Goal: Communication & Community: Answer question/provide support

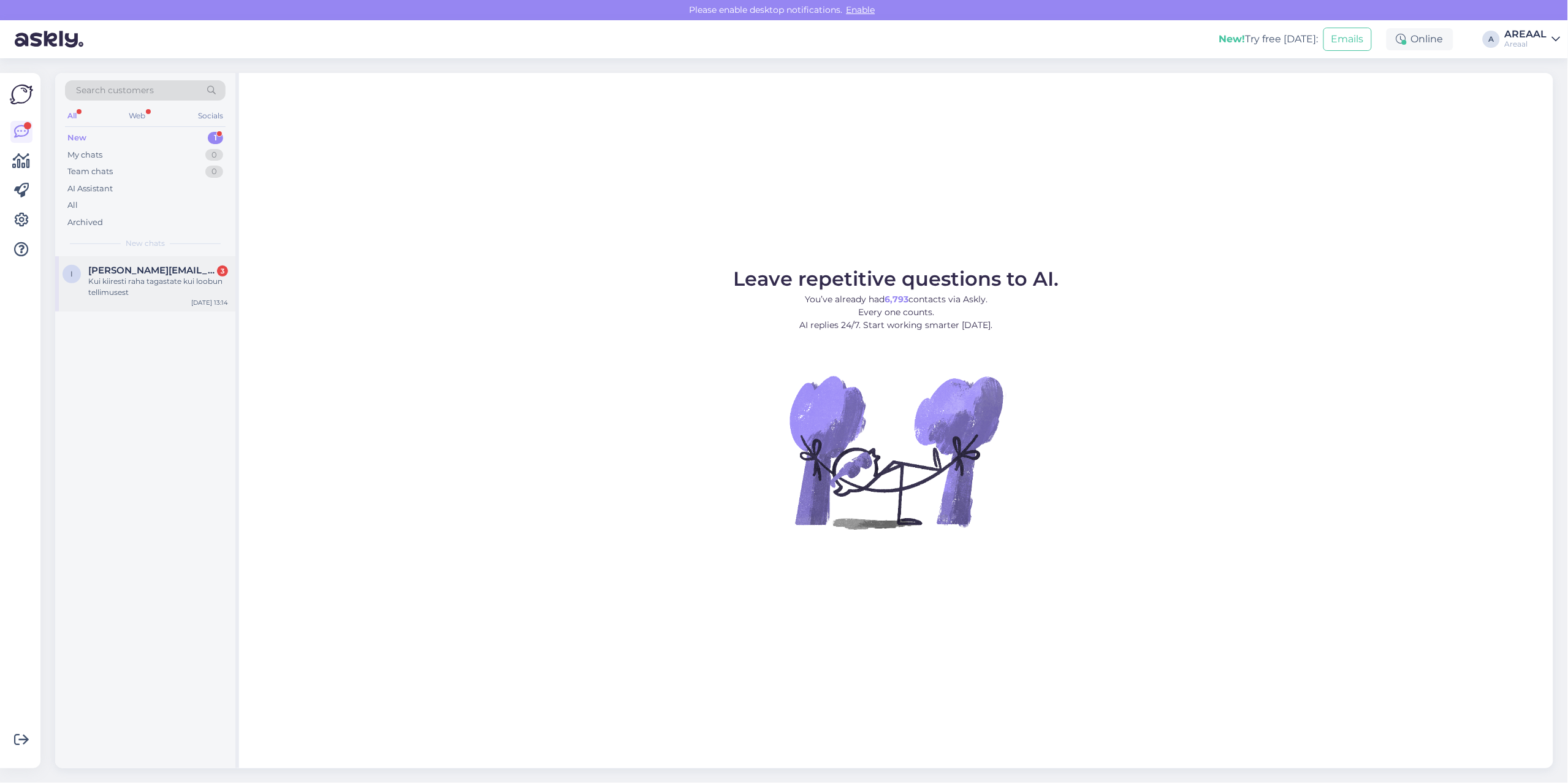
click at [192, 286] on div "Kui kiiresti raha tagastate kui loobun tellimusest" at bounding box center [158, 287] width 140 height 22
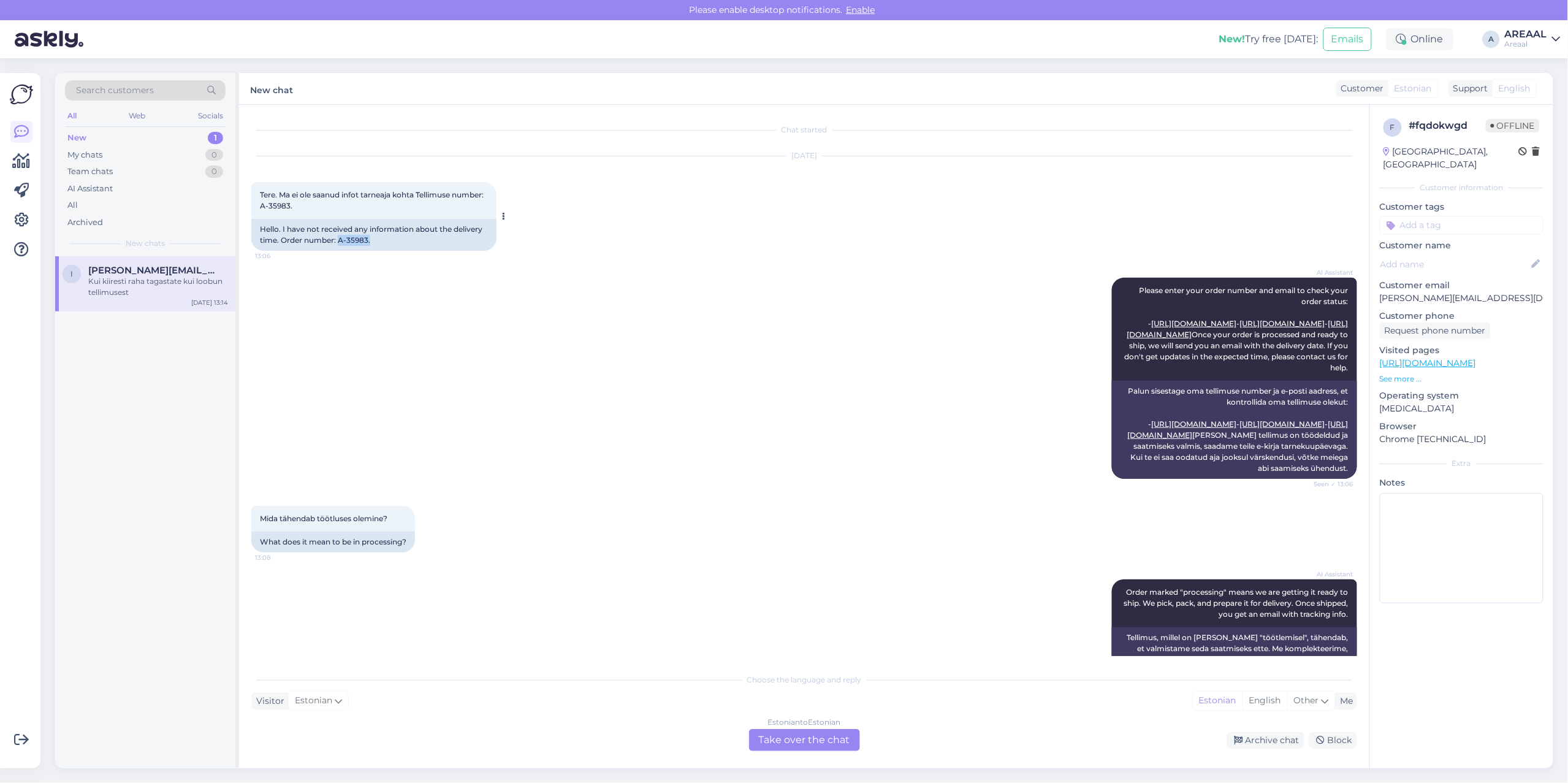
copy div "A-35983."
drag, startPoint x: 351, startPoint y: 246, endPoint x: 338, endPoint y: 247, distance: 13.0
click at [338, 247] on div "Hello. I have not received any information about the delivery time. Order numbe…" at bounding box center [374, 235] width 245 height 32
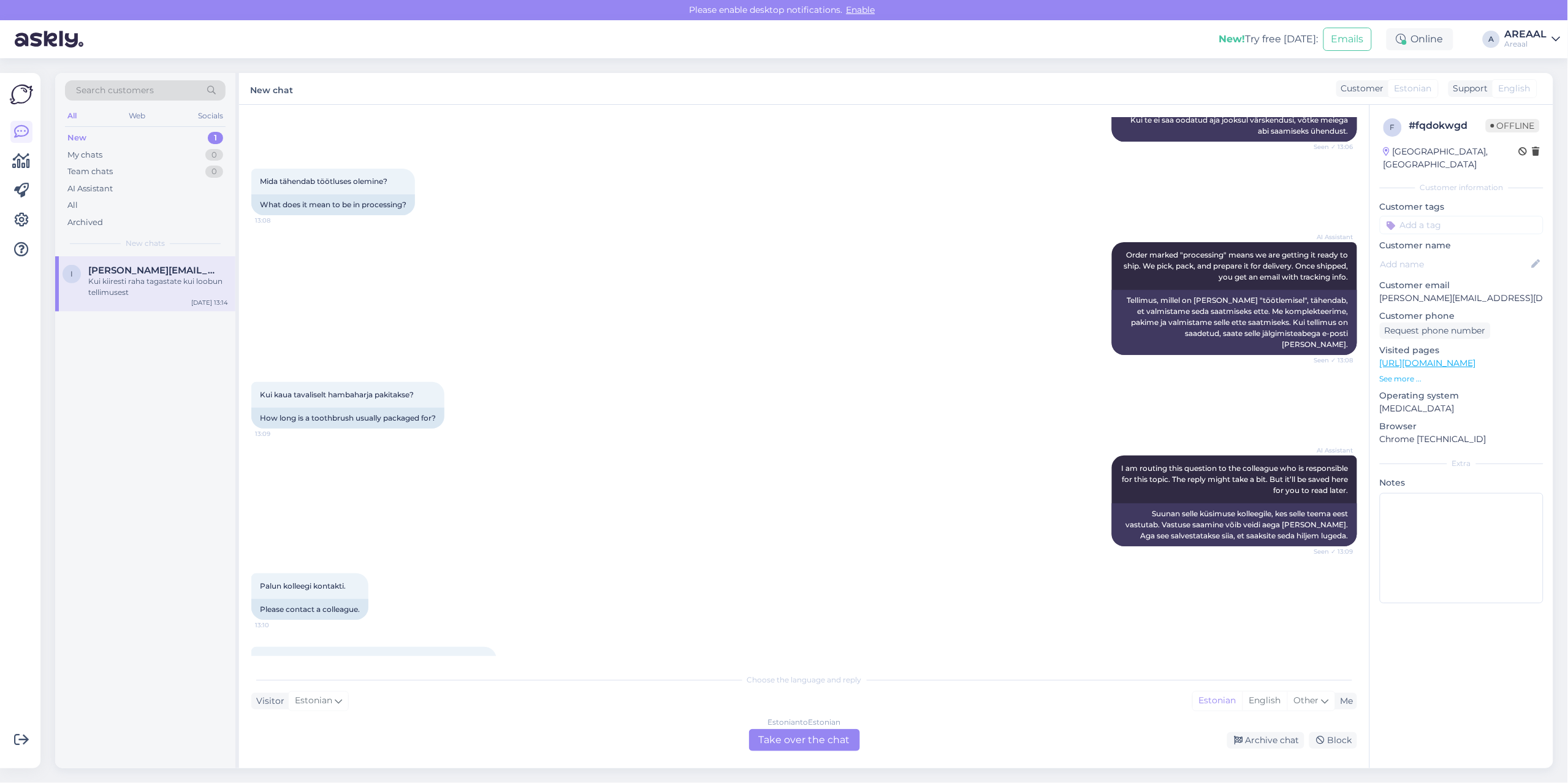
scroll to position [526, 0]
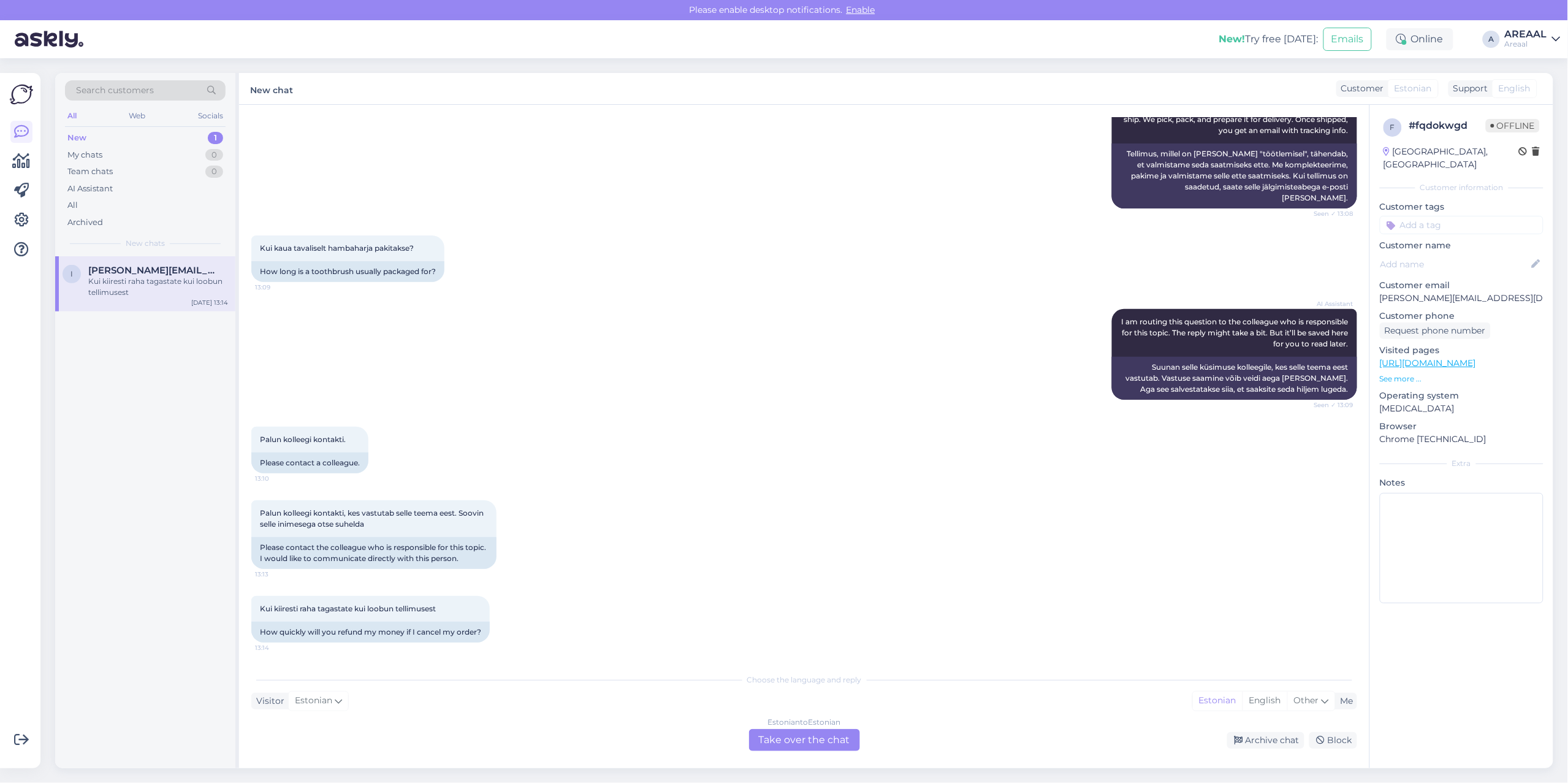
drag, startPoint x: 800, startPoint y: 751, endPoint x: 797, endPoint y: 742, distance: 9.5
click at [800, 749] on div "Estonian to Estonian Take over the chat" at bounding box center [804, 740] width 111 height 22
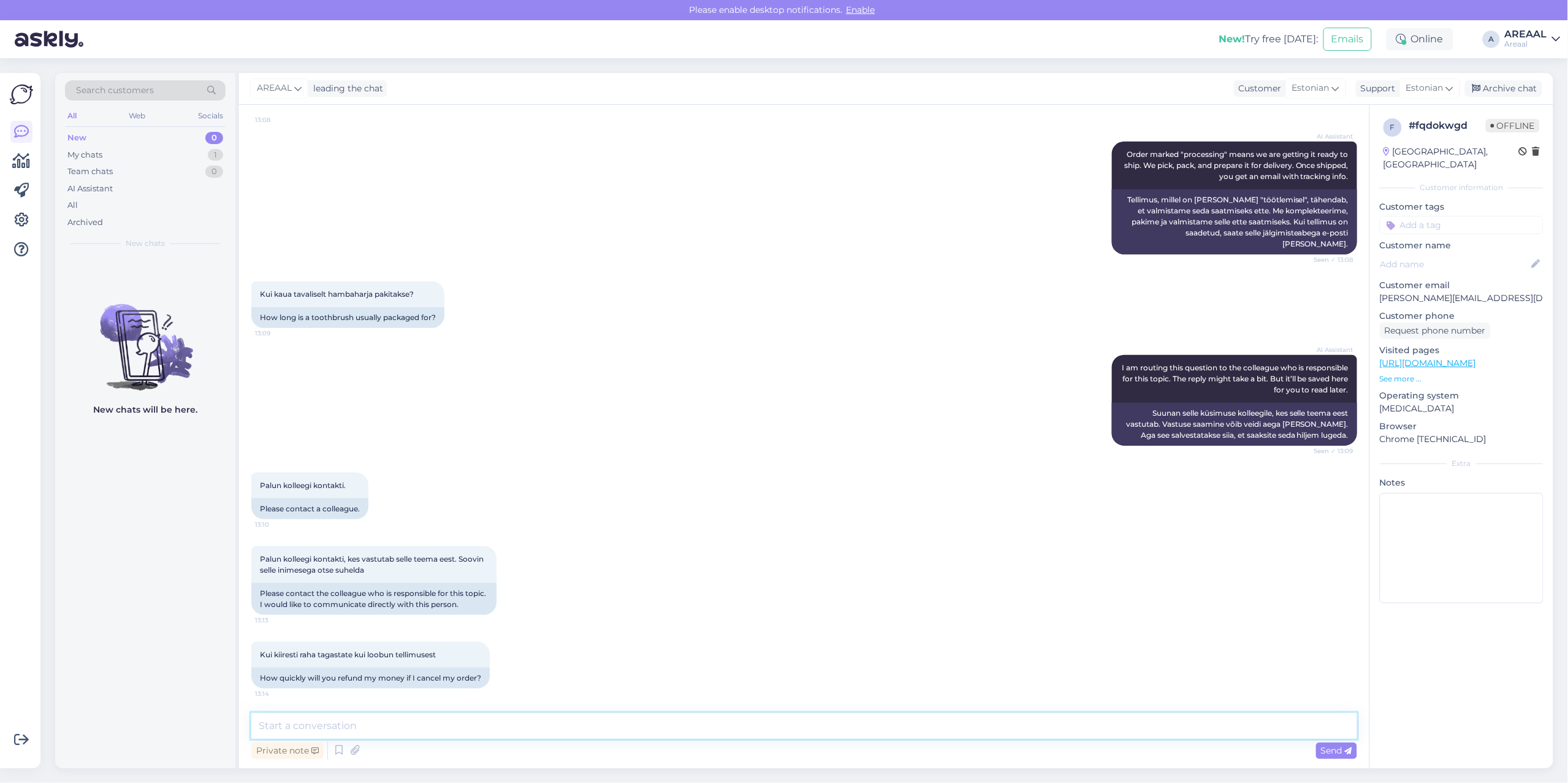
click at [798, 734] on textarea at bounding box center [804, 726] width 1106 height 26
type textarea "Antud tellimuse orienteeruv tarneaeg on 2 nädalat"
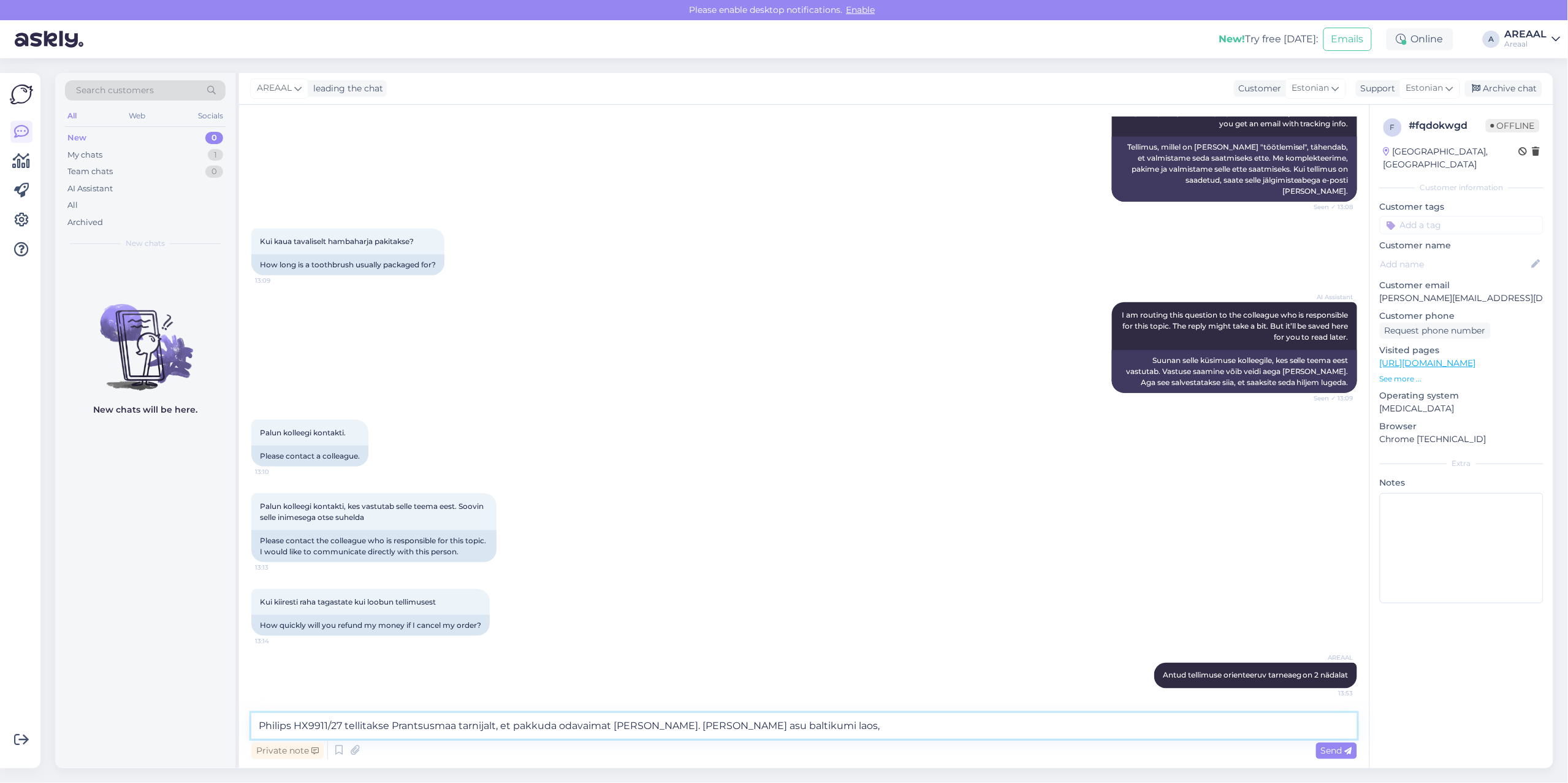
type textarea "Philips HX9911/27 tellitakse Prantsusmaa tarnijalt, et pakkuda odavaimat [PERSO…"
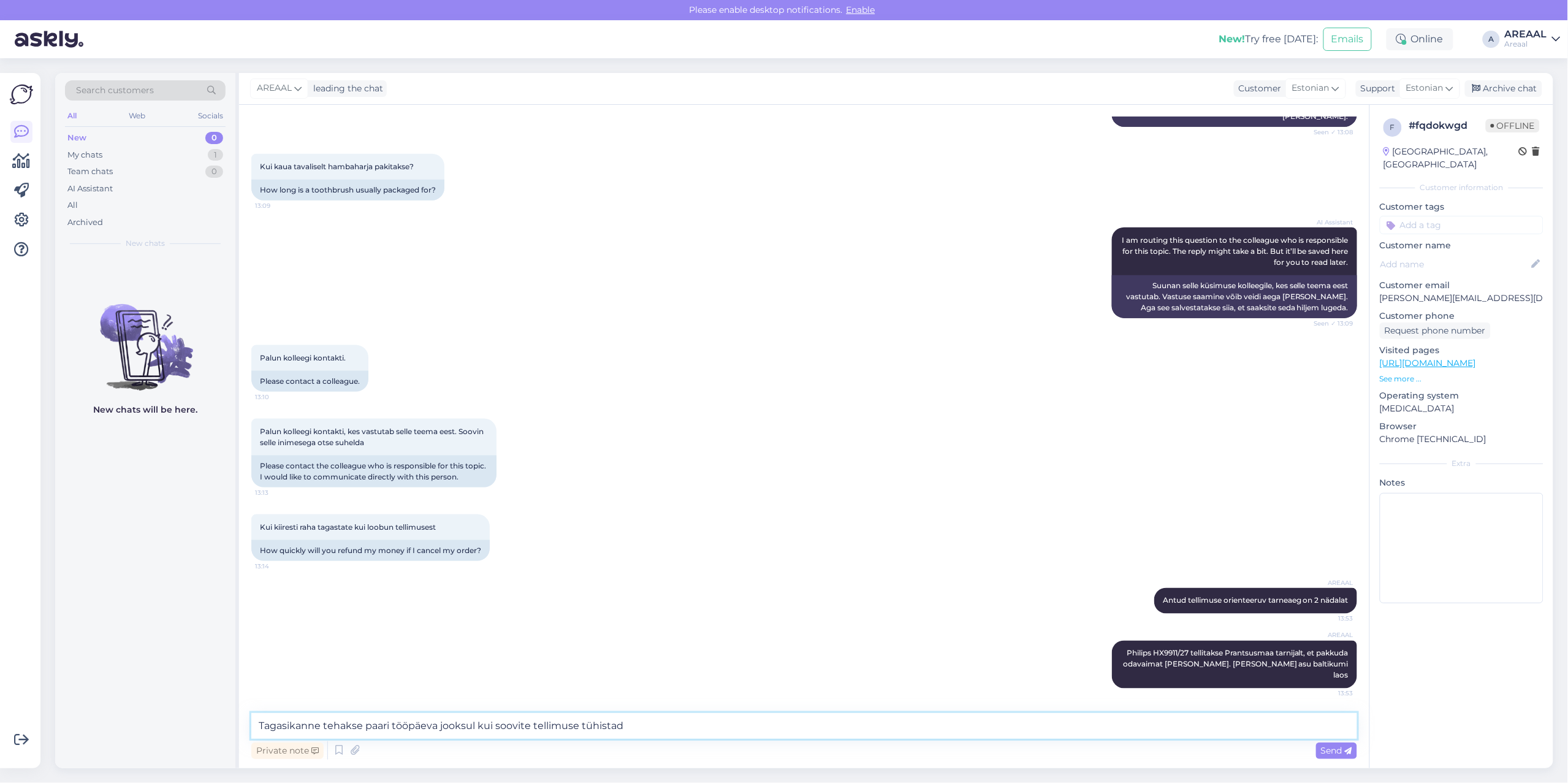
type textarea "Tagasikanne tehakse paari tööpäeva jooksul kui soovite tellimuse tühistada"
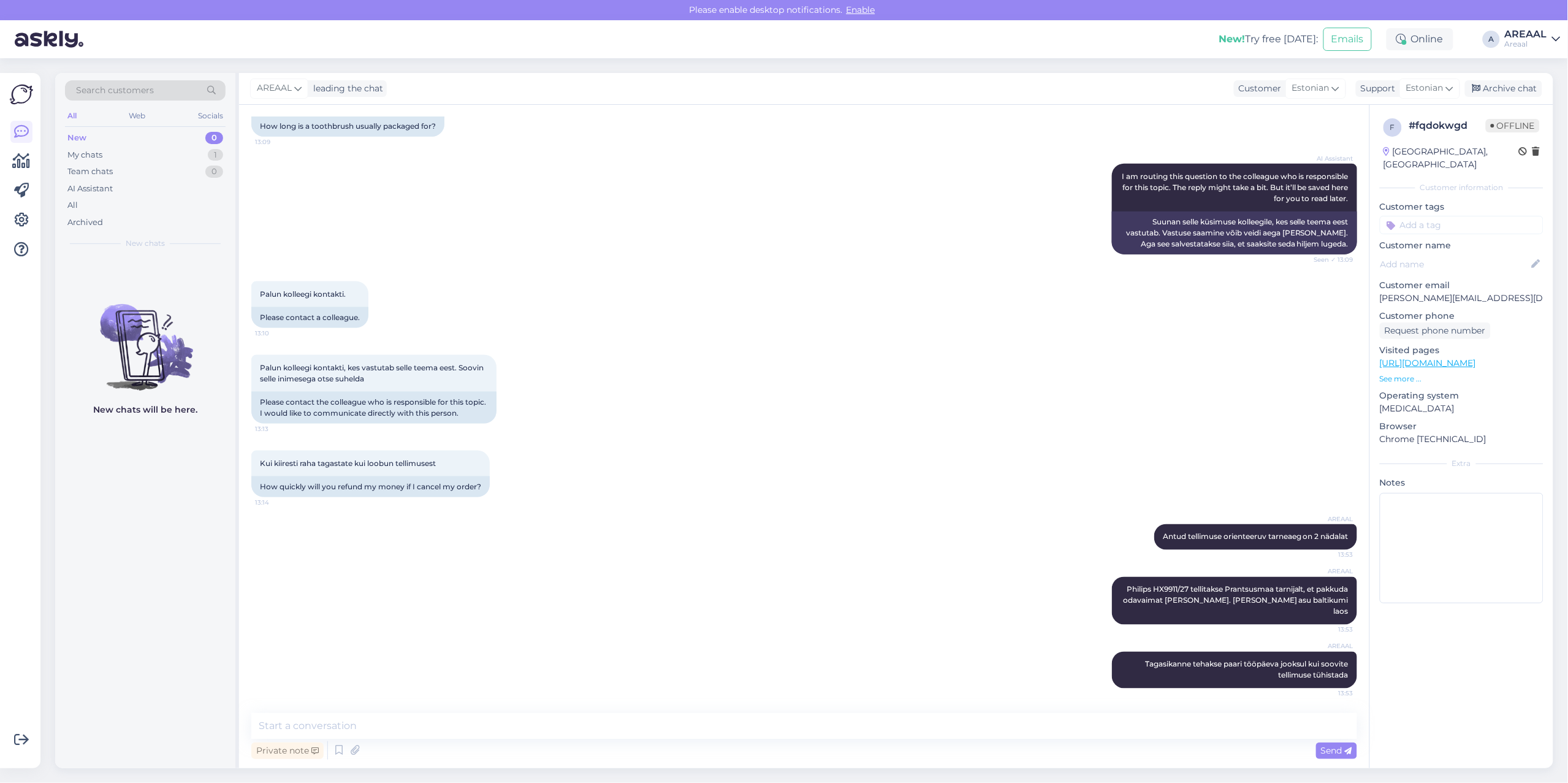
click at [605, 342] on div "Palun kolleegi kontakti. 13:10 Please contact a colleague." at bounding box center [804, 304] width 1106 height 73
click at [1504, 83] on div "Archive chat" at bounding box center [1504, 89] width 77 height 17
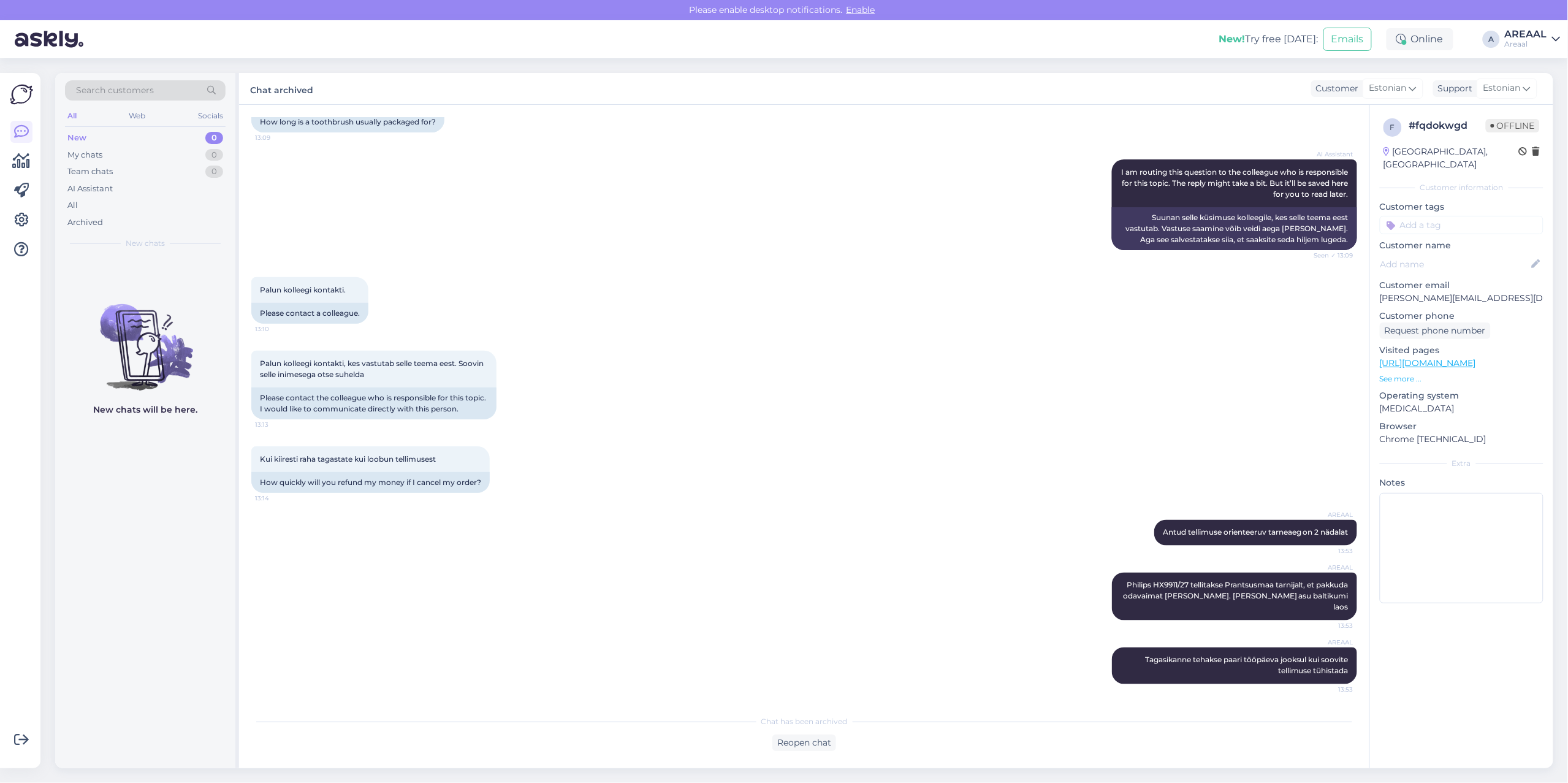
click at [639, 264] on div "AI Assistant I am routing this question to the colleague who is responsible for…" at bounding box center [804, 205] width 1106 height 118
click at [517, 337] on div "Palun kolleegi kontakti. 13:10 Please contact a colleague." at bounding box center [804, 300] width 1106 height 73
click at [98, 212] on div "All" at bounding box center [145, 205] width 161 height 17
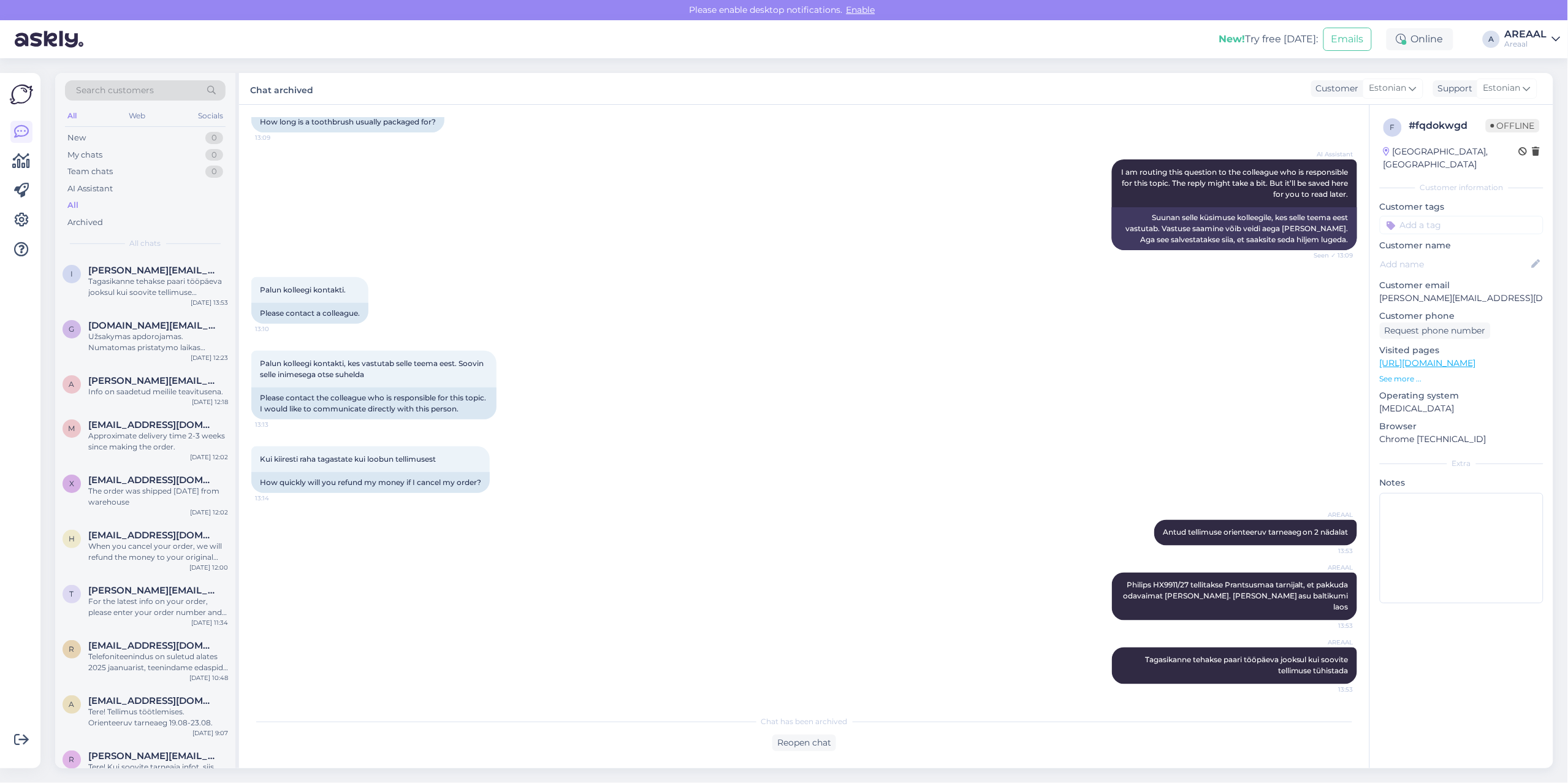
click at [97, 204] on div "All" at bounding box center [145, 205] width 161 height 17
click at [115, 323] on span "[DOMAIN_NAME][EMAIL_ADDRESS][DOMAIN_NAME]" at bounding box center [152, 325] width 127 height 11
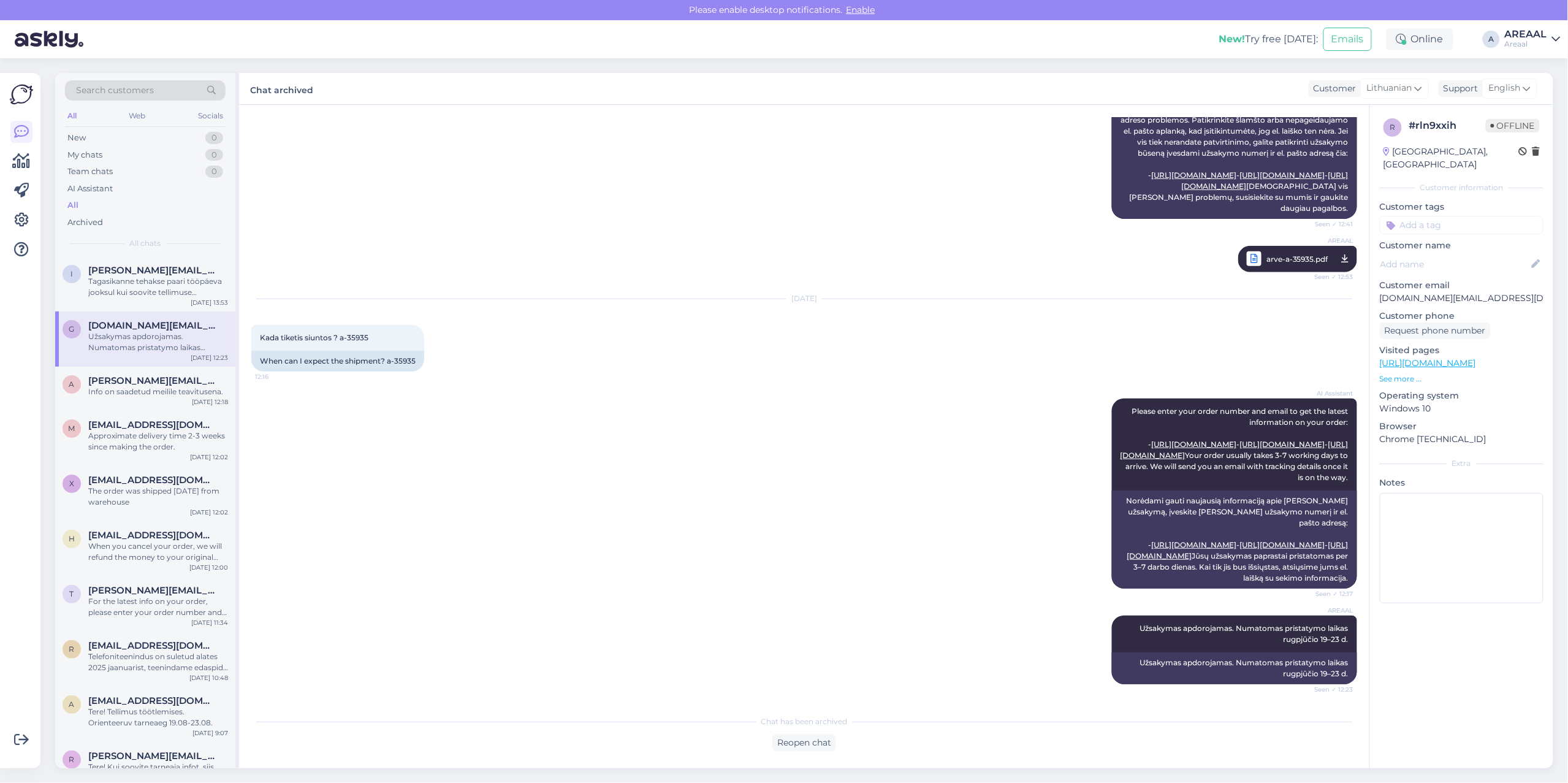
scroll to position [447, 0]
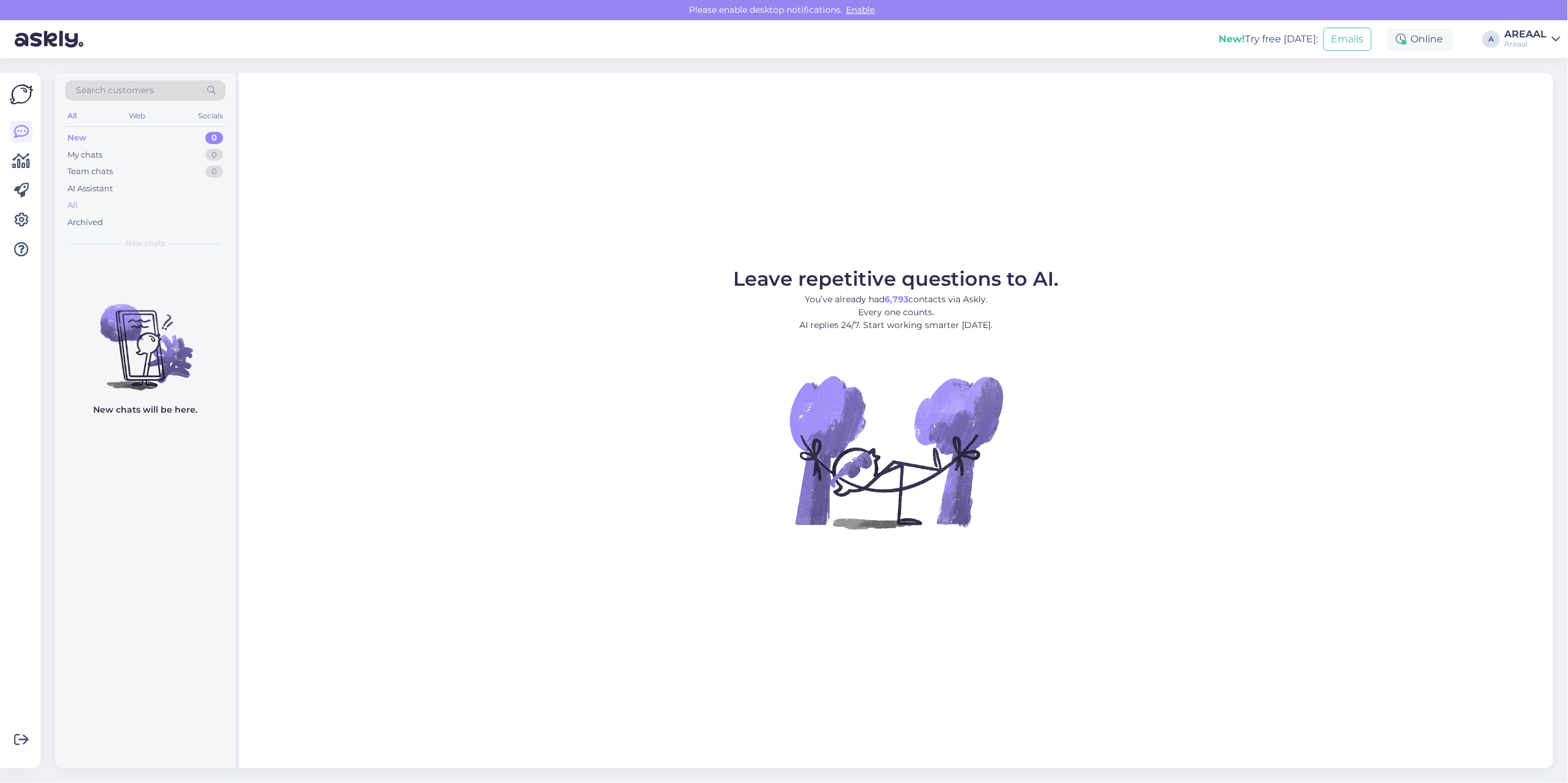
click at [115, 203] on div "All" at bounding box center [145, 205] width 161 height 17
click at [187, 203] on div "All" at bounding box center [145, 205] width 161 height 17
click at [143, 192] on div "AI Assistant" at bounding box center [145, 189] width 161 height 17
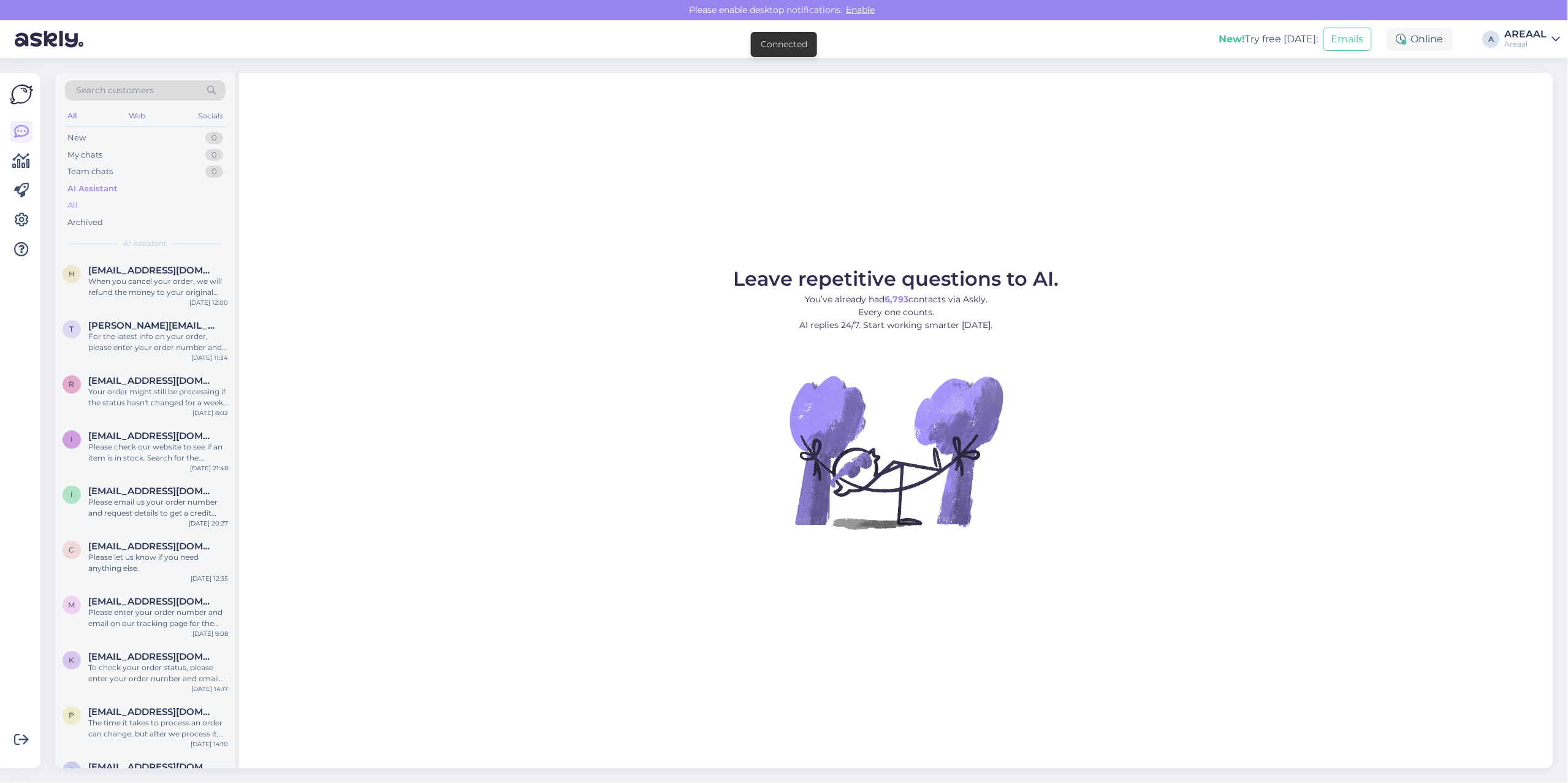
click at [143, 203] on div "All" at bounding box center [145, 205] width 161 height 17
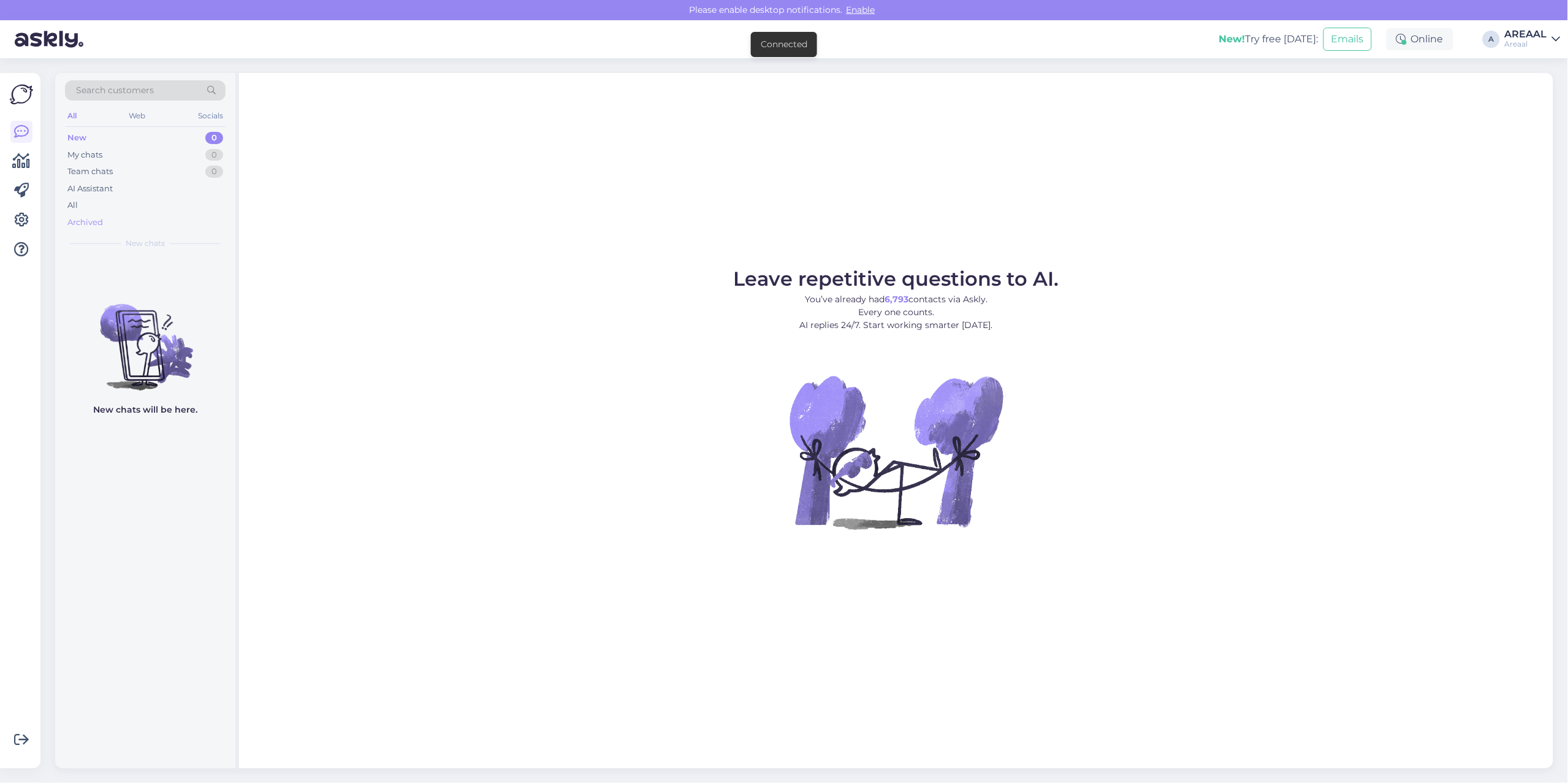
click at [214, 219] on div "Archived" at bounding box center [145, 223] width 161 height 17
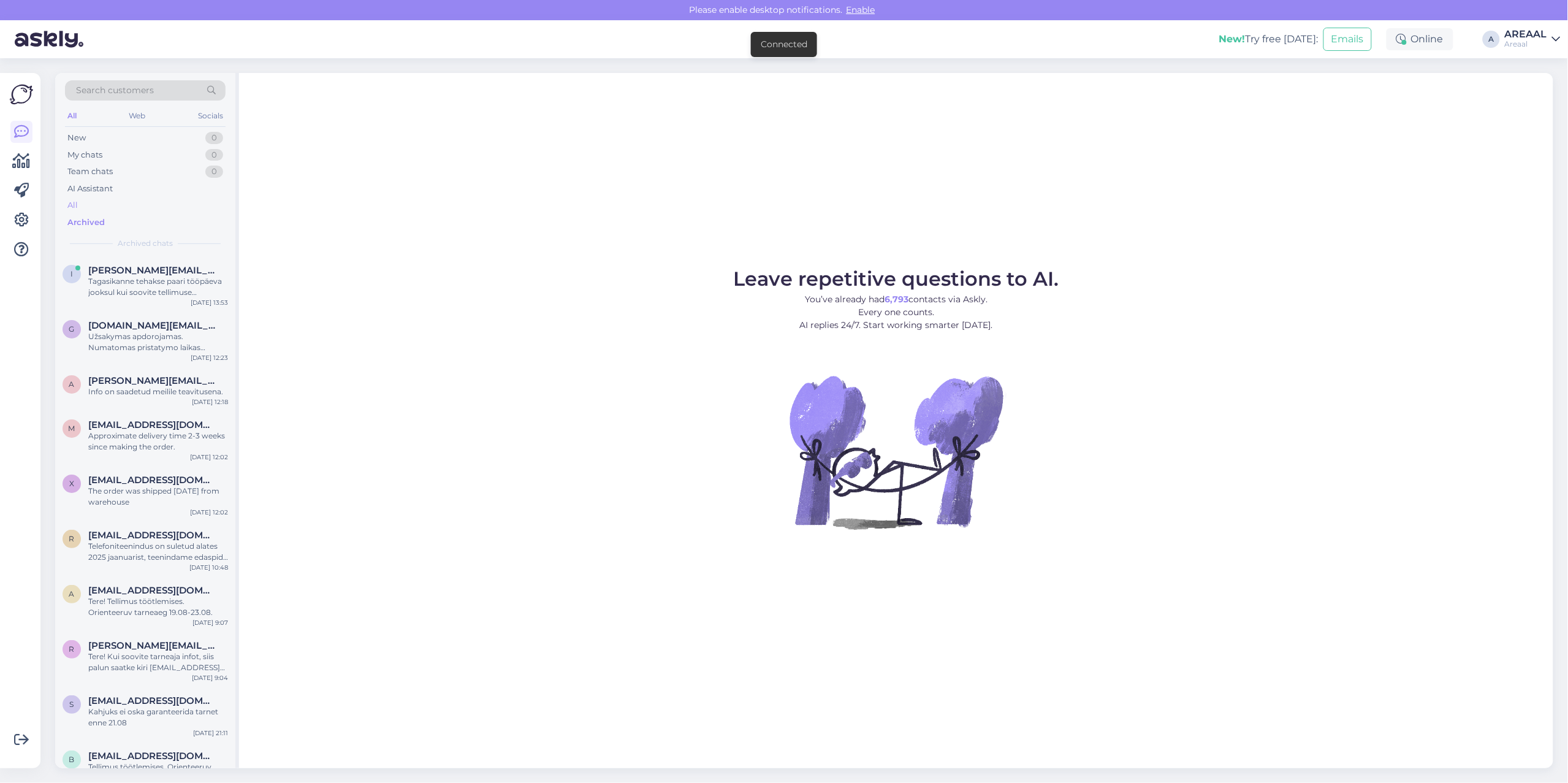
click at [216, 201] on div "All" at bounding box center [145, 205] width 161 height 17
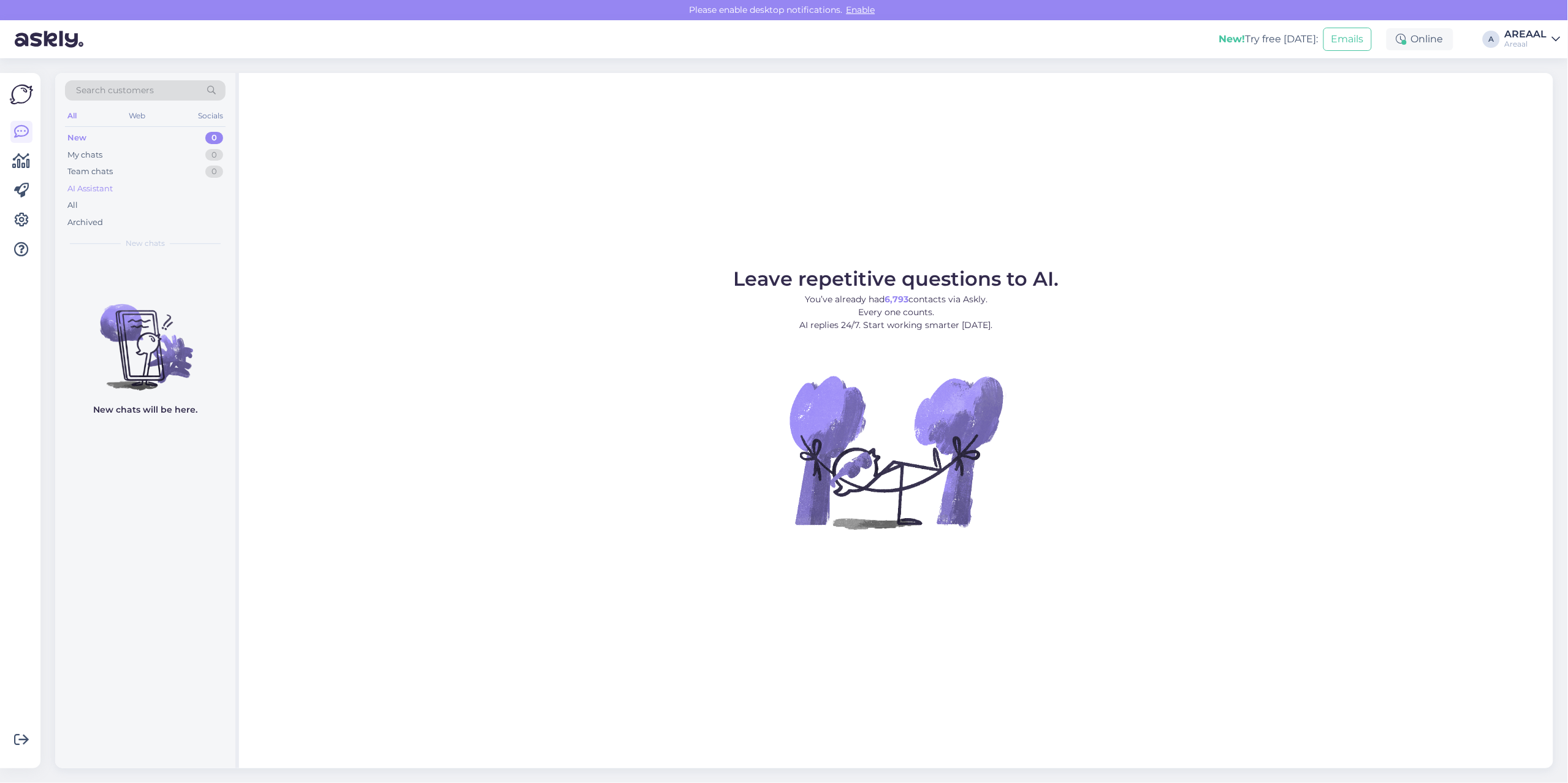
click at [170, 194] on div "AI Assistant" at bounding box center [145, 189] width 161 height 17
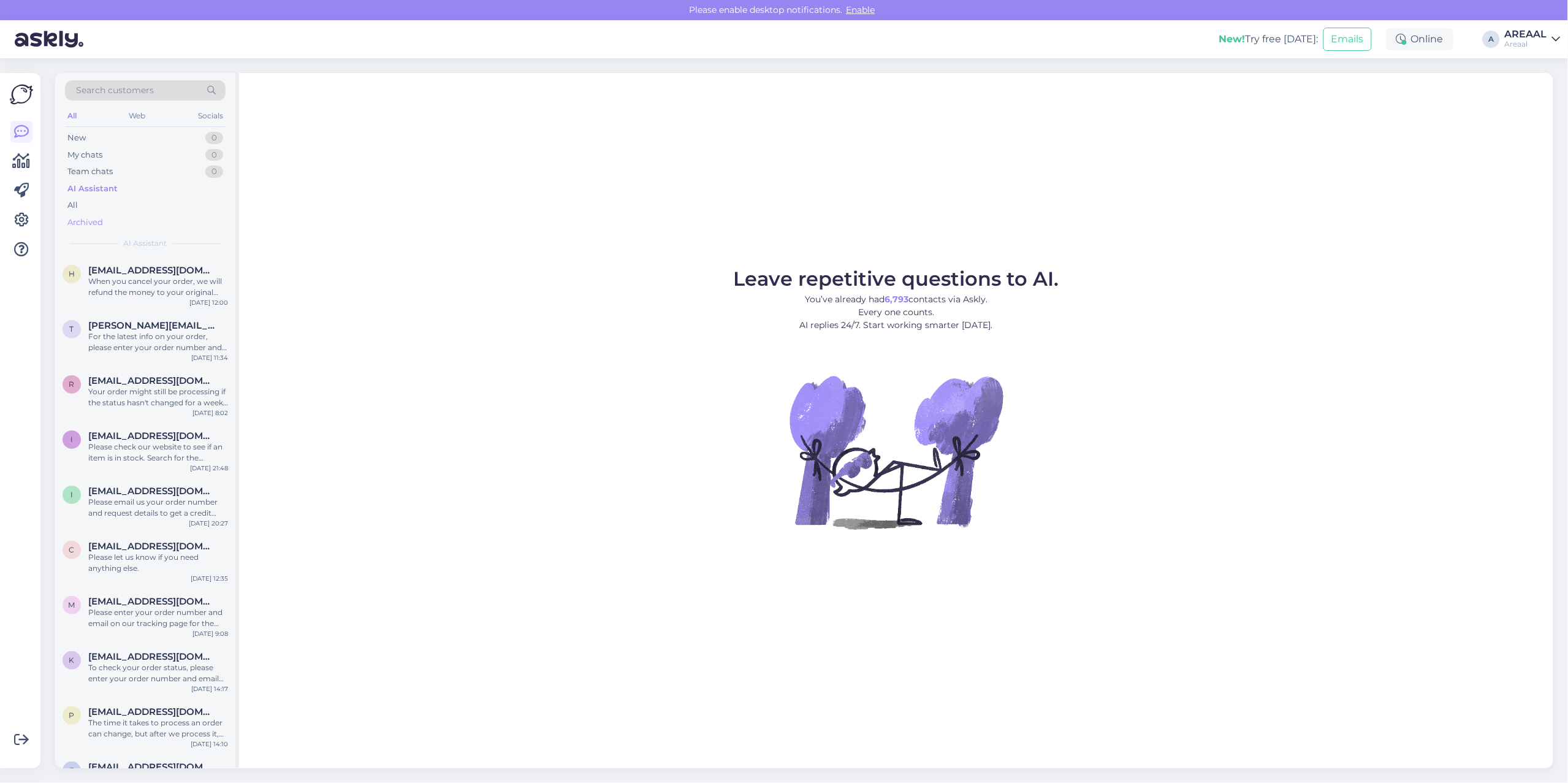
click at [153, 219] on div "Archived" at bounding box center [145, 223] width 161 height 17
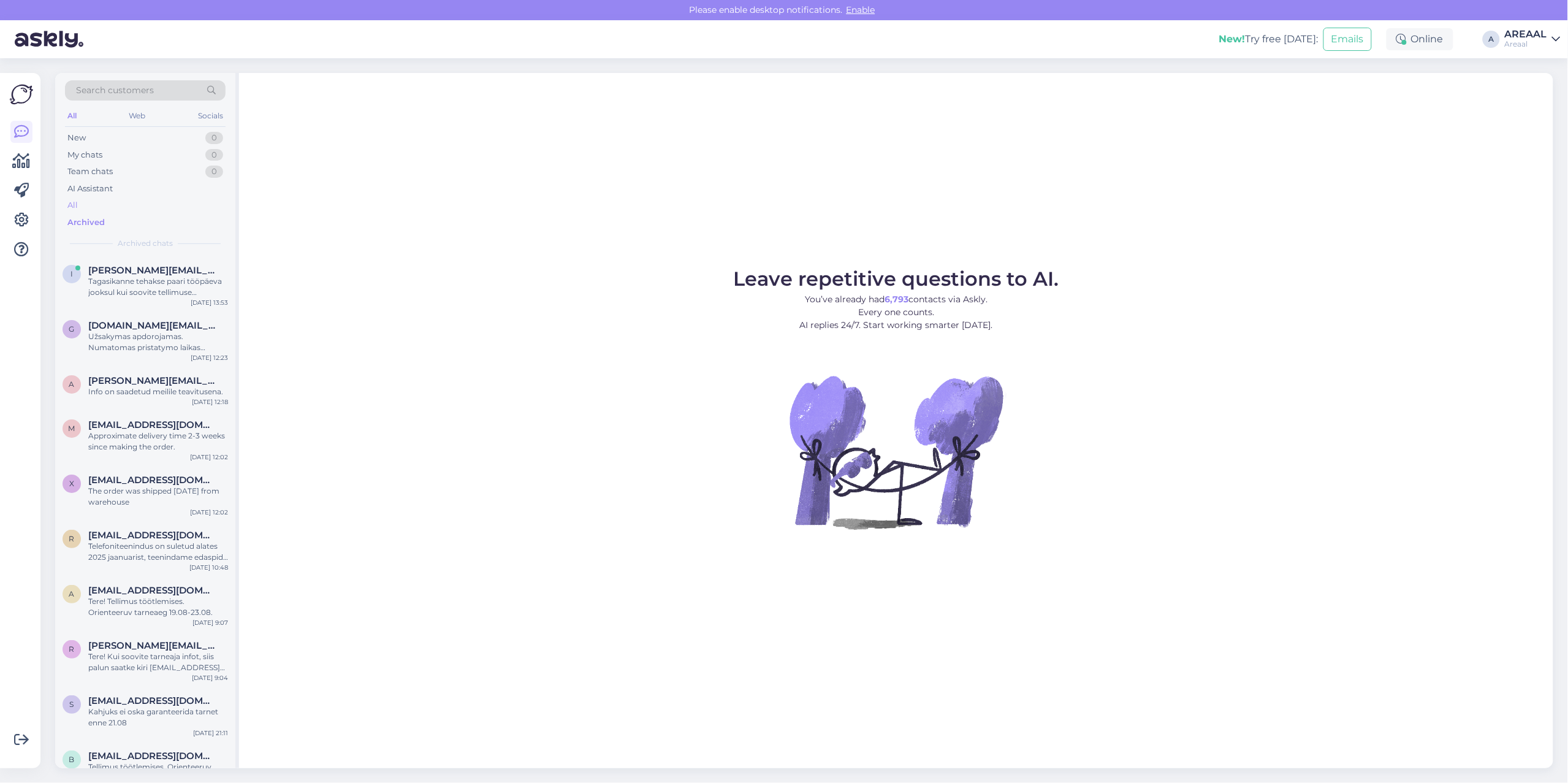
click at [152, 210] on div "All" at bounding box center [145, 205] width 161 height 17
click at [152, 289] on div "Tagasikanne tehakse paari tööpäeva jooksul kui soovite tellimuse tühistada" at bounding box center [158, 287] width 140 height 22
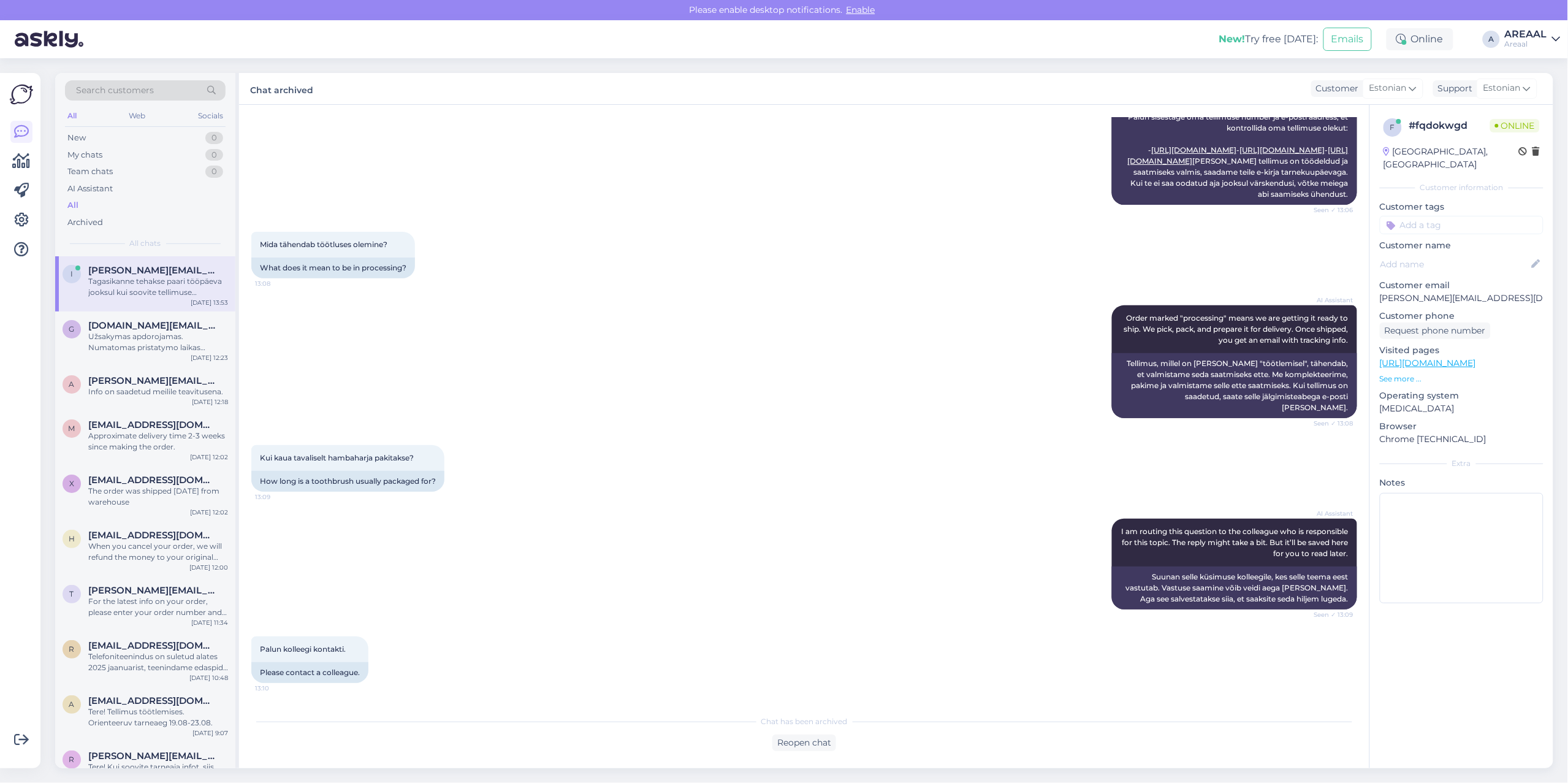
scroll to position [665, 0]
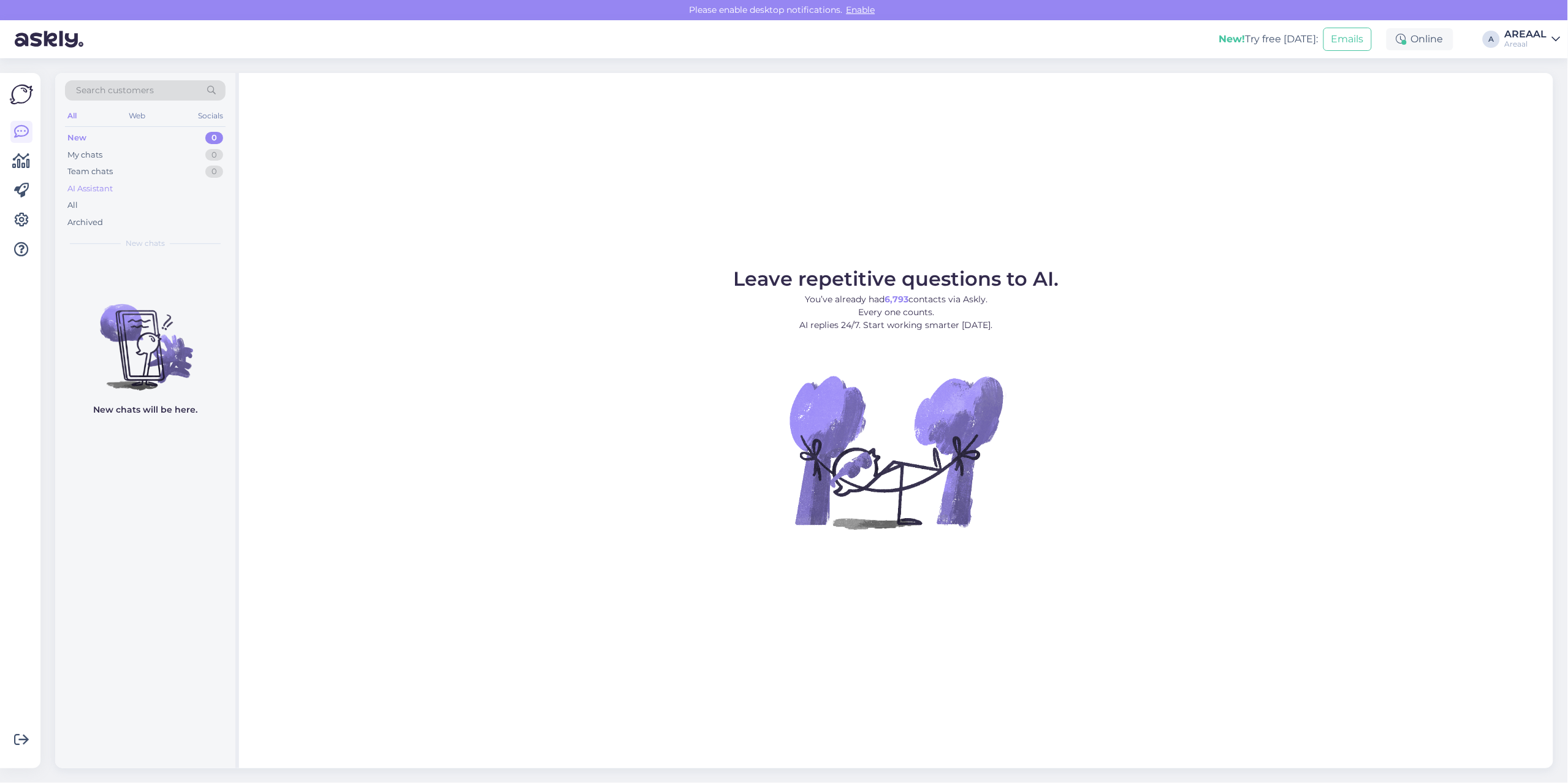
click at [160, 193] on div "AI Assistant" at bounding box center [145, 189] width 161 height 17
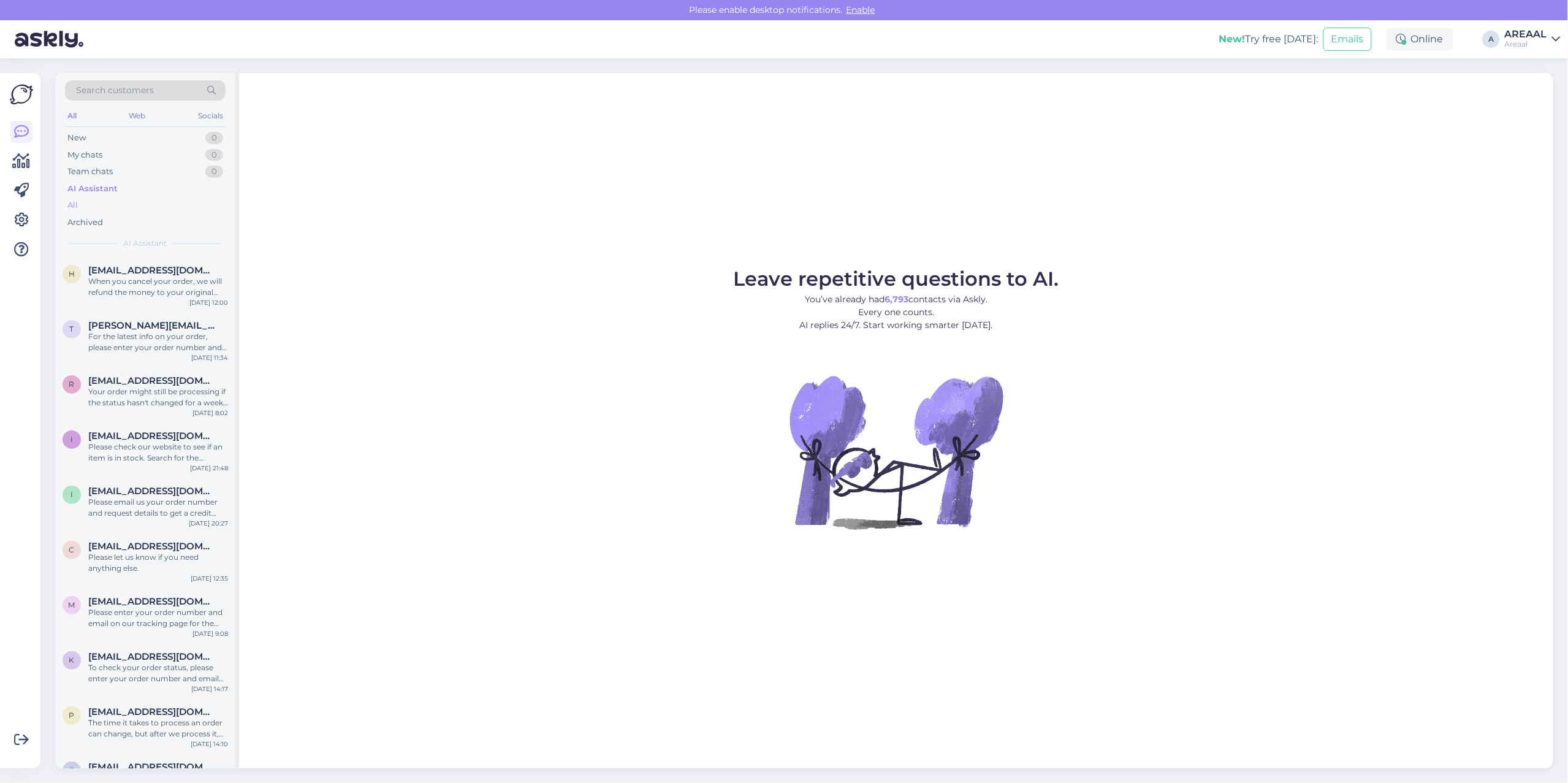
click at [148, 207] on div "All" at bounding box center [145, 205] width 161 height 17
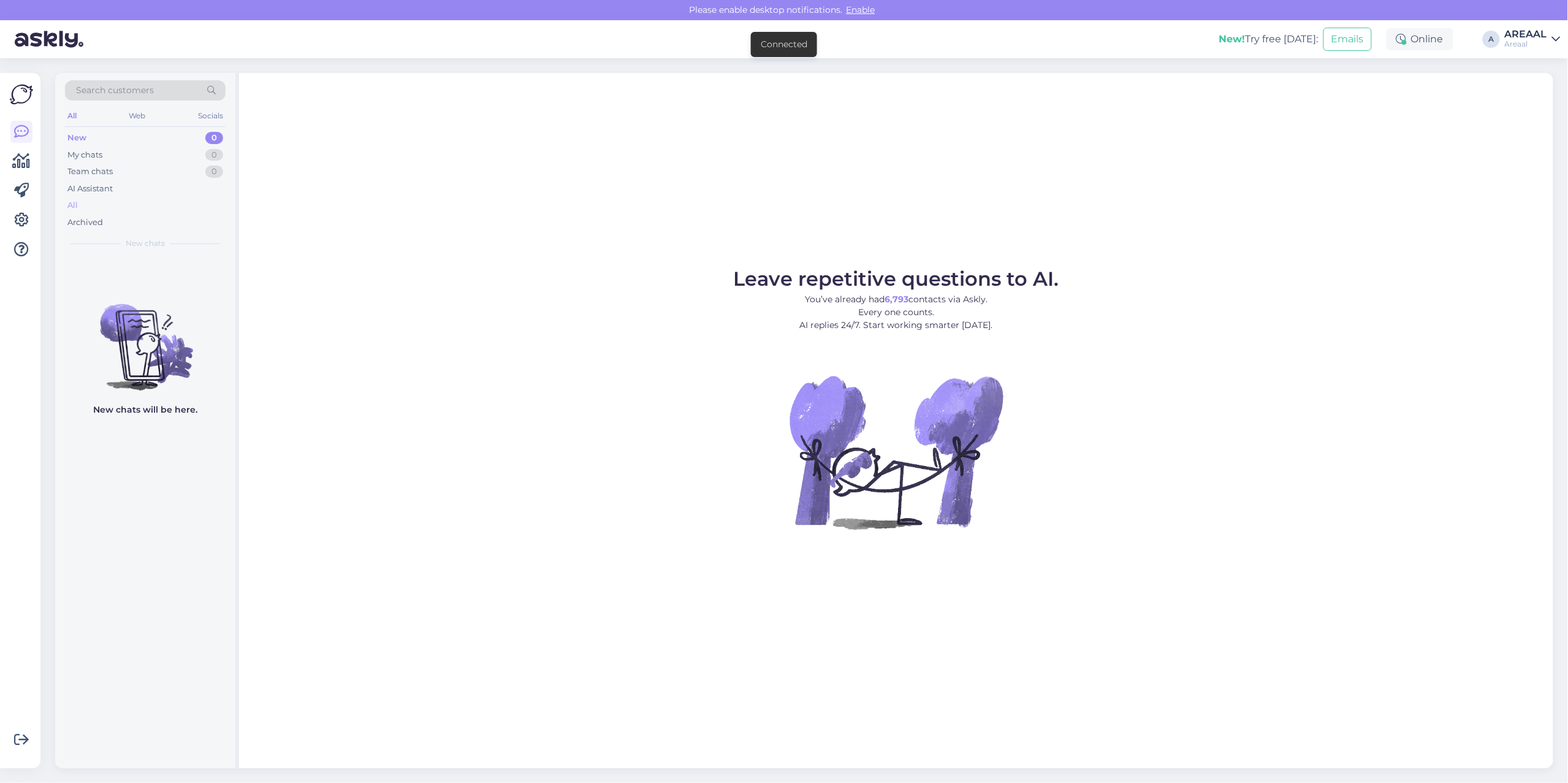
click at [136, 197] on div "All" at bounding box center [145, 205] width 161 height 17
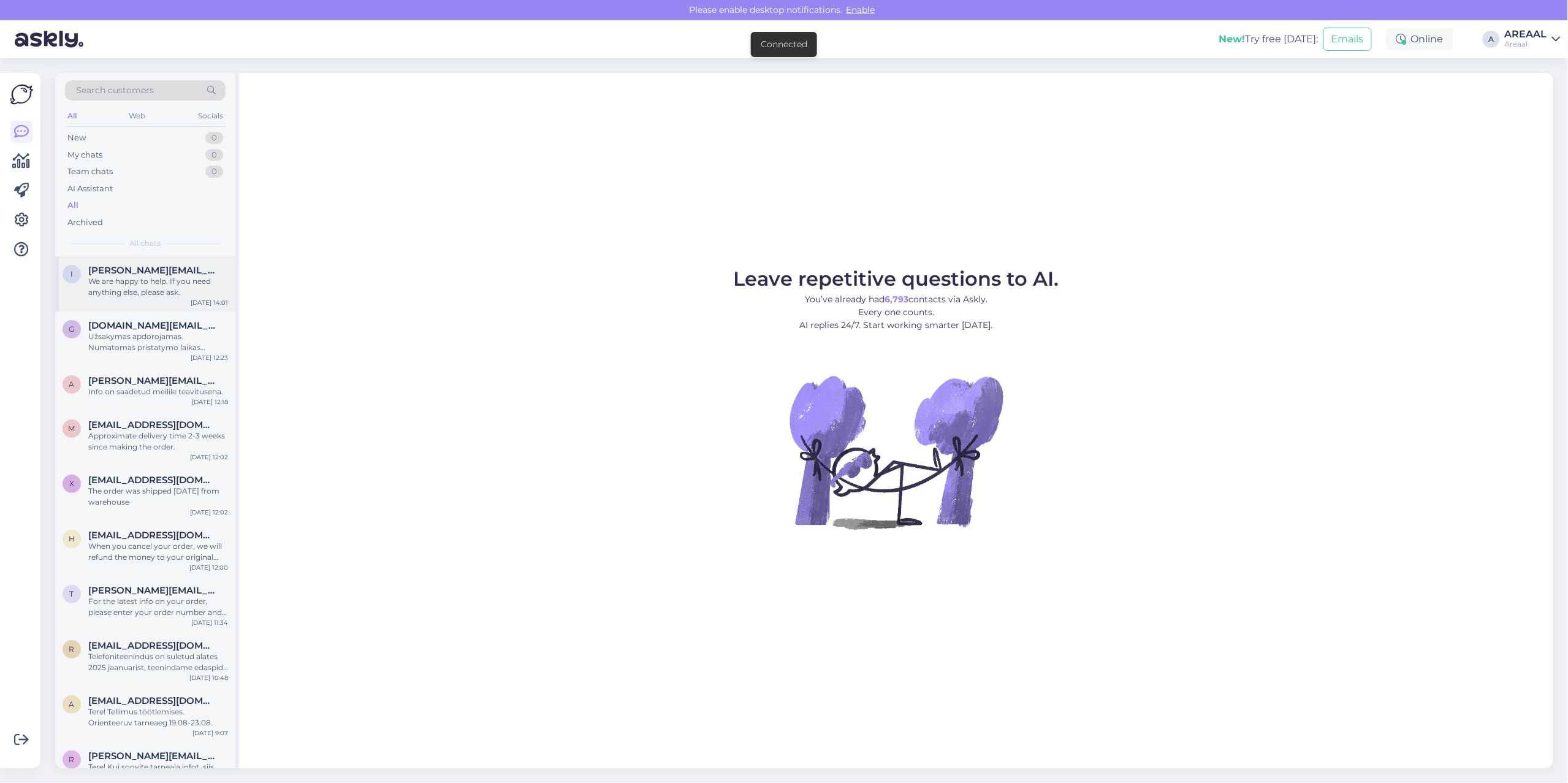
click at [163, 288] on div "We are happy to help. If you need anything else, please ask." at bounding box center [158, 287] width 140 height 22
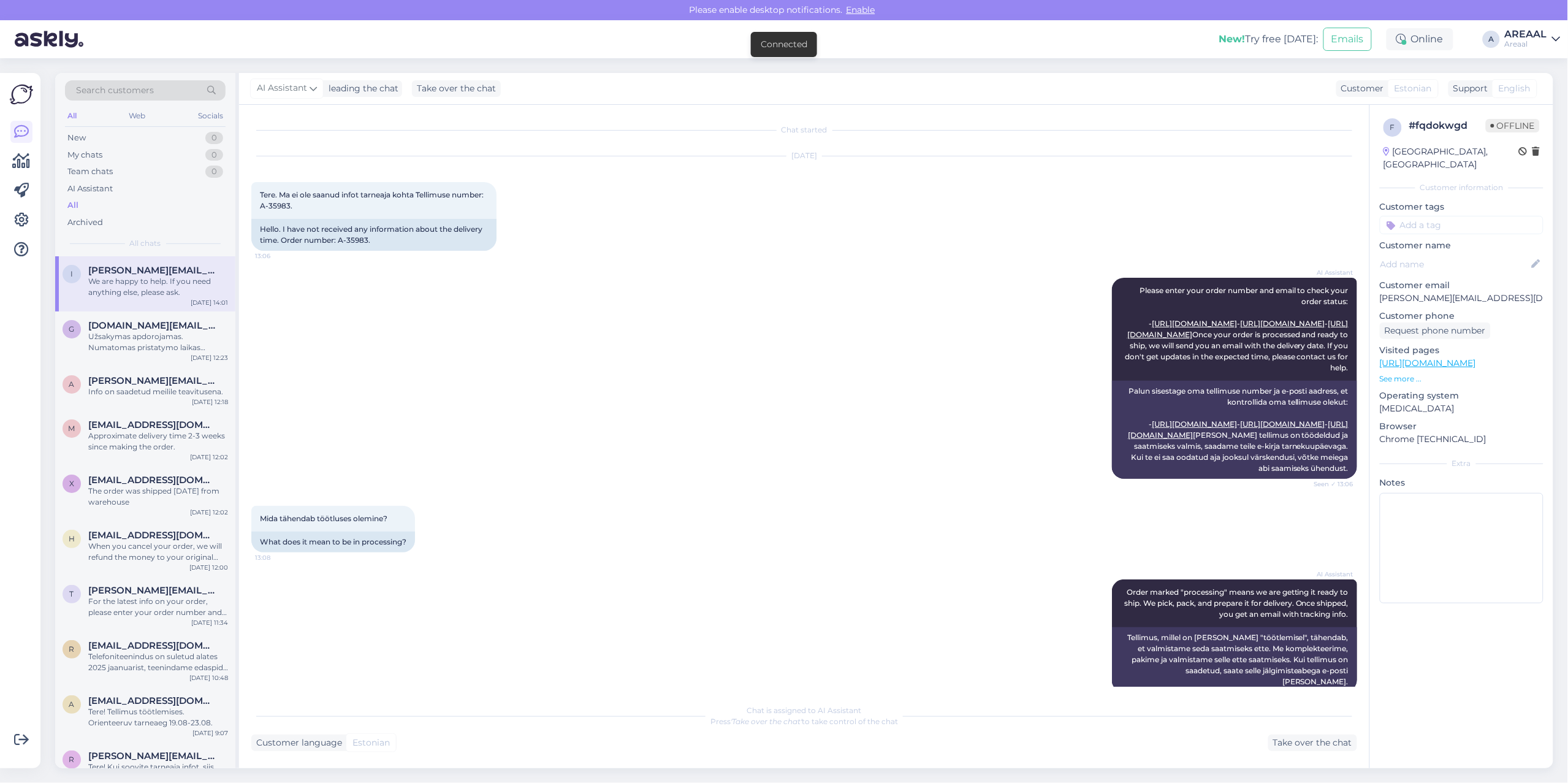
scroll to position [834, 0]
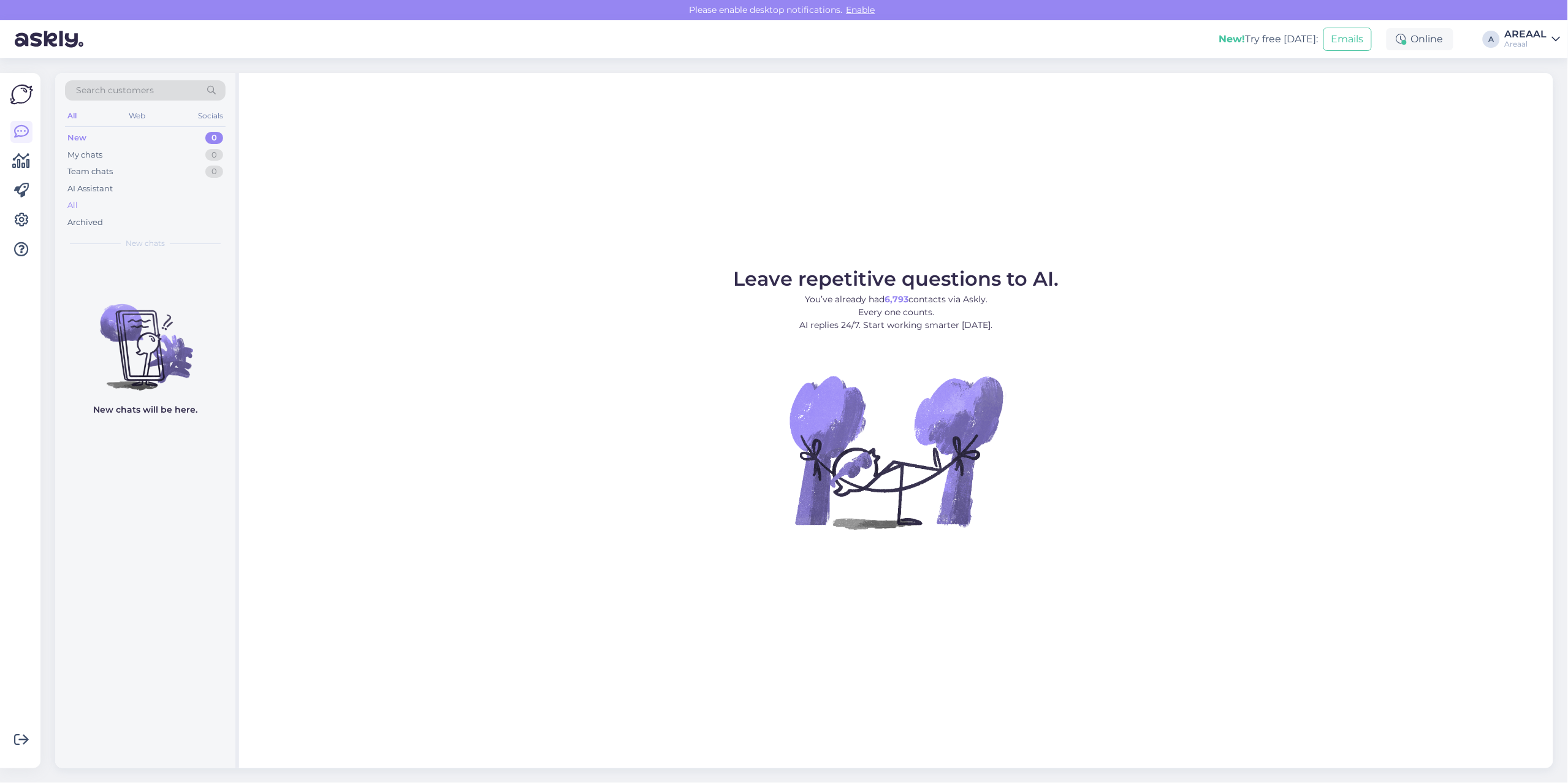
click at [145, 212] on div "All" at bounding box center [145, 205] width 161 height 17
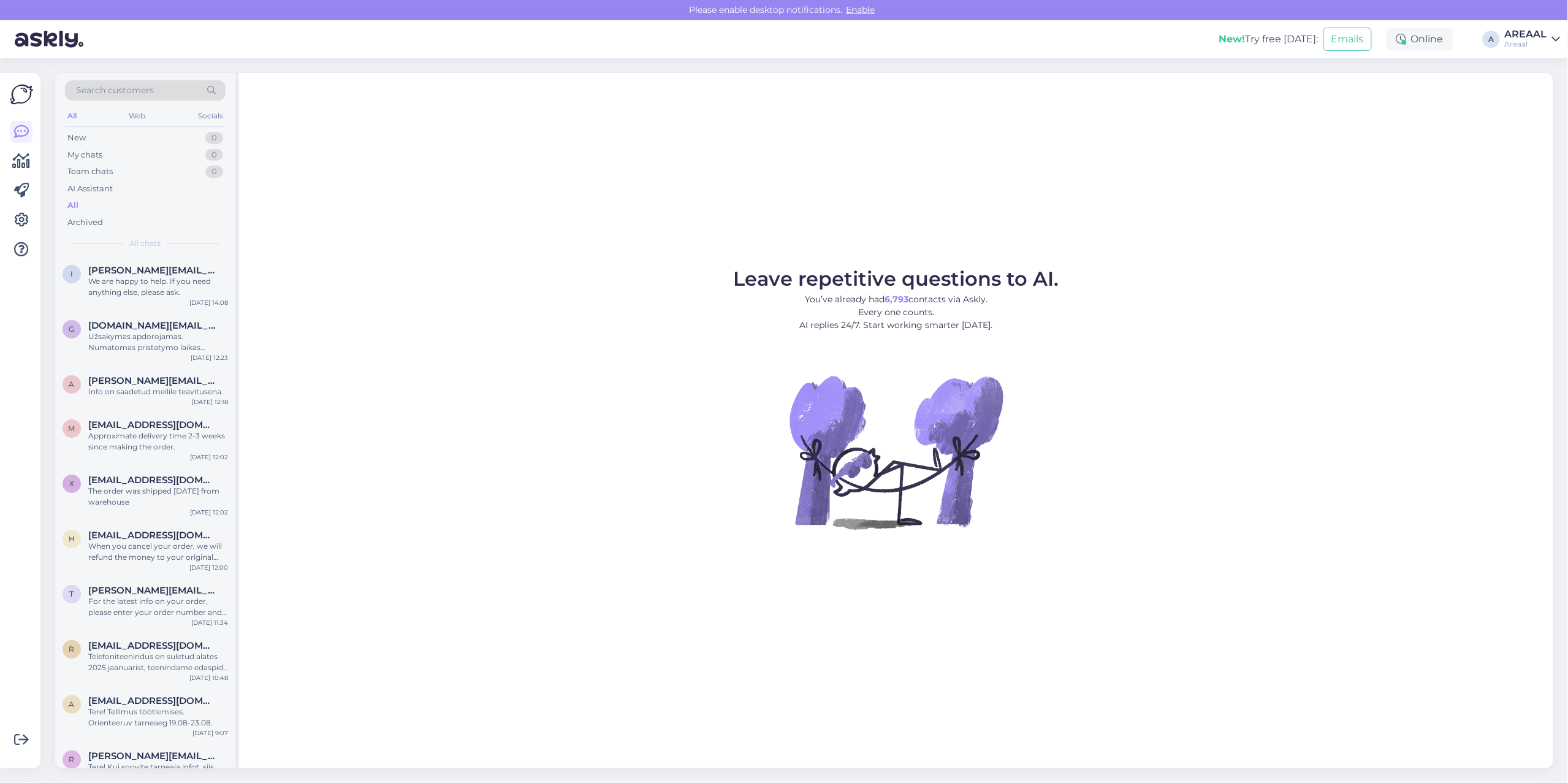
click at [1510, 37] on div "AREAAL" at bounding box center [1526, 34] width 42 height 10
click at [1543, 90] on button "Open" at bounding box center [1533, 95] width 34 height 19
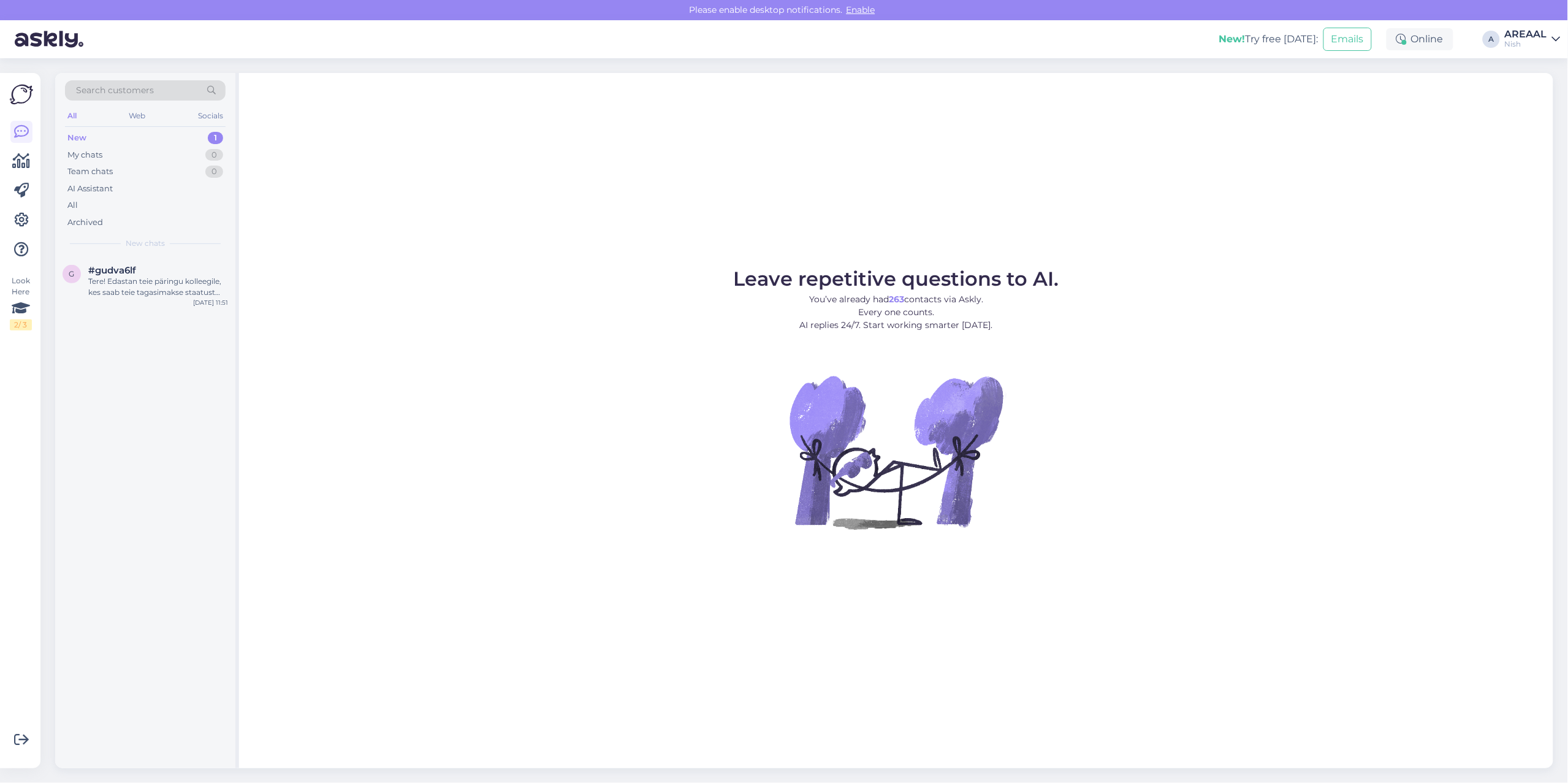
click at [1528, 35] on div "AREAAL" at bounding box center [1526, 34] width 42 height 10
click at [227, 276] on div "Tere! Edastan teie päringu kolleegile, kes saab teie tagasimakse staatust täpse…" at bounding box center [158, 287] width 140 height 22
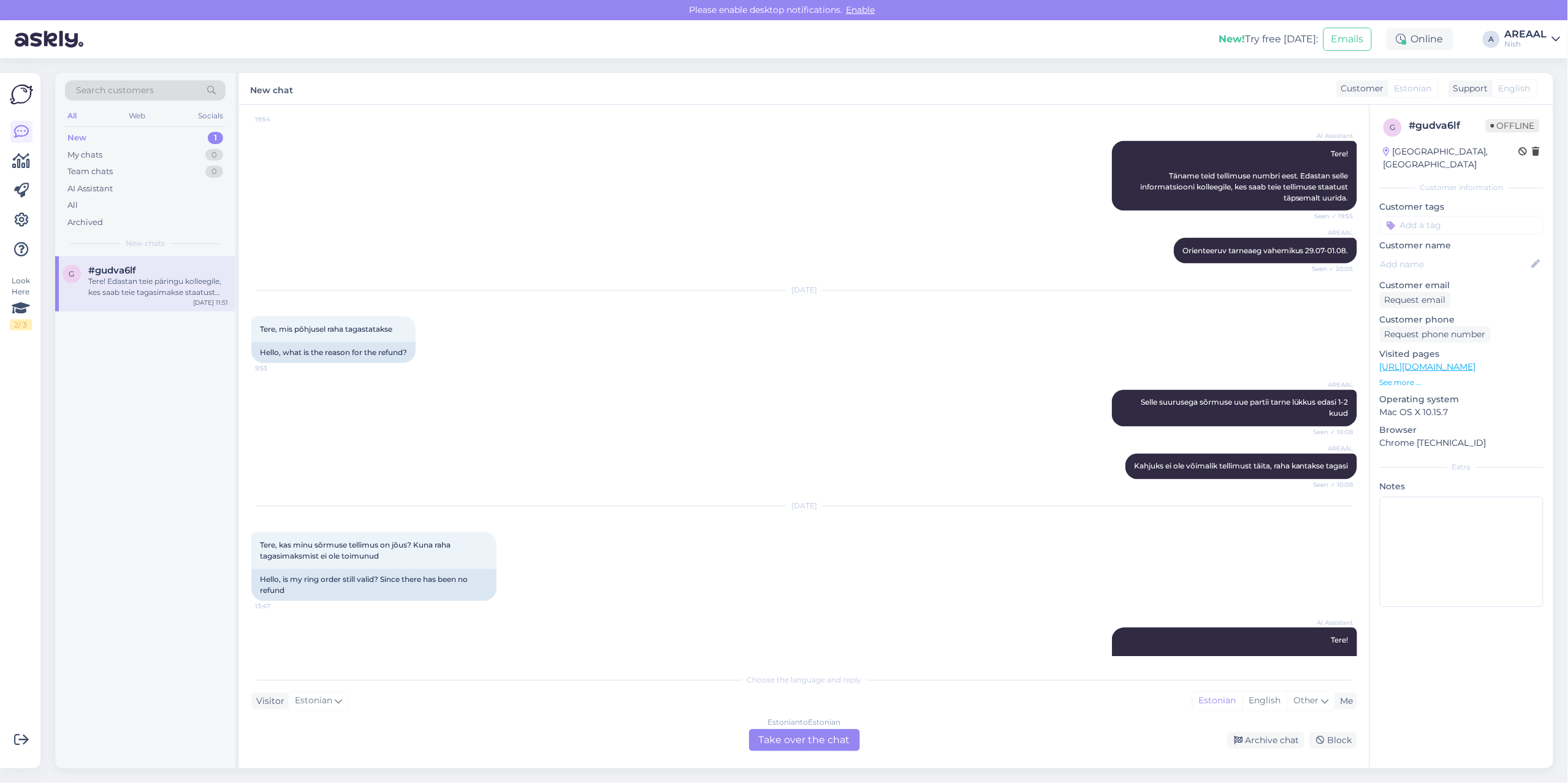
scroll to position [1104, 0]
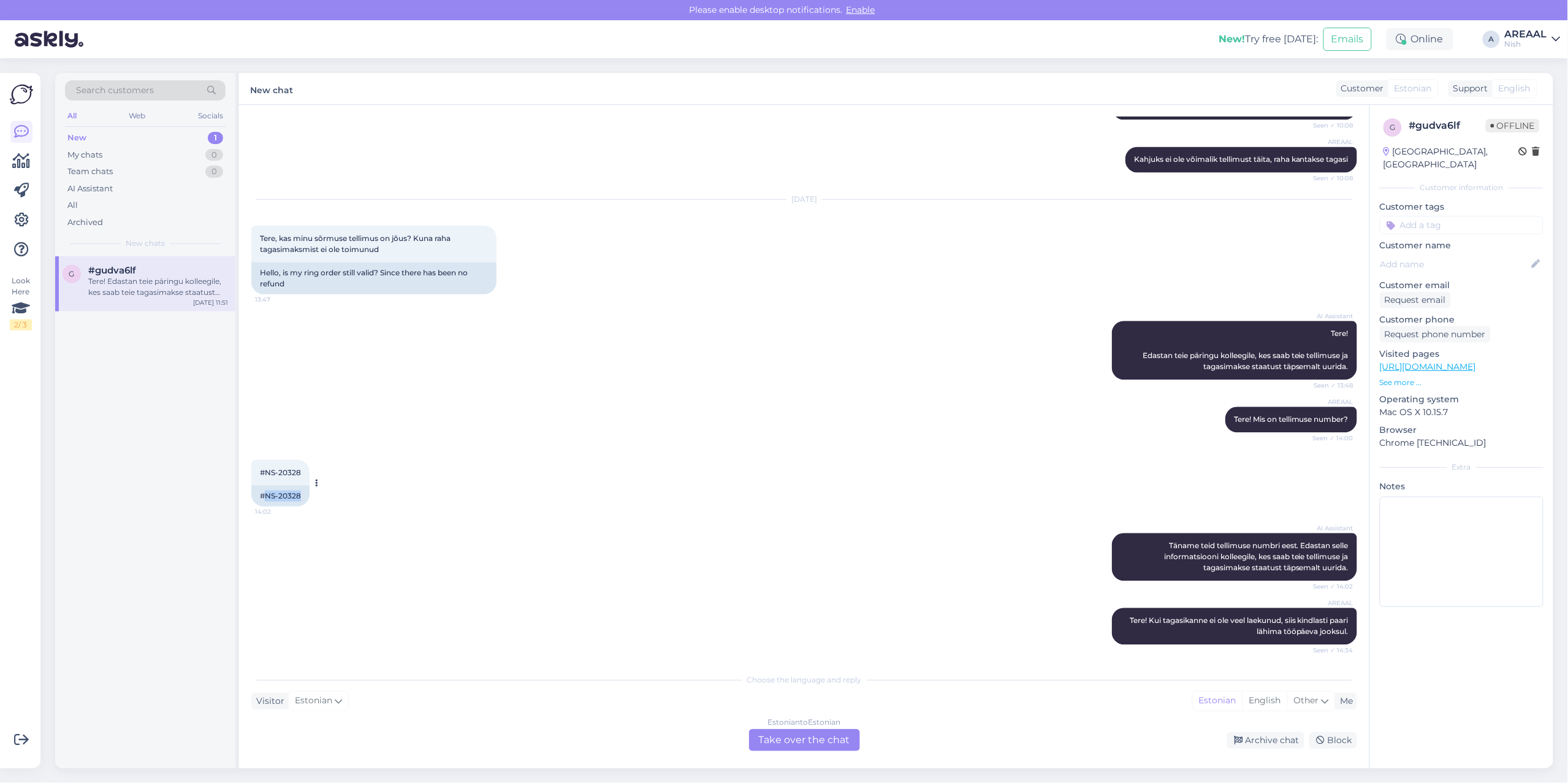
drag, startPoint x: 305, startPoint y: 513, endPoint x: 264, endPoint y: 521, distance: 41.8
click at [264, 506] on div "#NS-20328" at bounding box center [281, 496] width 59 height 21
copy div "NS-20328"
click at [807, 736] on div "Estonian to Estonian Take over the chat" at bounding box center [804, 740] width 111 height 22
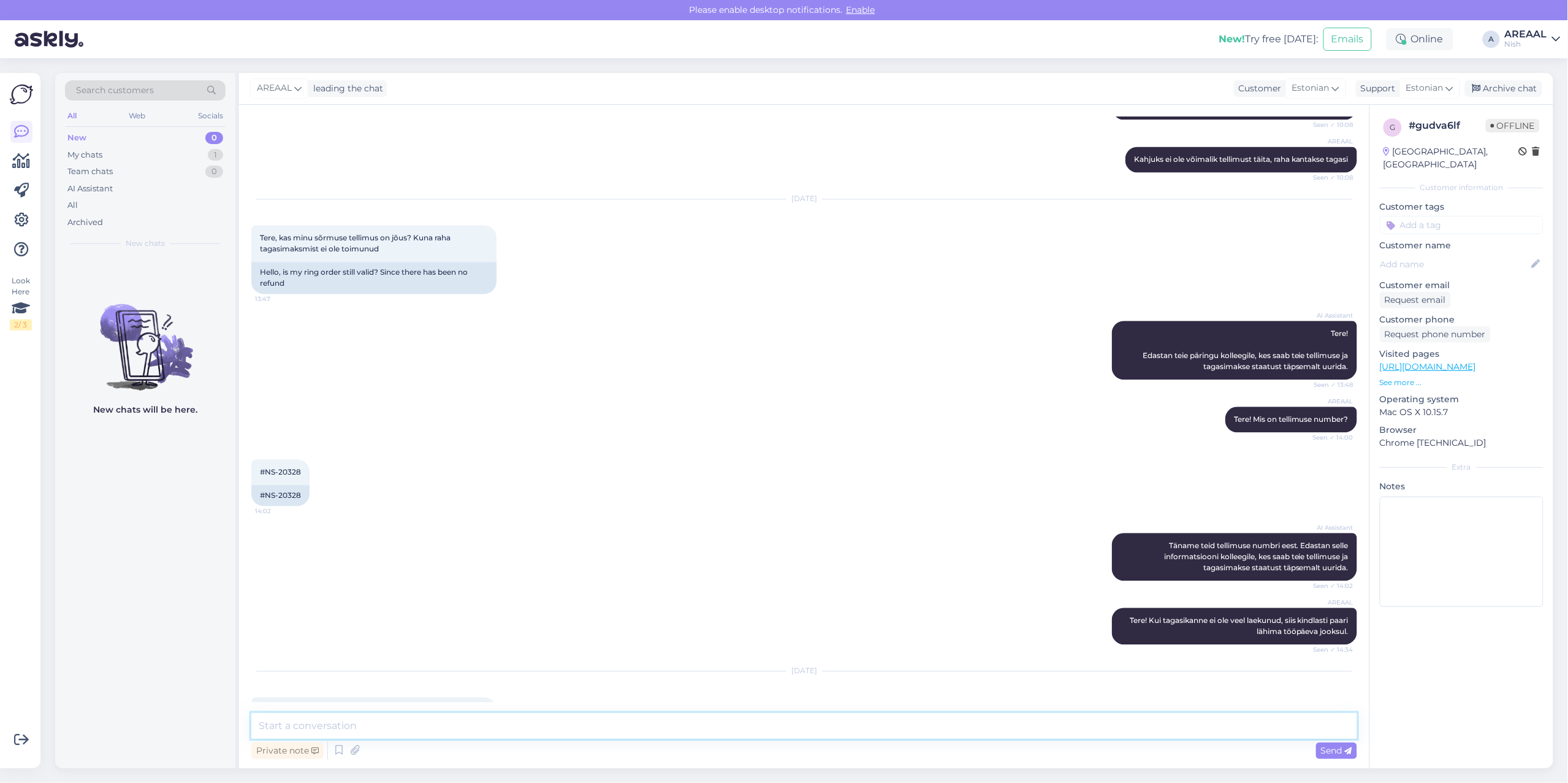
click at [807, 731] on textarea at bounding box center [804, 726] width 1106 height 26
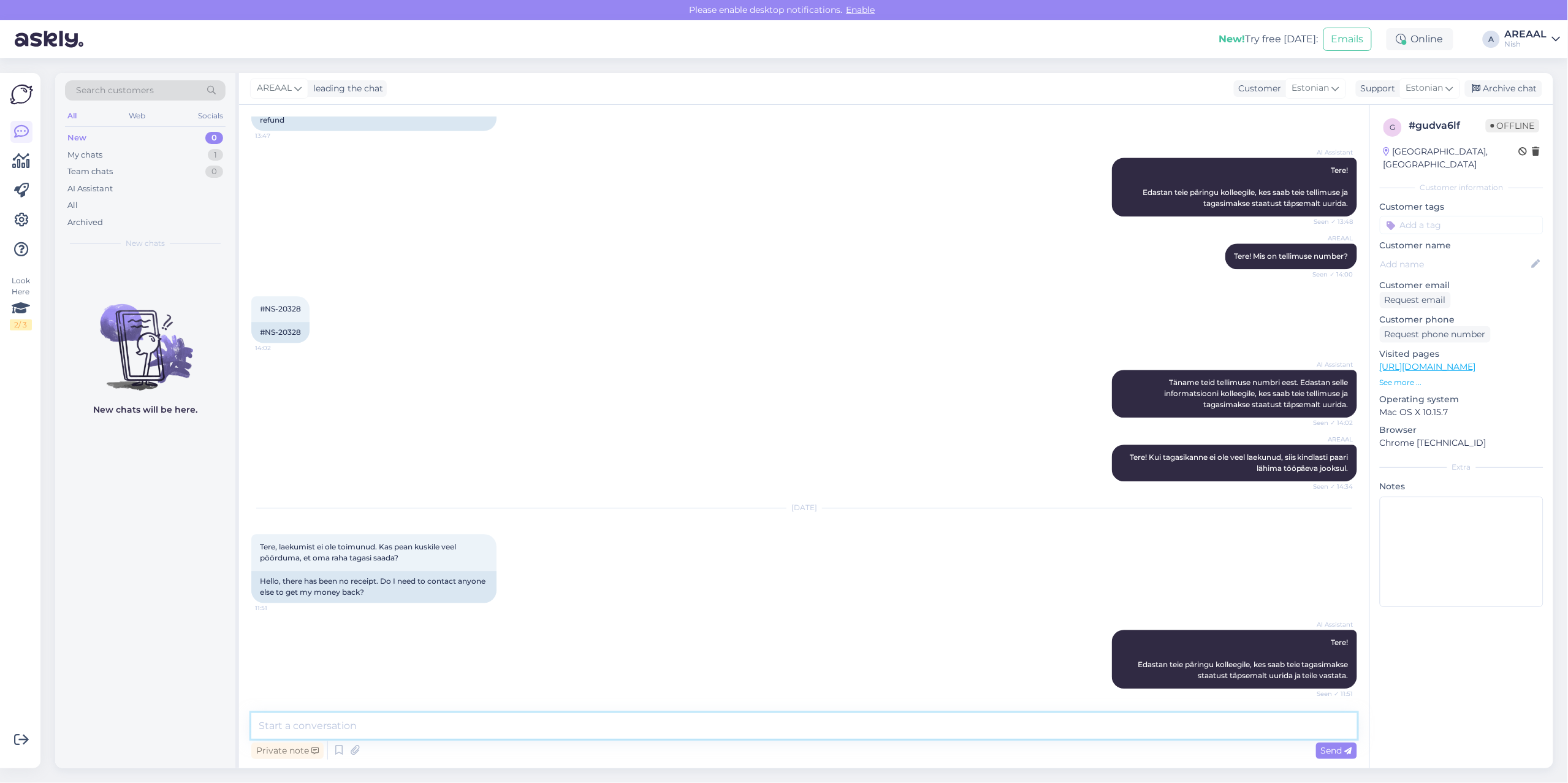
scroll to position [1288, 0]
type textarea "Tere! Tagasikanne laekub käesoleva nädala jooksul."
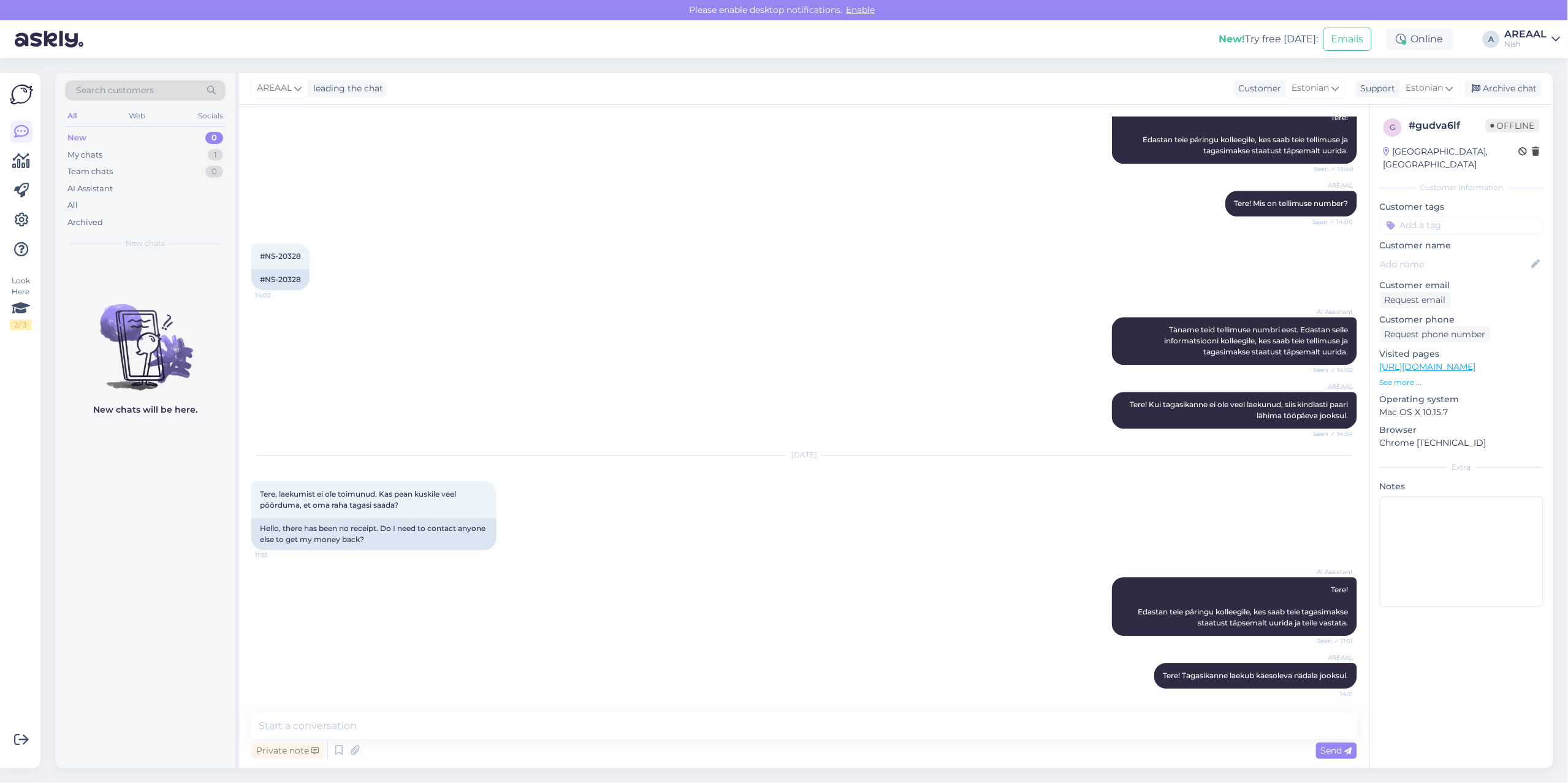
click at [835, 479] on div "Aug 14 2025 Tere, laekumist ei ole toimunud. Kas pean kuskile veel pöörduma, et…" at bounding box center [804, 502] width 1106 height 122
click at [1517, 88] on div "Archive chat" at bounding box center [1504, 89] width 77 height 17
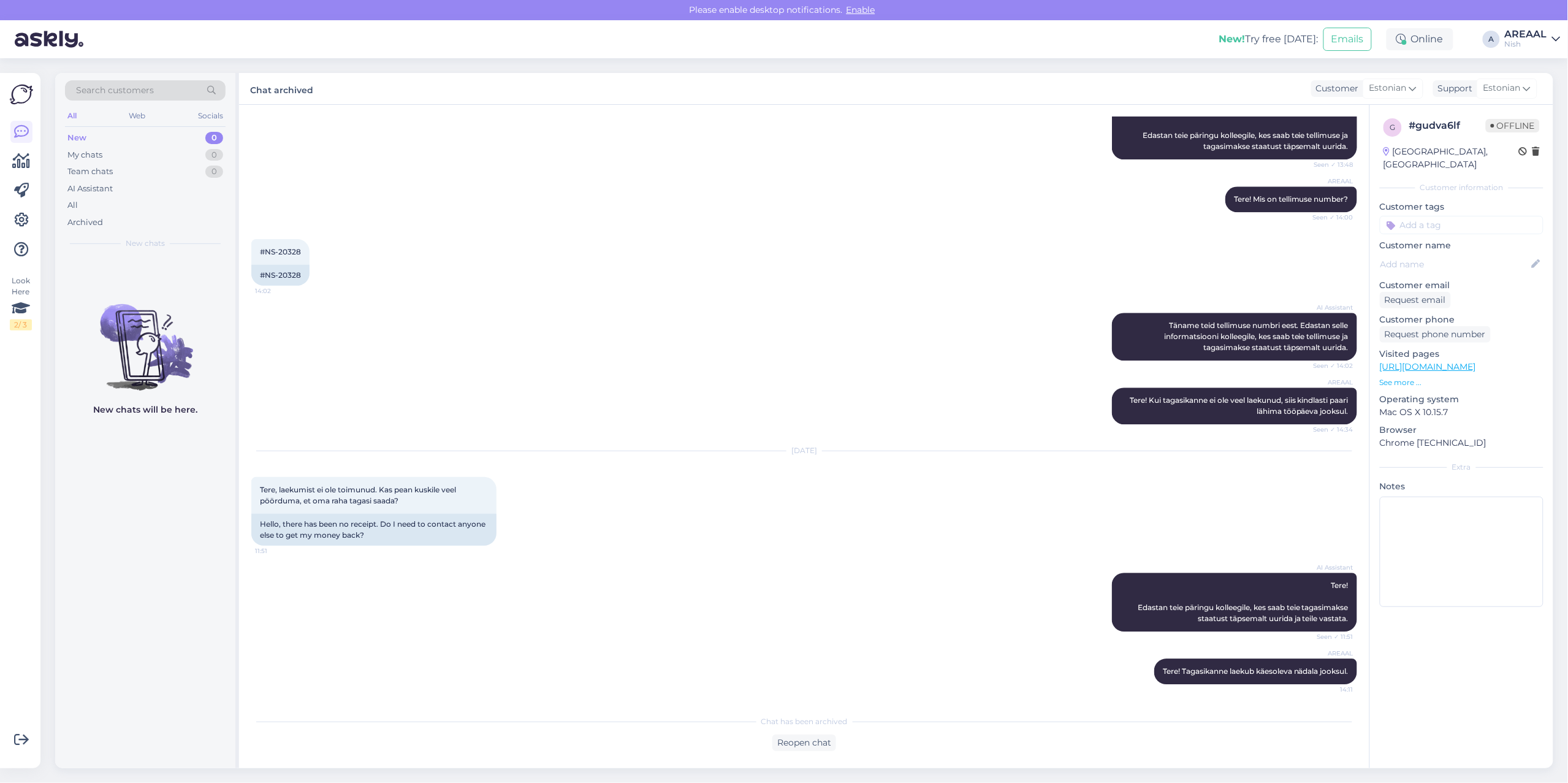
click at [1525, 24] on div "New! Try free today: Emails Online A AREAAL Nish Areaal Open Nish Opened VR24 O…" at bounding box center [784, 39] width 1568 height 38
click at [1537, 52] on div "New! Try free today: Emails Online A AREAAL Nish Areaal Open Nish Opened VR24 O…" at bounding box center [784, 39] width 1568 height 38
click at [1541, 45] on div "Nish" at bounding box center [1526, 44] width 42 height 10
click at [1541, 71] on button "Open" at bounding box center [1533, 68] width 34 height 19
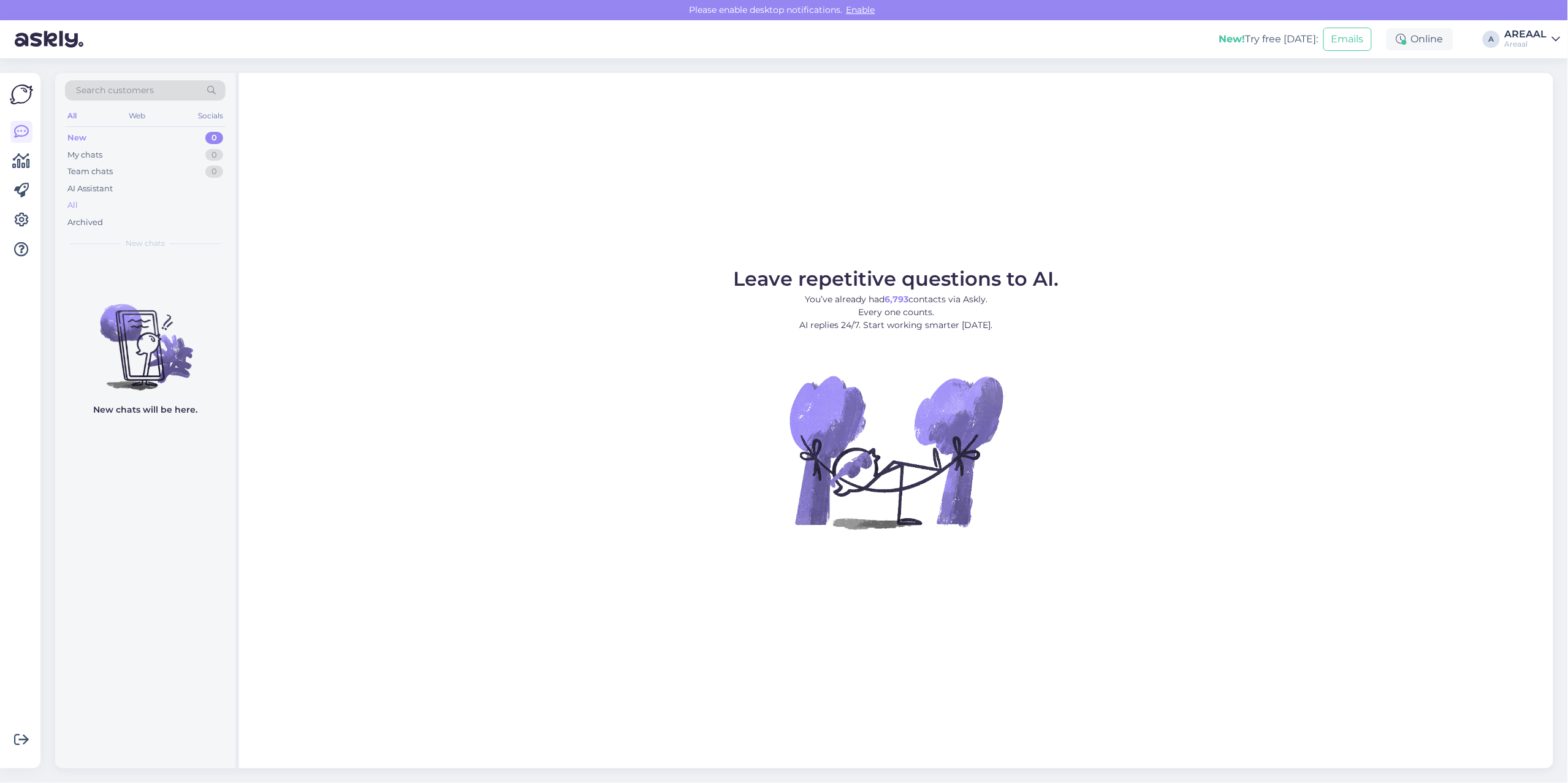
click at [146, 200] on div "All" at bounding box center [145, 205] width 161 height 17
click at [154, 188] on div "AI Assistant" at bounding box center [145, 189] width 161 height 17
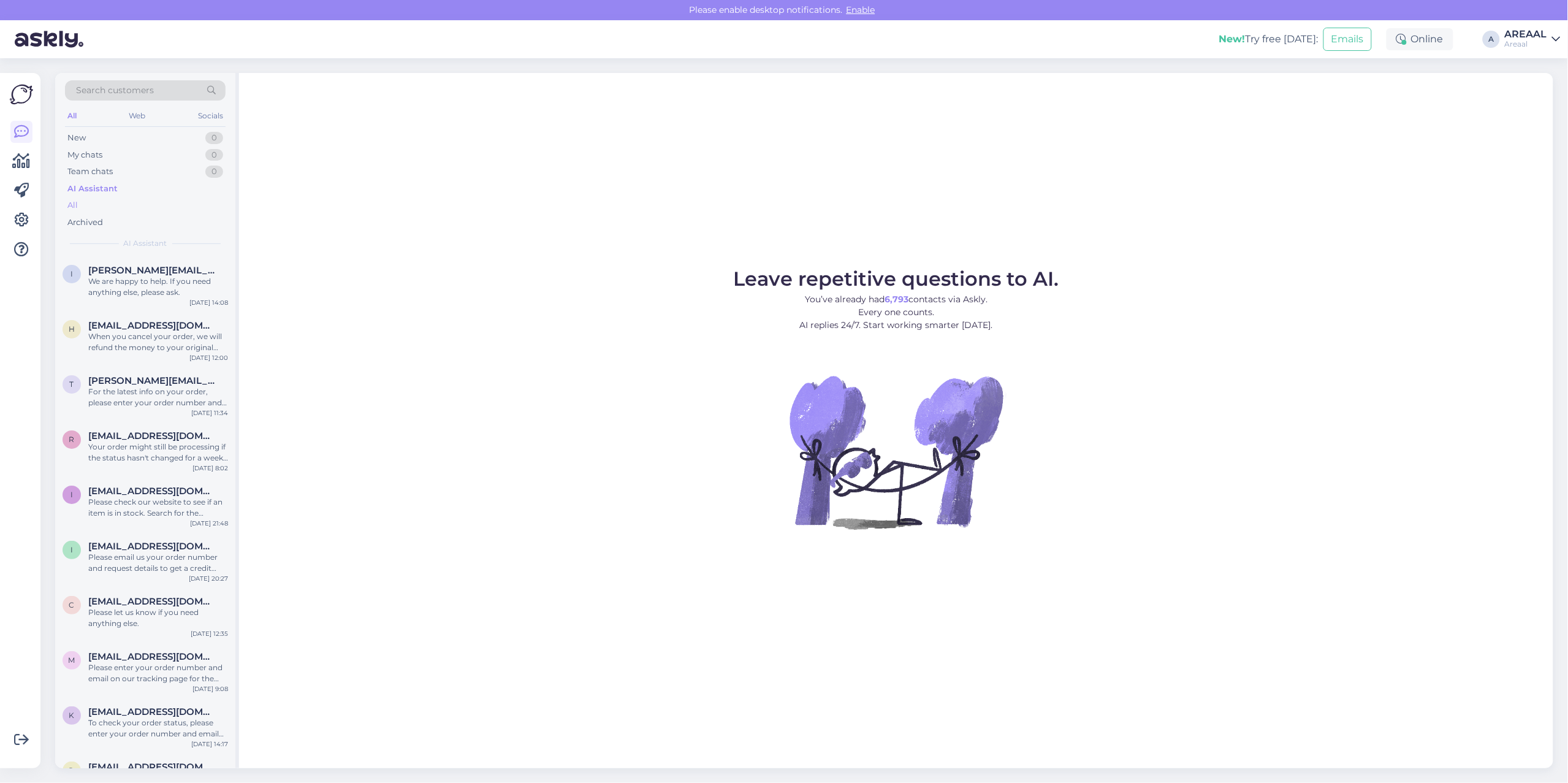
click at [148, 198] on div "All" at bounding box center [145, 205] width 161 height 17
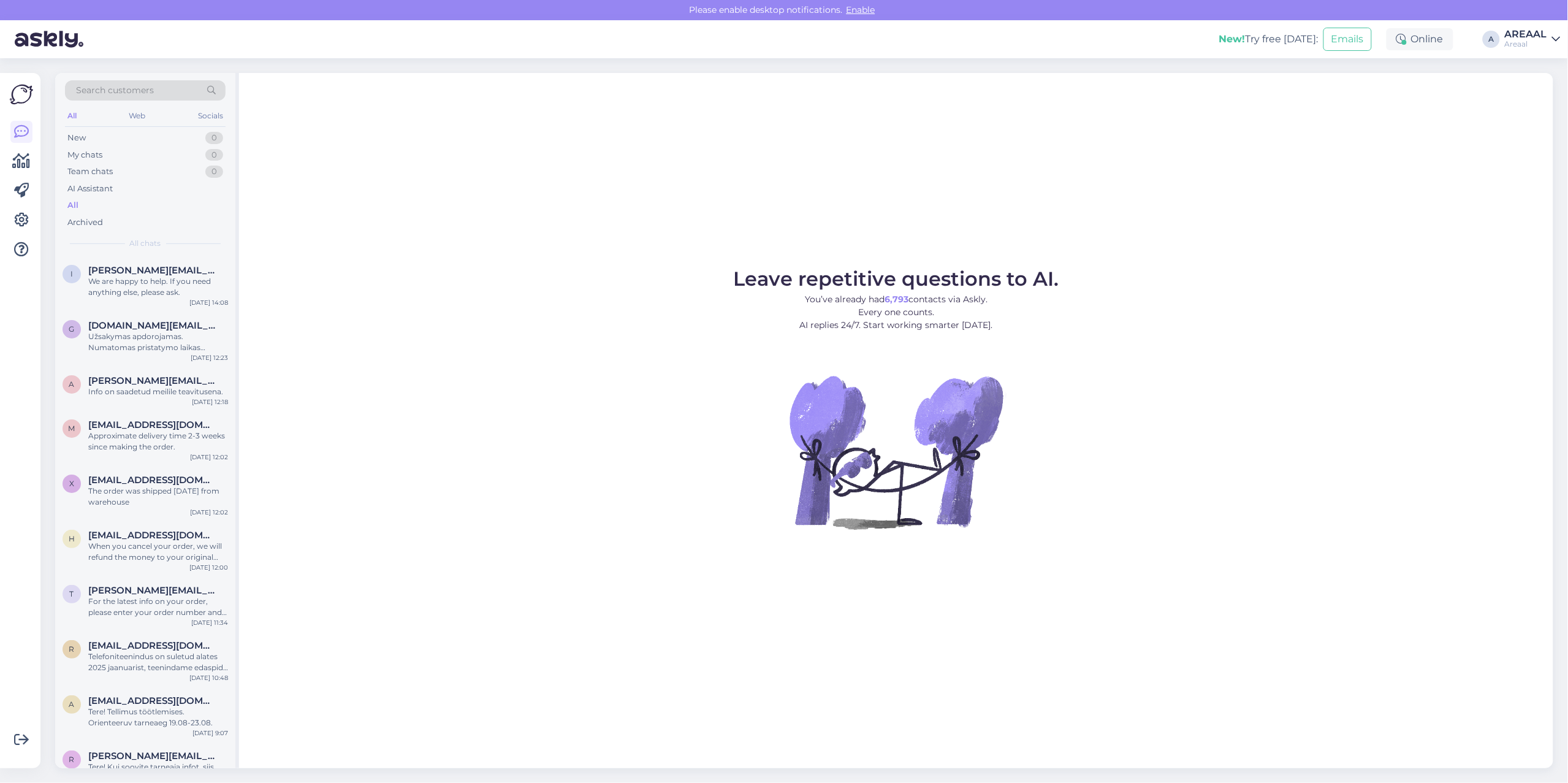
click at [1528, 38] on div "AREAAL" at bounding box center [1526, 34] width 42 height 10
click at [1538, 90] on button "Open" at bounding box center [1533, 95] width 34 height 19
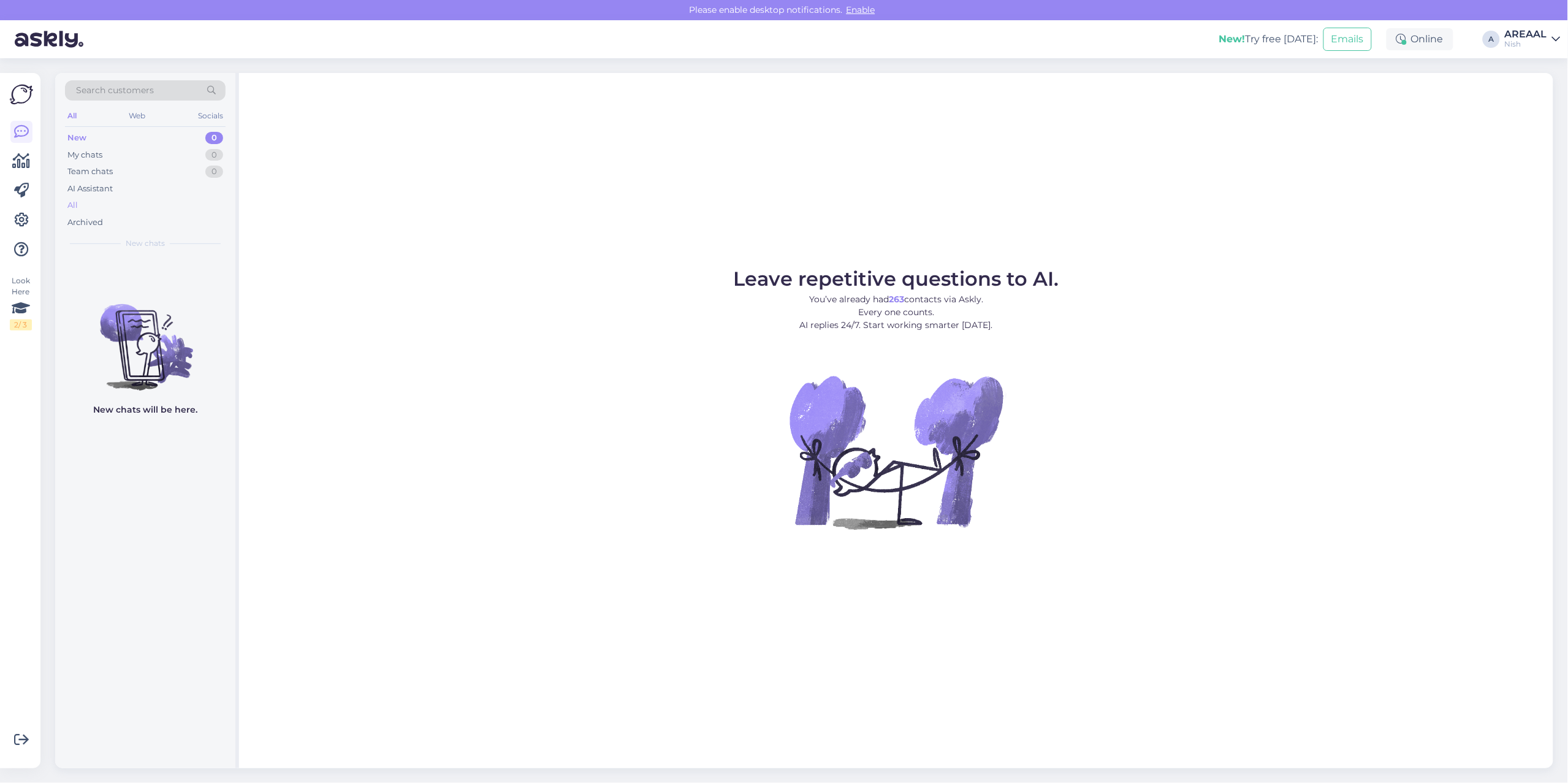
click at [124, 206] on div "All" at bounding box center [145, 205] width 161 height 17
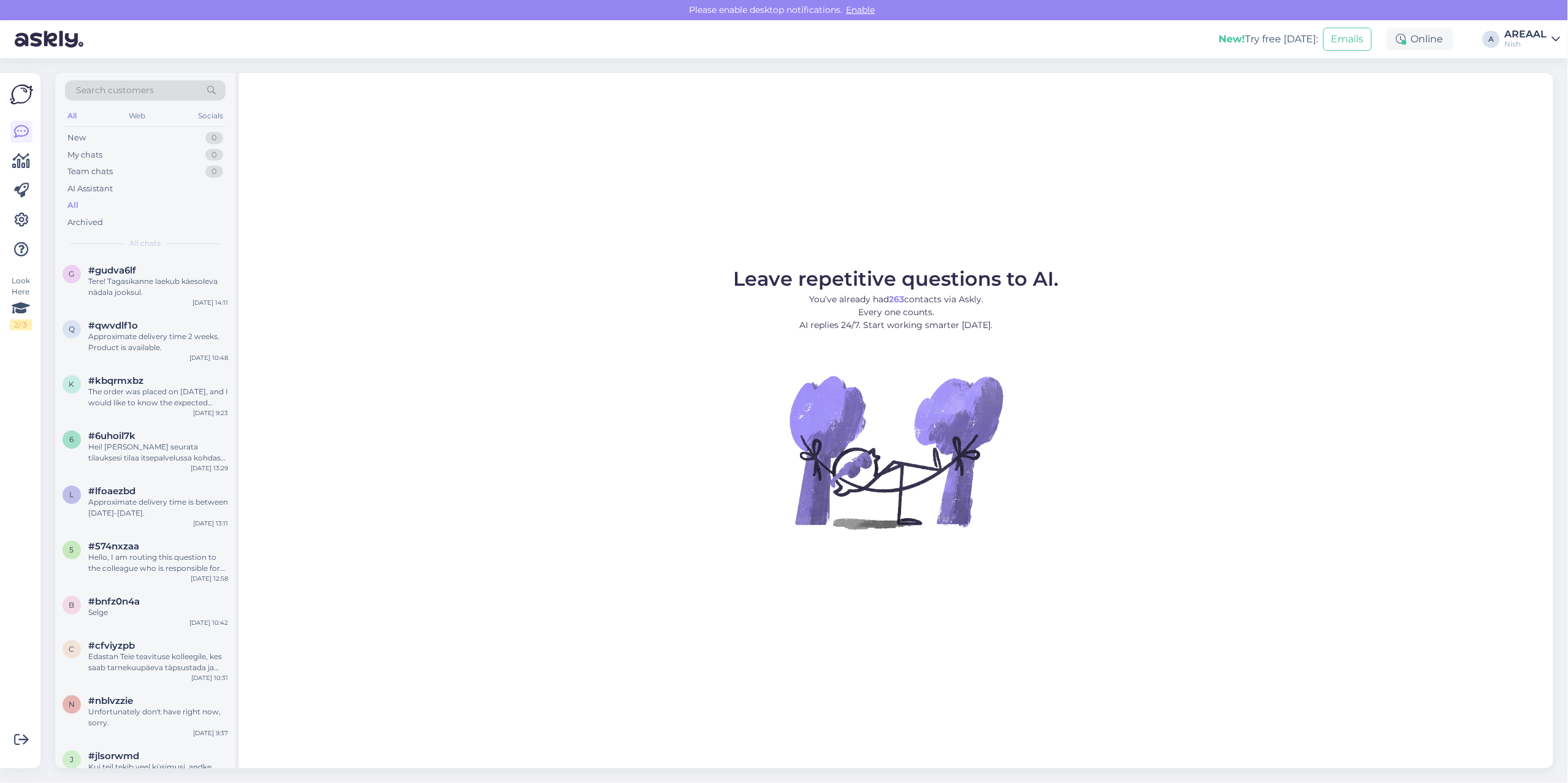
click at [1541, 30] on div "AREAAL" at bounding box center [1526, 34] width 42 height 10
click at [1553, 62] on div "Areaal Open" at bounding box center [1486, 68] width 150 height 26
click at [1533, 69] on button "Open" at bounding box center [1533, 68] width 34 height 19
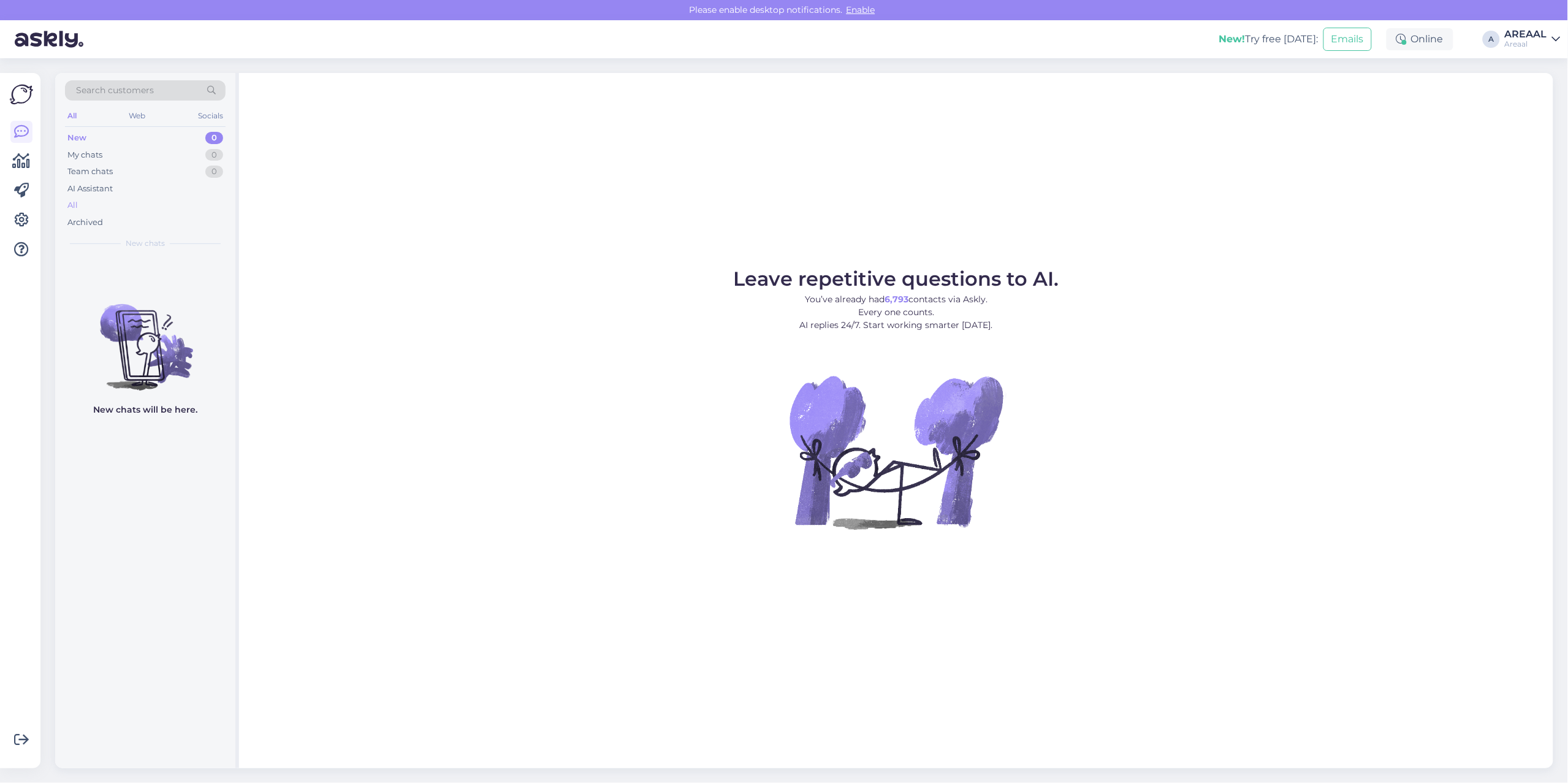
click at [99, 201] on div "All" at bounding box center [145, 205] width 161 height 17
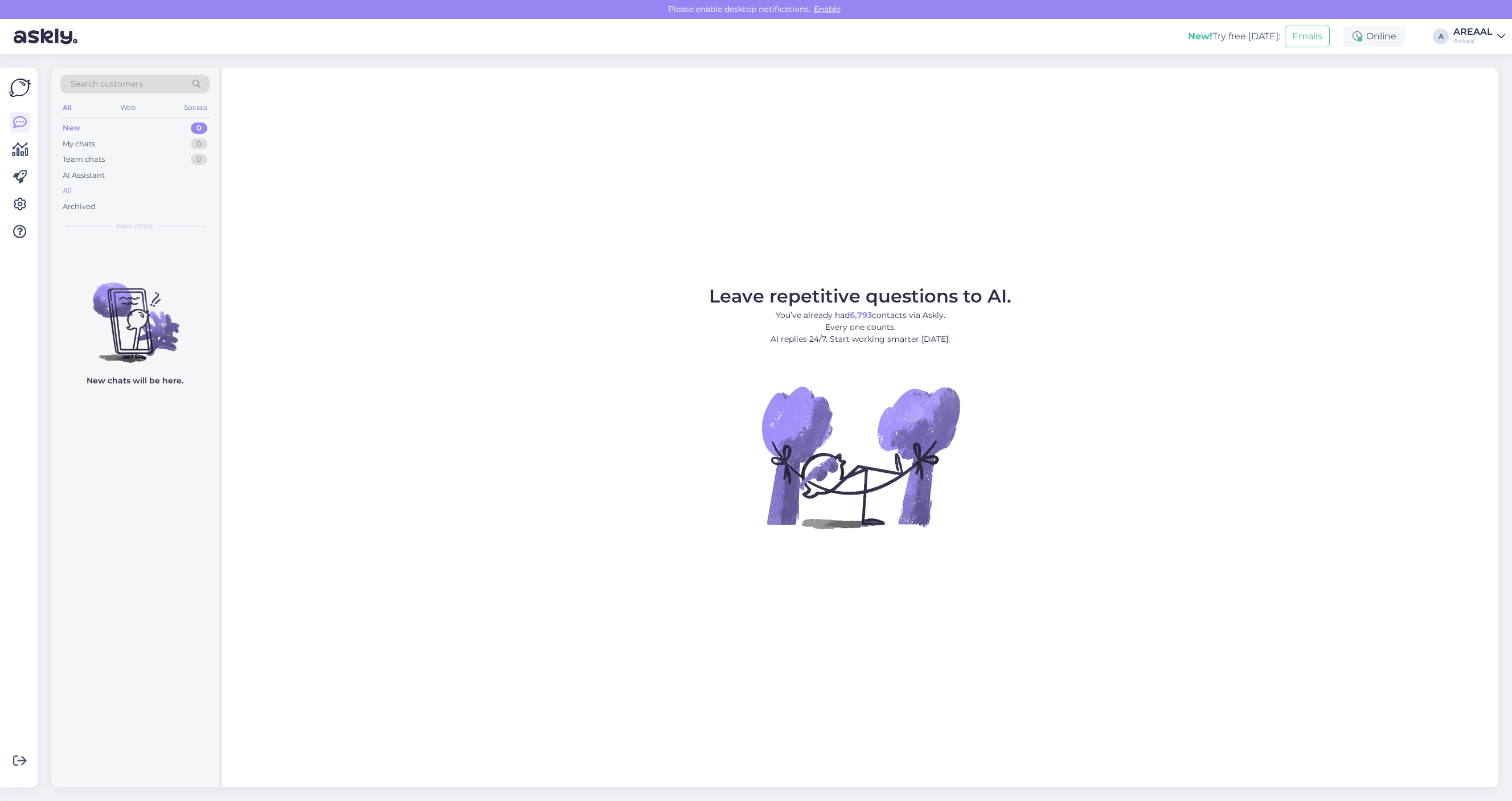
click at [186, 191] on div "All" at bounding box center [135, 191] width 149 height 16
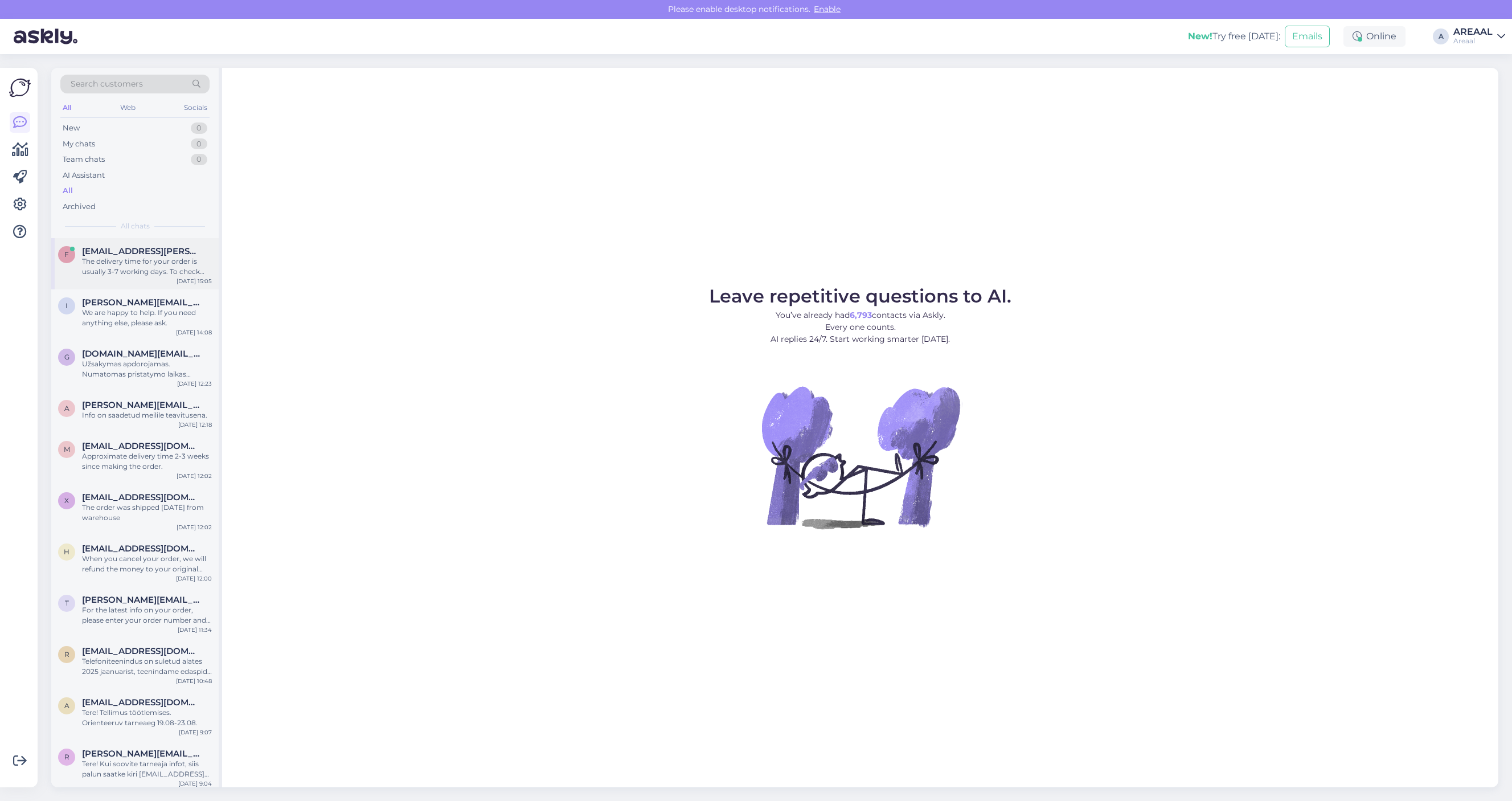
click at [187, 241] on div "f fedorenko.zane@gmail.com The delivery time for your order is usually 3-7 work…" at bounding box center [135, 264] width 167 height 51
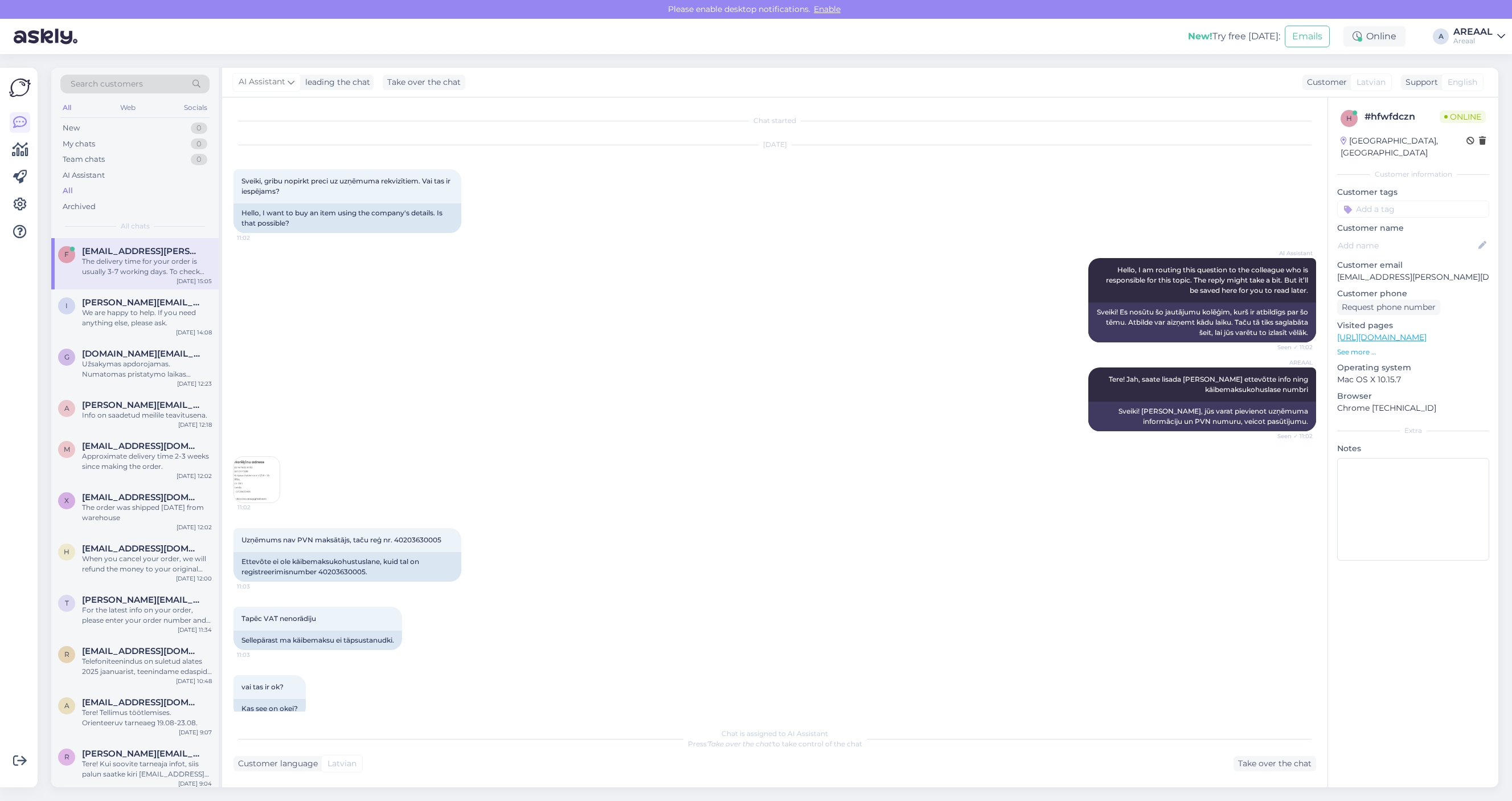
scroll to position [1050, 0]
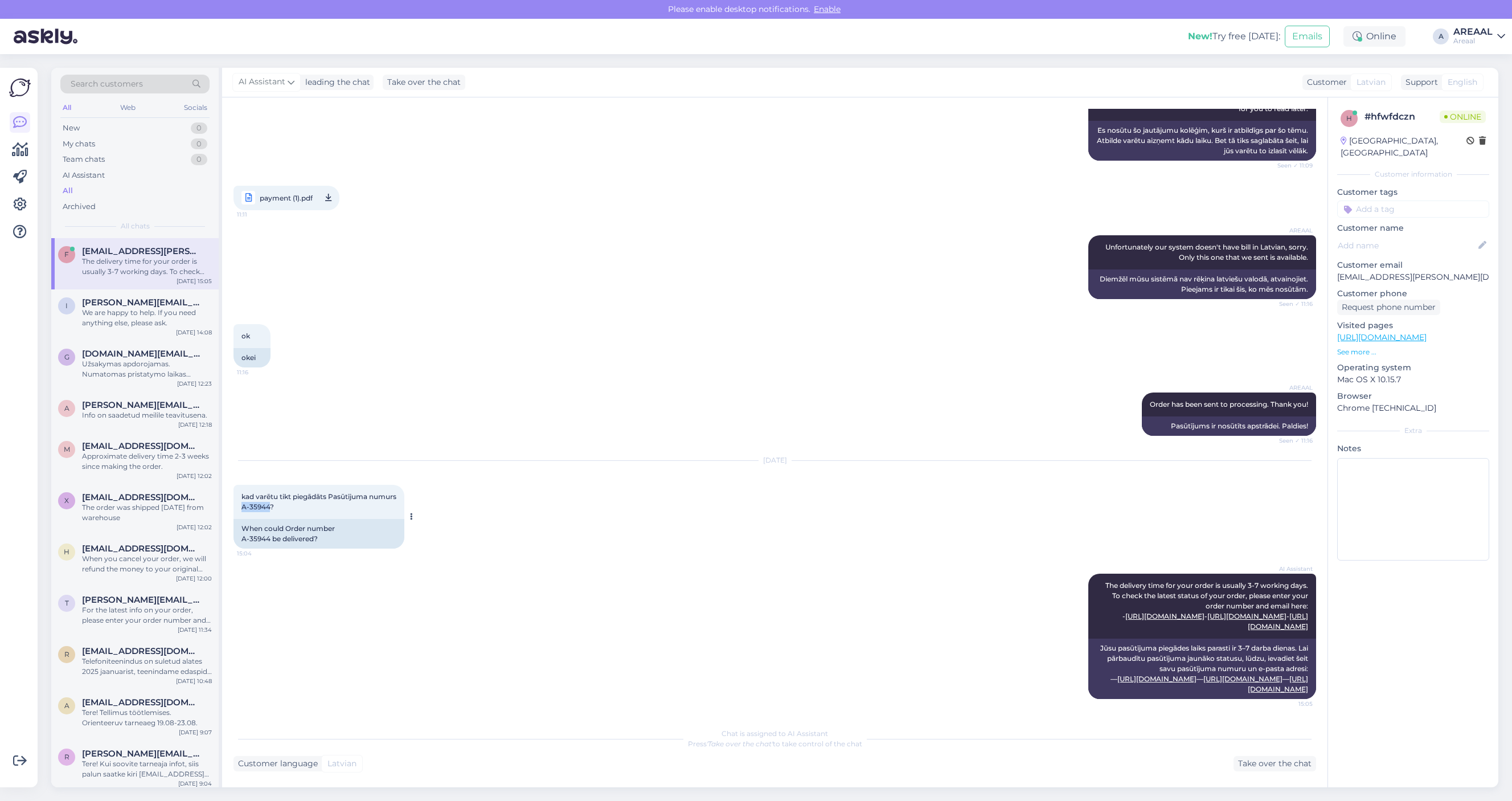
drag, startPoint x: 240, startPoint y: 486, endPoint x: 269, endPoint y: 487, distance: 29.0
click at [269, 487] on div "kad varētu tikt piegādāts Pasūtījuma numurs A-35944? 15:04" at bounding box center [319, 502] width 171 height 34
copy span "A-35944"
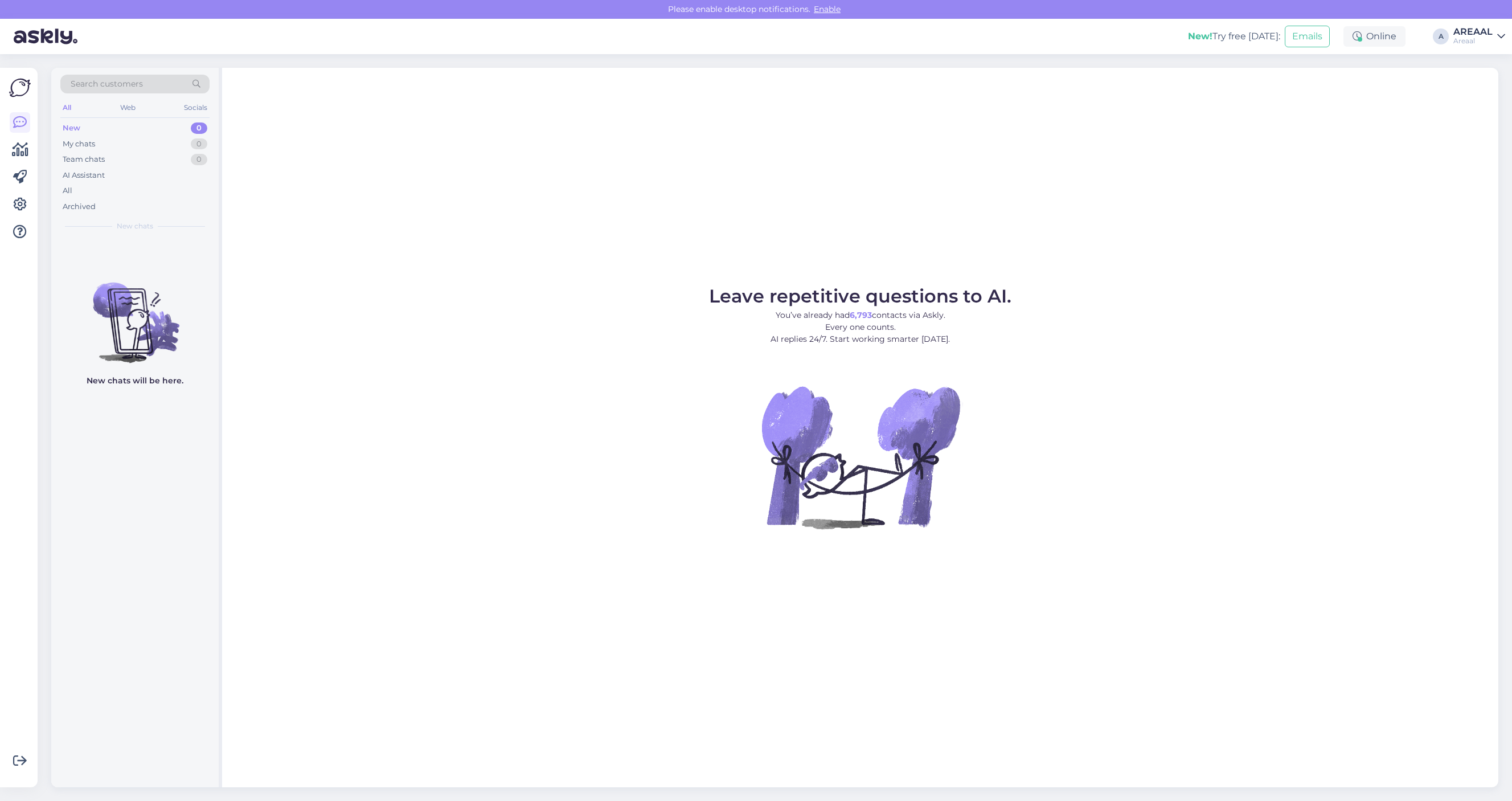
click at [765, 216] on div "Leave repetitive questions to AI. You’ve already had 6,793 contacts via Askly. …" at bounding box center [860, 427] width 1276 height 719
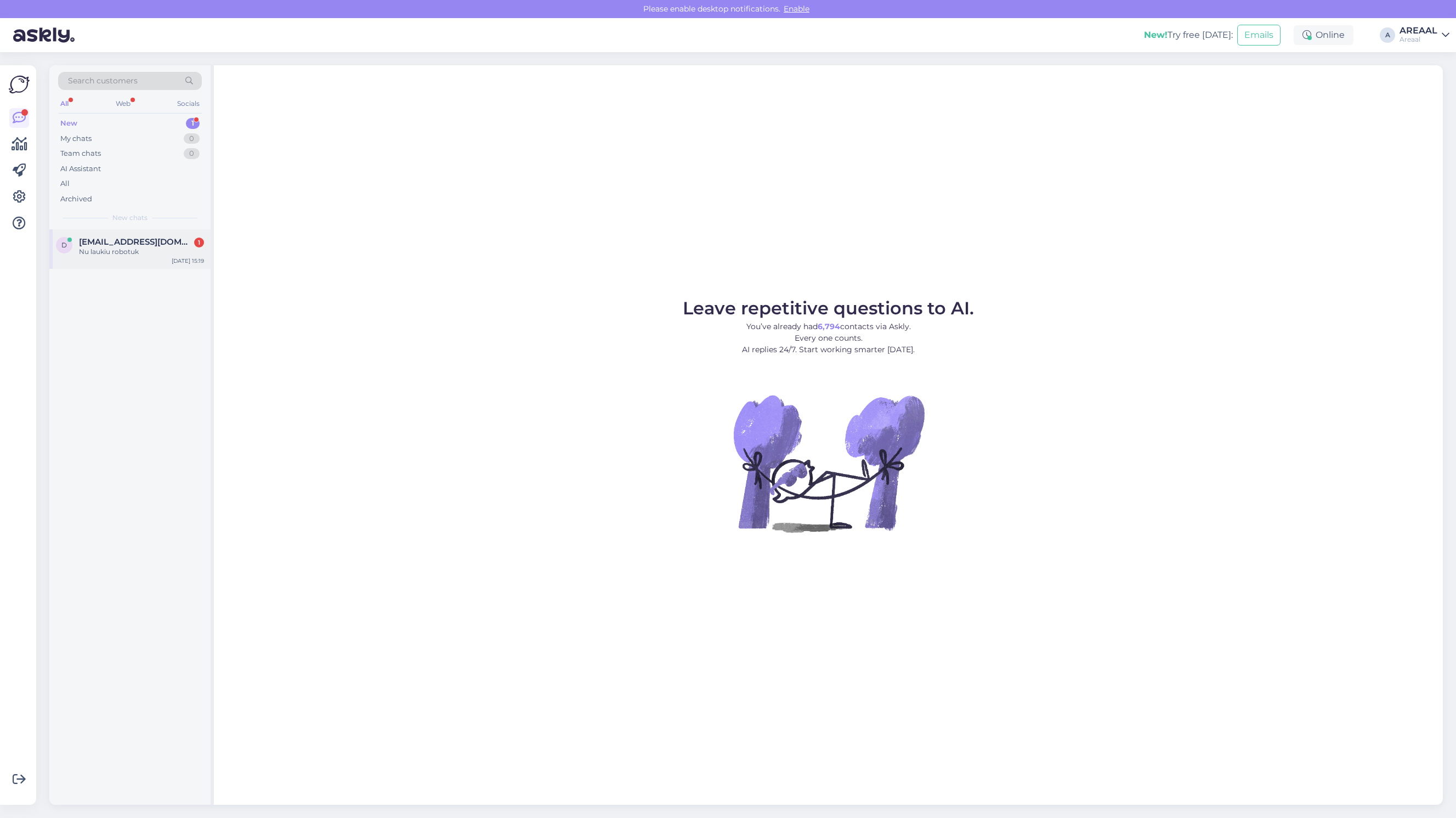
click at [138, 229] on div "d [EMAIL_ADDRESS][DOMAIN_NAME] 1 Nu laukiu robotuk [DATE] 15:19" at bounding box center [130, 249] width 161 height 40
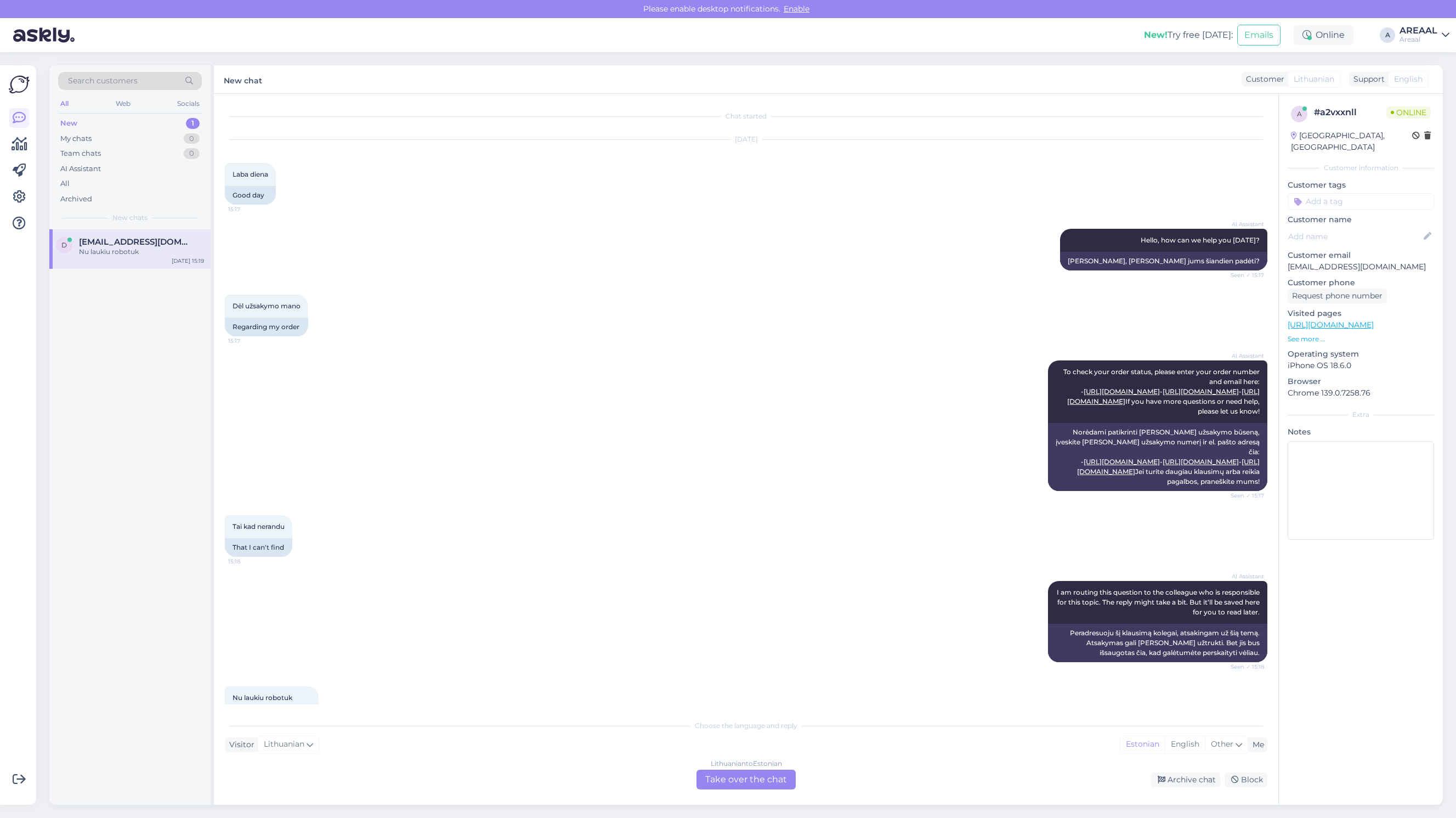
click at [1338, 261] on p "[EMAIL_ADDRESS][DOMAIN_NAME]" at bounding box center [1360, 267] width 146 height 12
copy p "[EMAIL_ADDRESS][DOMAIN_NAME]"
click at [1338, 261] on p "[EMAIL_ADDRESS][DOMAIN_NAME]" at bounding box center [1360, 267] width 146 height 12
click at [730, 783] on div "Lithuanian to Estonian Take over the chat" at bounding box center [746, 779] width 99 height 20
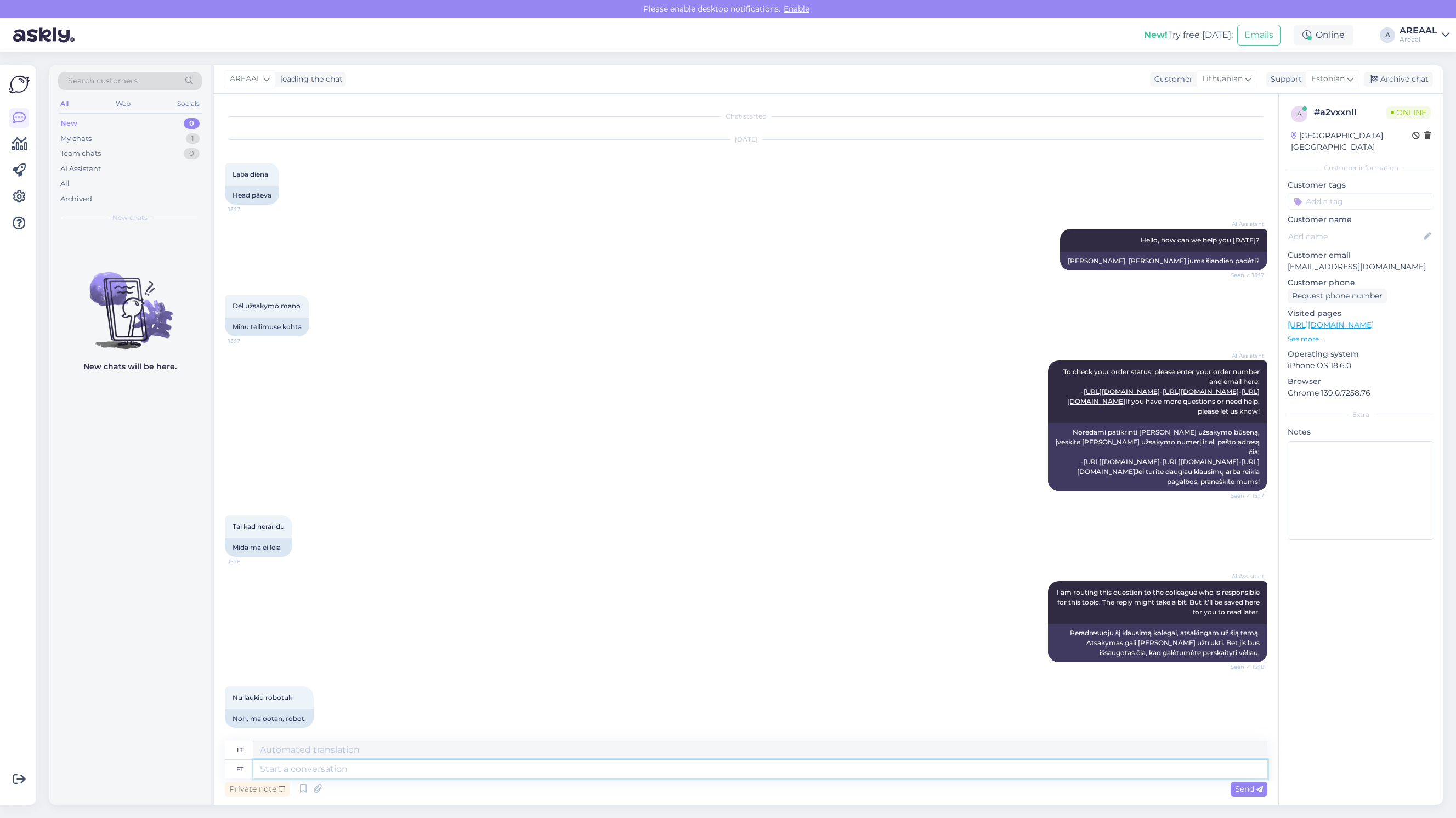
click at [733, 769] on textarea at bounding box center [760, 769] width 1014 height 18
type textarea "Teie"
type textarea "Jūsų"
type textarea "Teie saadetud k"
type textarea "Jūsų atsiųsta"
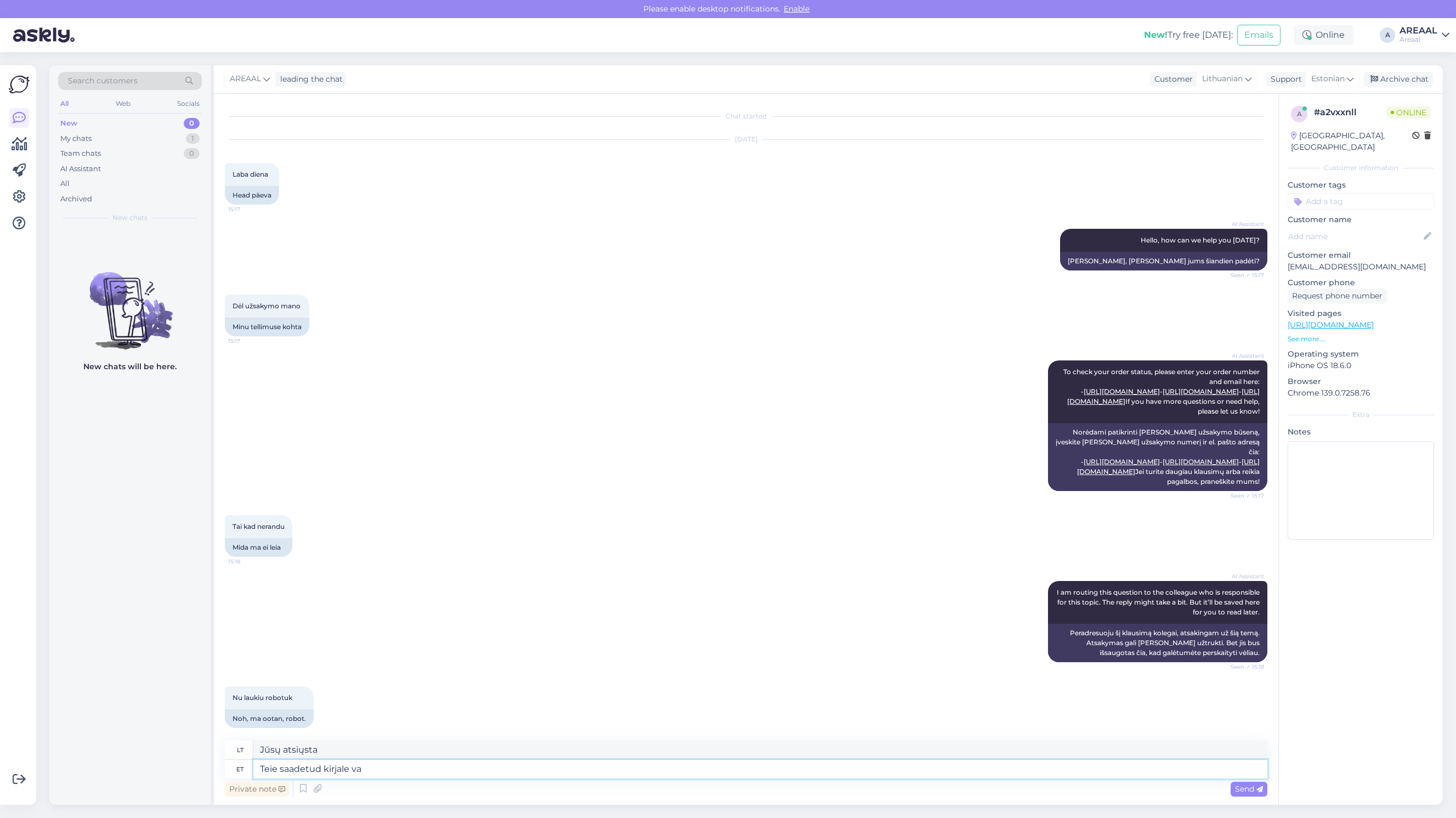
type textarea "Teie saadetud kirjale vas"
type textarea "Į jūsų išsiųstą laišką"
type textarea "Teie k"
type textarea "Jūsų"
type textarea "Teie kell 12"
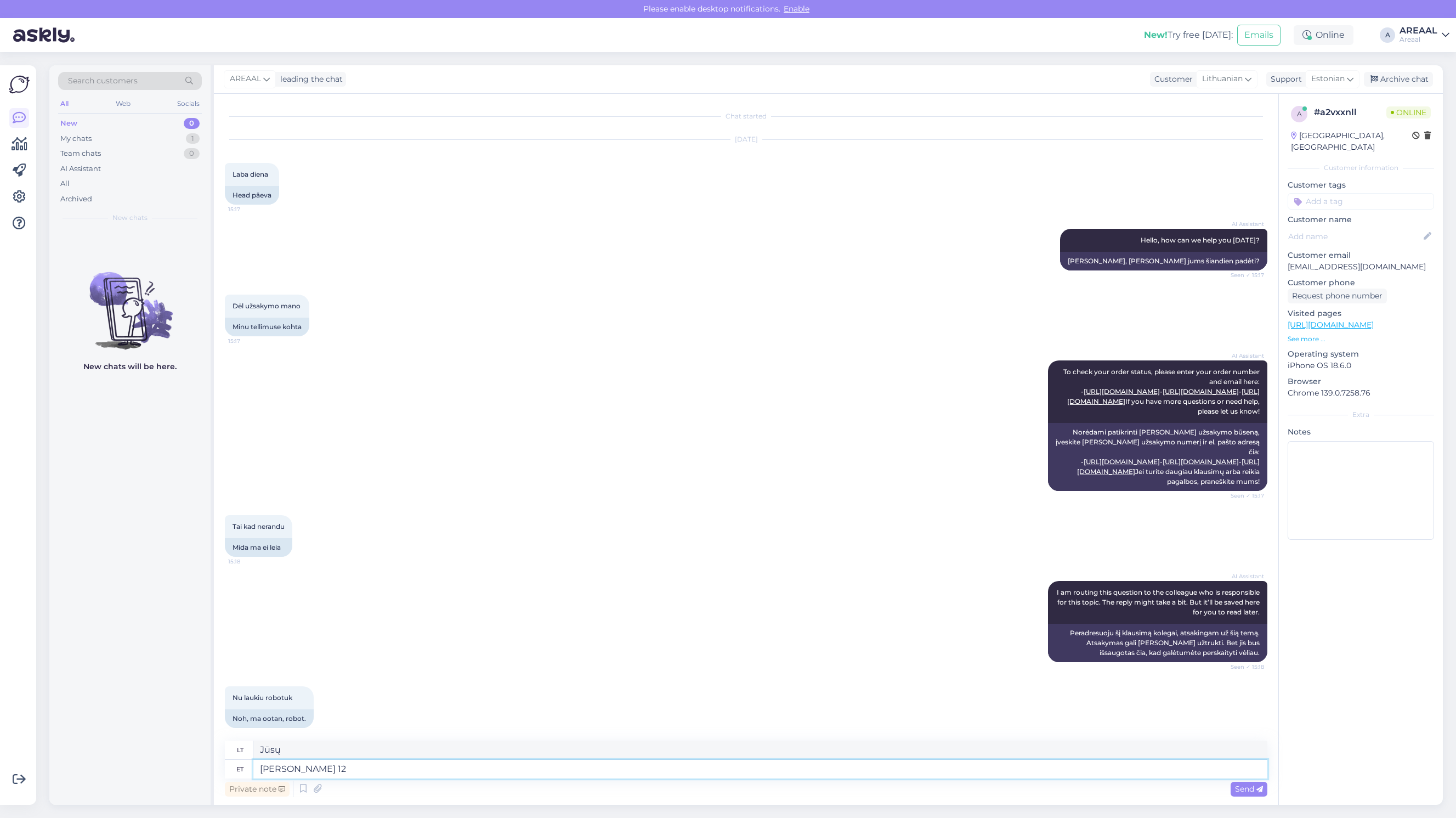
type textarea "Jūsų laikrodis"
type textarea "Teie kell 12:55 sa"
type textarea "Jūsų laikas yra 12:55"
type textarea "Teie kell 12:55 saadetud ki"
type textarea "Jūsų, išsiųsta 12:55"
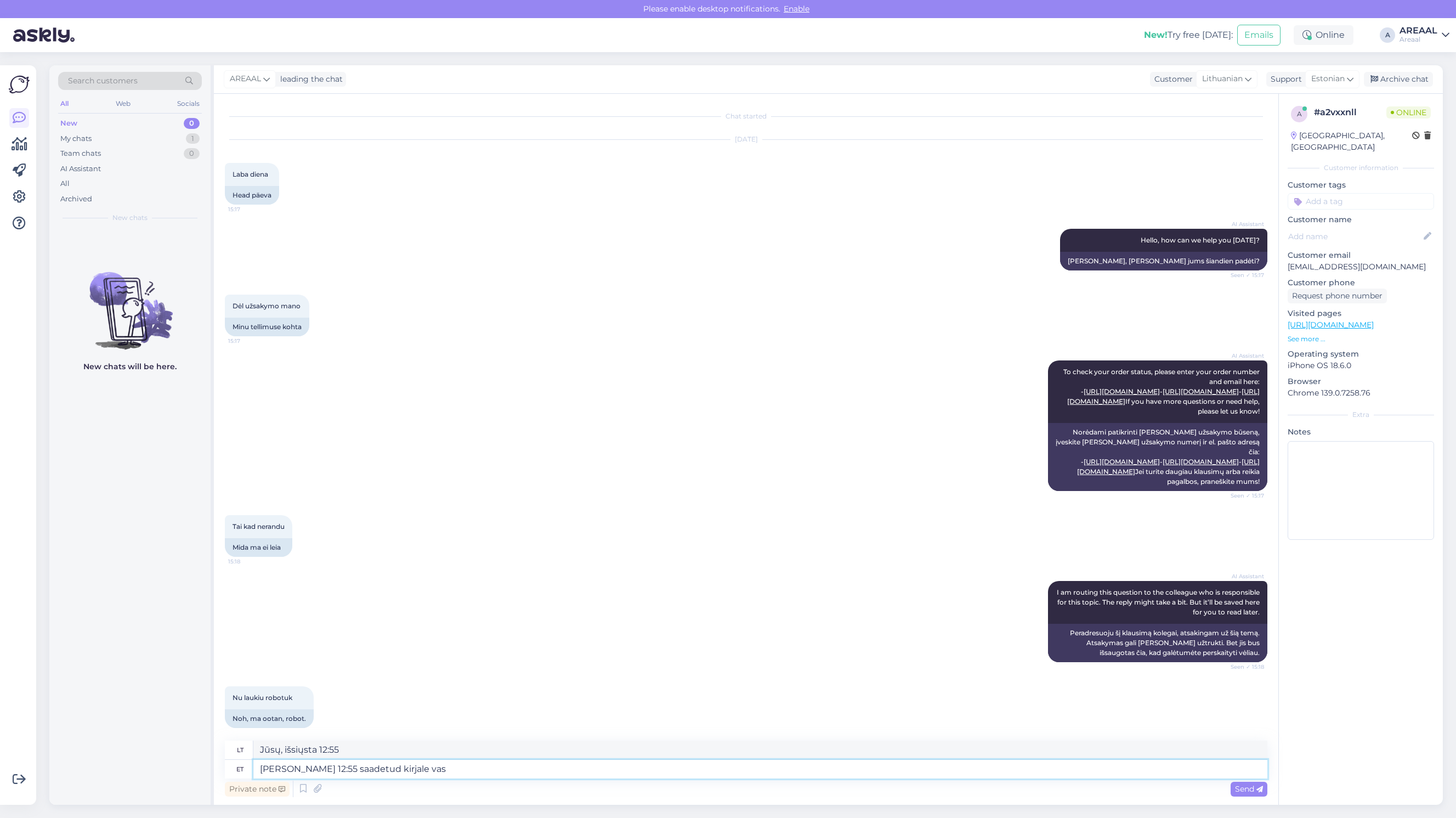
type textarea "Teie kell 12:55 saadetud kirjale vast"
type textarea "Į jūsų žinutę, išsiųstą 12:55"
type textarea "Teie kell 12:55 saadetud kirjale vastatakse tän"
type textarea "Į jūsų žinutę, išsiųstą 12:55, bus atsakyta."
type textarea "Teie kell 12:55 saadetud kirjale vastatakse täna"
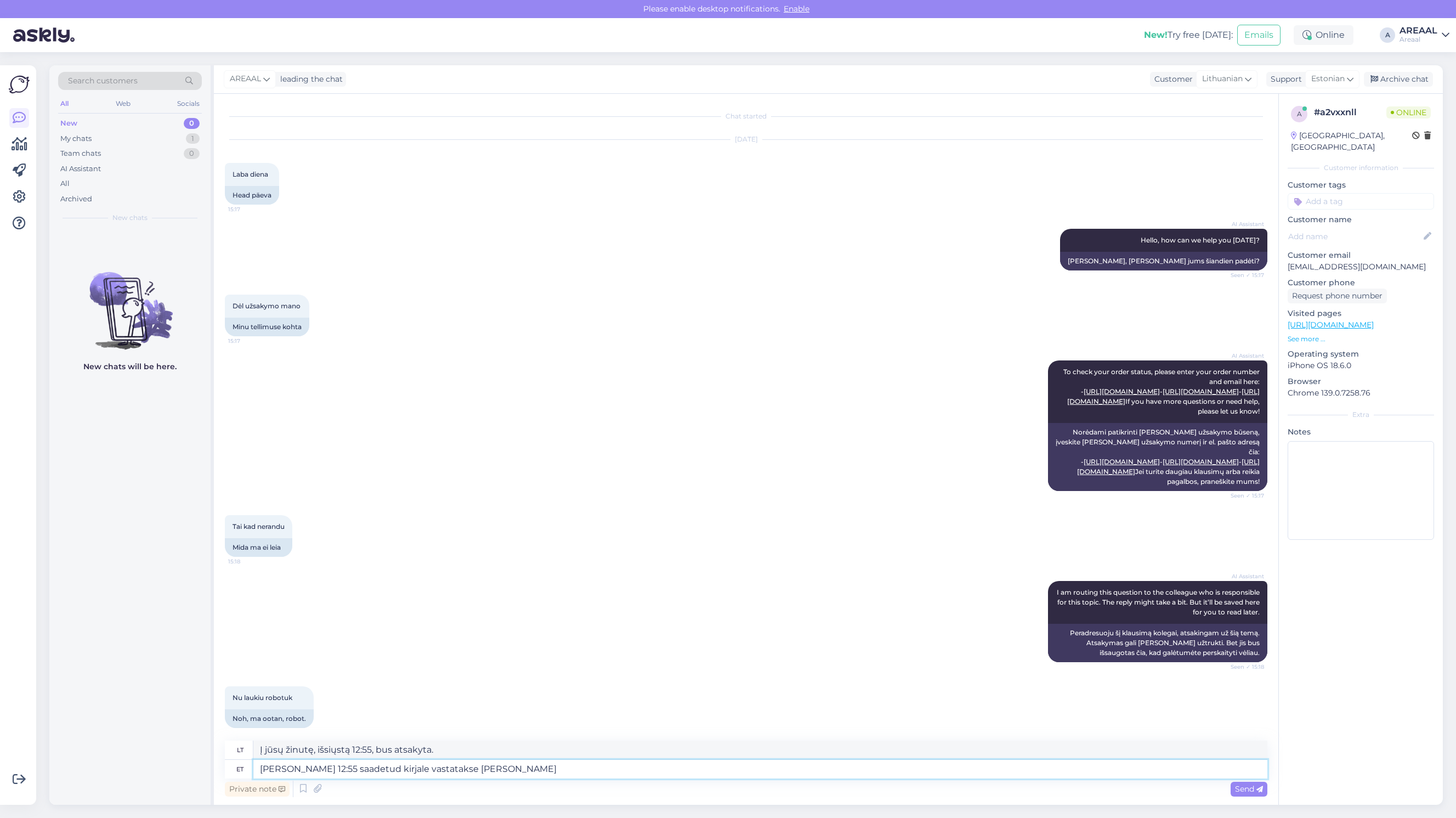
type textarea "Į jūsų žinutę, išsiųstą 12:55, bus atsakyta šiandien."
type textarea "Tere! Teie kell 12:55 saadetud kirjale vastatakse tänase päeva jooksul."
type textarea "Sveiki! Į jūsų žinutę, išsiųstą 12:55, bus atsakyta dienos metu."
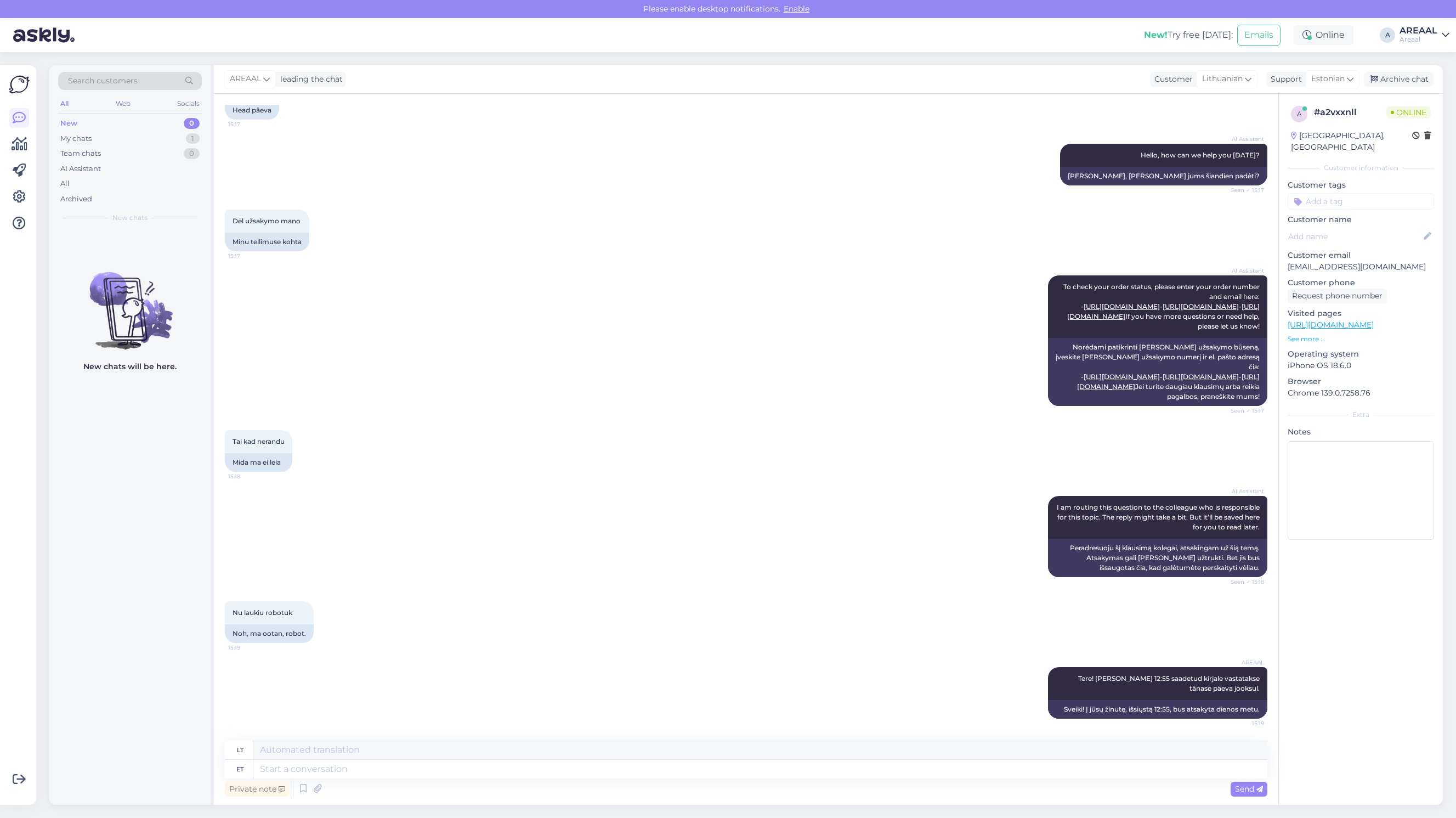
click at [817, 470] on div "Tai kad nerandu 15:18 Mida ma ei leia" at bounding box center [746, 451] width 1042 height 66
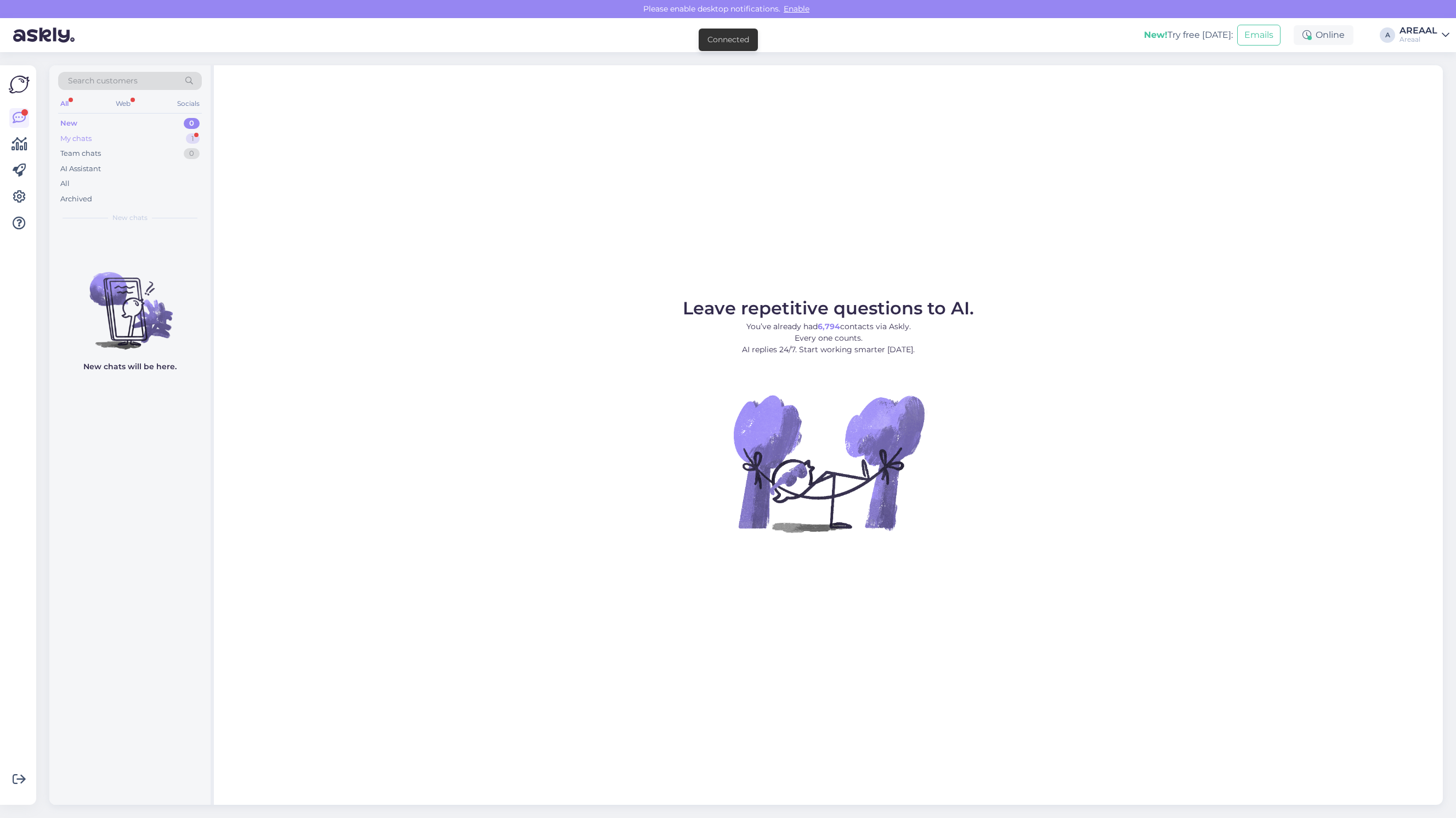
click at [170, 140] on div "My chats 1" at bounding box center [130, 139] width 144 height 16
click at [182, 239] on div "dunisas1@gmail.com 1" at bounding box center [141, 242] width 125 height 10
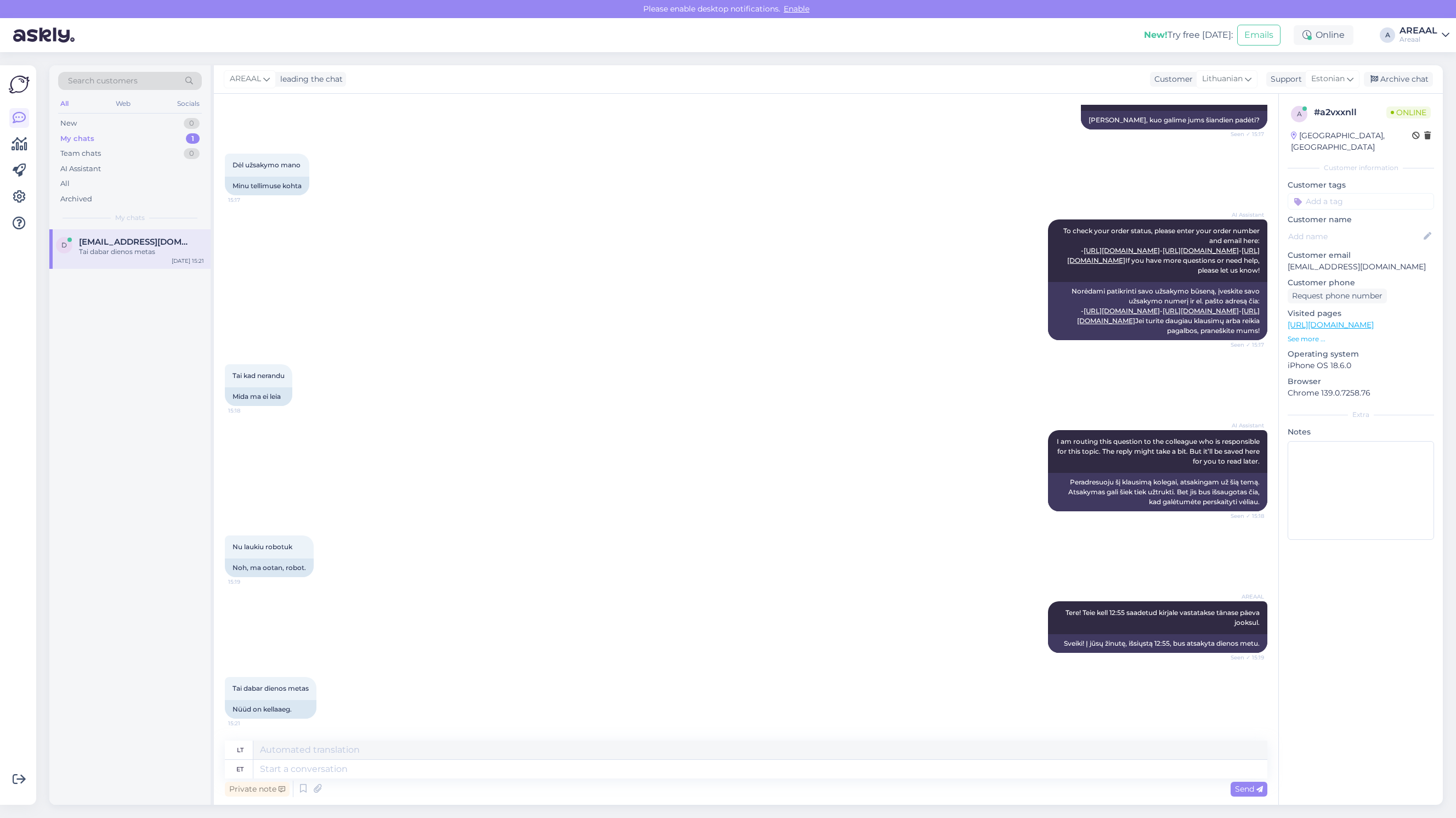
scroll to position [189, 0]
click at [779, 768] on textarea at bounding box center [760, 769] width 1014 height 18
click at [1363, 591] on div "a # a2vxxnll Online Lithuania, Vilnius Customer information Customer tags Custo…" at bounding box center [1360, 449] width 165 height 711
click at [579, 764] on textarea at bounding box center [760, 769] width 1014 height 18
paste textarea "suprantu Jūsų laukimą. Atsakymas bus pateiktas šiandien, kai tik gausime inform…"
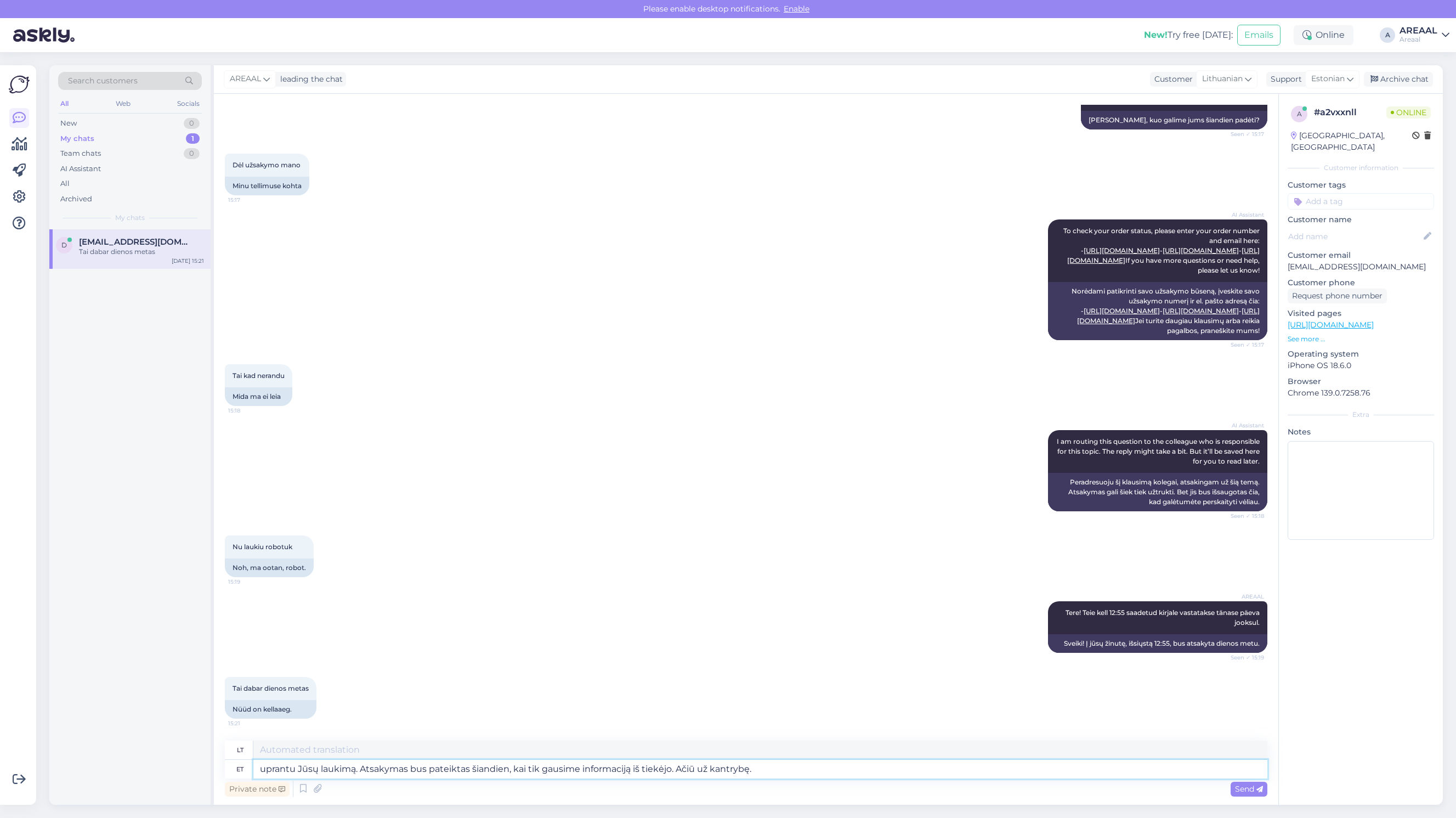
type textarea "Suprantu Jūsų laukimą. Atsakymas bus pateiktas šiandien, kai tik gausime inform…"
type textarea "suprantu Vás laukimá. Atsakyamas autobusas ditikatas šiandien, kai tik gavome i…"
type textarea "Supraskite, ko ieškote. Atsakyamas bus ditikatas šiandien, kai tik gavome infor…"
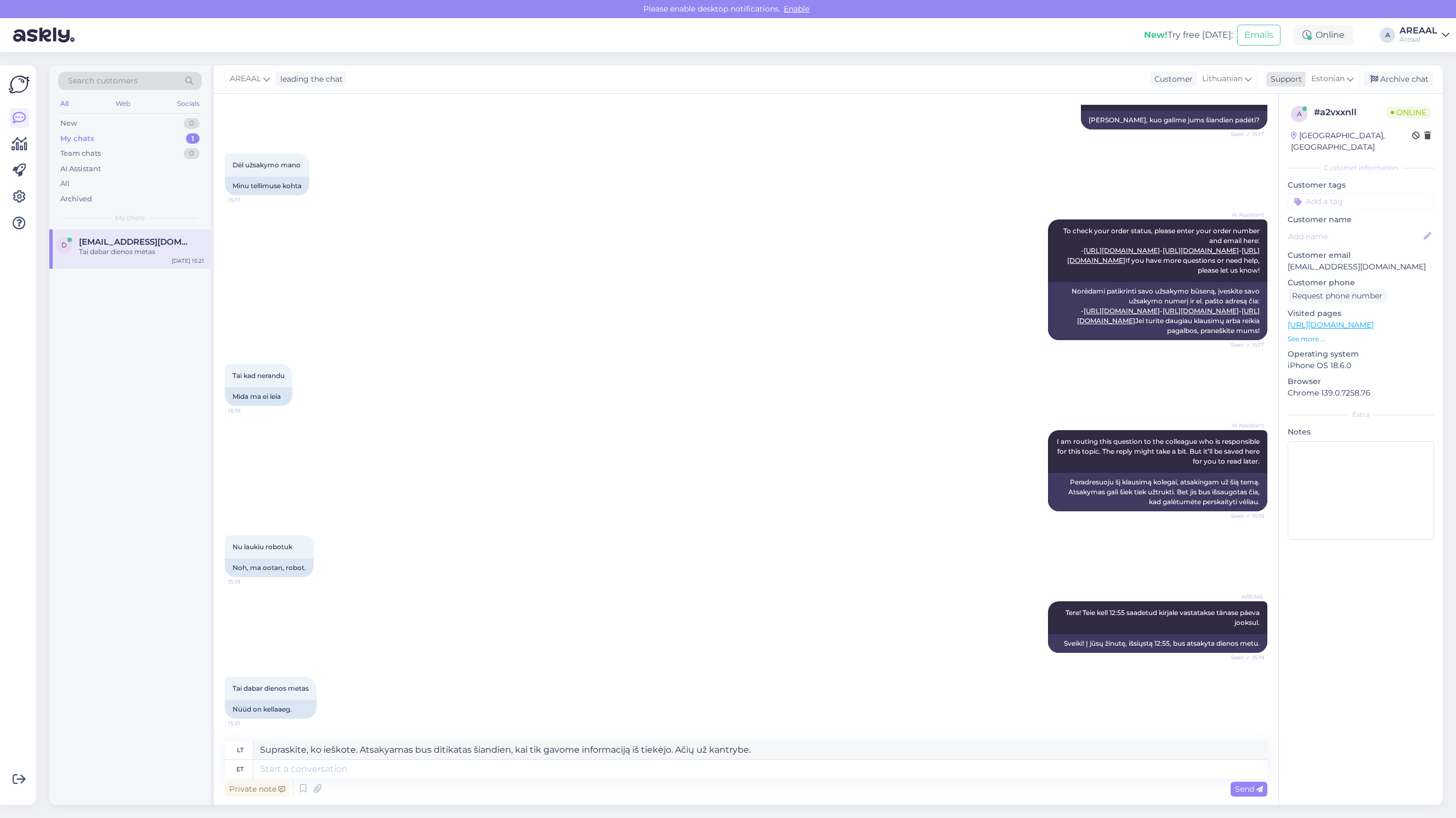
click at [1346, 81] on div "Estonian" at bounding box center [1332, 79] width 54 height 17
type input "lithua"
click at [1310, 118] on ul "Lithuanian" at bounding box center [1313, 128] width 121 height 26
click at [1310, 124] on link "Lithuanian" at bounding box center [1313, 128] width 121 height 17
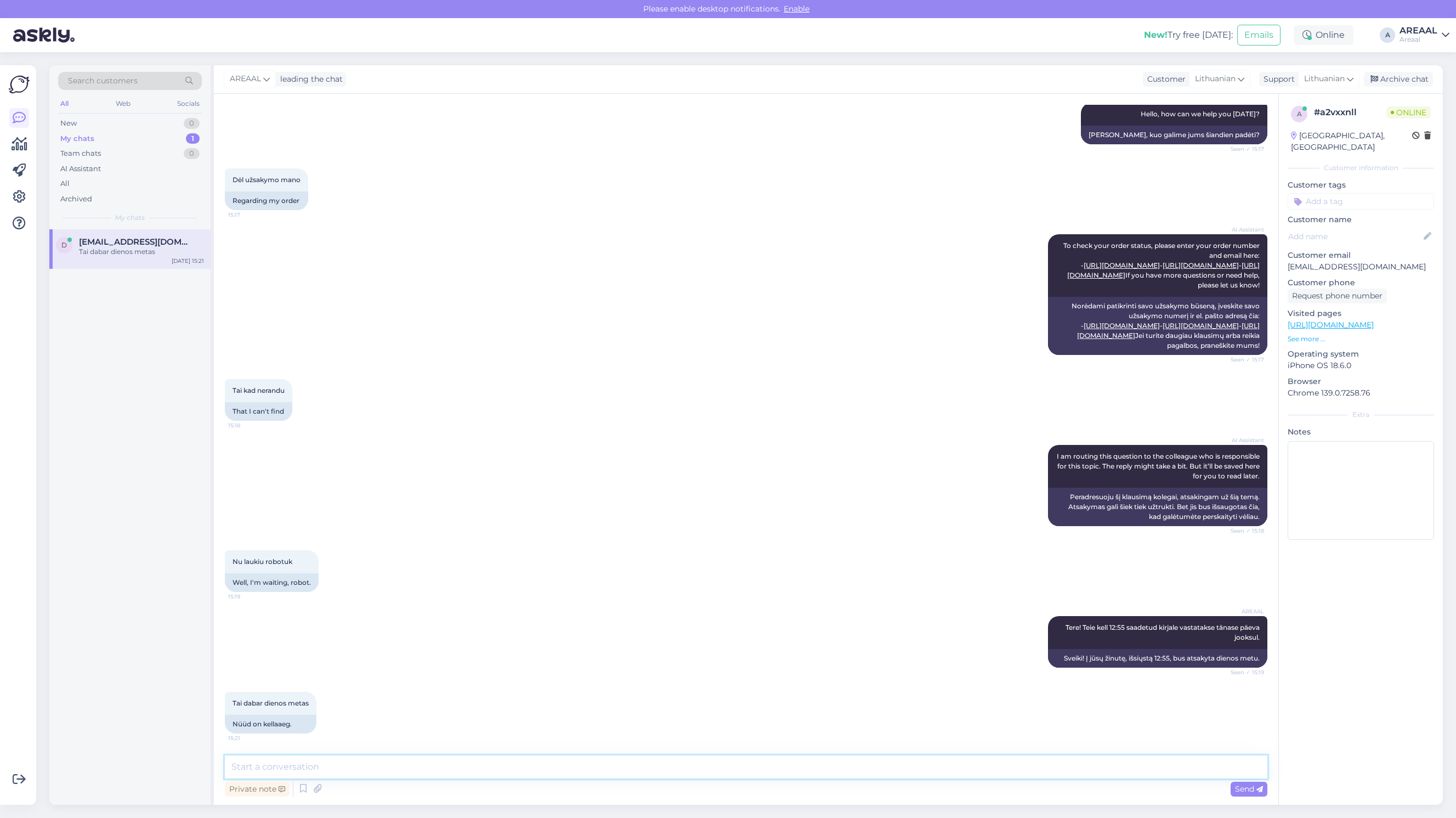
click at [628, 755] on textarea at bounding box center [746, 767] width 1042 height 23
paste textarea "Suprantu Jūsų laukimą. Atsakymas bus pateiktas šiandien, kai tik gausime inform…"
type textarea "Suprantu Jūsų laukimą. Atsakymas bus pateiktas šiandien, kai tik gausime inform…"
click at [947, 774] on textarea "Suprantu Jūsų laukimą. Atsakymas bus pateiktas šiandien, kai tik gausime inform…" at bounding box center [746, 767] width 1042 height 23
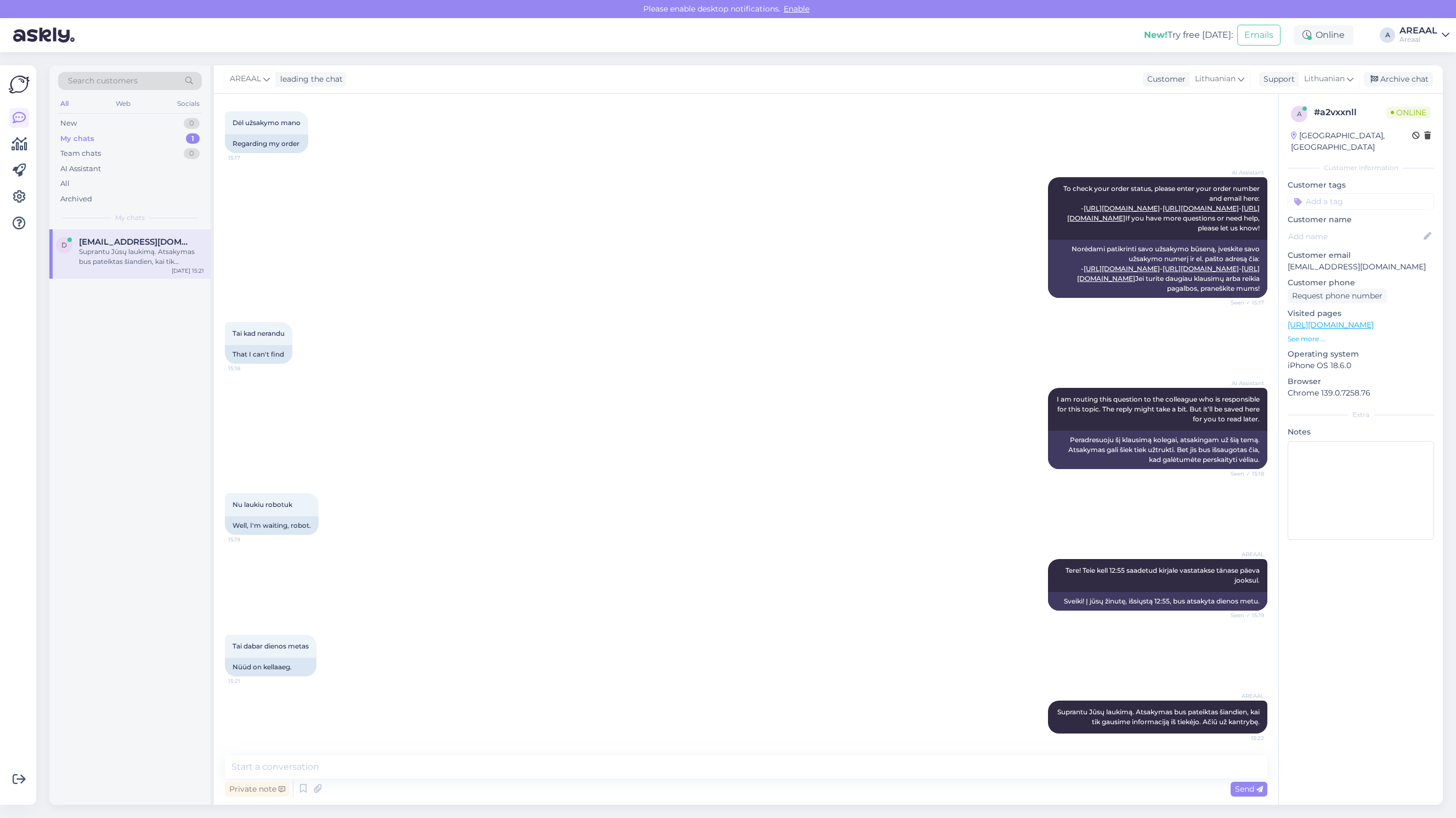
click at [612, 311] on div "Tai kad nerandu 15:18 That I can't find" at bounding box center [746, 343] width 1042 height 66
click at [571, 286] on div "AI Assistant To check your order status, please enter your order number and ema…" at bounding box center [746, 238] width 1042 height 145
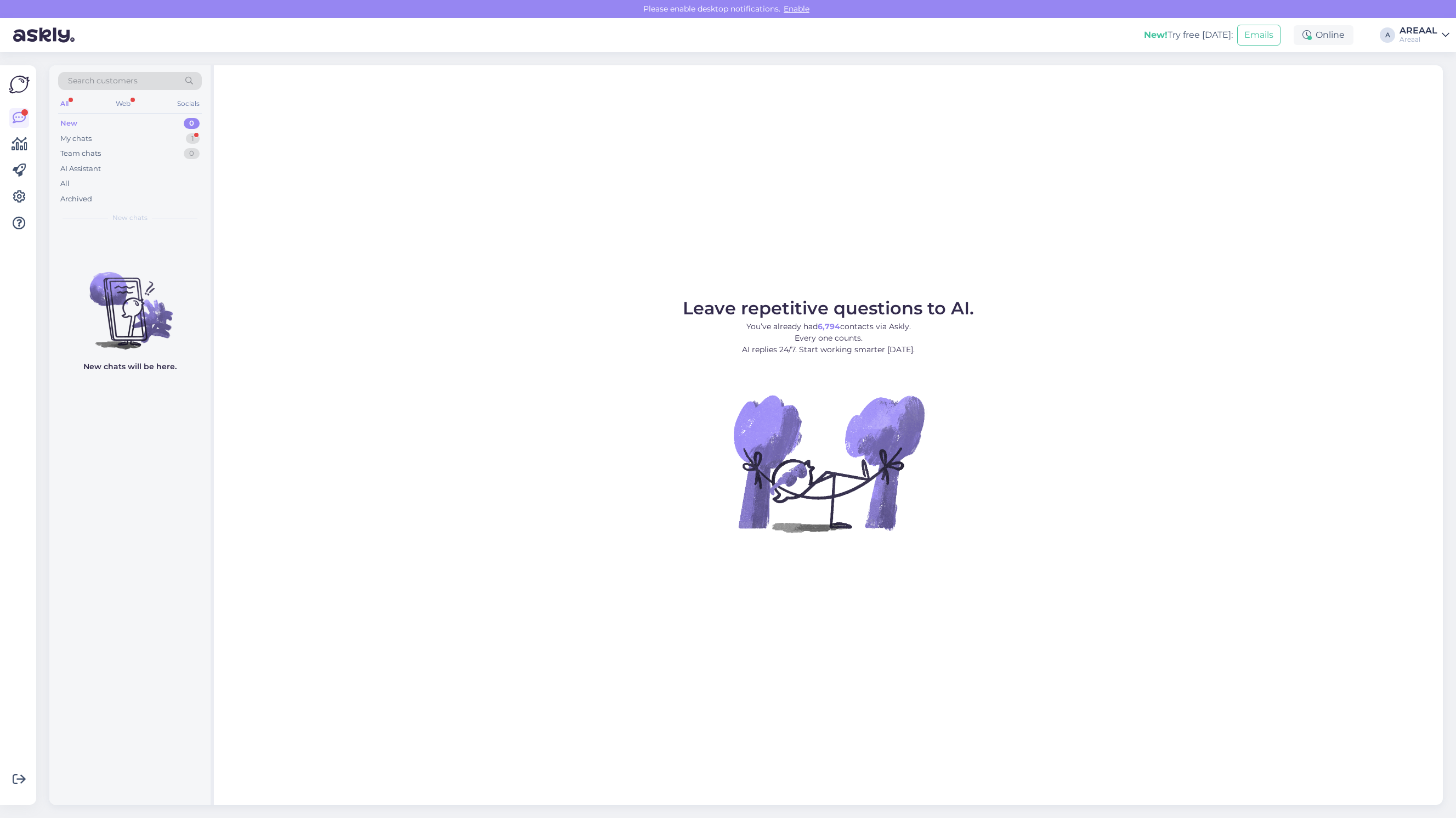
click at [1181, 333] on figure "Leave repetitive questions to AI. You’ve already had 6,794 contacts via Askly. …" at bounding box center [828, 430] width 1209 height 262
click at [202, 144] on div "My chats 1" at bounding box center [130, 139] width 144 height 16
click at [148, 231] on div "d [EMAIL_ADDRESS][DOMAIN_NAME] 1 Supratau kad [PERSON_NAME] dar neturite [DATE]…" at bounding box center [130, 254] width 161 height 50
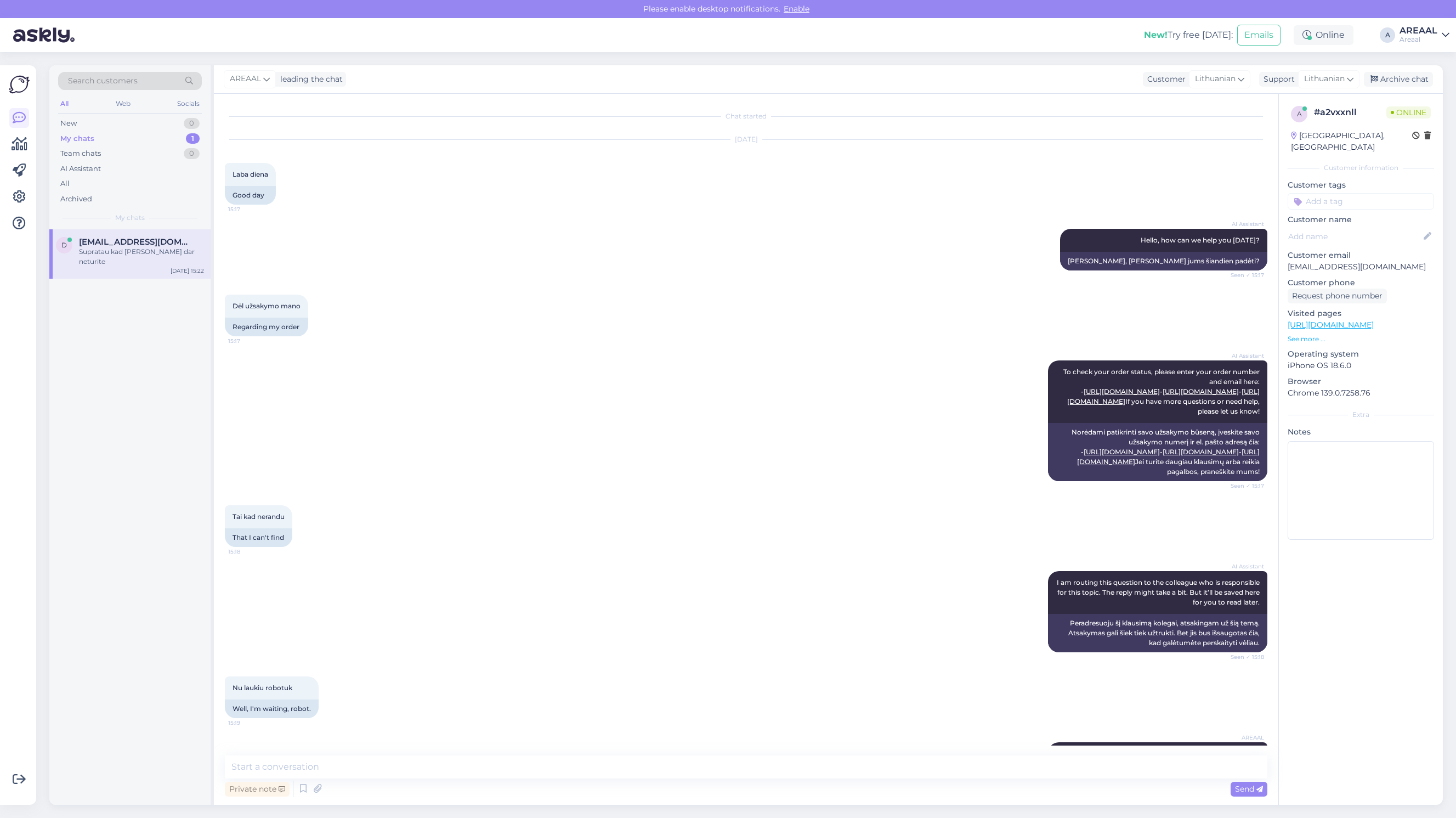
scroll to position [279, 0]
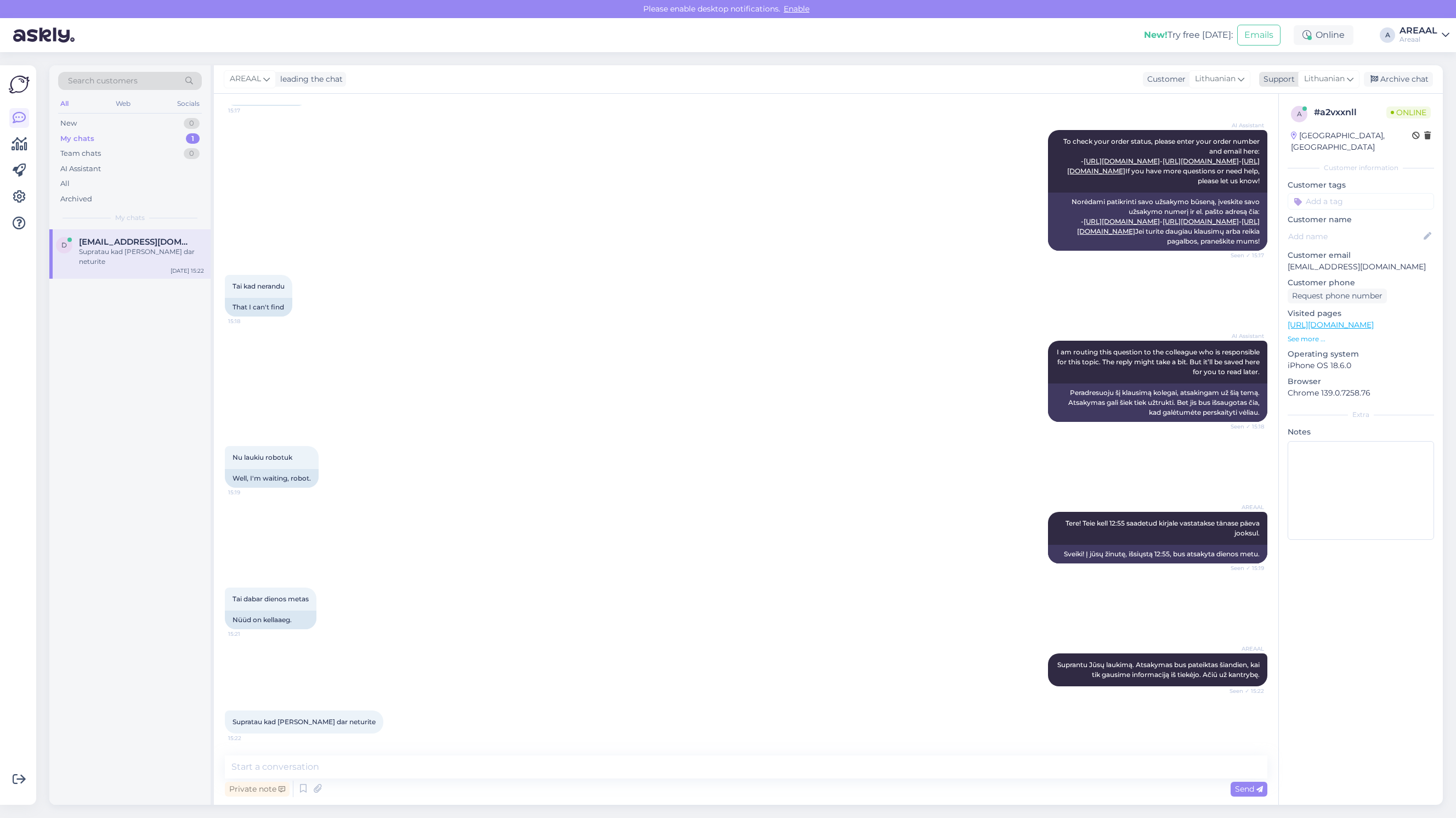
click at [1327, 85] on span "Lithuanian" at bounding box center [1324, 79] width 41 height 12
type input "eng"
click at [1296, 126] on link "English" at bounding box center [1310, 128] width 121 height 17
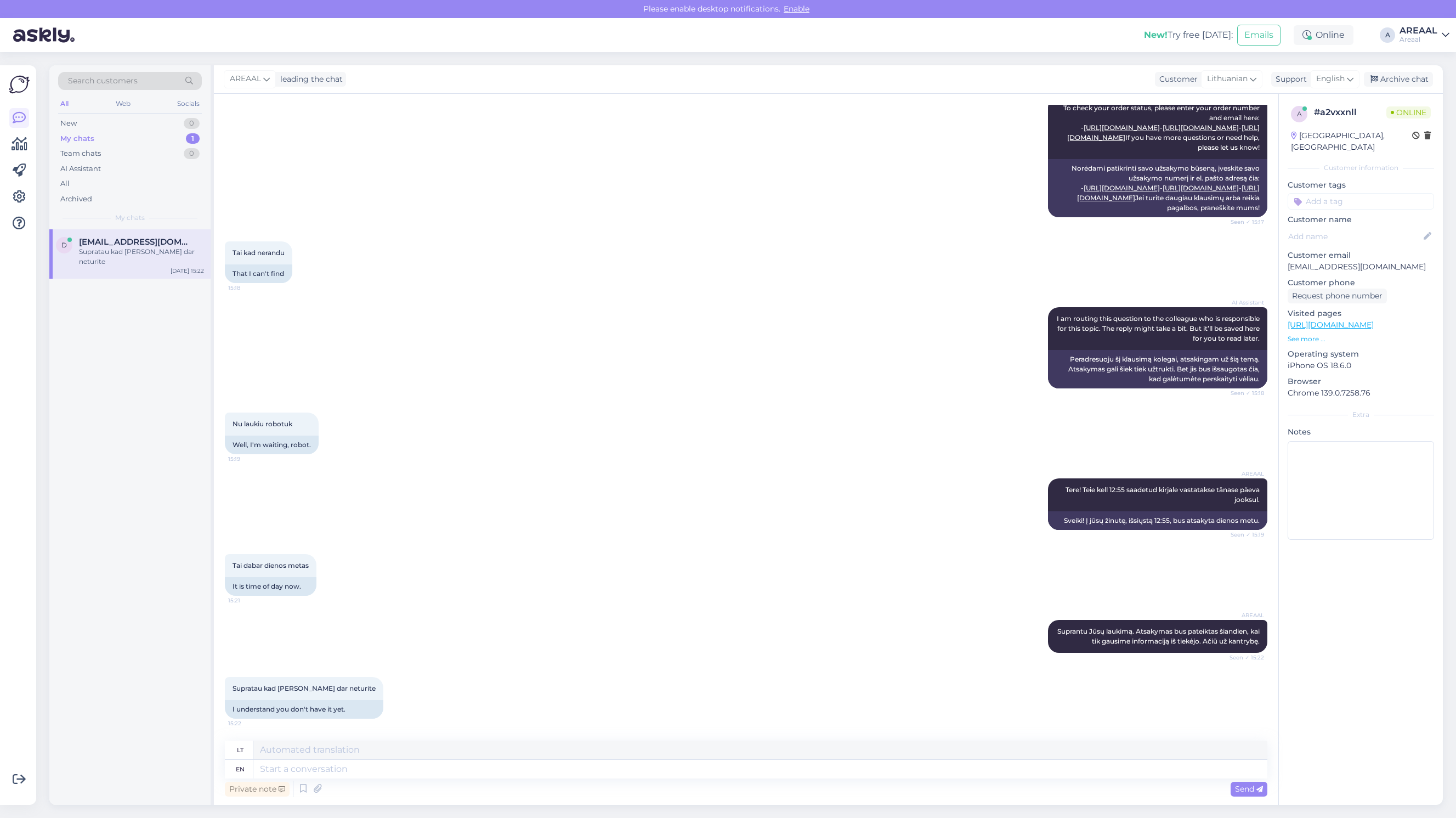
scroll to position [311, 0]
drag, startPoint x: 371, startPoint y: 680, endPoint x: 379, endPoint y: 689, distance: 12.0
click at [371, 680] on div "Supratau kad [PERSON_NAME] dar neturite 15:22 I understand you don't have it ye…" at bounding box center [746, 698] width 1042 height 66
click at [413, 772] on textarea at bounding box center [760, 769] width 1014 height 18
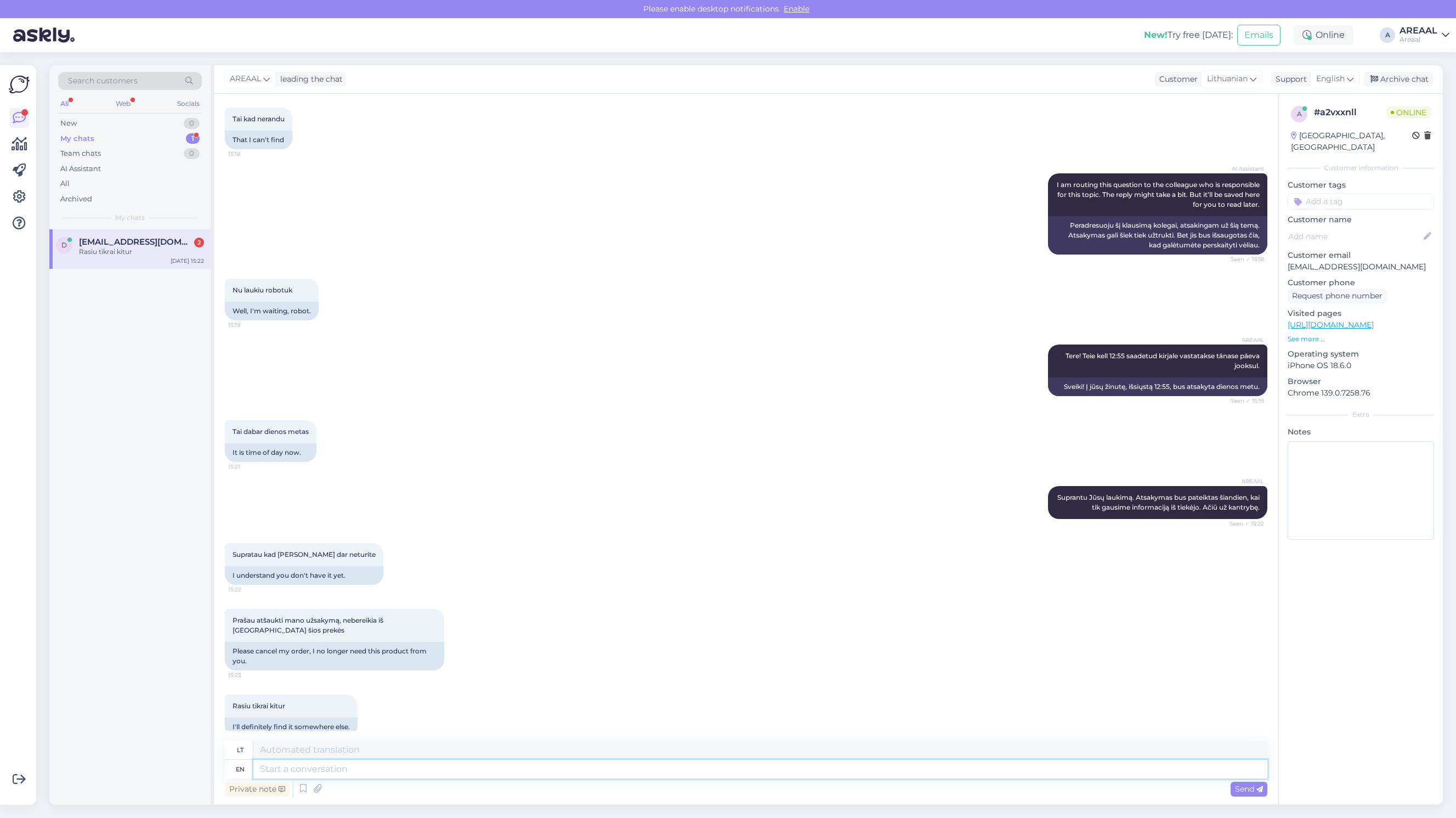
scroll to position [463, 0]
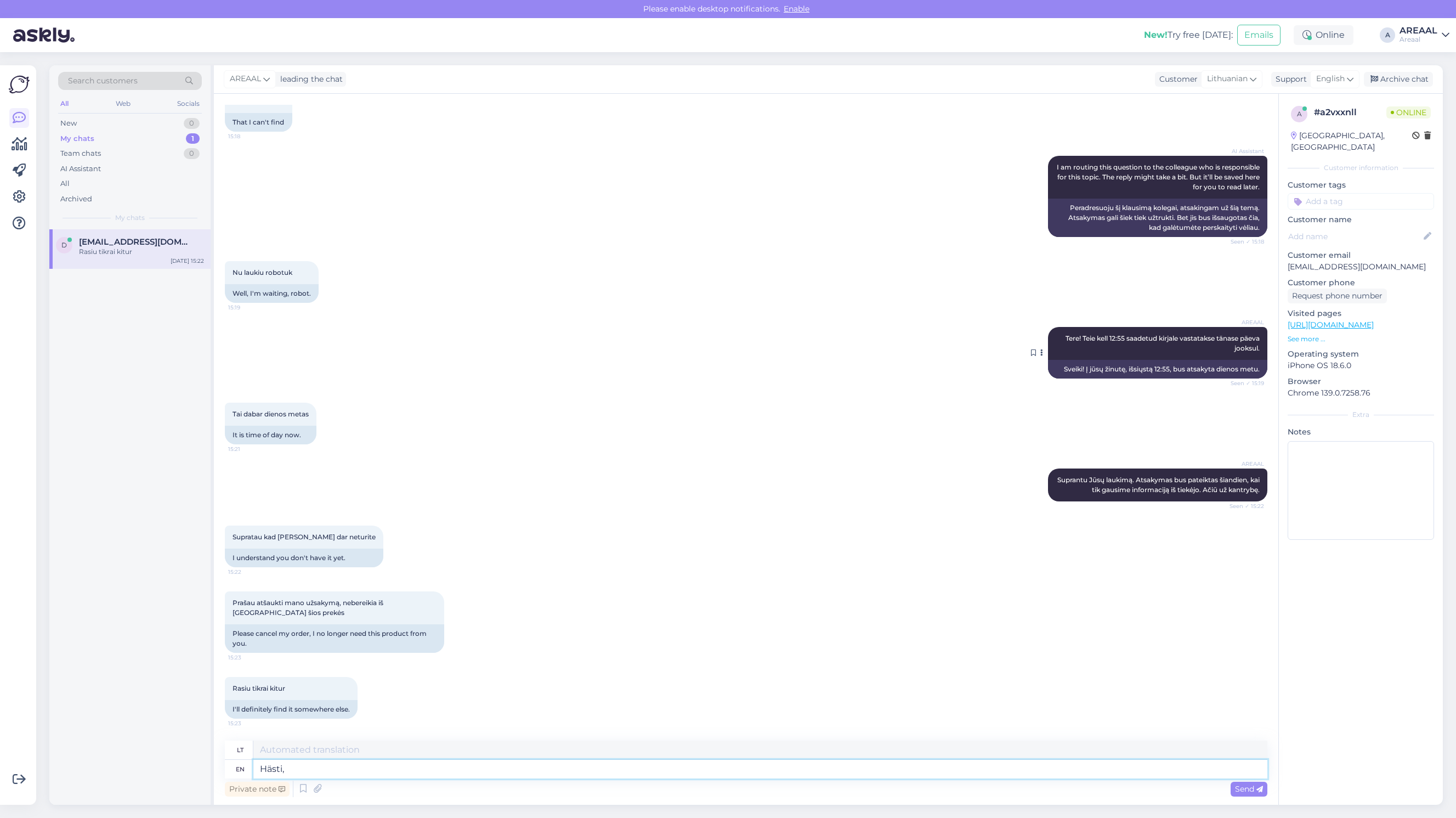
type textarea "Hästi, s"
type textarea "Hästi,"
type textarea "Selge, su"
type textarea "Selgė,"
type textarea "Selge, suuname te"
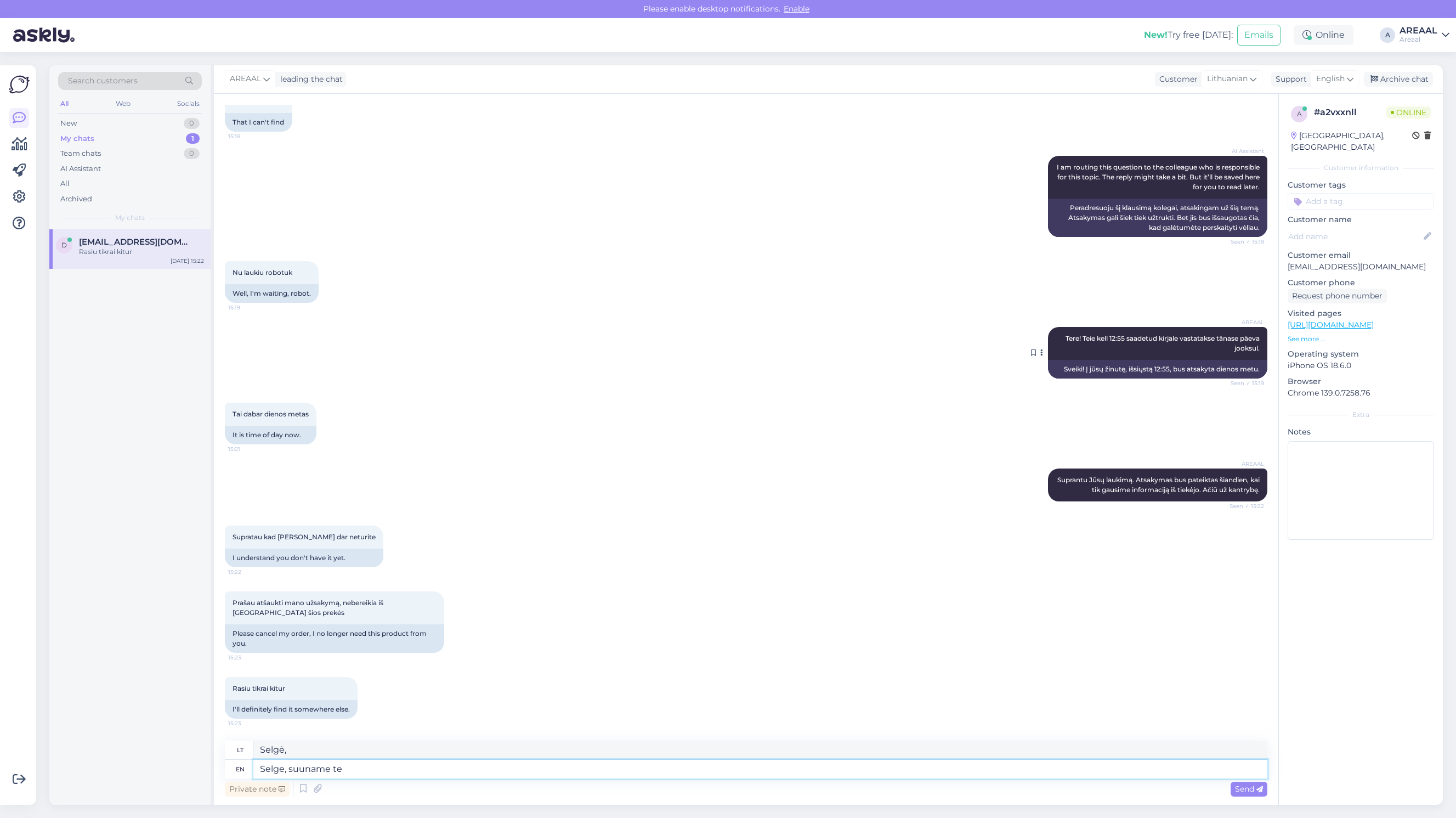
type textarea "Selge, suuname"
type textarea "Selge, suuname teie tel"
type textarea "Selge, nukreipta į jus"
type textarea "Selge, suuname teie tellimuse tü"
type textarea "Selge, planuokite [PERSON_NAME] iškvietimą"
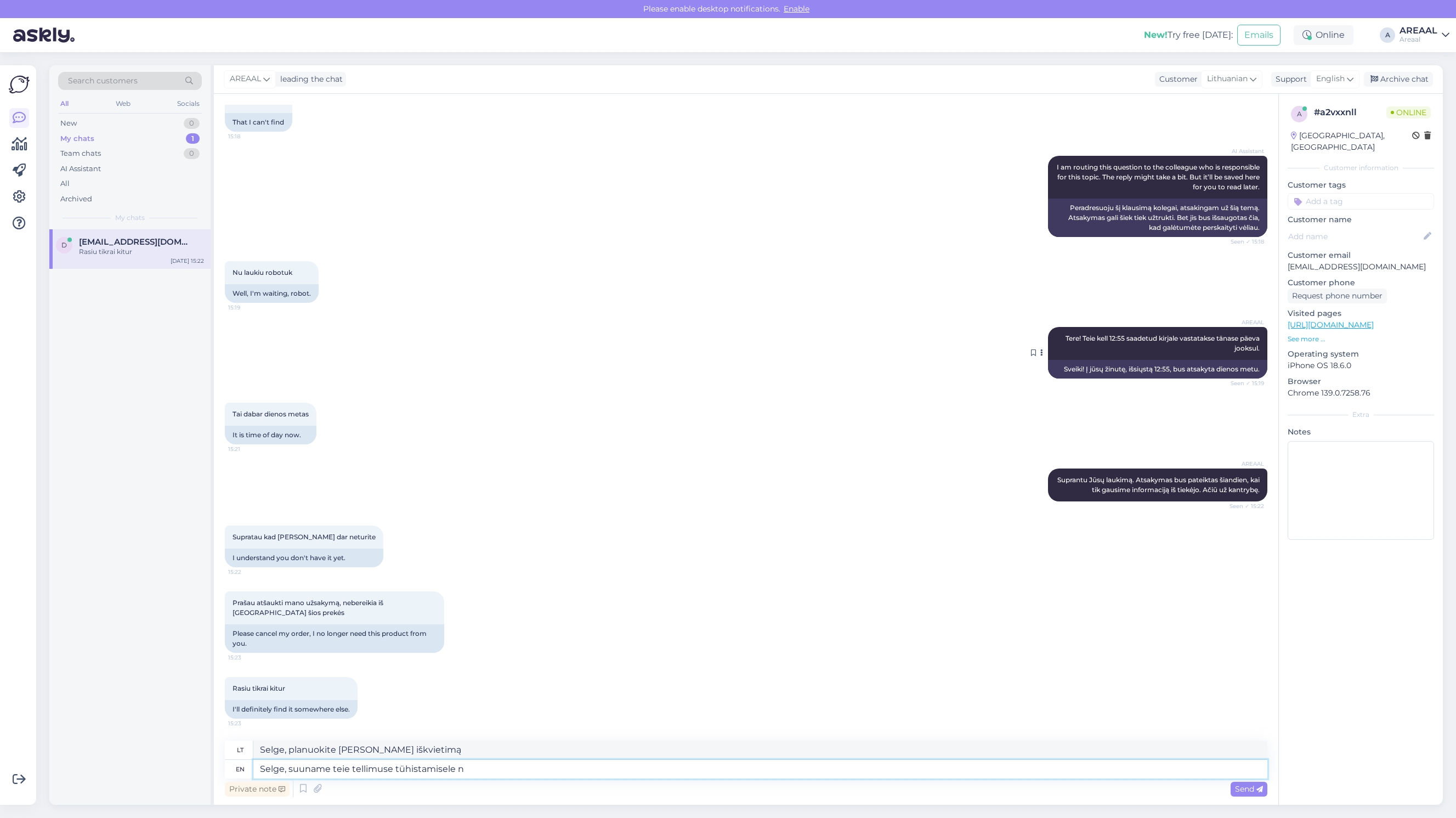
type textarea "Selge, suuname teie tellimuse tühistamisele ni"
type textarea "Selge, suuname teie tellimuse tühistamisele"
type textarea "Selge, suuname teie tellimuse tühistamisele ning ta"
type textarea "Selge, suuname teie tellimuse tühistamisele ning"
type textarea "Selge, suuname teie tellimuse tühistamisele ning tagasikandesse."
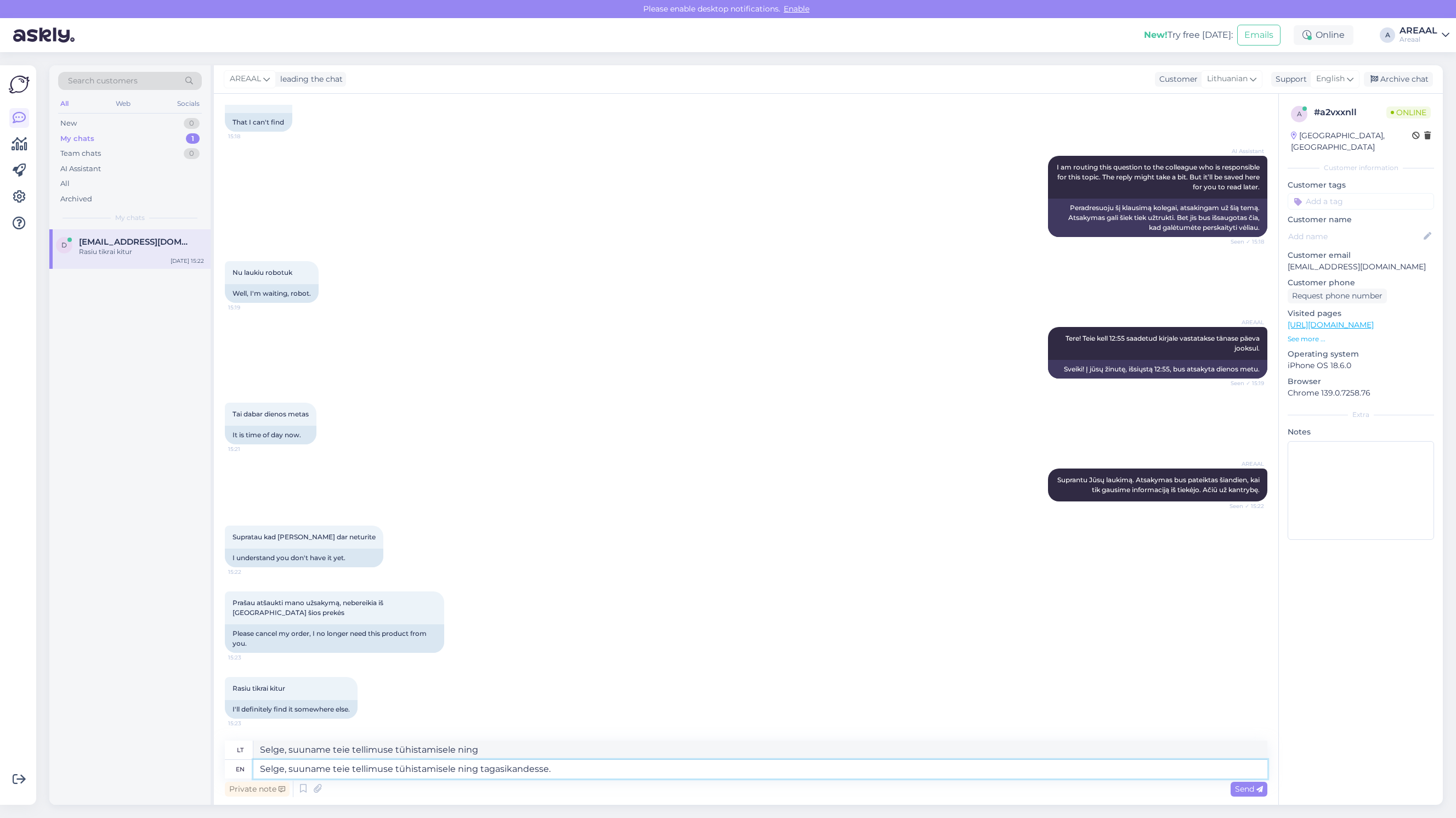
type textarea "Selge, suuname teie tellimuse tühistamisele ning tagasikandesse."
click at [715, 761] on textarea "Selge, suuname teie tellimuse tühistamisele ning tagasikandesse." at bounding box center [760, 769] width 1014 height 18
click at [715, 768] on textarea "Selge, suuname teie tellimuse tühistamisele ning tagasikandesse." at bounding box center [760, 769] width 1014 height 18
click at [1306, 75] on div "Support" at bounding box center [1289, 79] width 36 height 12
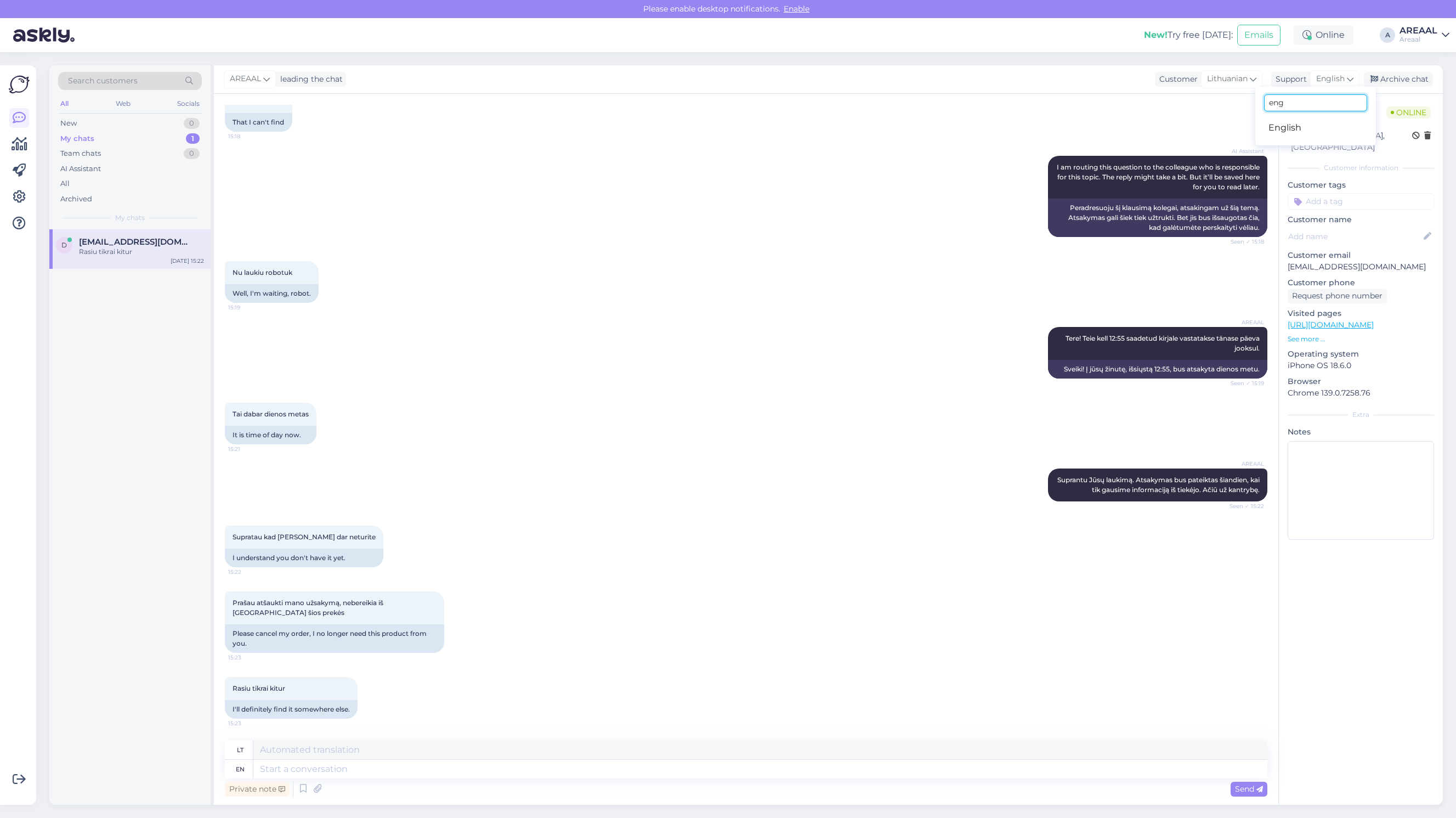
click at [1309, 102] on input "eng" at bounding box center [1315, 103] width 103 height 17
type input "est"
click at [1300, 128] on link "Estonian" at bounding box center [1316, 128] width 121 height 17
click at [497, 770] on textarea at bounding box center [760, 769] width 1014 height 18
paste textarea "Selge, suuname teie tellimuse tühistamisele ning tagasikandesse."
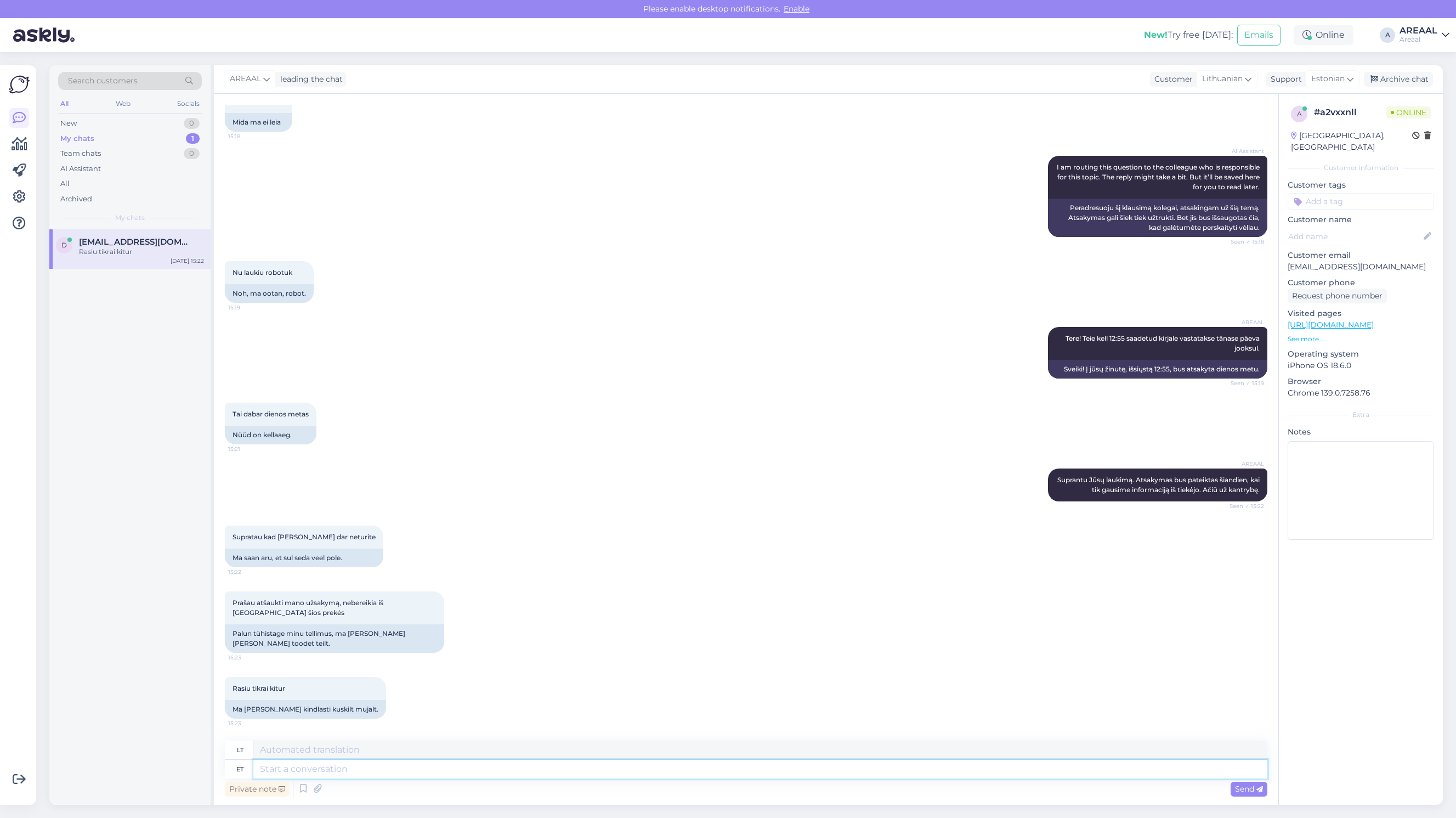
type textarea "Selge, suuname teie tellimuse tühistamisele ning tagasikandesse."
type textarea "Gerai, atšauksime jūsų užsakymą ir grąžinsime pinigus."
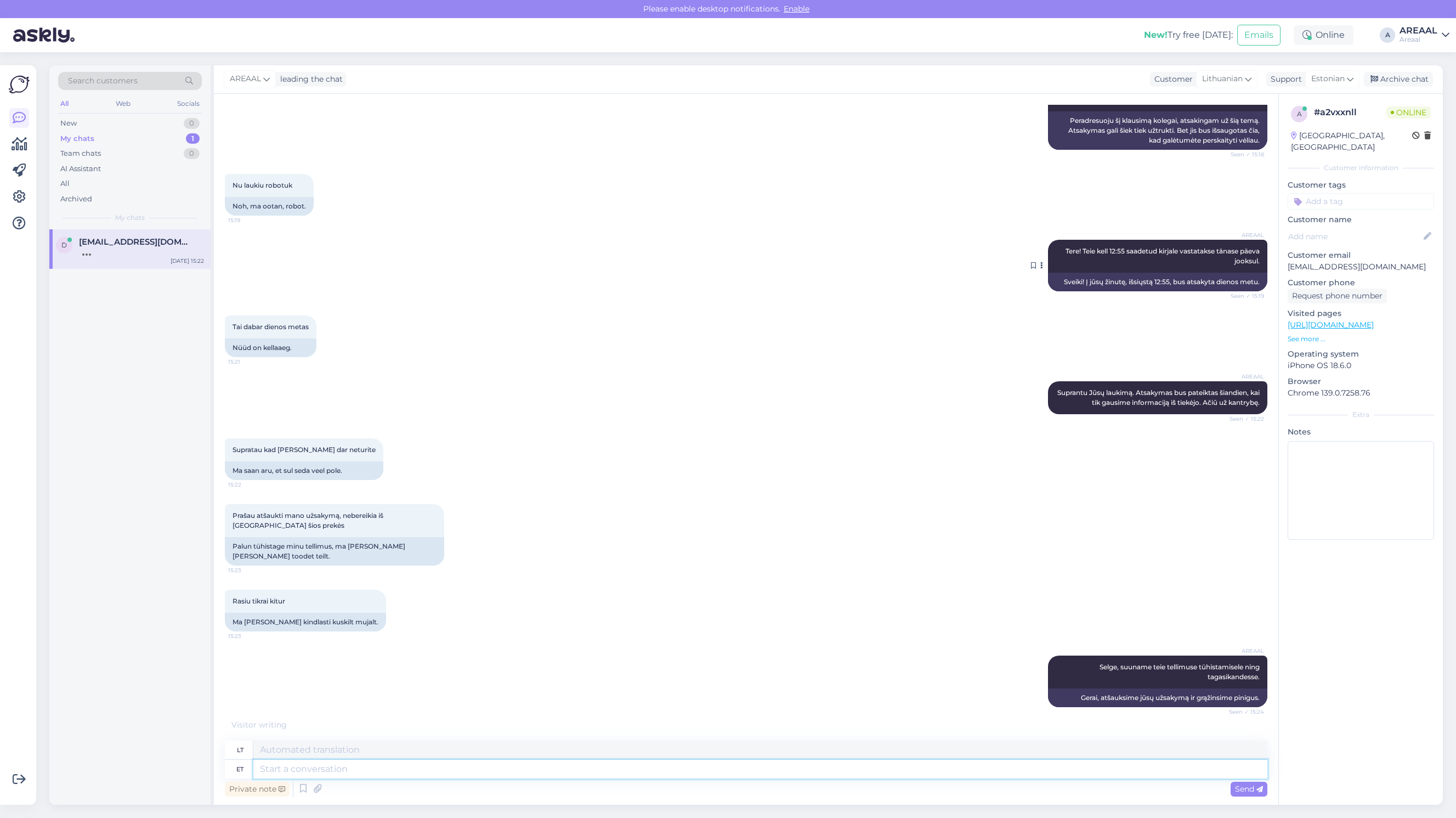
scroll to position [615, 0]
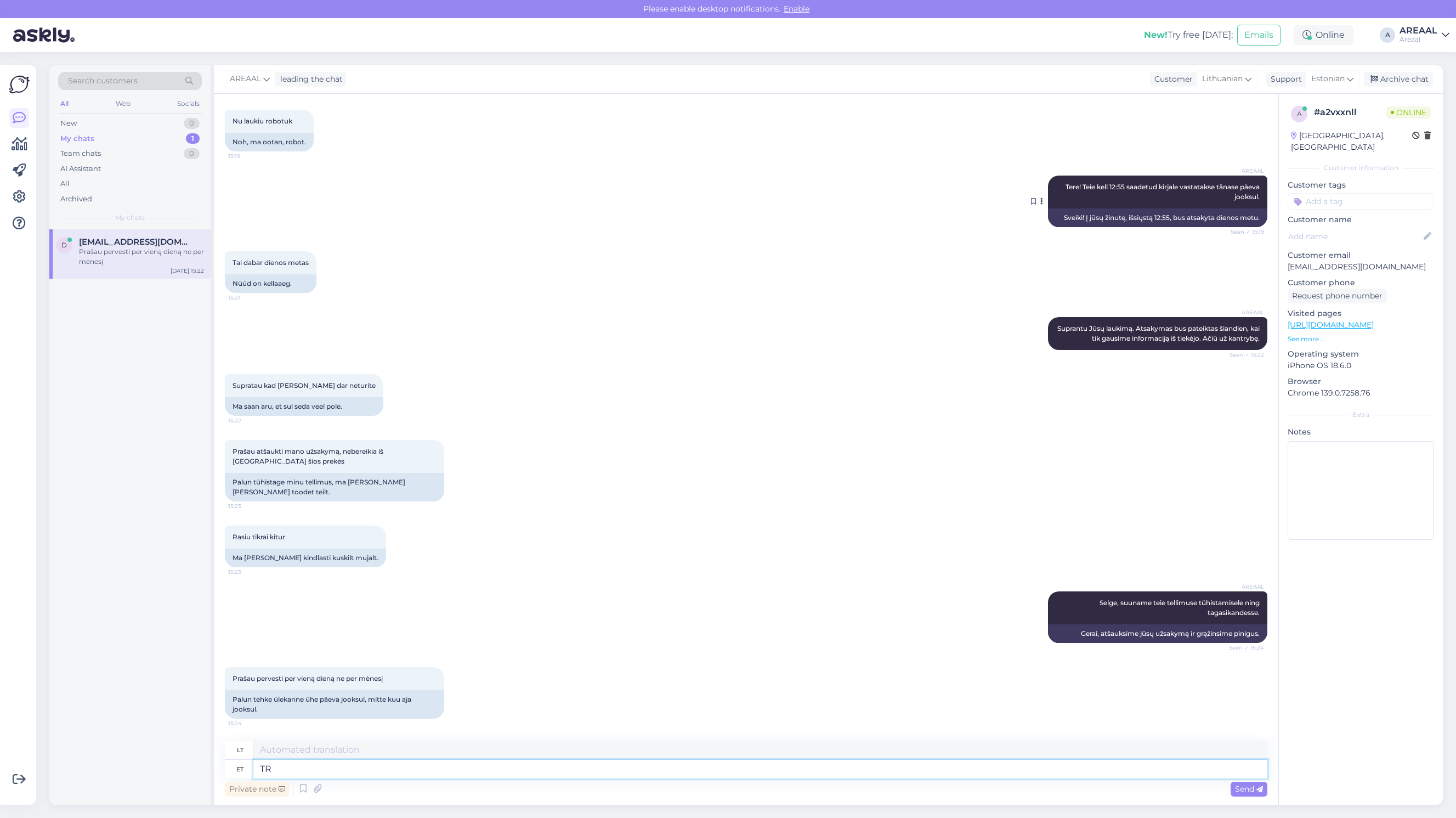
type textarea "T"
type textarea "Tagasikanded"
type textarea "Grąžinimai"
type textarea "Tagasikanded laekuvad ta"
type textarea "Grąžinimai gaunami"
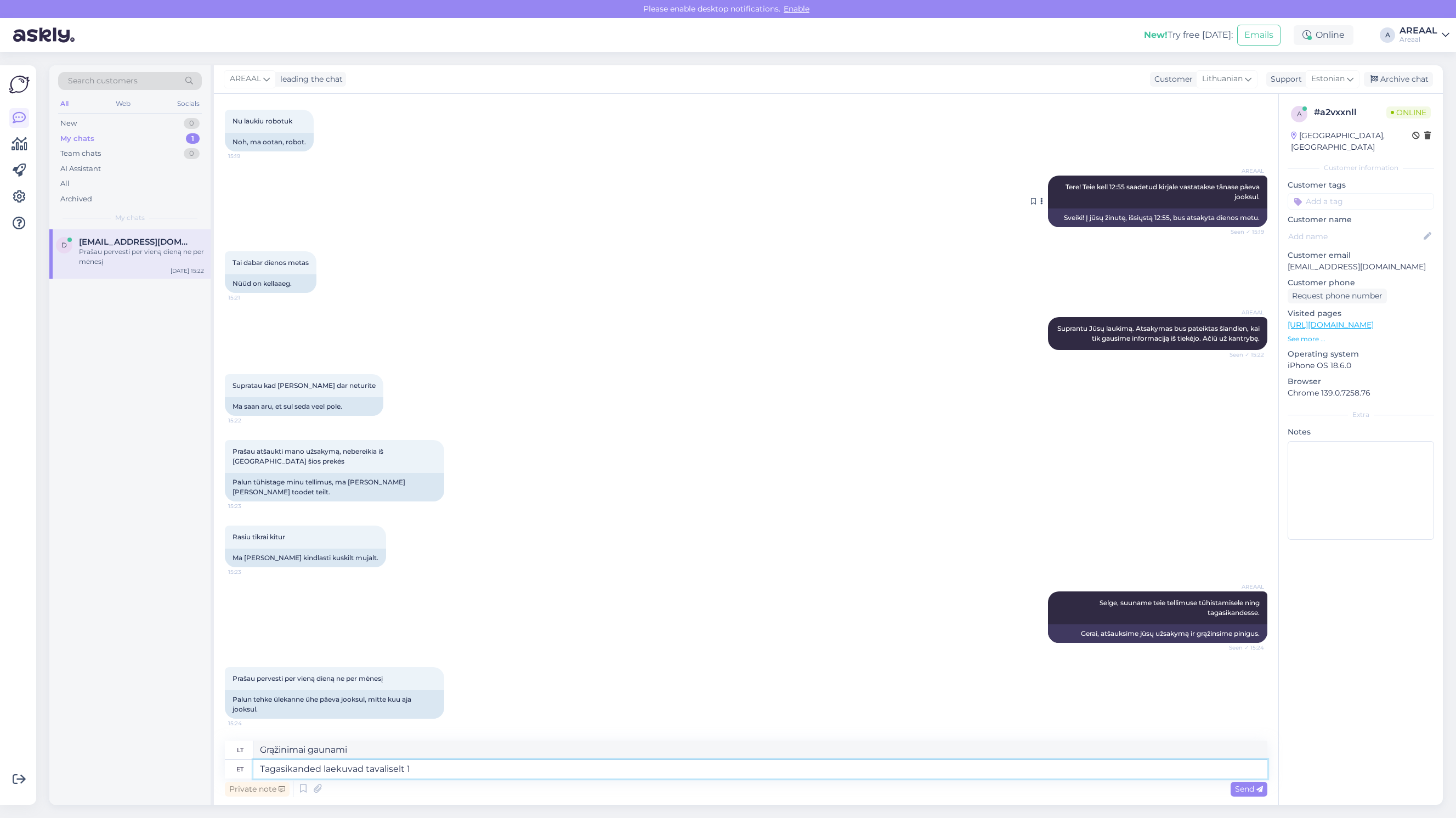
type textarea "Tagasikanded laekuvad tavaliselt 1-"
type textarea "Grąžinimai paprastai gaunami"
type textarea "Tagasikanded laekuvad tavaliselt 1-7 tö"
type textarea "Grąžinimai paprastai gaunami per 1–7 dienas"
type textarea "Tagasikanded laekuvad tavaliselt 1-7 tööpäeva jo"
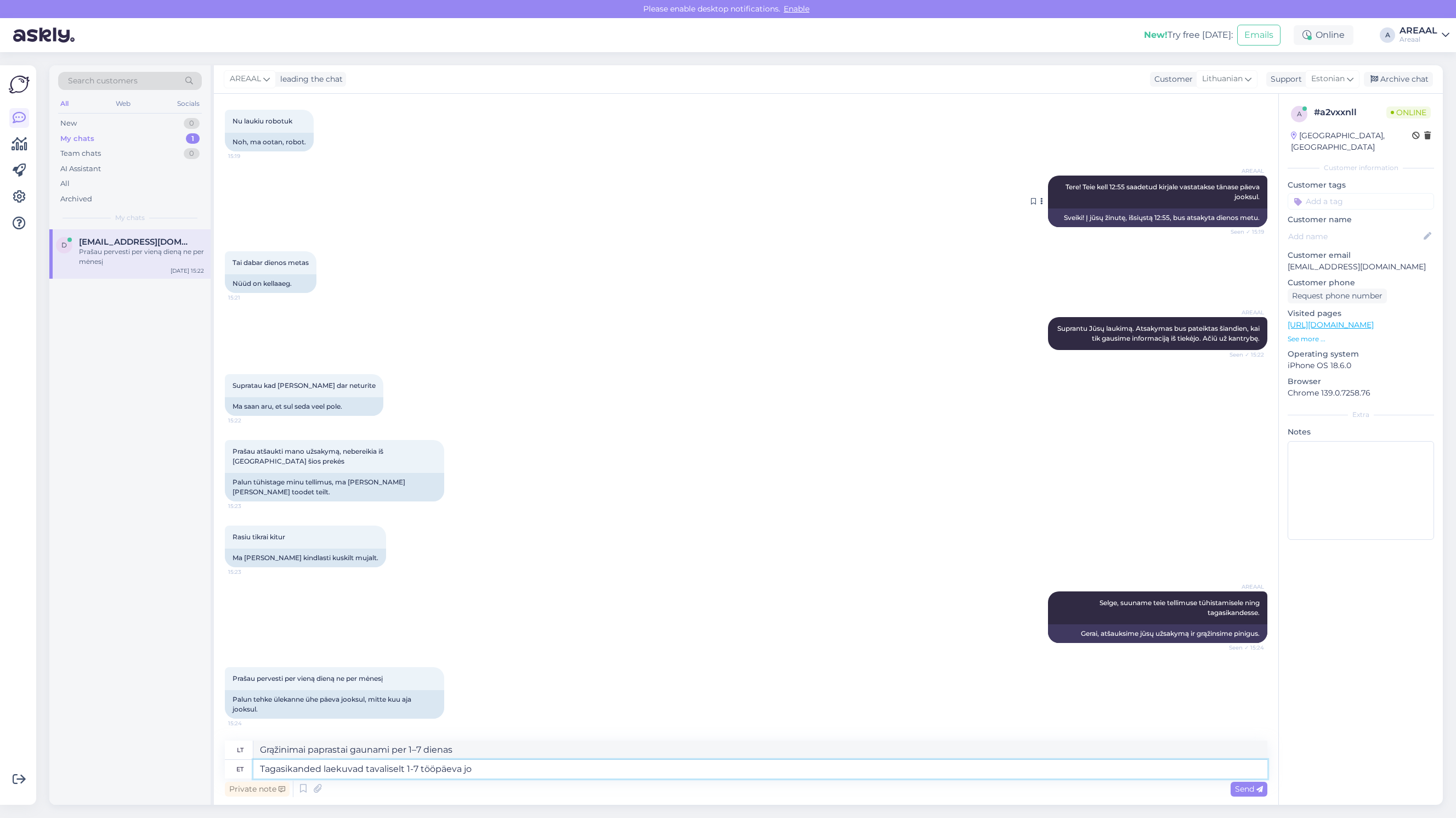
type textarea "Grąžinimai paprastai gaunami per 1–7 darbo dienas."
type textarea "Tagasikanded laekuvad tavaliselt 1-7 tööpäeva jooksul alates tel"
type textarea "Grąžinimai paprastai gaunami per 1–7 darbo dienas nuo"
type textarea "Tagasikanded laekuvad tavaliselt 1-7 tööpäeva jooksul alates tellimuse tüh"
type textarea "Grąžinimai paprastai atliekami per 1–7 darbo dienas nuo užsakymo pateikimo."
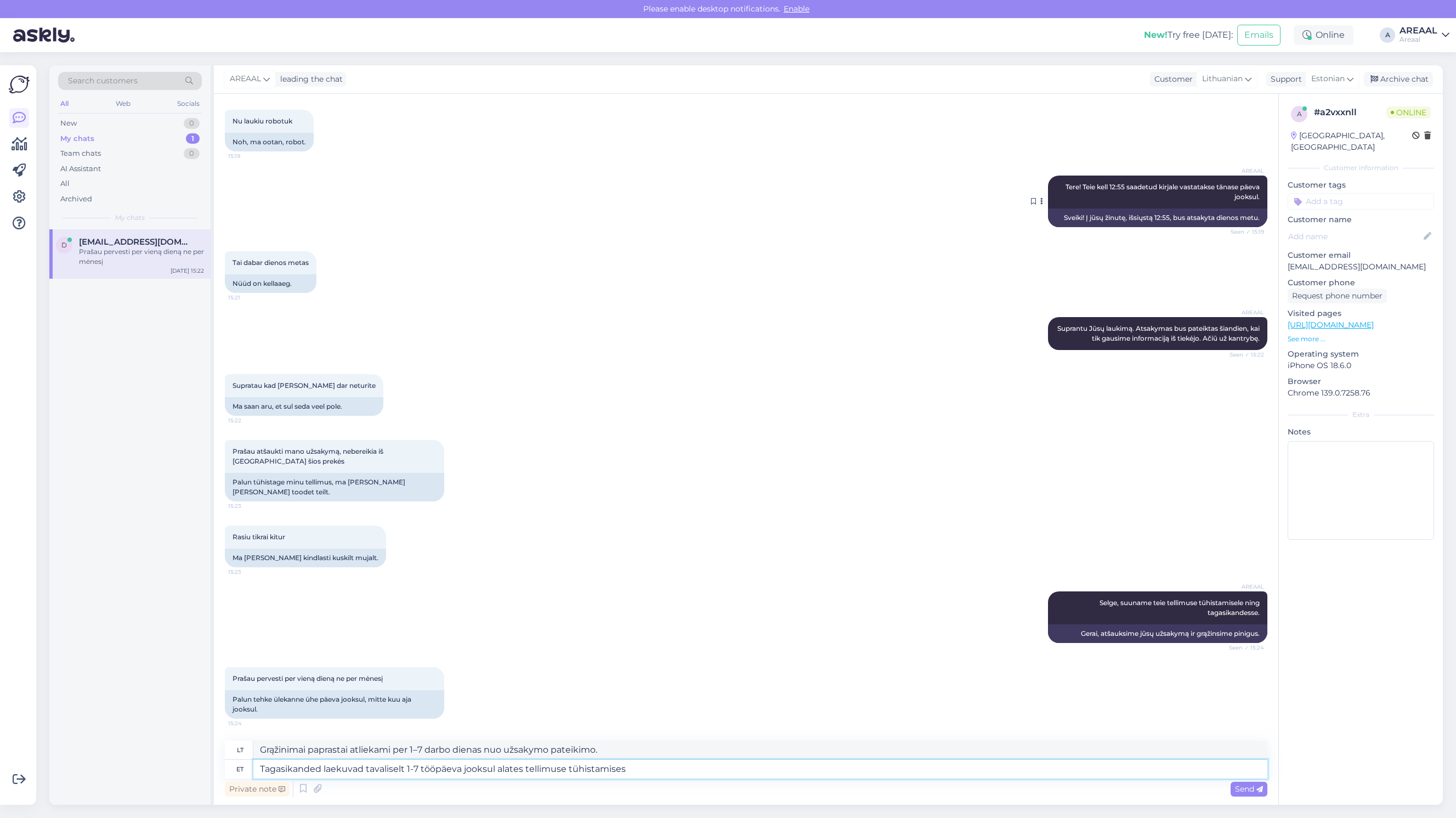
type textarea "Tagasikanded laekuvad tavaliselt 1-7 tööpäeva jooksul alates tellimuse tühistam…"
type textarea "Pinigai paprastai grąžinami per 1–7 darbo dienas nuo užsakymo atšaukimo."
type textarea "Tagasikanded laekuvad tavaliselt 1-7 tööpäeva jooksul alates tellimuse tühistam…"
click at [942, 771] on textarea "Tagasikanded laekuvad tavaliselt 1-7 tööpäeva jooksul alates tellimuse tühistam…" at bounding box center [760, 769] width 1014 height 18
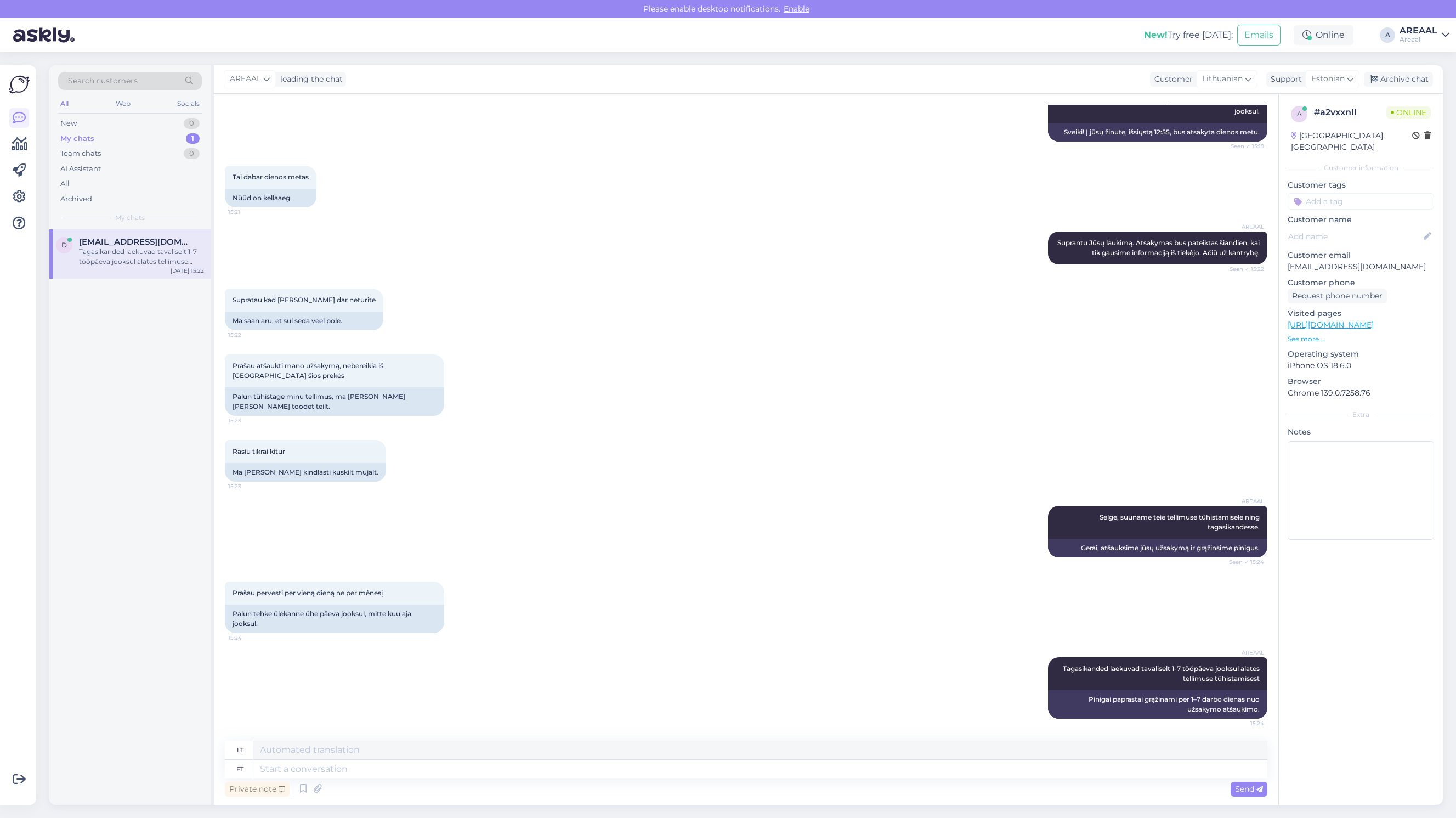
click at [995, 302] on div "Supratau kad jos dar neturite 15:22 Ma saan aru, et sul seda veel pole." at bounding box center [746, 309] width 1042 height 66
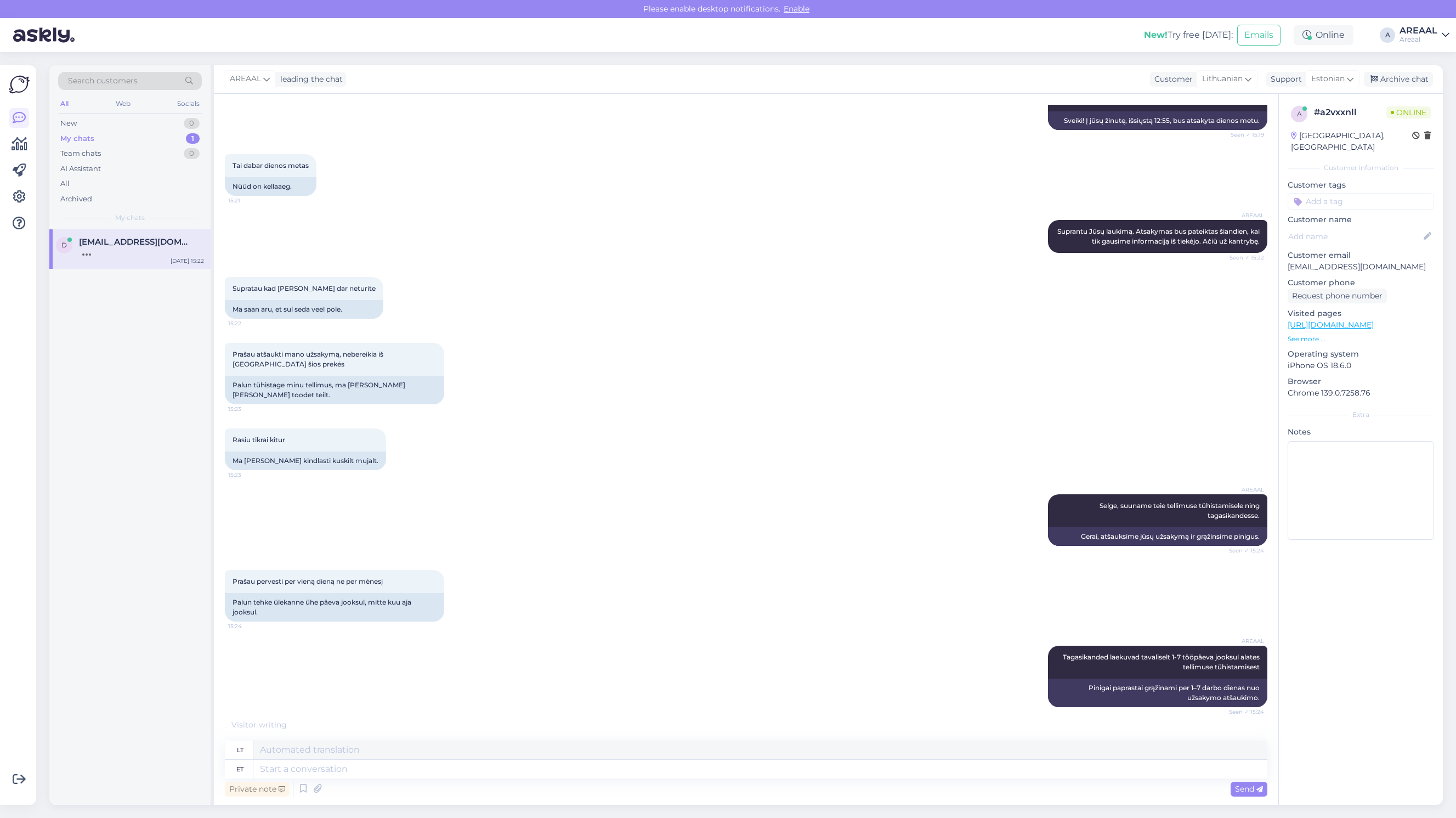
click at [987, 792] on div "Private note Send" at bounding box center [746, 789] width 1042 height 21
click at [989, 776] on textarea at bounding box center [760, 769] width 1014 height 18
type textarea "Teie tel"
type textarea "Jūsų"
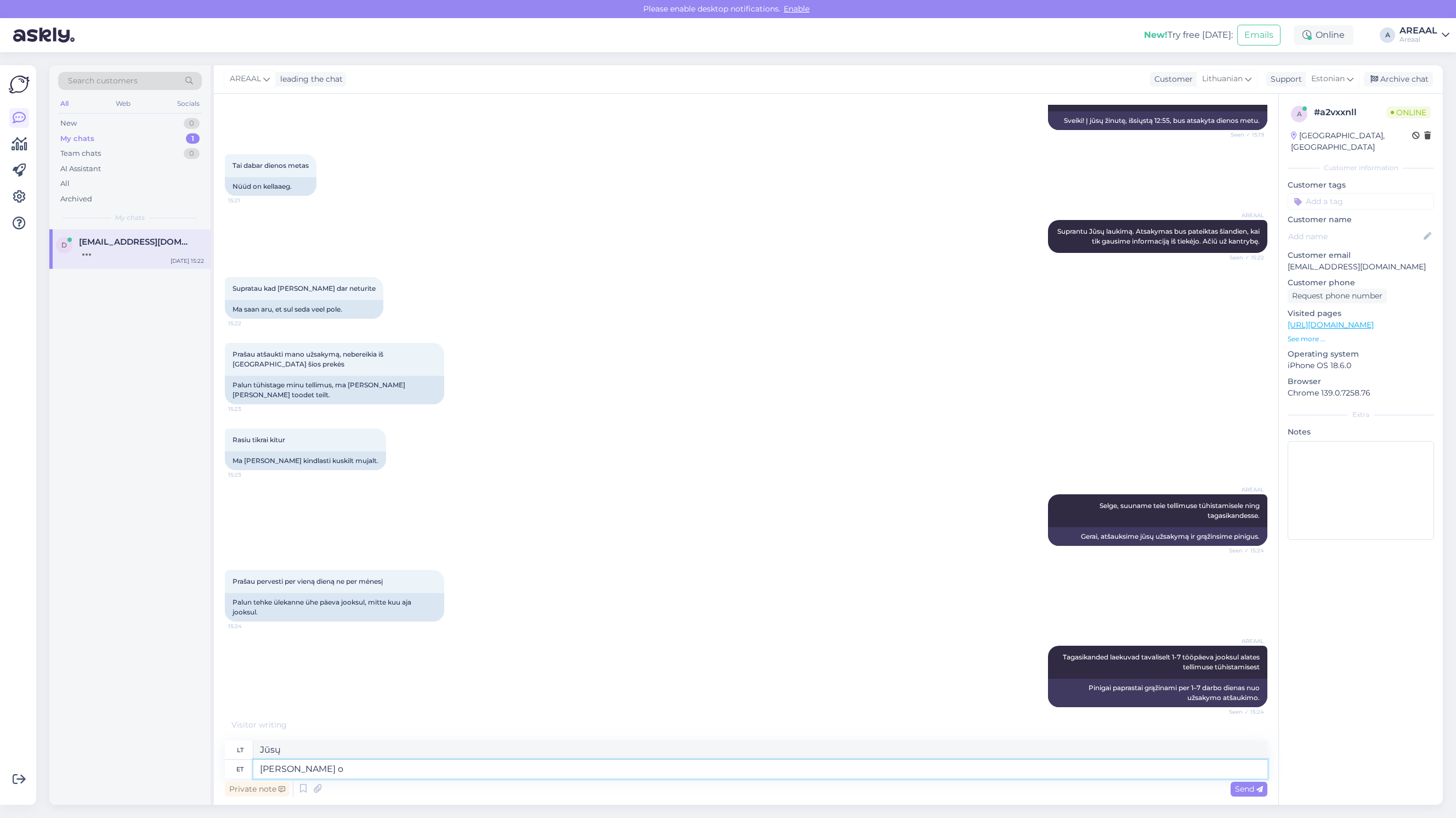
type textarea "Teie tellimus on"
type textarea "Jūsų užsakymas"
type textarea "Teie tellimus ons"
type textarea "Jūsų užsakymas yra"
type textarea "Teie tellimus on tühistatud vas"
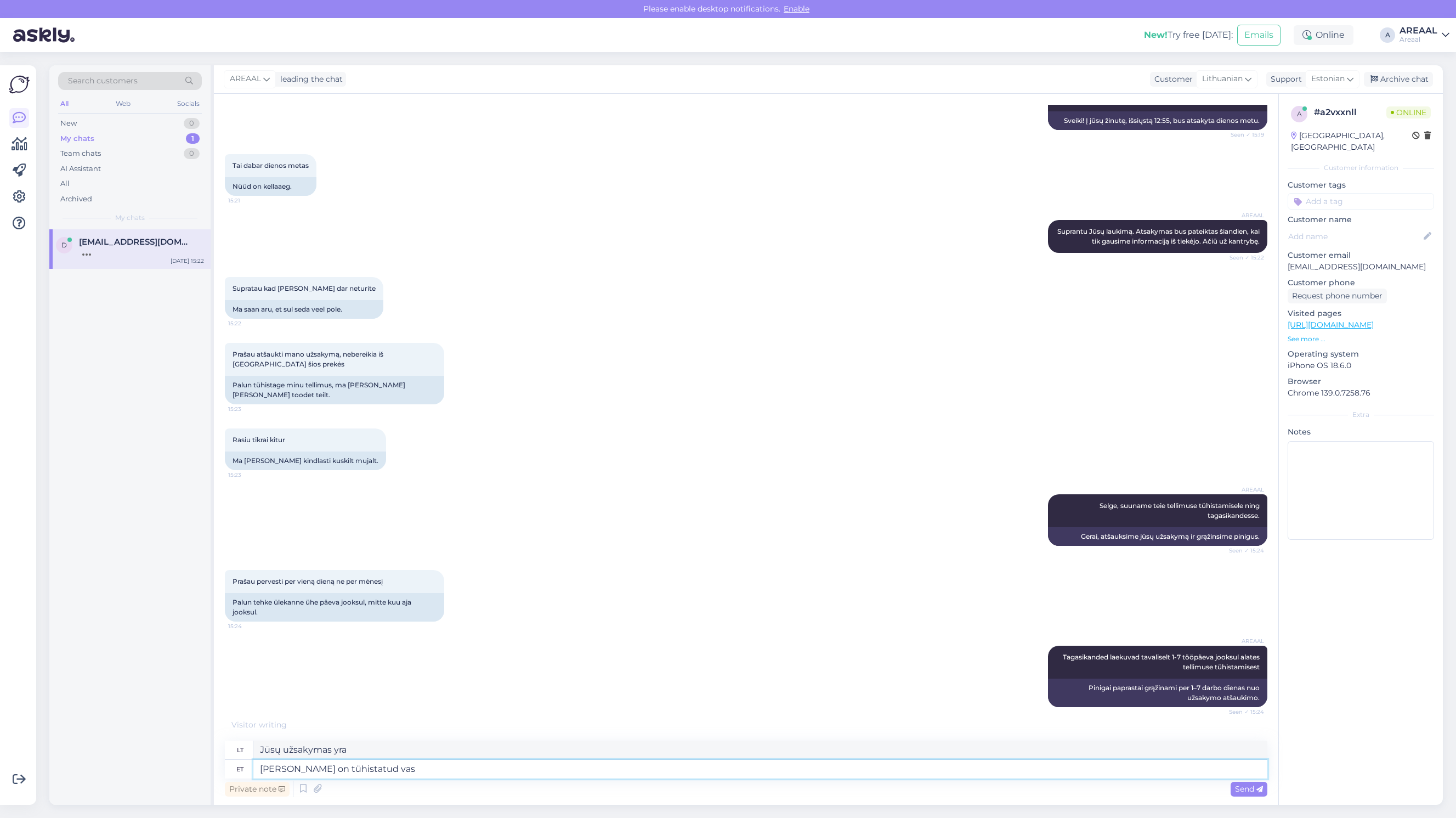
type textarea "Jūsų užsakymas atšauktas."
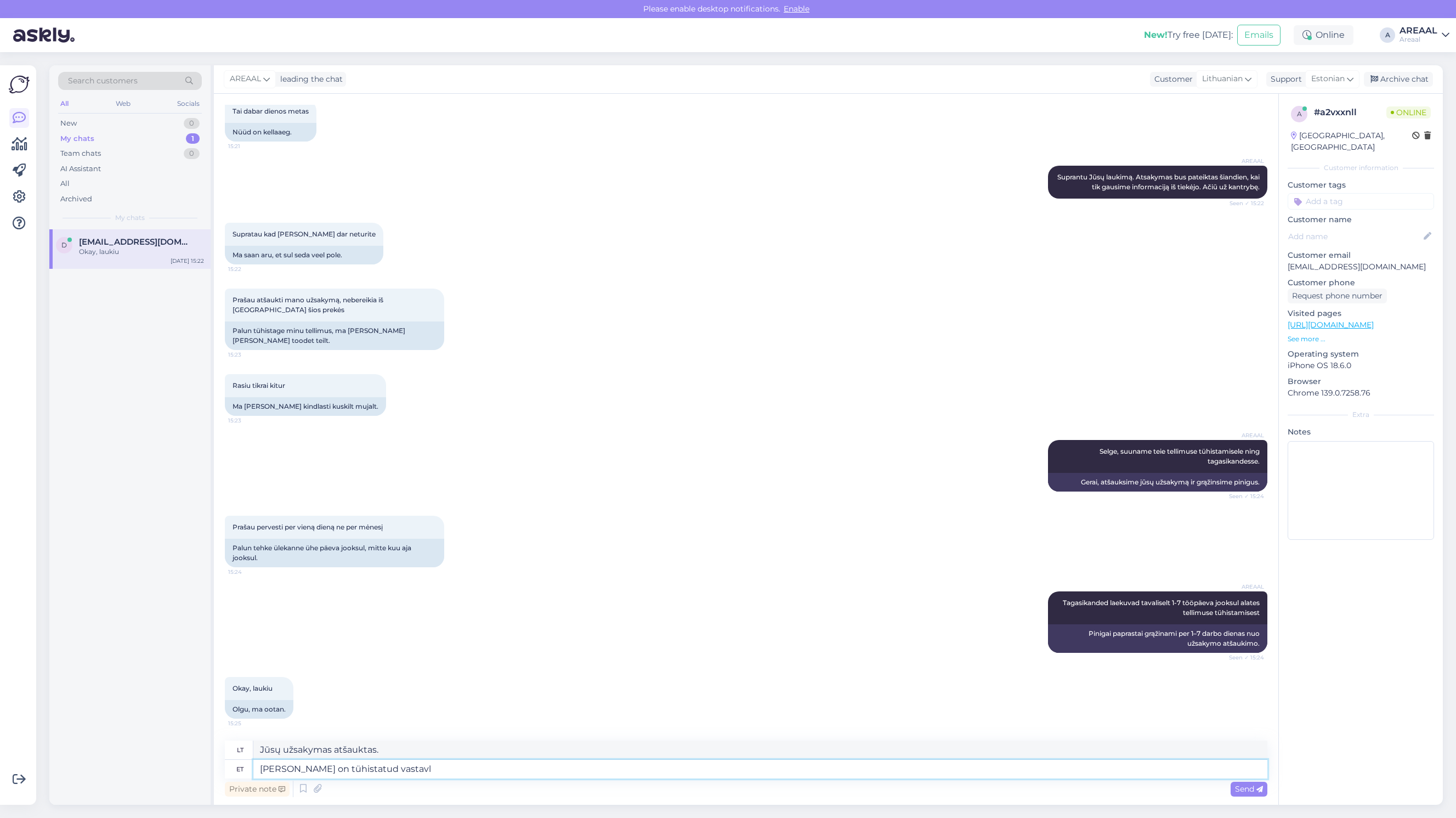
type textarea "Teie tellimus on tühistatud vastavlt"
type textarea "Jūsų užsakymas buvo atitinkamai atšauktas."
type textarea "Teie tellimus on tühistatud vastavalt Teie soo"
type textarea "Jūsų užsakymas buvo atšauktas pagal jūsų"
type textarea "Teie tellimus on tühistatud vastavalt Teie soovile ning"
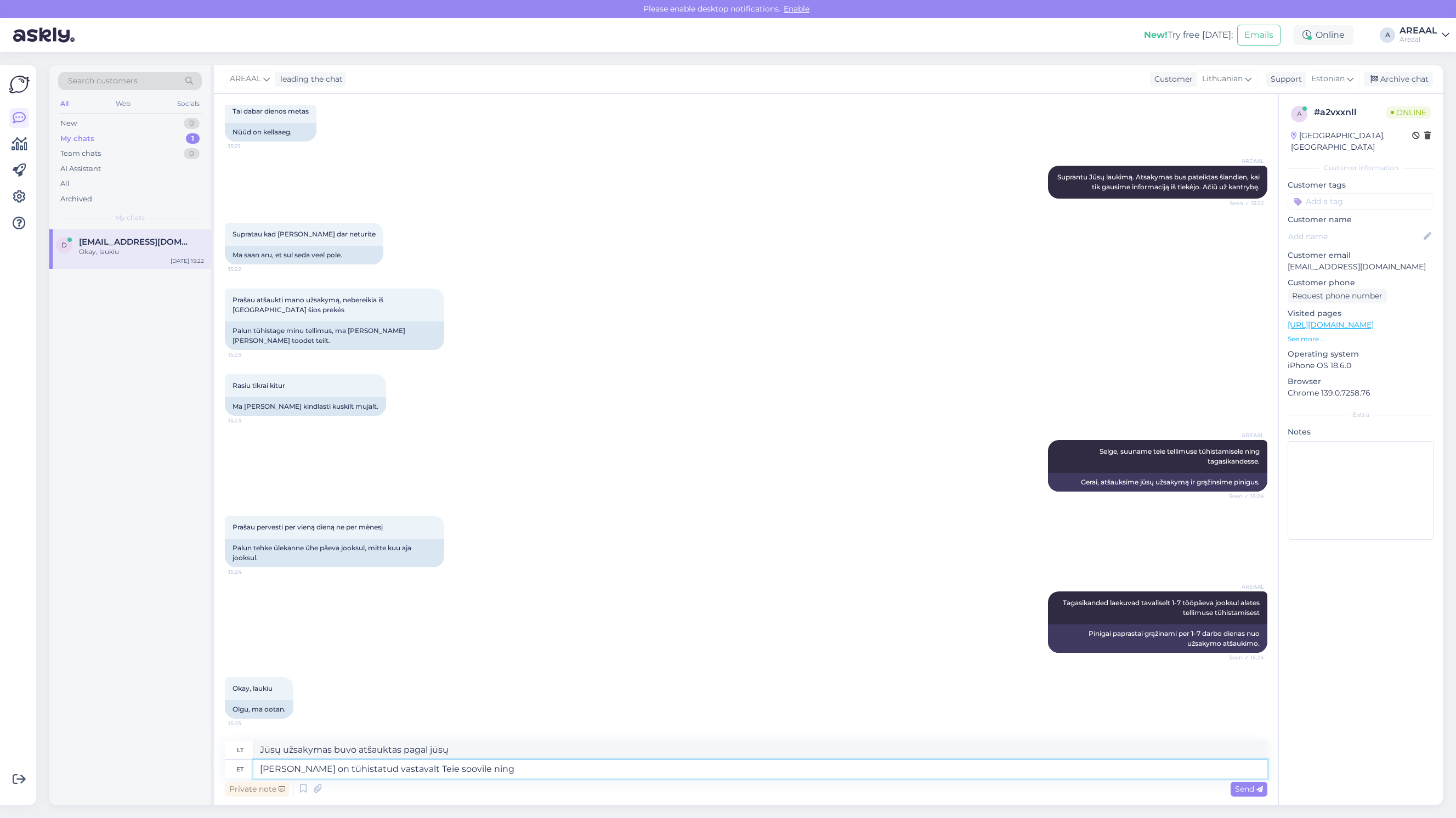
type textarea "Jūsų užsakymas atšauktas pagal jūsų prašymą."
type textarea "Teie tellimus on tühistatud vastavalt Teie soovile ning suunatu"
type textarea "Jūsų užsakymas buvo atšauktas pagal jūsų prašymą ir"
type textarea "Teie tellimus on tühistatud vastavalt Teie soovile ning suunatud taga"
type textarea "Jūsų užsakymas atšauktas pagal jūsų prašymą ir persiųstas"
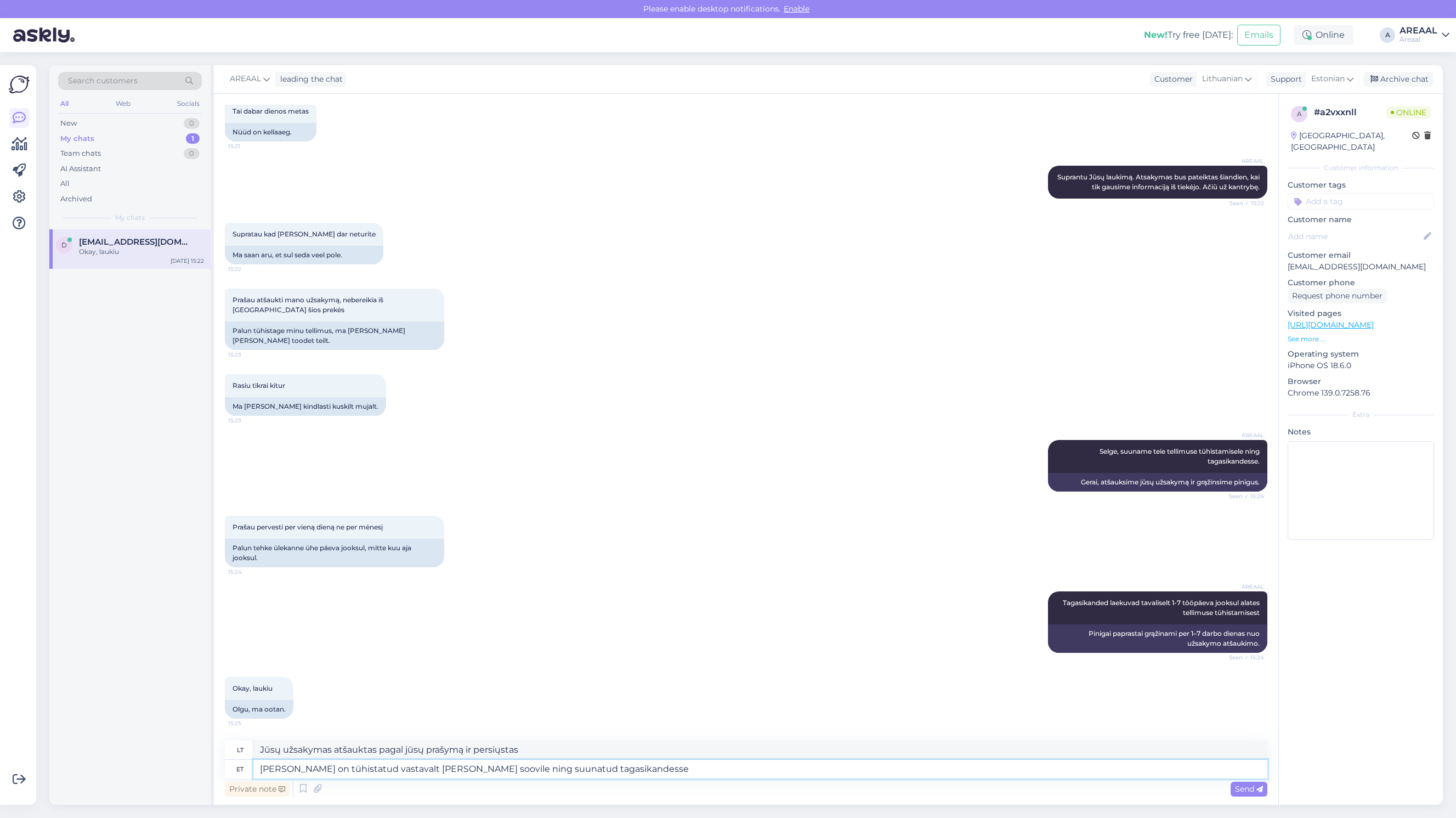
type textarea "[PERSON_NAME] on tühistatud vastavalt [PERSON_NAME] soovile ning suunatud tagas…"
type textarea "Jūsų užsakymas atšauktas pagal jūsų prašymą ir pinigai grąžinami."
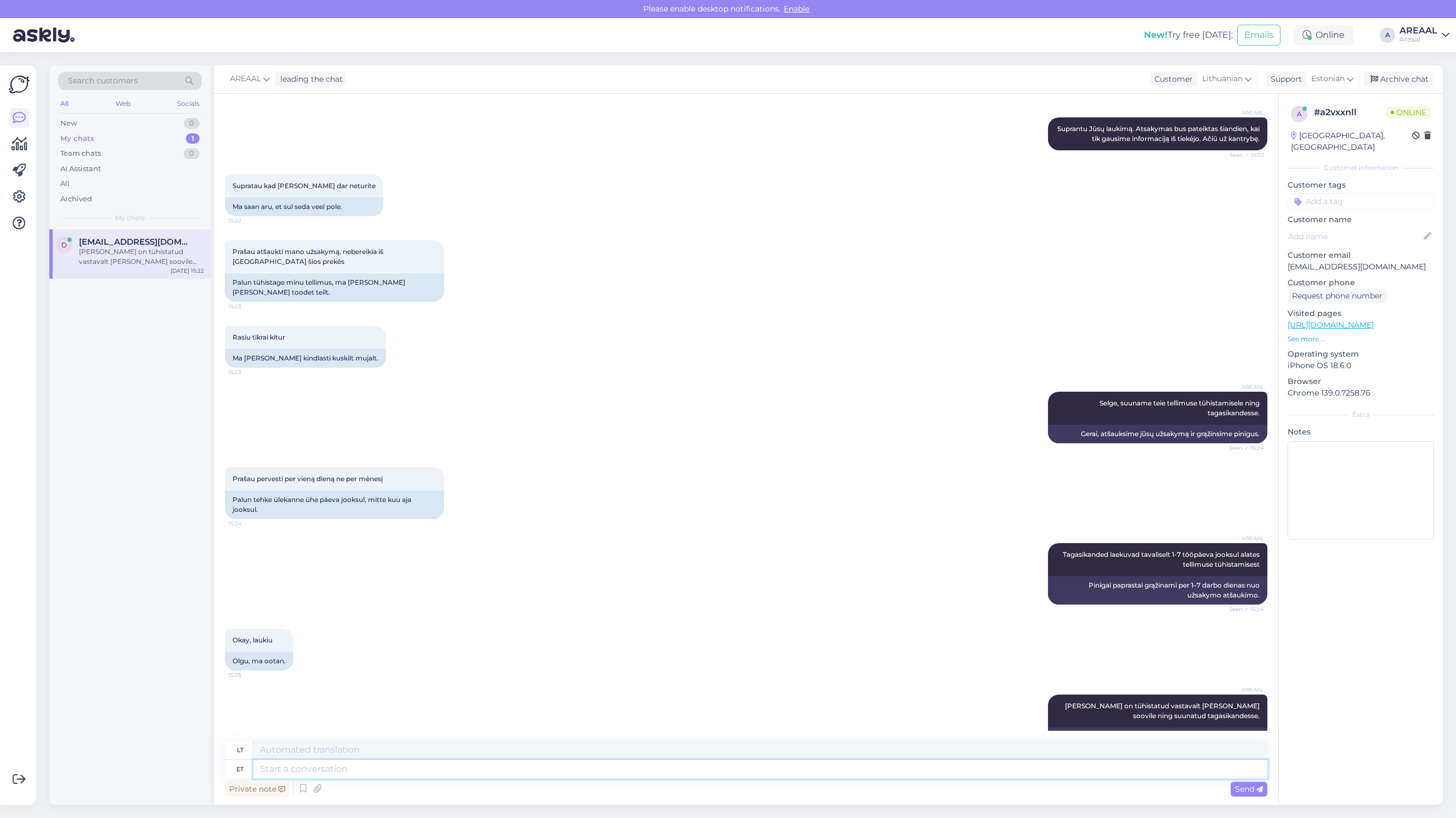
scroll to position [851, 0]
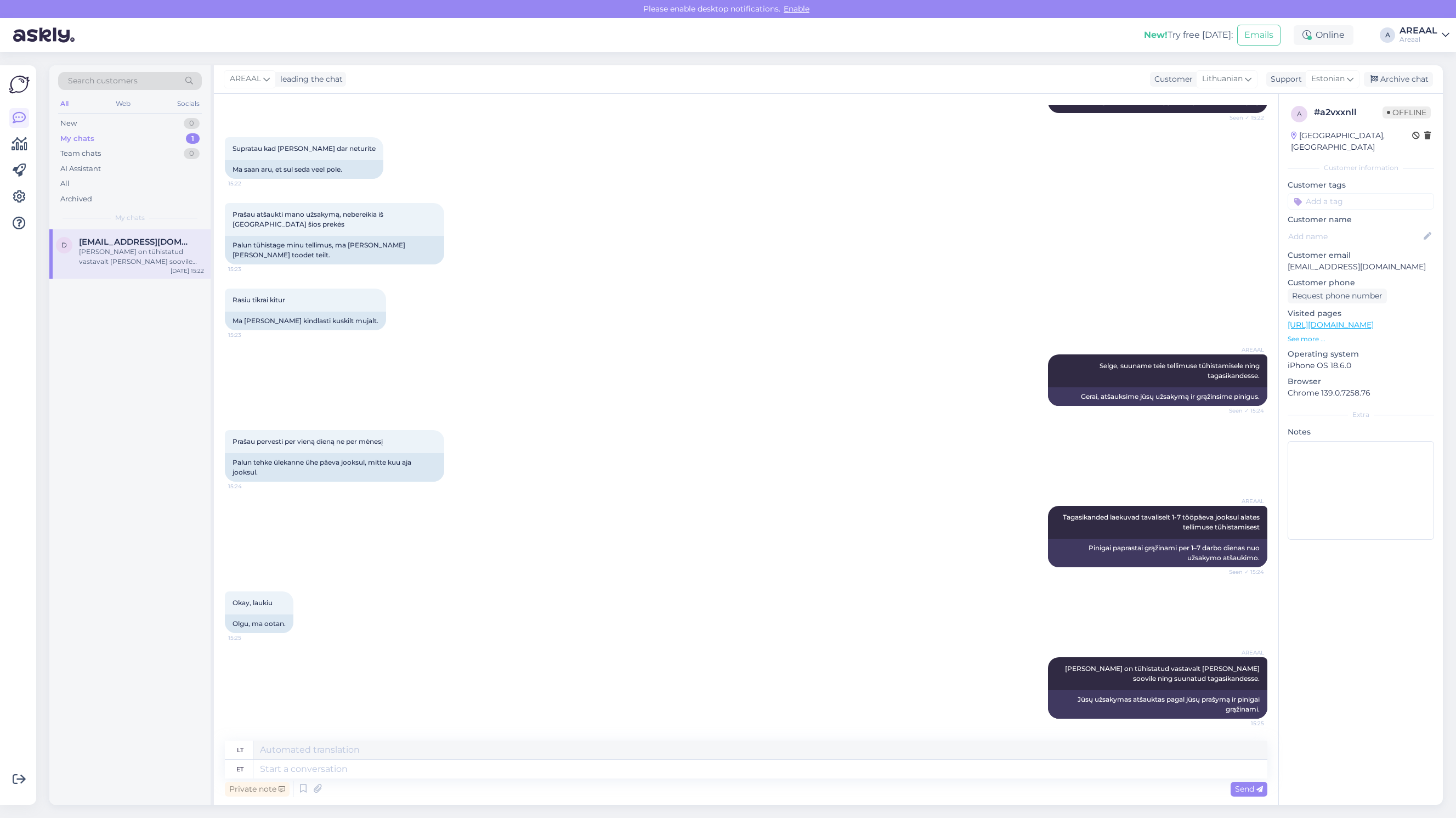
click at [883, 418] on div "Prašau pervesti per vieną dieną ne per mėnesį 15:24 Palun tehke ülekanne ühe pä…" at bounding box center [746, 455] width 1042 height 75
click at [1396, 79] on div "Archive chat" at bounding box center [1398, 79] width 69 height 15
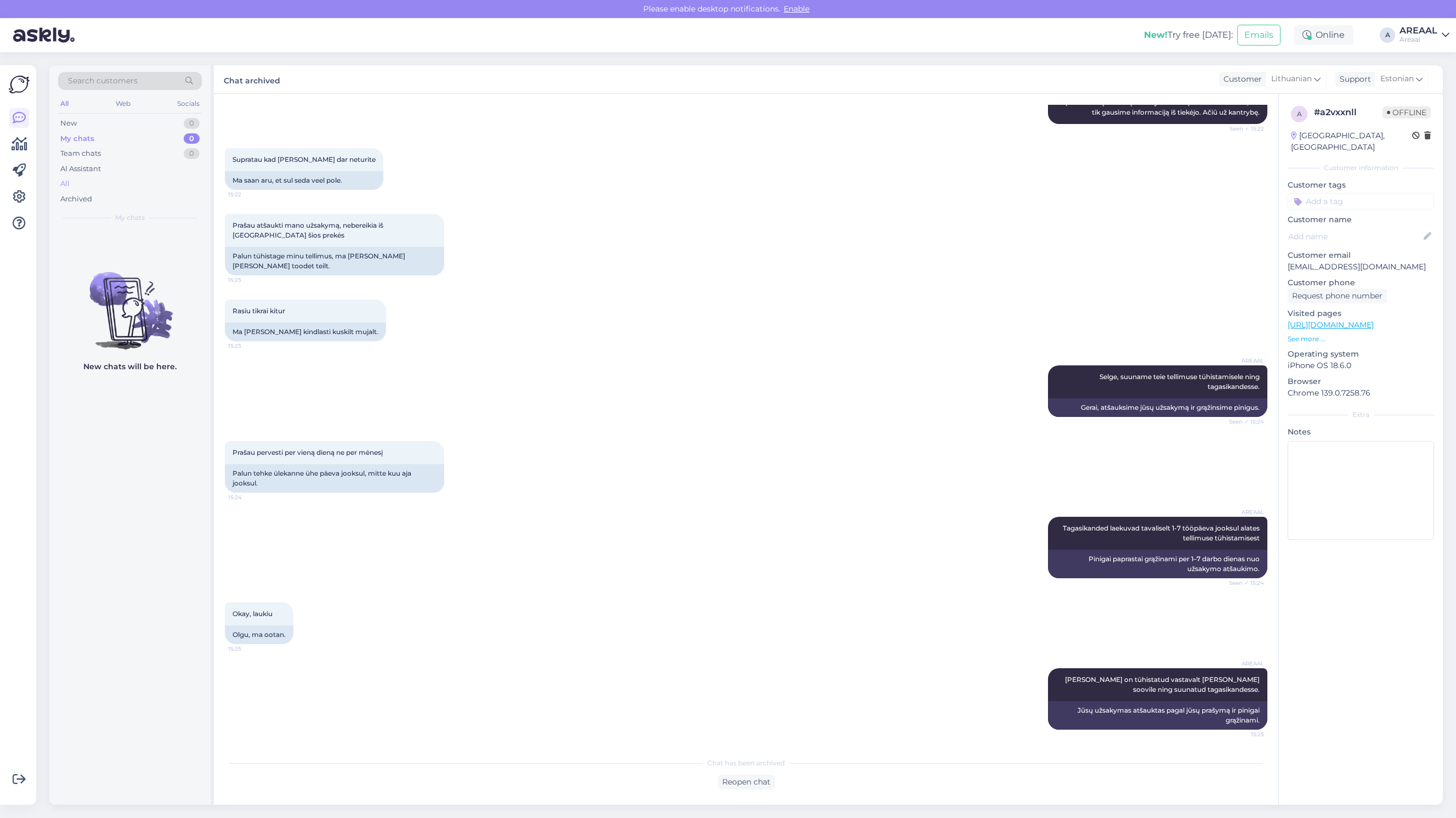
click at [151, 185] on div "All" at bounding box center [130, 184] width 144 height 16
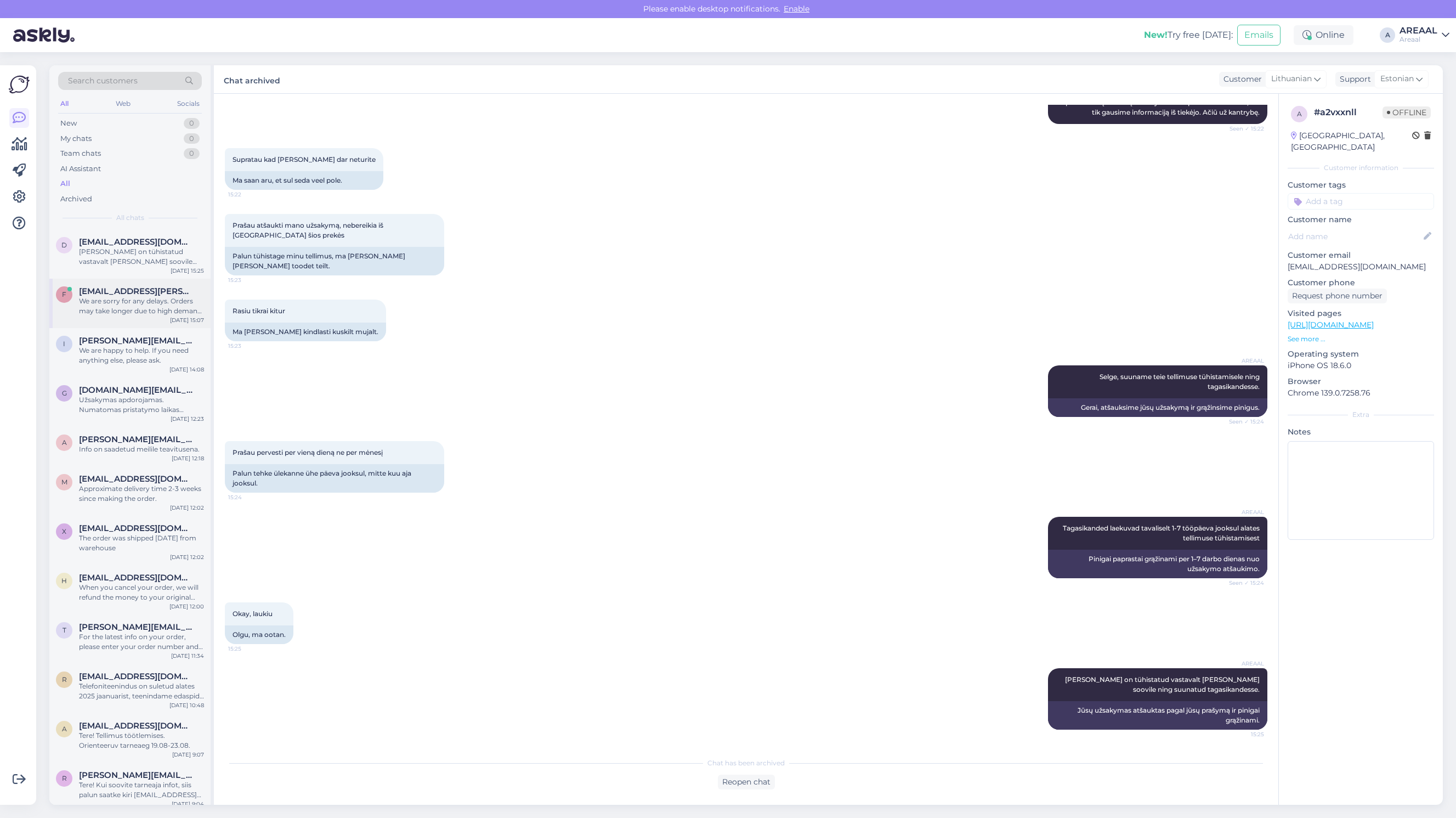
click at [177, 303] on div "We are sorry for any delays. Orders may take longer due to high demand or stock…" at bounding box center [141, 306] width 125 height 20
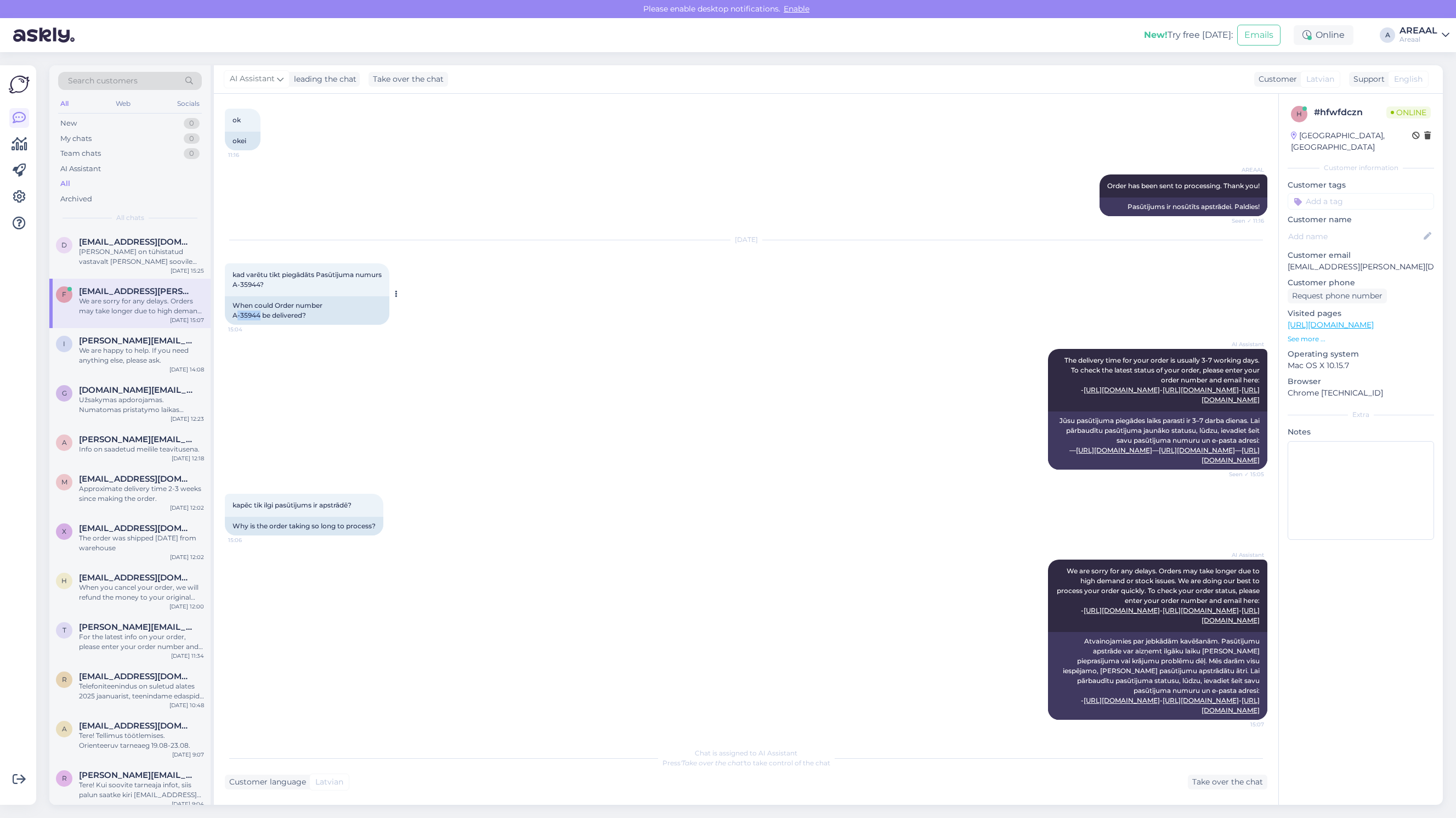
copy div "-35944"
drag, startPoint x: 261, startPoint y: 277, endPoint x: 229, endPoint y: 277, distance: 32.0
click at [229, 296] on div "When could Order number A-35944 be delivered?" at bounding box center [307, 311] width 165 height 29
copy div "A-35944"
click at [1401, 445] on textarea at bounding box center [1360, 490] width 146 height 99
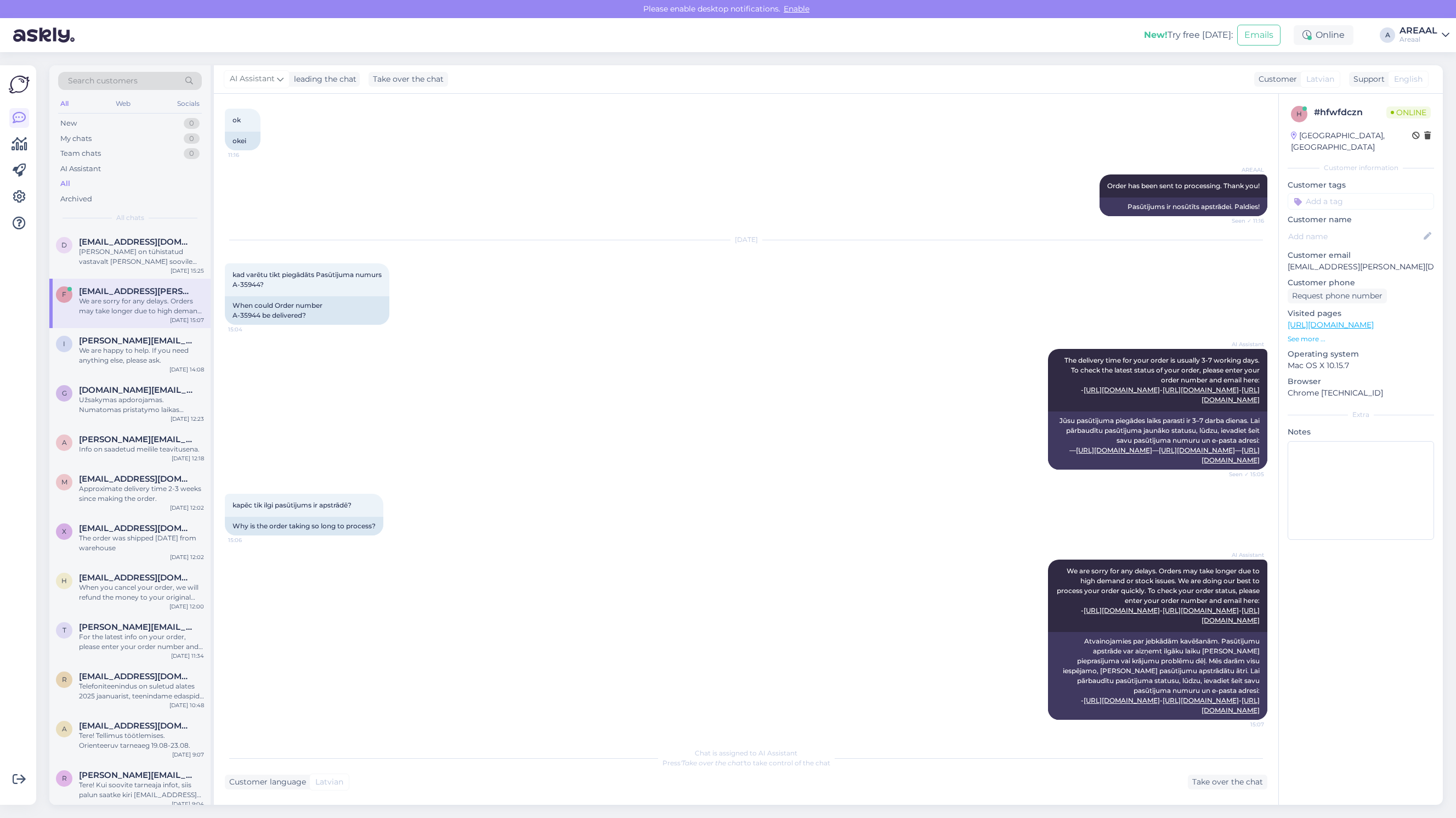
click at [1397, 387] on p "Chrome 138.0.0.0" at bounding box center [1360, 393] width 146 height 12
click at [845, 267] on div "Aug 14 2025 kad varētu tikt piegādāts Pasūtījuma numurs A-35944? 15:04 When cou…" at bounding box center [746, 281] width 1042 height 109
click at [134, 256] on div "[PERSON_NAME] on tühistatud vastavalt [PERSON_NAME] soovile ning suunatud tagas…" at bounding box center [141, 257] width 125 height 20
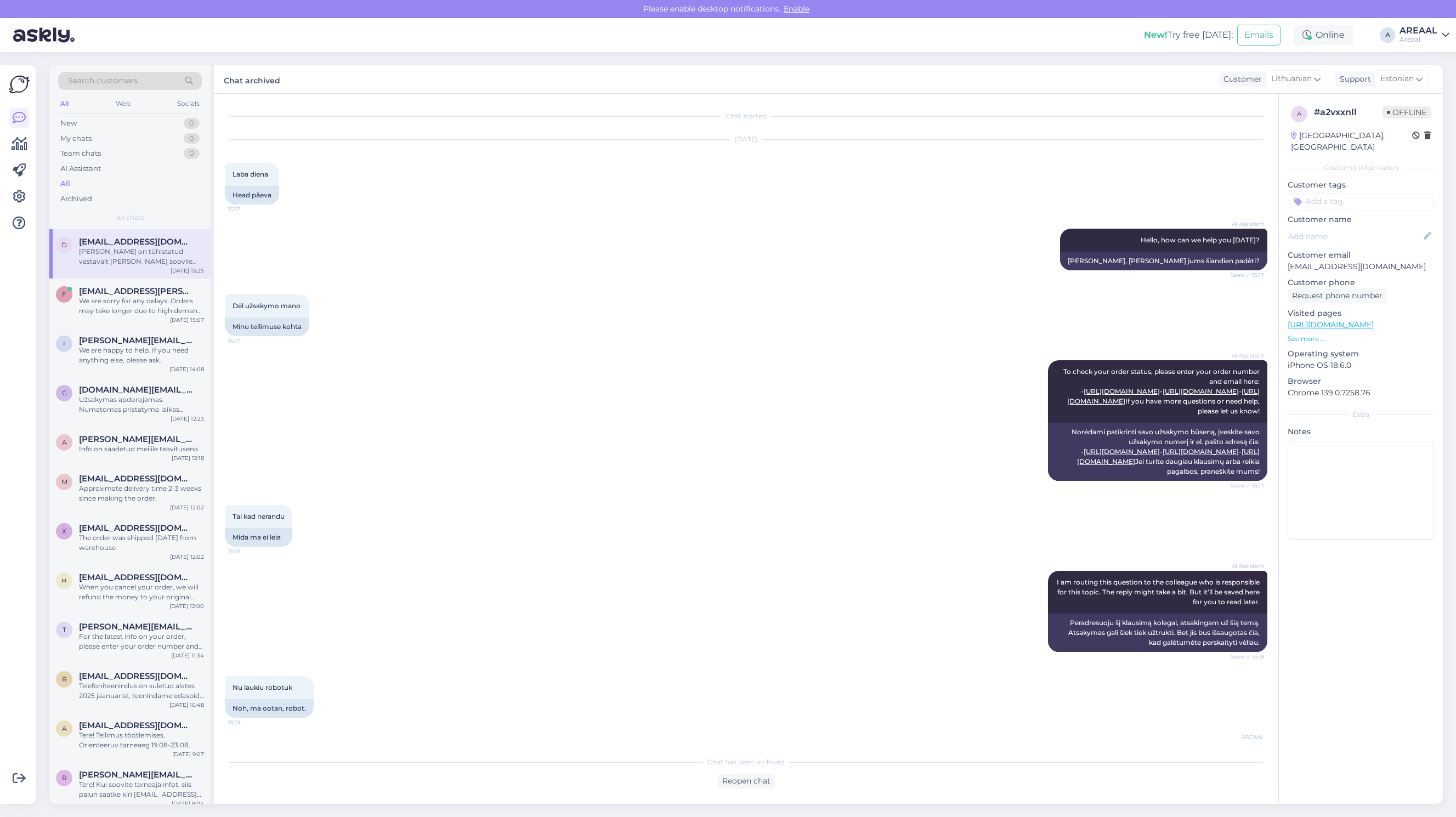
scroll to position [841, 0]
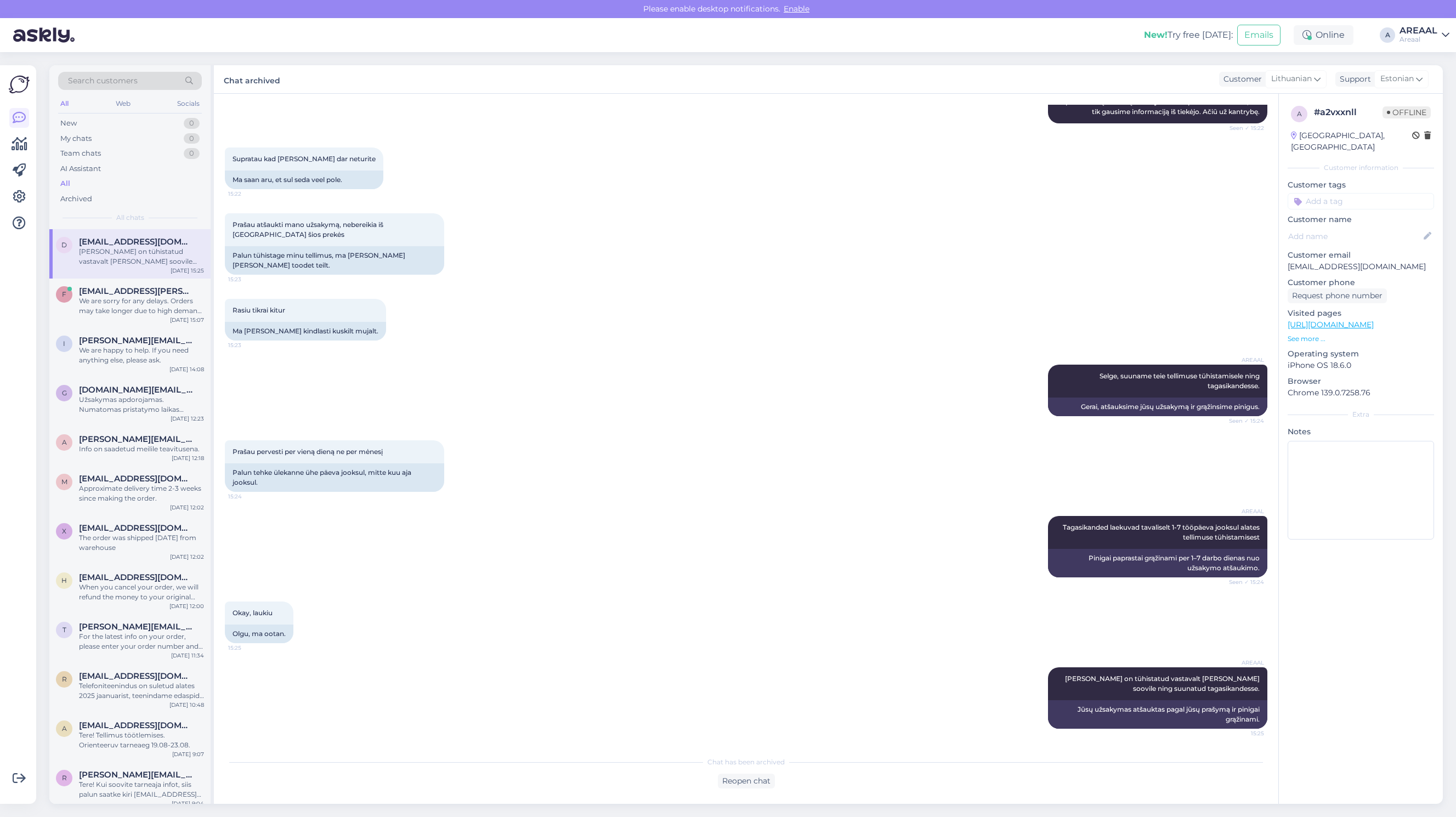
click at [725, 426] on div "AREAAL Selge, suuname teie tellimuse tühistamisele ning tagasikandesse. Seen ✓ …" at bounding box center [746, 390] width 1042 height 75
click at [717, 363] on div "AREAAL Selge, suuname teie tellimuse tühistamisele ning tagasikandesse. Seen ✓ …" at bounding box center [746, 390] width 1042 height 75
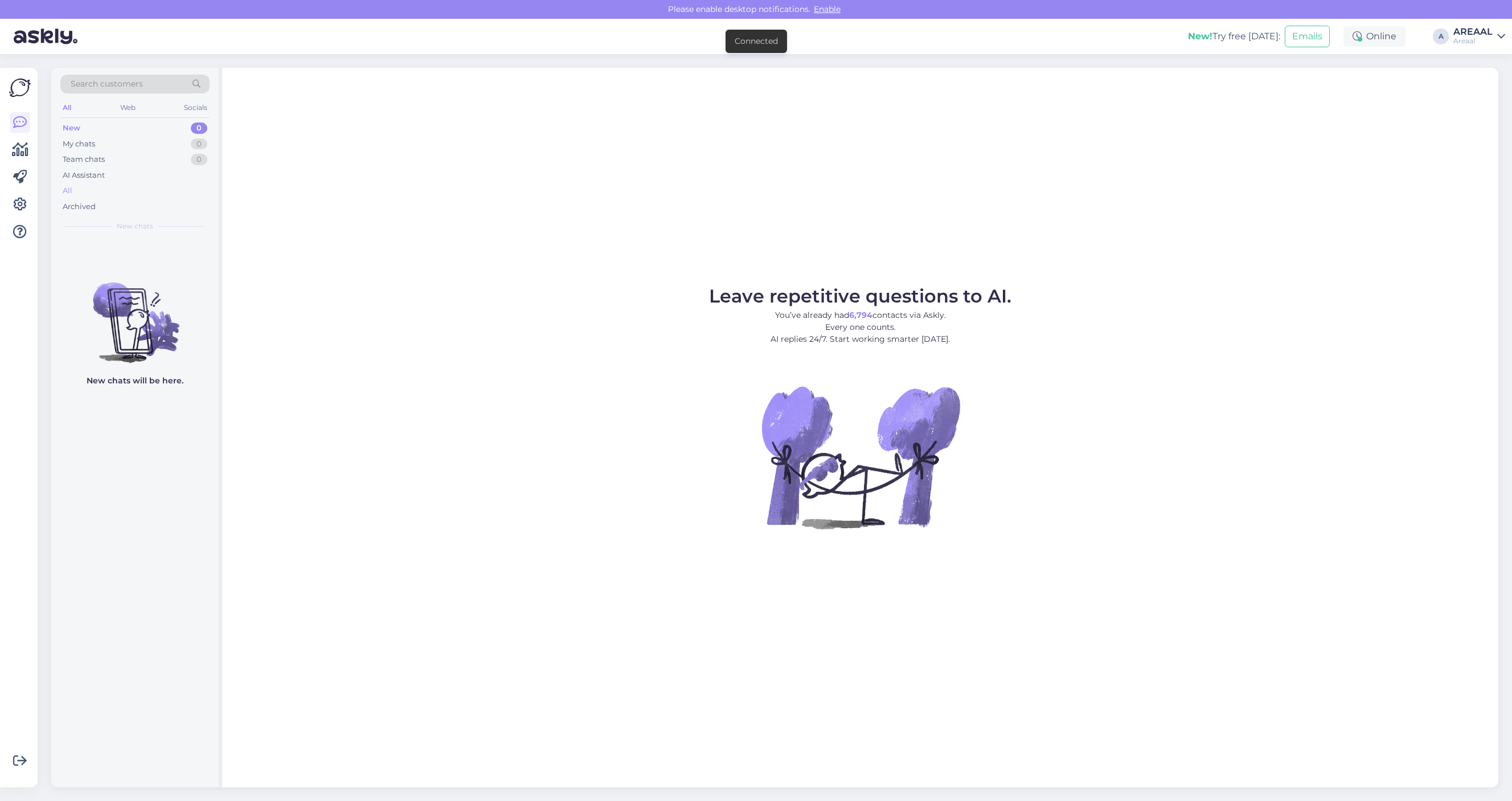
click at [114, 195] on div "All" at bounding box center [135, 191] width 149 height 16
click at [180, 195] on div "All" at bounding box center [135, 191] width 149 height 16
click at [167, 187] on div "All" at bounding box center [135, 191] width 149 height 16
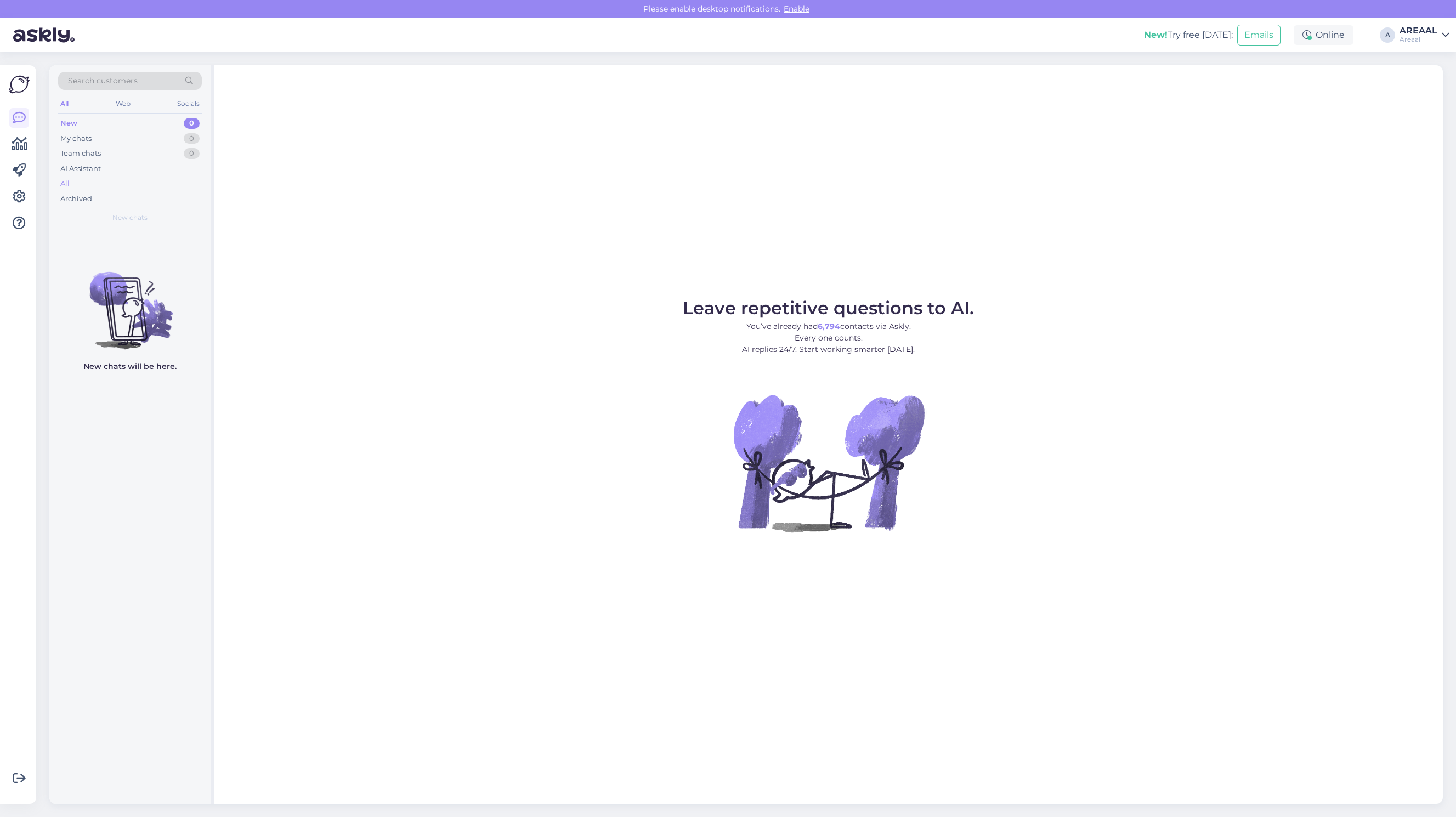
click at [98, 180] on div "All" at bounding box center [130, 184] width 144 height 16
click at [119, 185] on div "All" at bounding box center [130, 184] width 144 height 16
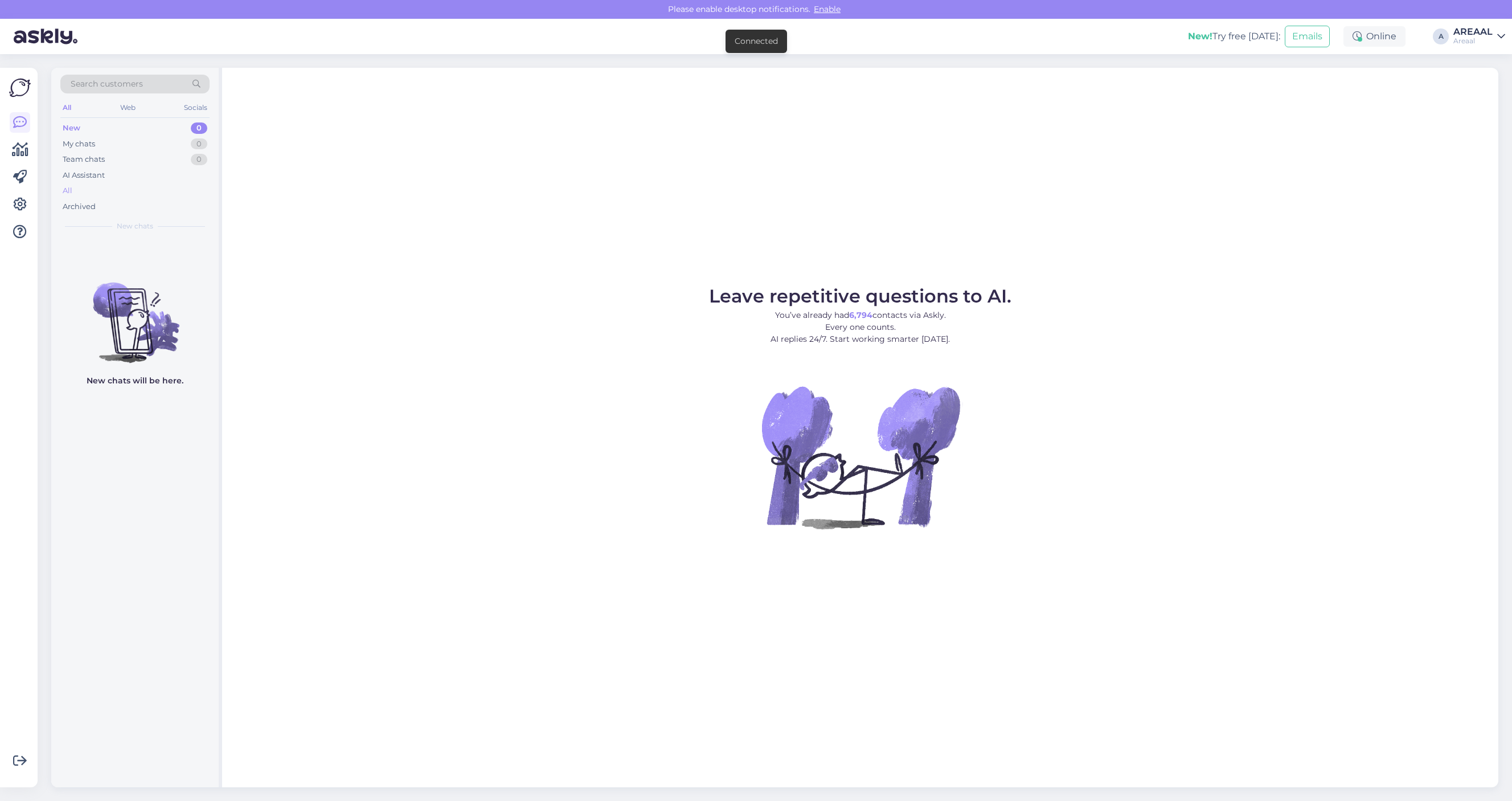
click at [151, 188] on div "All" at bounding box center [135, 191] width 149 height 16
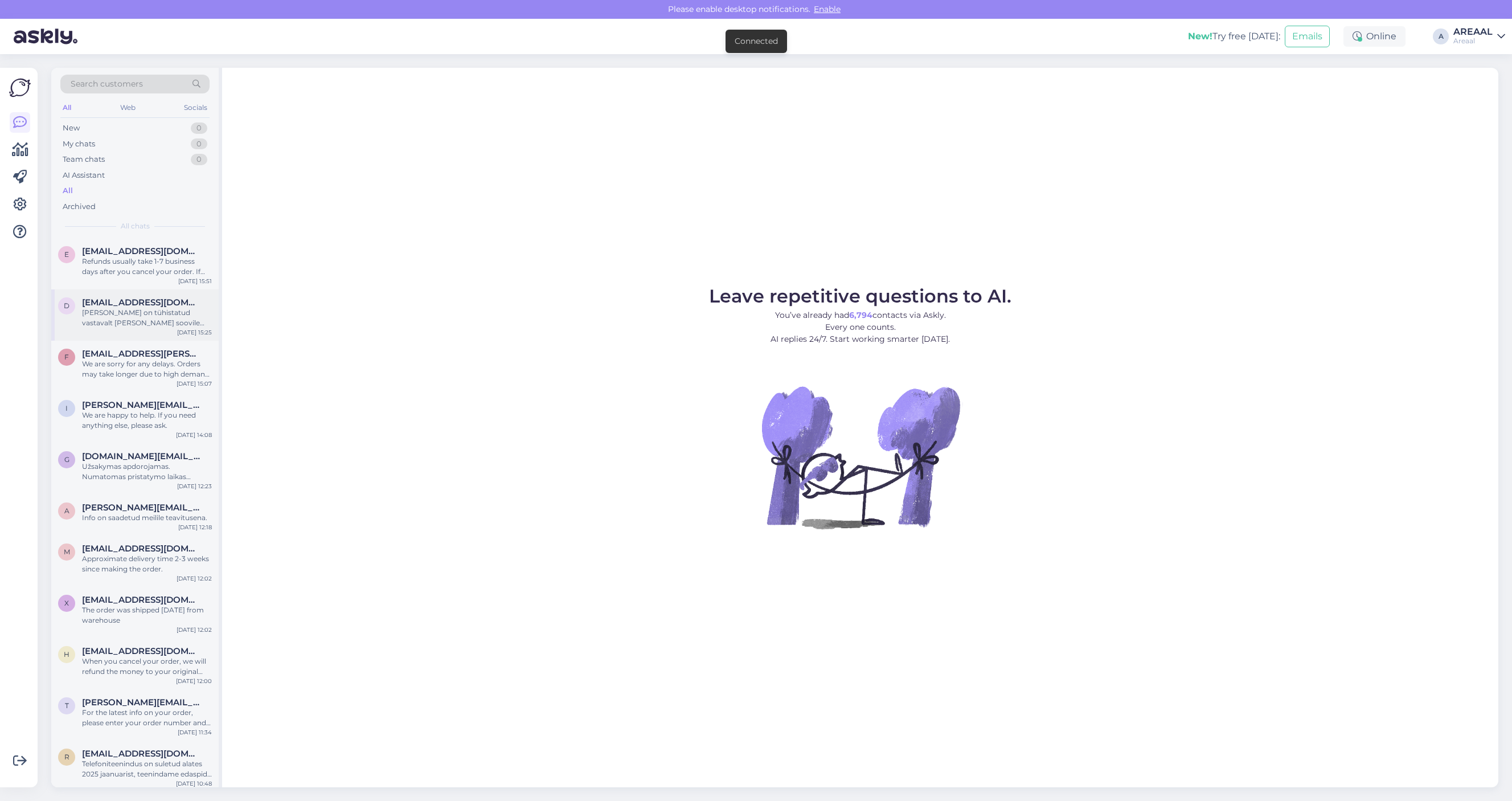
click at [115, 289] on div "d [EMAIL_ADDRESS][DOMAIN_NAME] [PERSON_NAME] on tühistatud vastavalt Teie soovi…" at bounding box center [135, 315] width 167 height 51
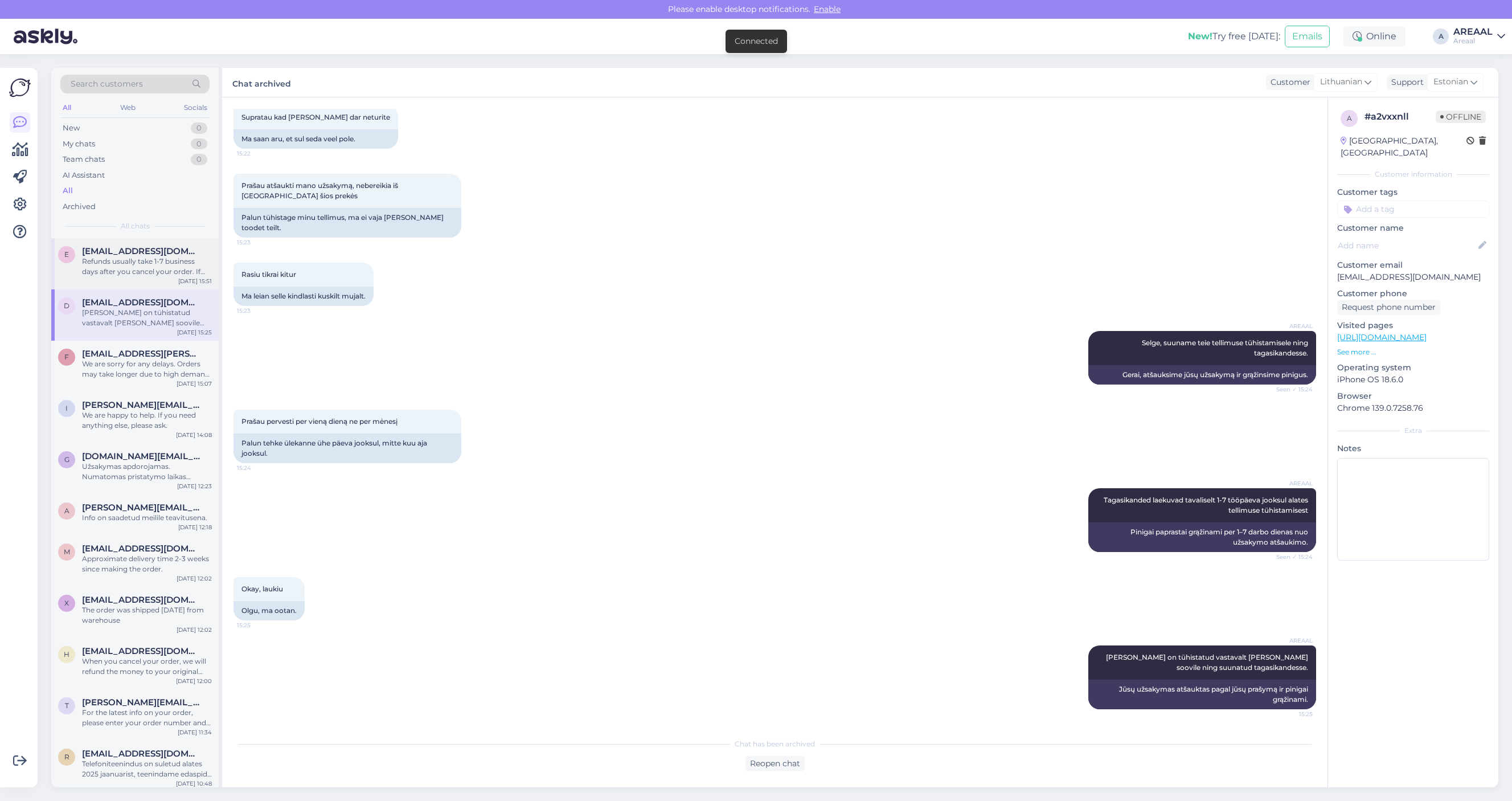
click at [131, 249] on span "[EMAIL_ADDRESS][DOMAIN_NAME]" at bounding box center [141, 251] width 118 height 10
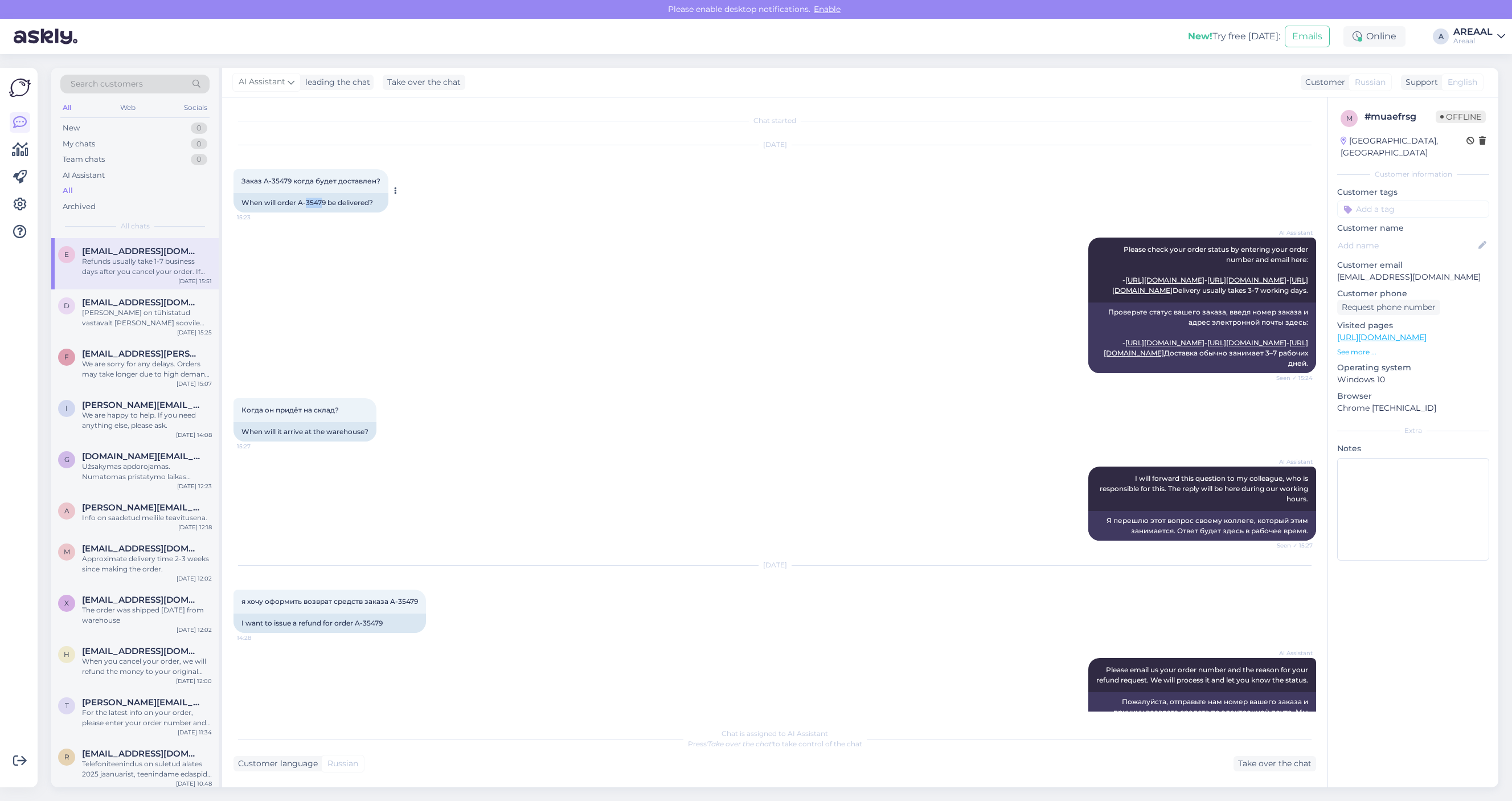
copy div "3547"
copy div "A-3547"
drag, startPoint x: 323, startPoint y: 203, endPoint x: 299, endPoint y: 204, distance: 24.0
click at [299, 204] on div "When will order A-35479 be delivered?" at bounding box center [311, 203] width 155 height 19
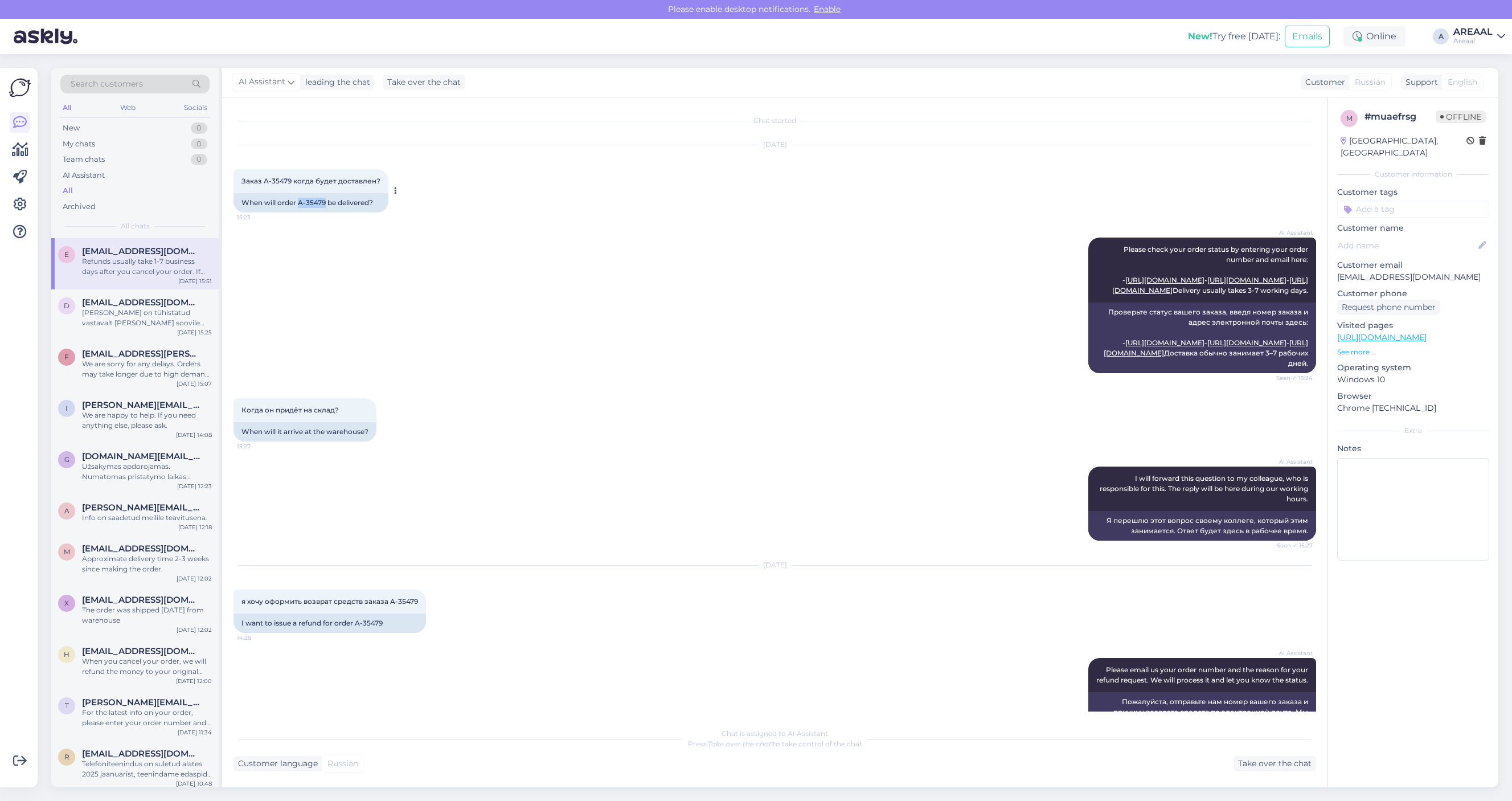
drag, startPoint x: 299, startPoint y: 204, endPoint x: 320, endPoint y: 204, distance: 21.0
click at [320, 204] on div "When will order A-35479 be delivered?" at bounding box center [311, 203] width 155 height 19
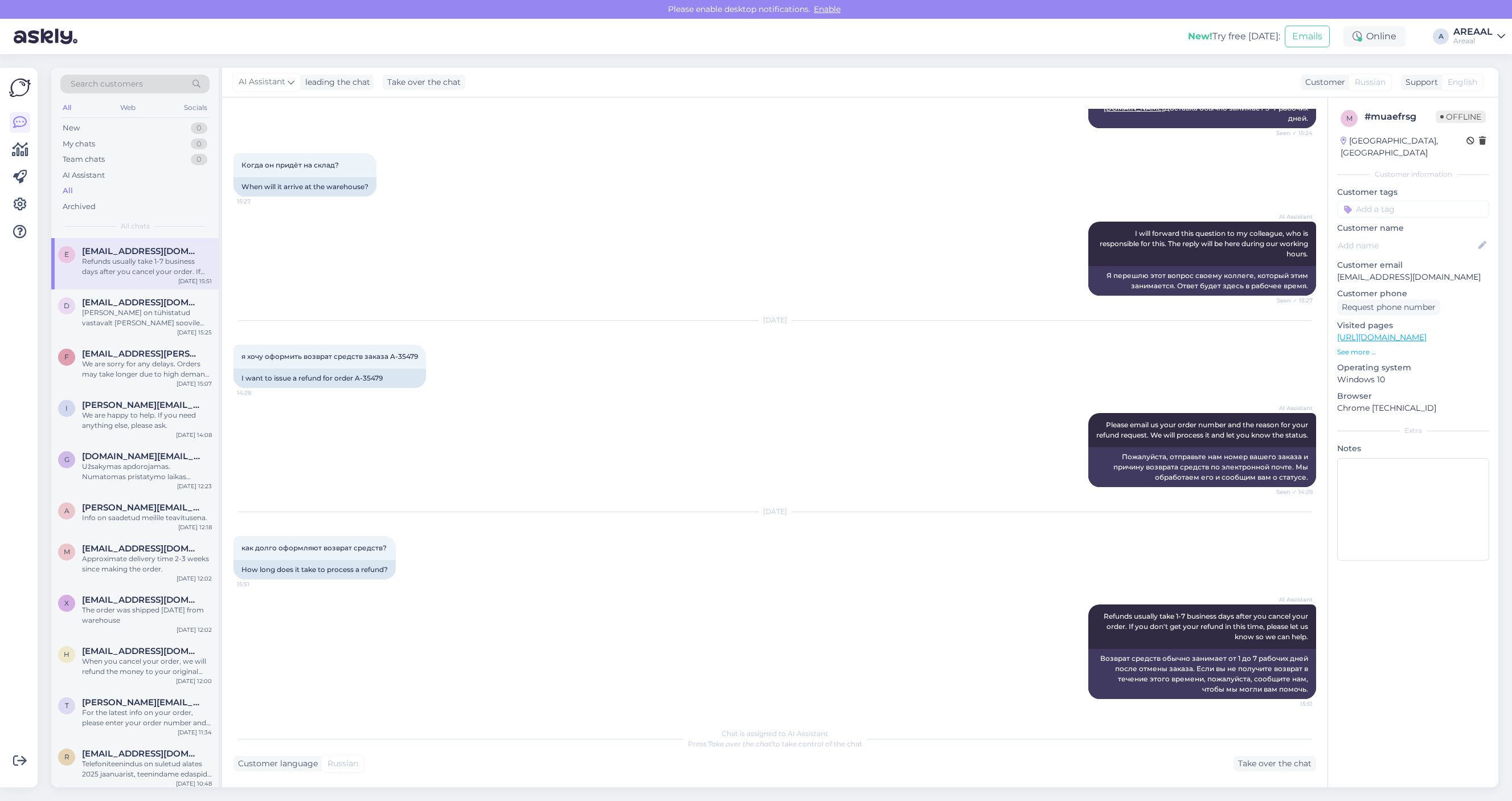
click at [1165, 315] on div "Aug 12 2025" at bounding box center [775, 320] width 1082 height 10
click at [834, 400] on div "AI Assistant Please email us your order number and the reason for your refund r…" at bounding box center [775, 450] width 1082 height 99
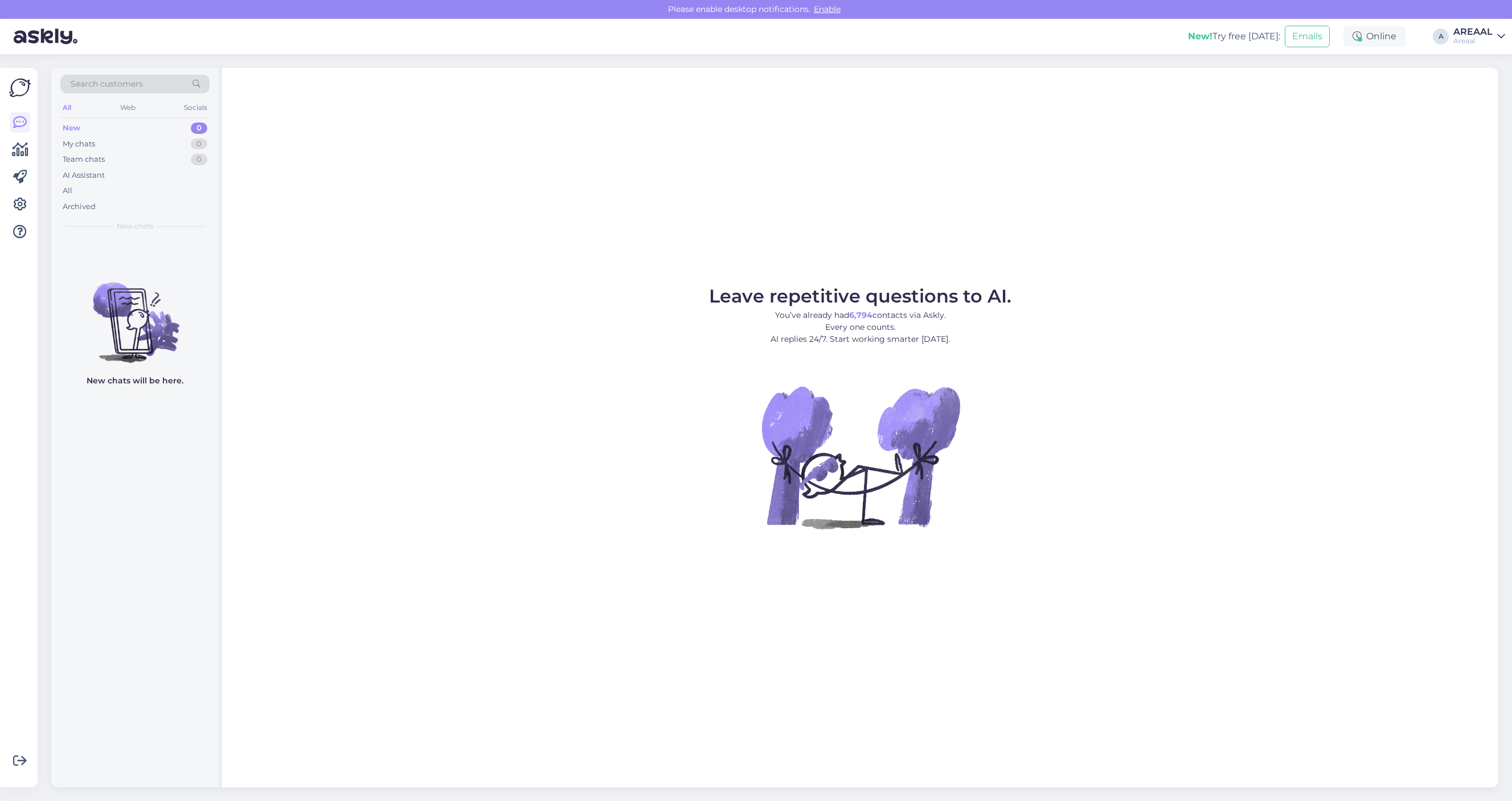
click at [1283, 166] on div "Leave repetitive questions to AI. You’ve already had 6,794 contacts via Askly. …" at bounding box center [860, 427] width 1276 height 719
click at [192, 195] on div "All" at bounding box center [135, 191] width 149 height 16
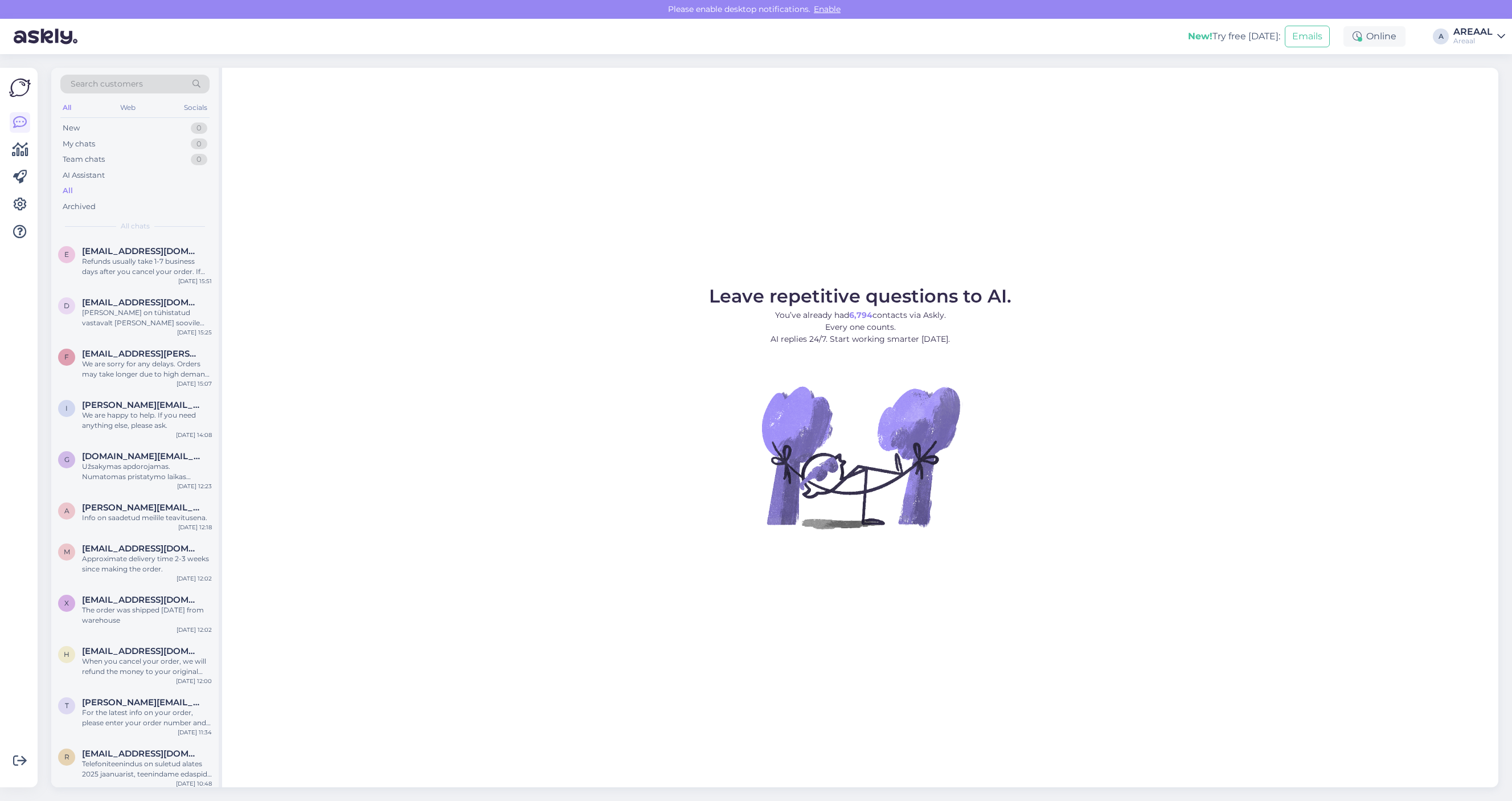
click at [1465, 32] on div "AREAAL" at bounding box center [1473, 32] width 39 height 9
click at [1462, 80] on div "Nish Open" at bounding box center [1435, 88] width 139 height 25
click at [1485, 89] on button "Open" at bounding box center [1480, 88] width 32 height 18
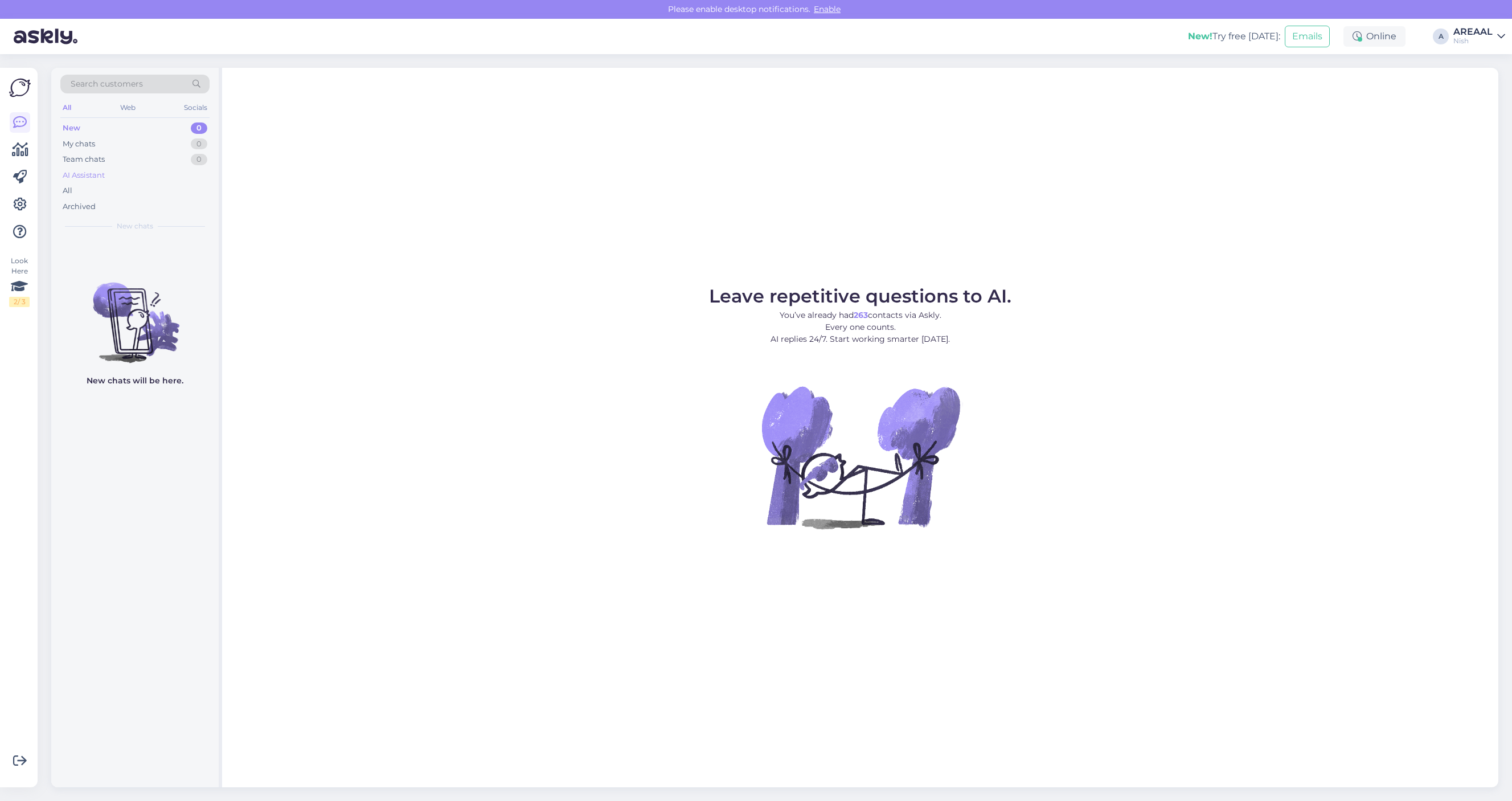
click at [173, 178] on div "AI Assistant" at bounding box center [135, 175] width 149 height 16
click at [166, 189] on div "All" at bounding box center [135, 191] width 149 height 16
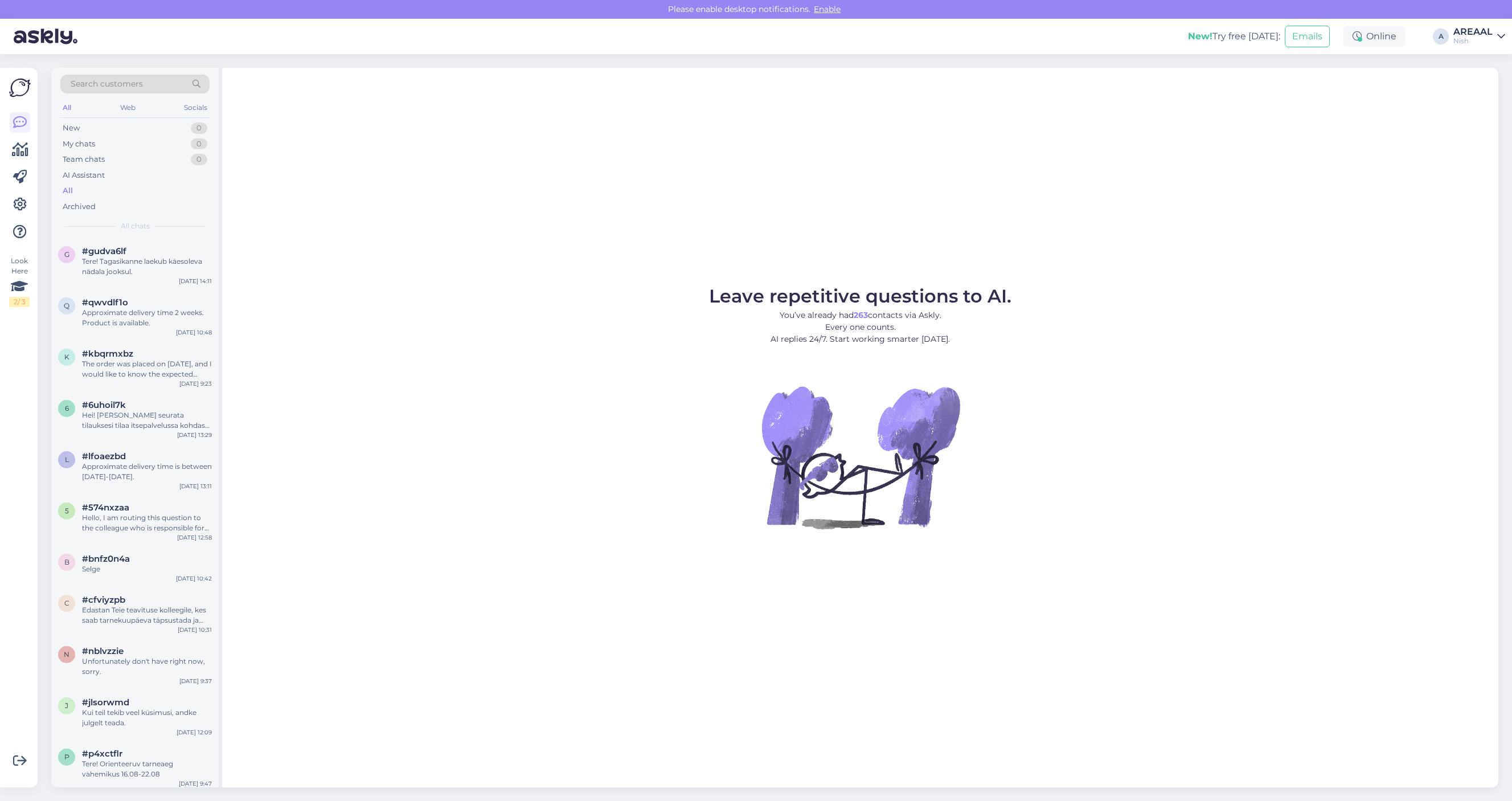
click at [1470, 20] on div "New! Try free today: Emails Online A AREAAL Nish" at bounding box center [756, 36] width 1512 height 35
click at [1468, 62] on div "Search customers All Web Socials New 0 My chats 0 Team chats 0 AI Assistant All…" at bounding box center [778, 427] width 1468 height 747
click at [1462, 30] on div "AREAAL" at bounding box center [1473, 32] width 39 height 9
click at [1473, 57] on button "Open" at bounding box center [1480, 63] width 32 height 18
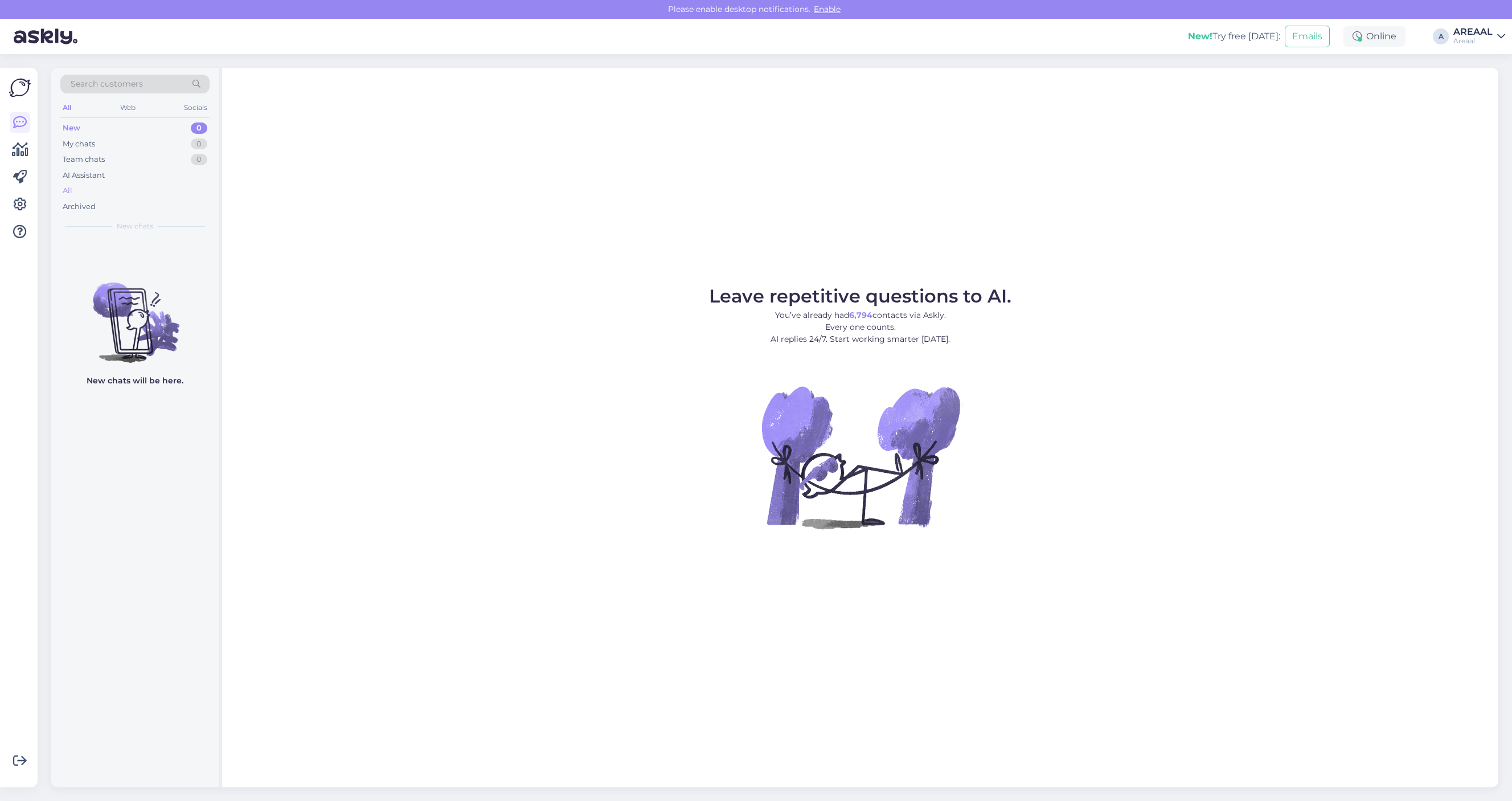
click at [137, 197] on div "All" at bounding box center [135, 191] width 149 height 16
click at [151, 195] on div "All" at bounding box center [135, 191] width 149 height 16
click at [191, 184] on div "All" at bounding box center [135, 191] width 149 height 16
click at [164, 188] on div "All" at bounding box center [135, 191] width 149 height 16
click at [143, 188] on div "All" at bounding box center [135, 191] width 149 height 16
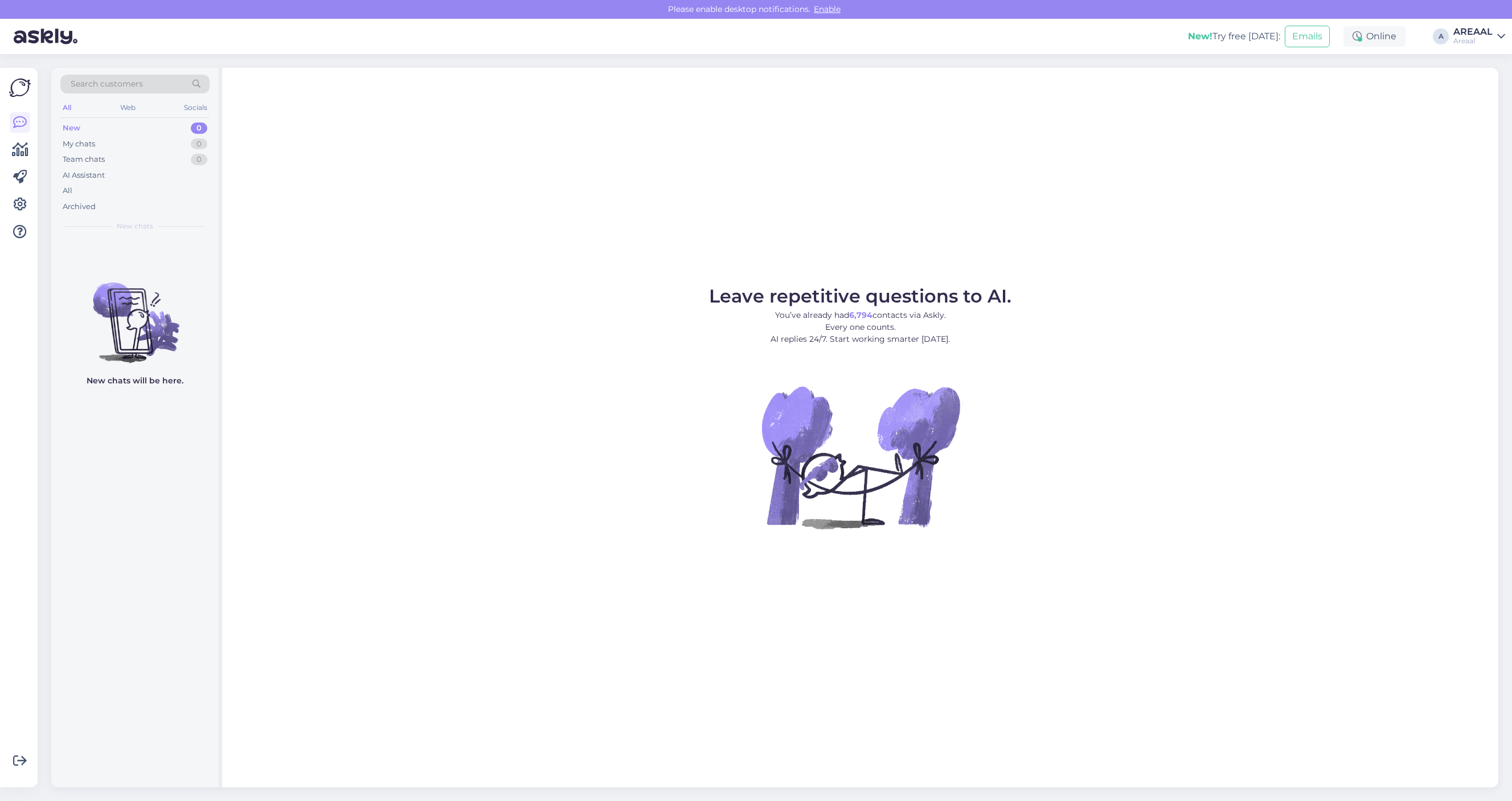
click at [1030, 158] on div "Leave repetitive questions to AI. You’ve already had 6,794 contacts via Askly. …" at bounding box center [860, 427] width 1276 height 719
click at [1290, 291] on figure "Leave repetitive questions to AI. You’ve already had 6,794 contacts via Askly. …" at bounding box center [860, 423] width 1256 height 272
click at [1262, 163] on div "Leave repetitive questions to AI. You’ve already had 6,794 contacts via Askly. …" at bounding box center [860, 427] width 1276 height 719
click at [1216, 337] on figure "Leave repetitive questions to AI. You’ve already had 6,794 contacts via Askly. …" at bounding box center [860, 423] width 1256 height 272
click at [95, 195] on div "All" at bounding box center [135, 191] width 149 height 16
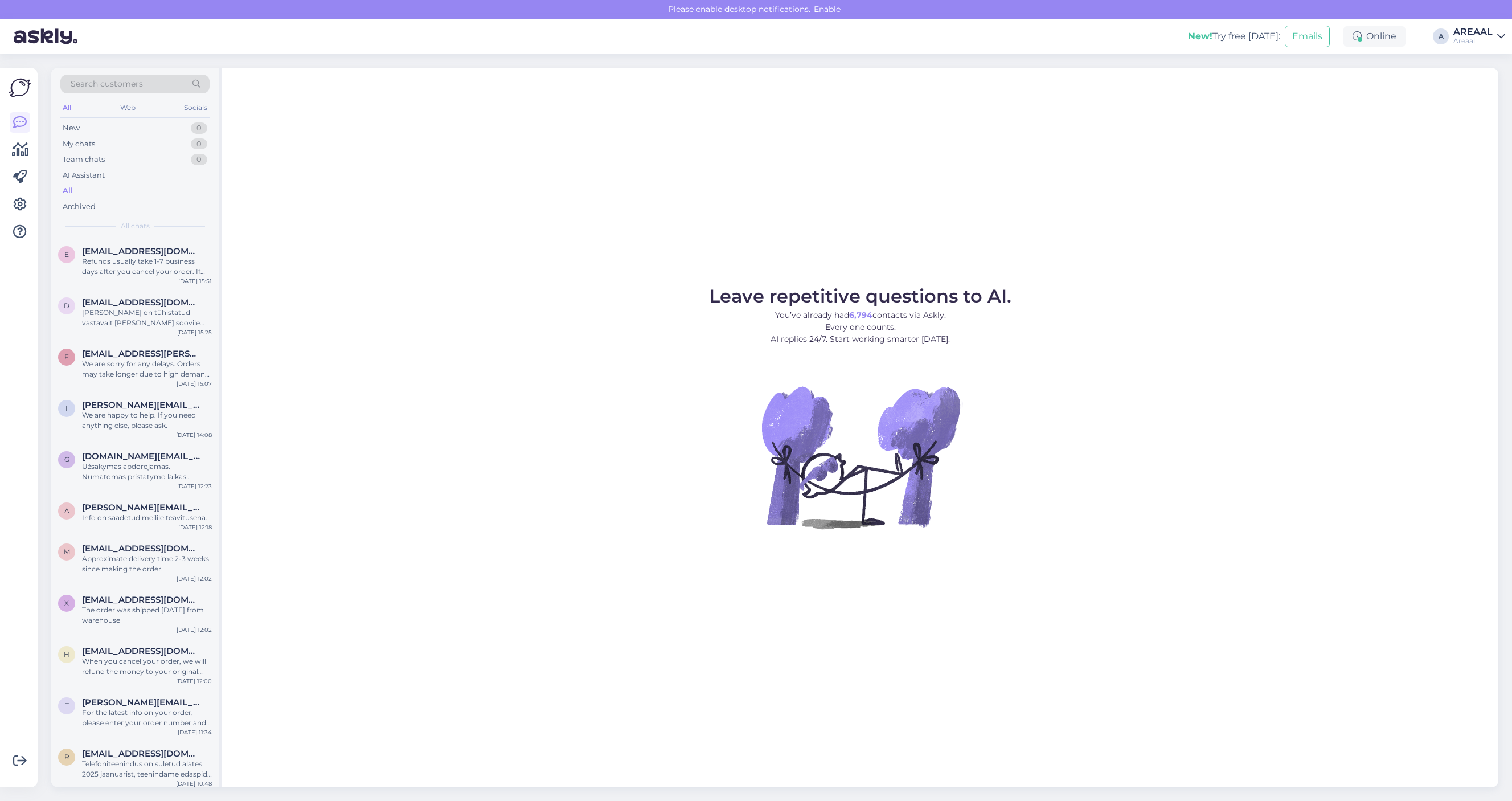
click at [718, 292] on span "Leave repetitive questions to AI." at bounding box center [860, 295] width 302 height 22
click at [695, 232] on div "Leave repetitive questions to AI. You’ve already had 6,794 contacts via Askly. …" at bounding box center [860, 427] width 1276 height 719
click at [137, 263] on div "Refunds usually take 1-7 business days after you cancel your order. If you don'…" at bounding box center [146, 267] width 130 height 20
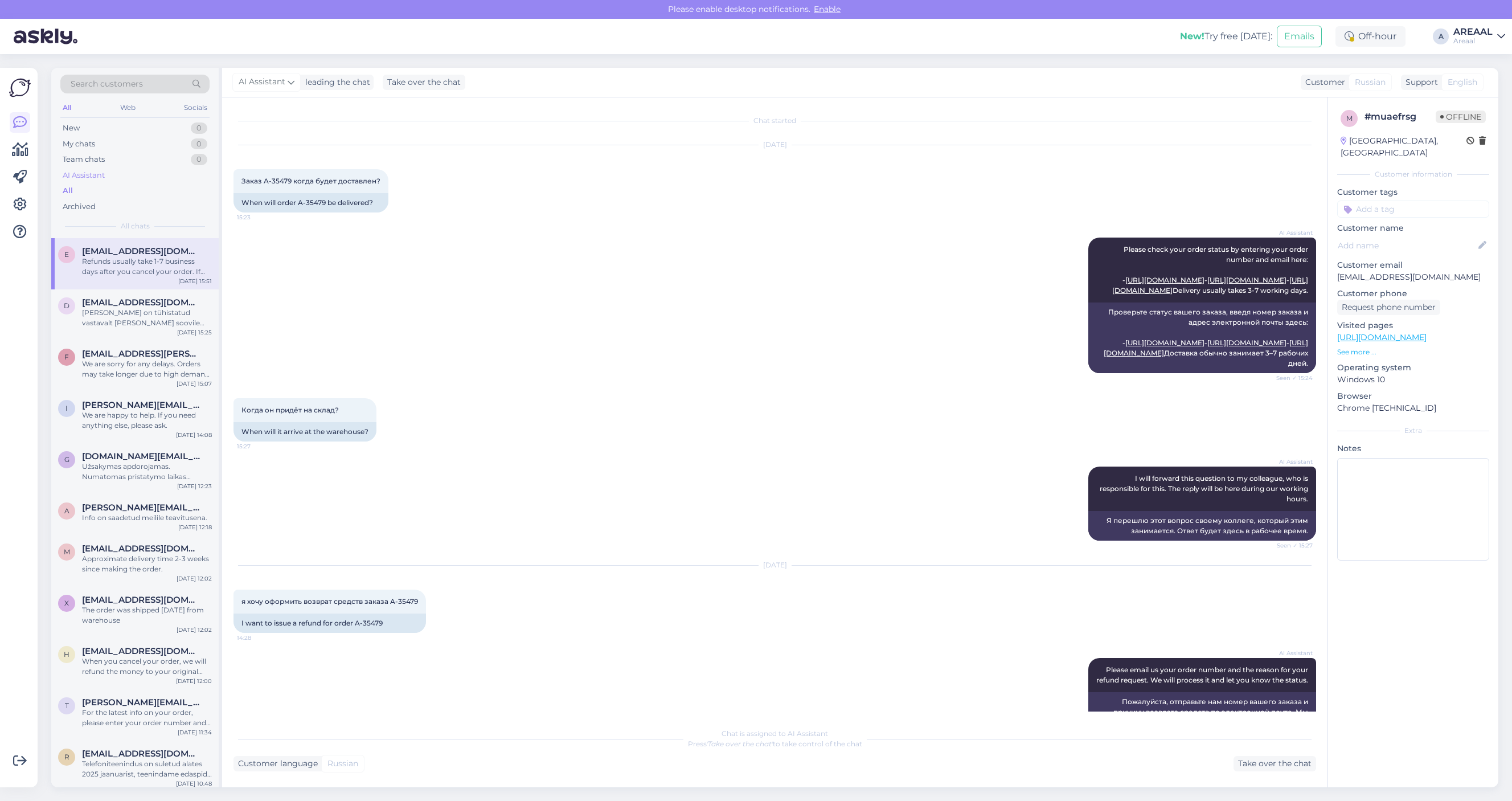
scroll to position [305, 0]
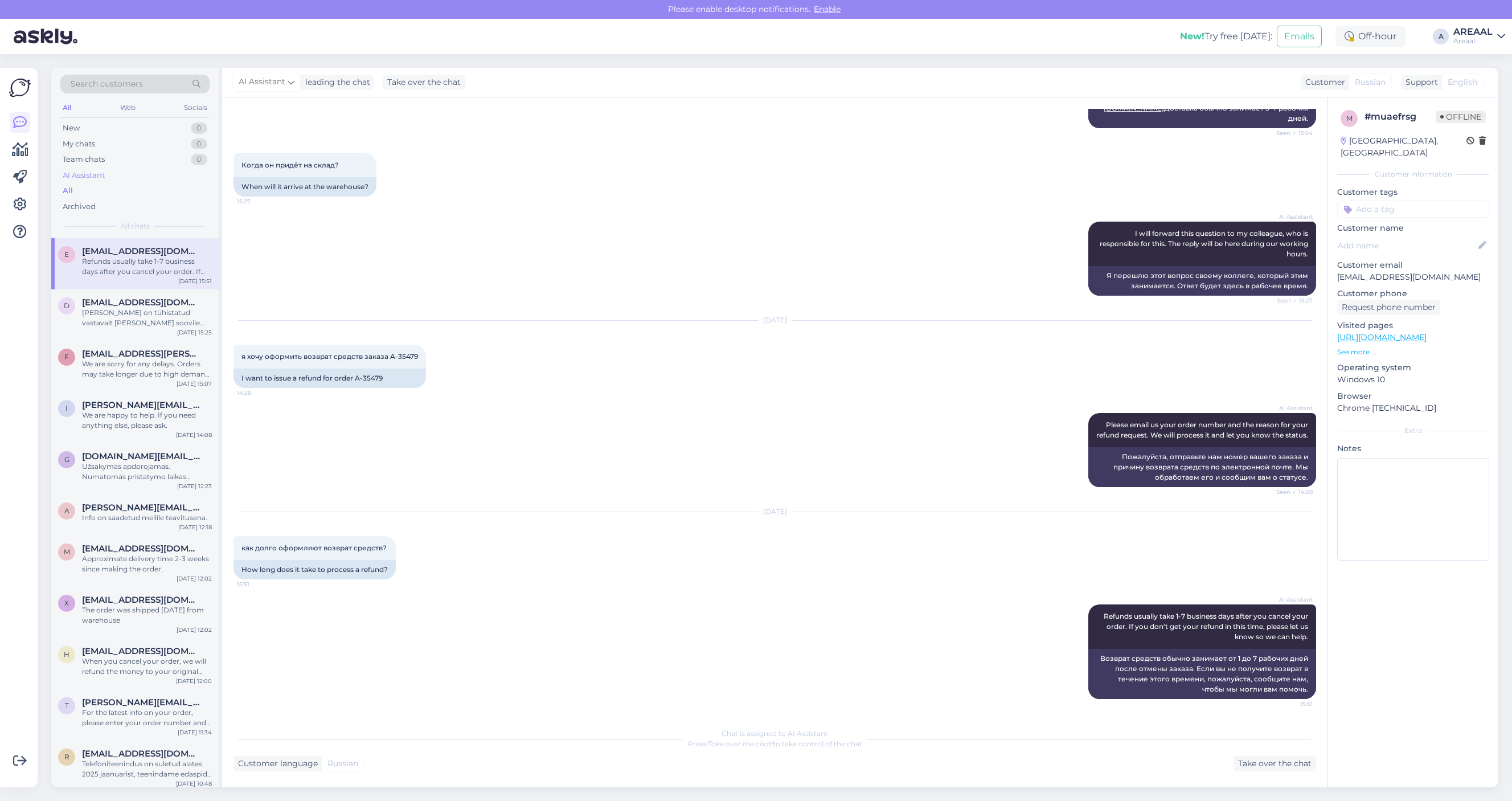
click at [142, 174] on div "AI Assistant" at bounding box center [135, 175] width 149 height 16
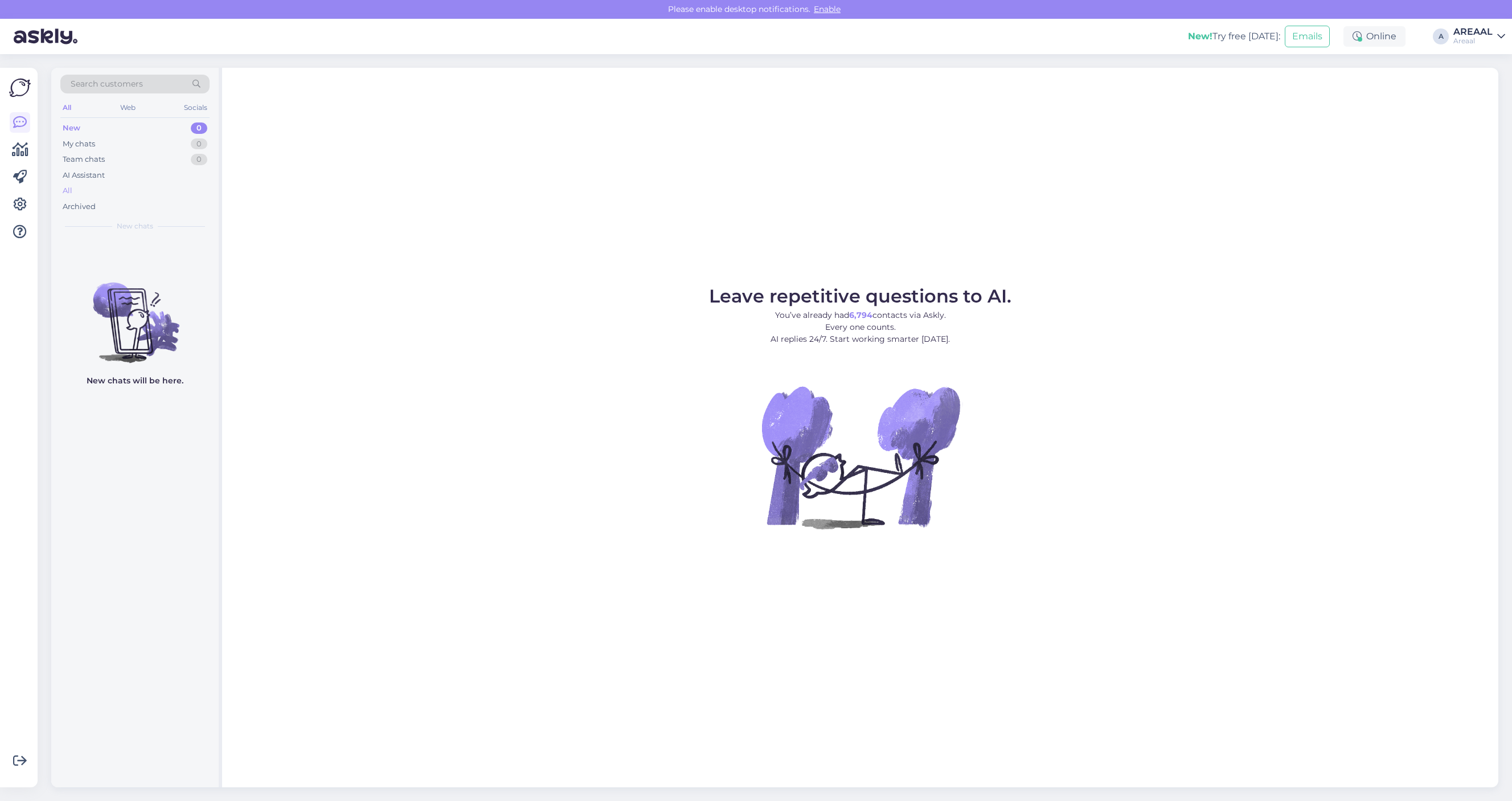
click at [101, 186] on div "All" at bounding box center [135, 191] width 149 height 16
click at [128, 194] on div "All" at bounding box center [135, 191] width 149 height 16
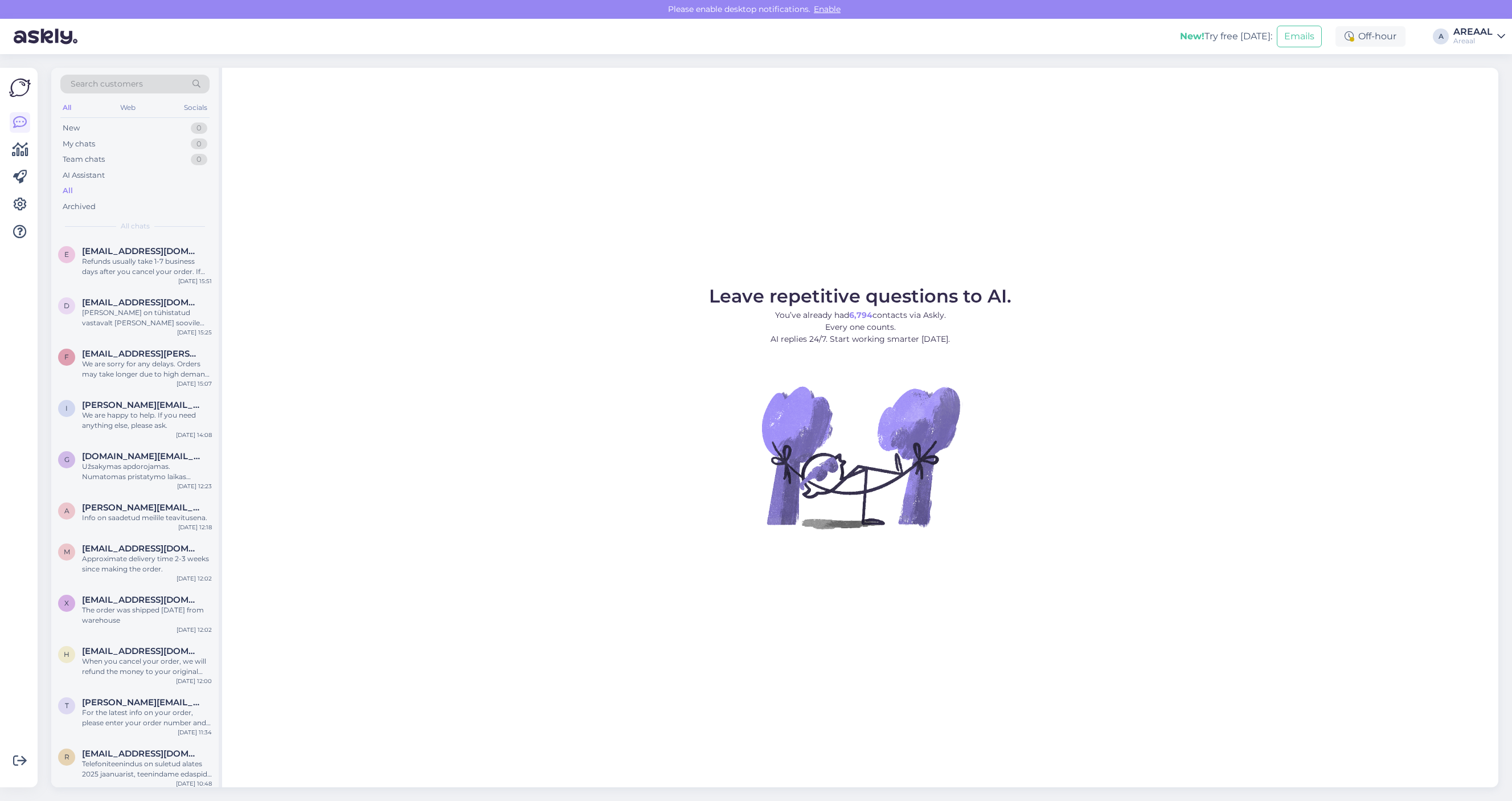
click at [1473, 30] on div "AREAAL" at bounding box center [1473, 32] width 39 height 9
click at [1489, 79] on button "Open" at bounding box center [1480, 88] width 32 height 18
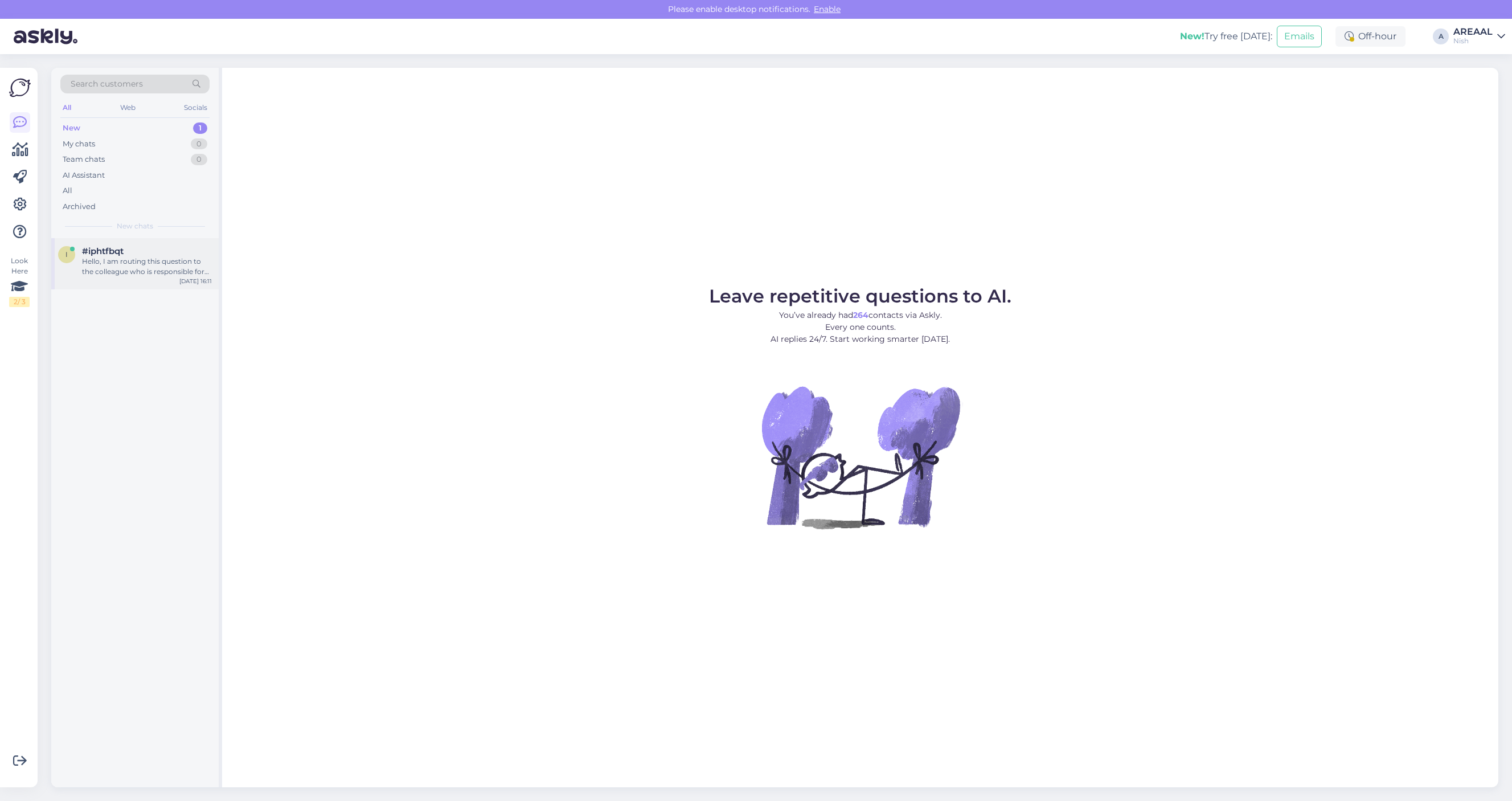
click at [114, 240] on div "i #iphtfbqt Hello, I am routing this question to the colleague who is responsib…" at bounding box center [135, 264] width 167 height 51
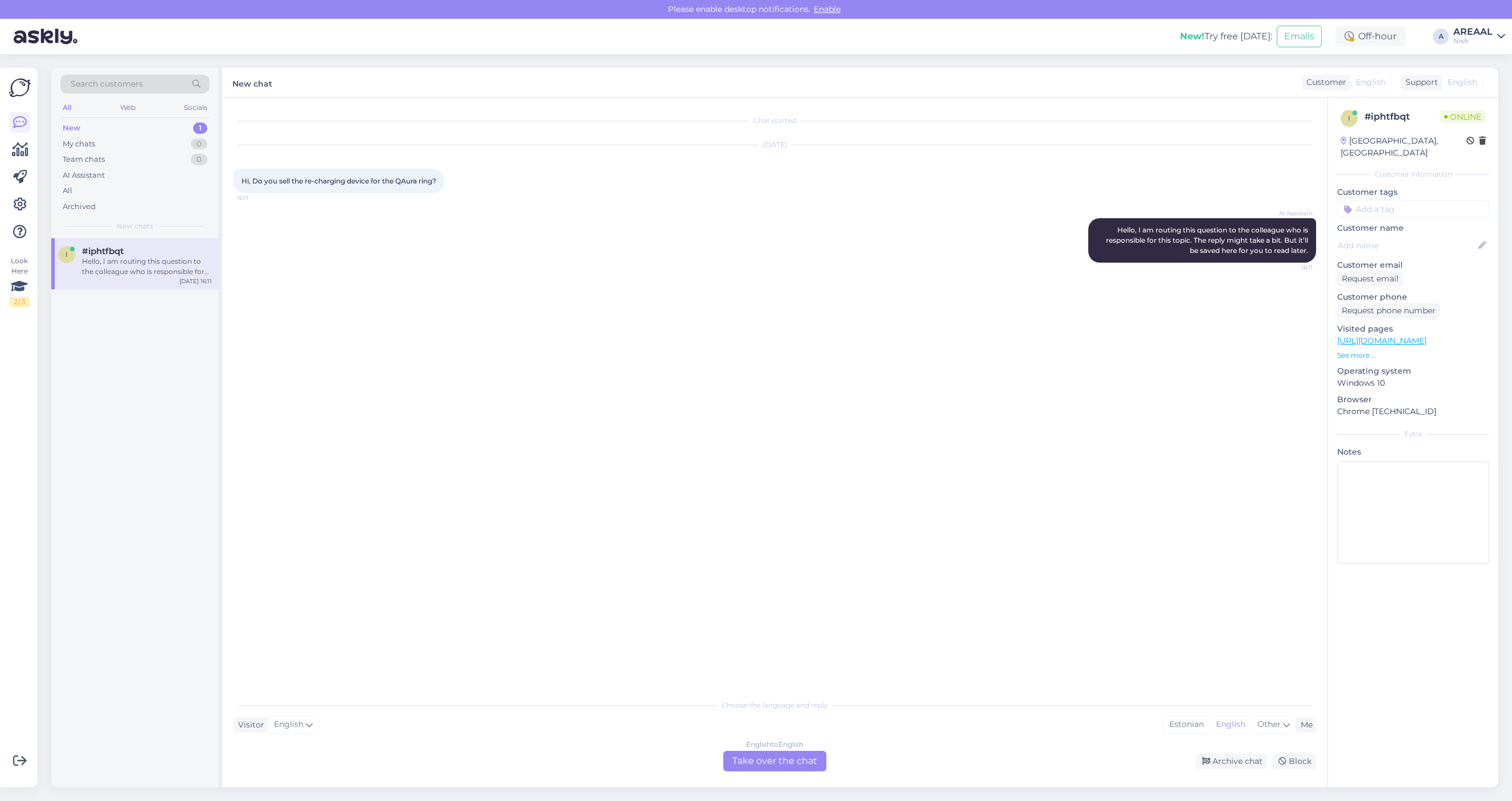
click at [804, 758] on div "English to English Take over the chat" at bounding box center [775, 761] width 103 height 20
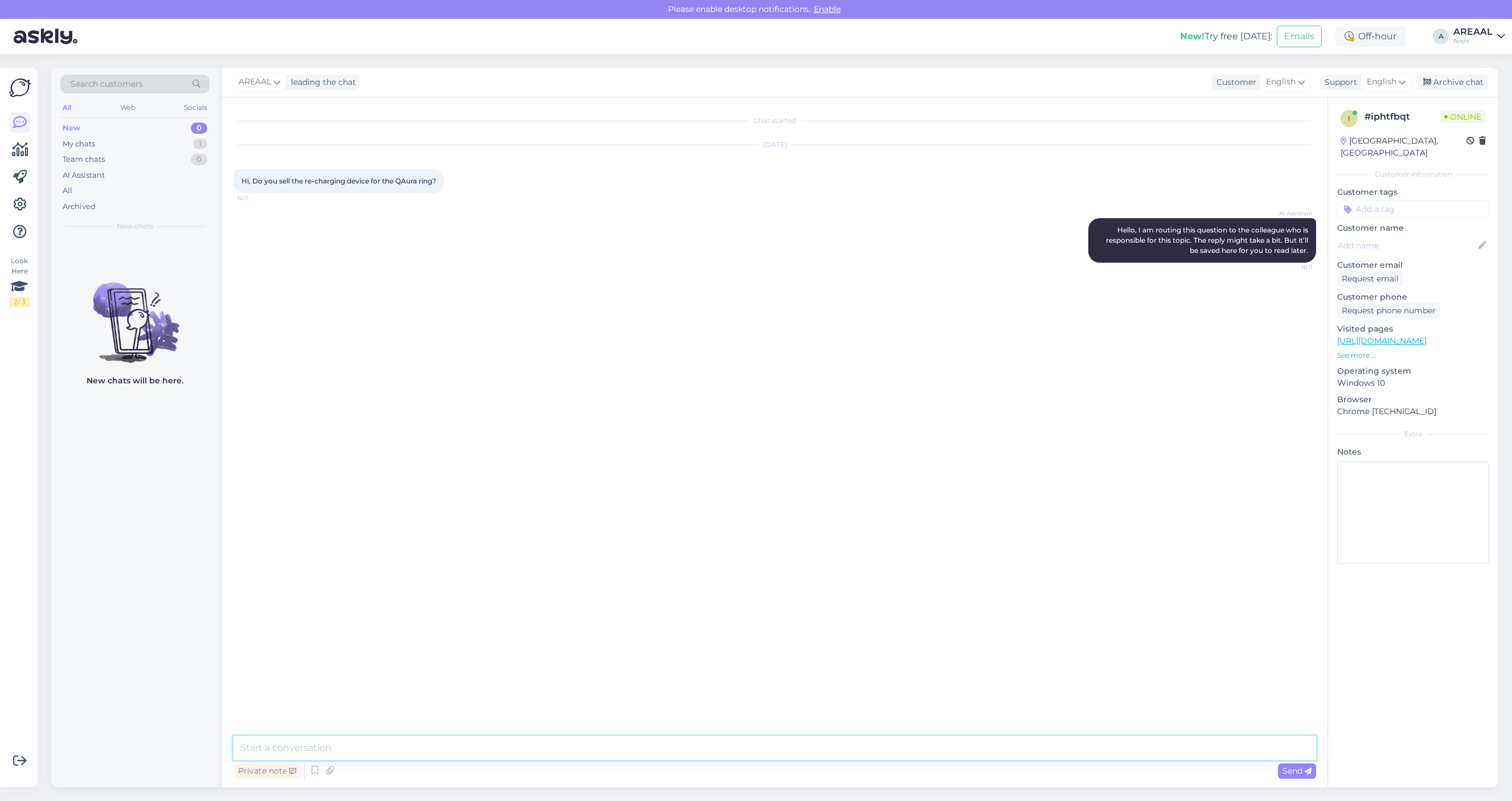
click at [786, 736] on textarea at bounding box center [775, 748] width 1082 height 24
type textarea "U"
type textarea "Hello! Unfortunately not, sorry."
click at [1473, 82] on div "Archive chat" at bounding box center [1452, 82] width 72 height 16
click at [1477, 38] on div "Nish" at bounding box center [1473, 41] width 39 height 9
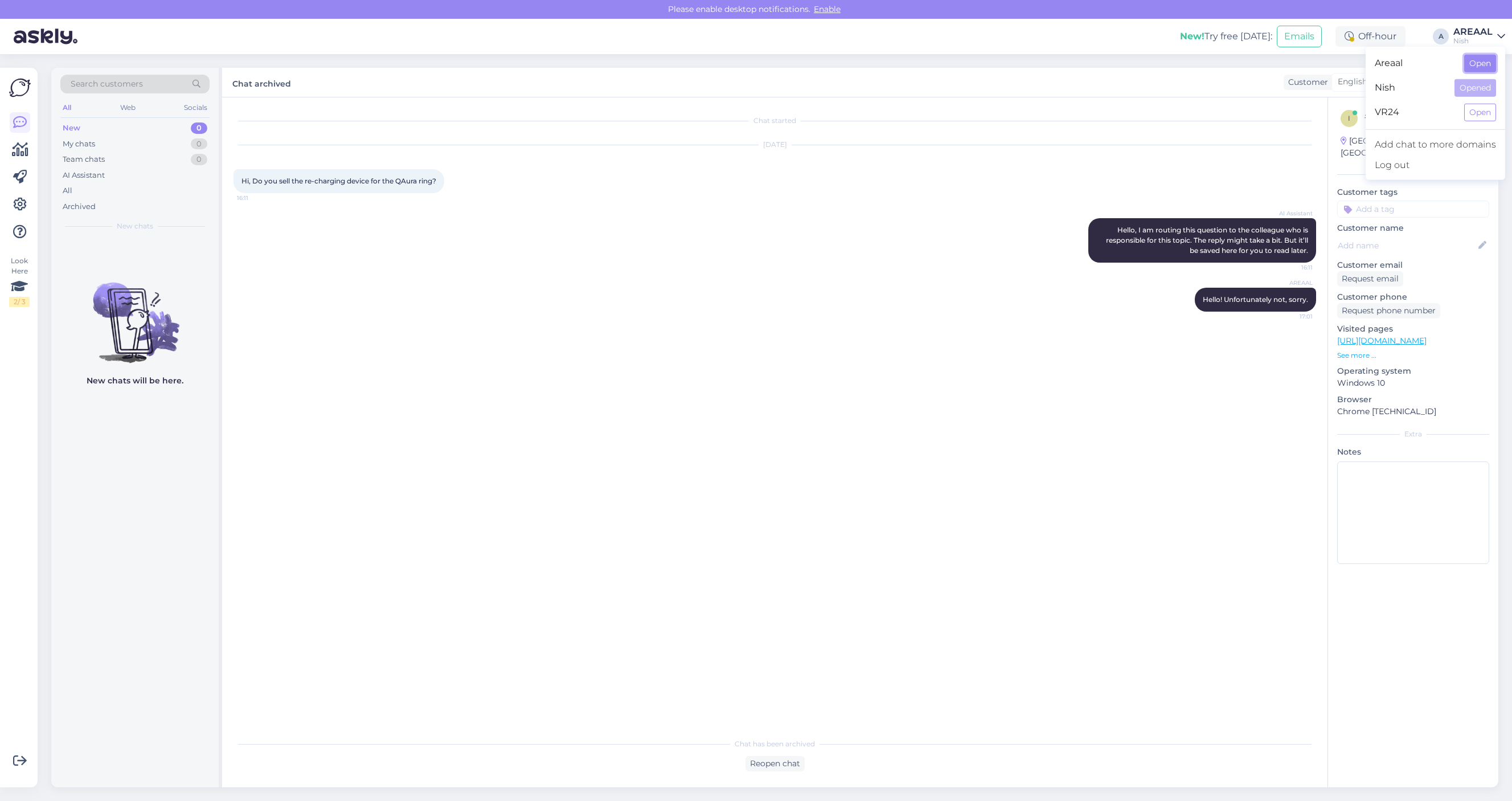
click at [1476, 60] on button "Open" at bounding box center [1480, 63] width 32 height 18
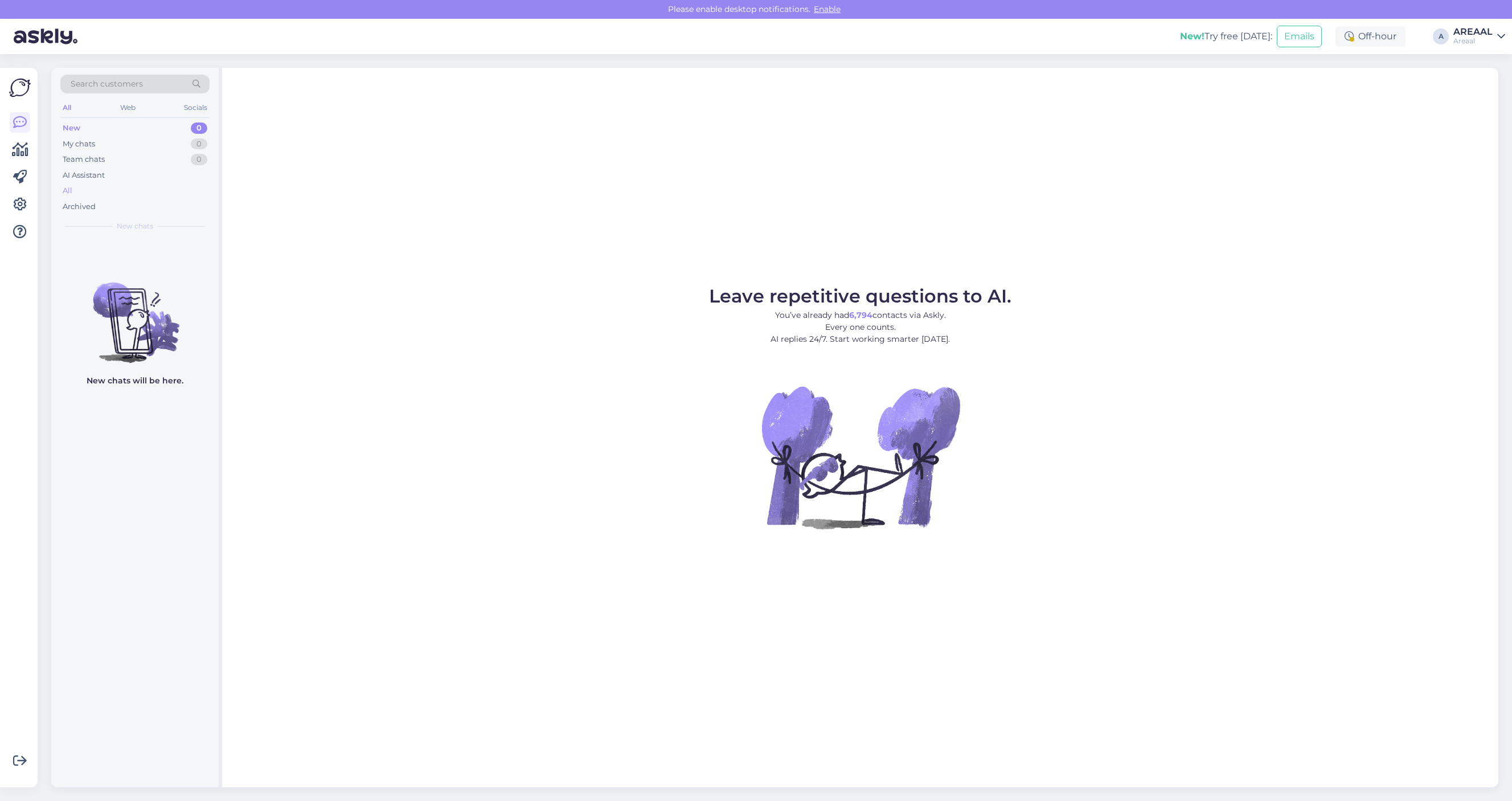
click at [121, 191] on div "All" at bounding box center [135, 191] width 149 height 16
click at [112, 189] on div "All" at bounding box center [135, 191] width 149 height 16
